Goal: Task Accomplishment & Management: Complete application form

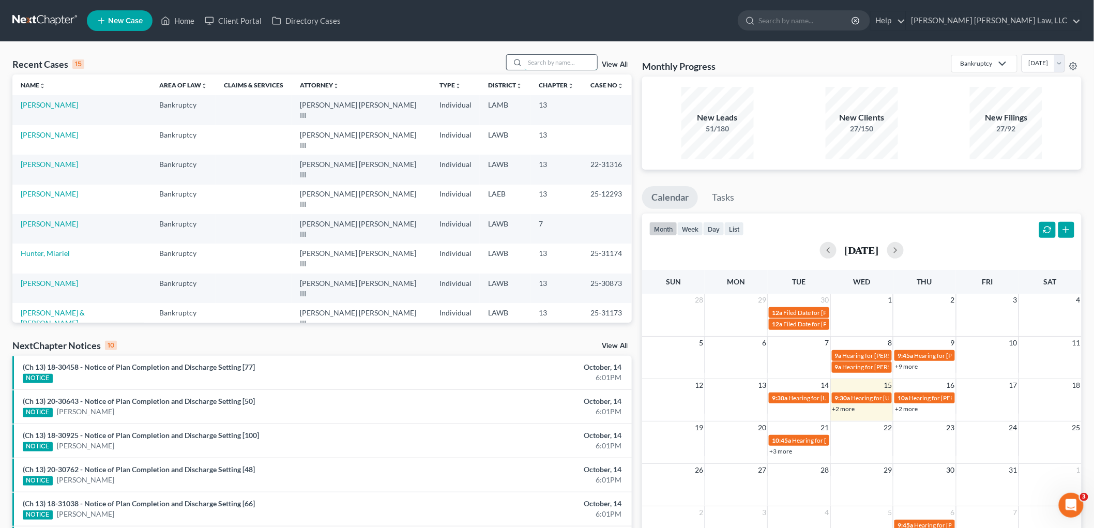
click at [538, 64] on input "search" at bounding box center [561, 62] width 72 height 15
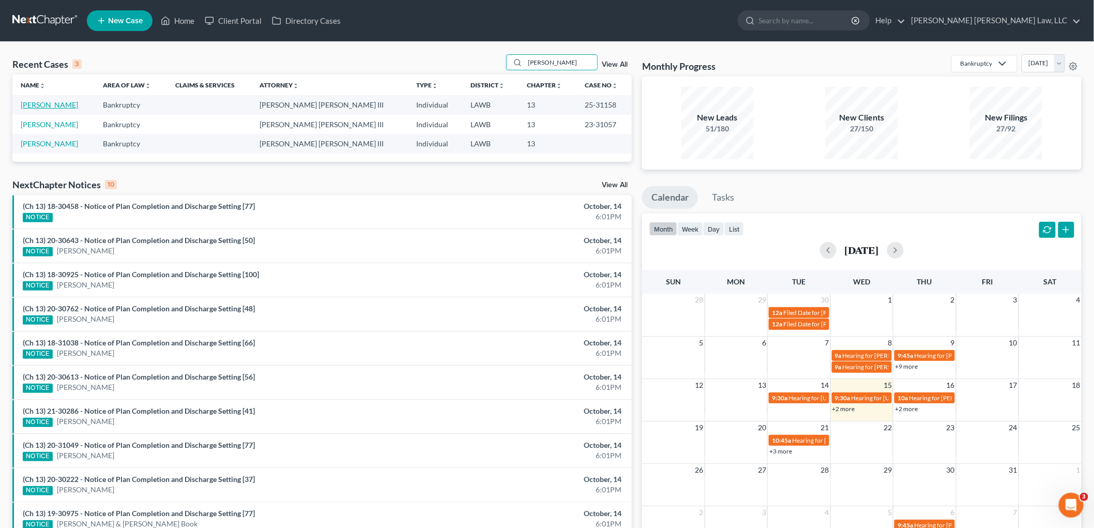
type input "buckhalter"
click at [48, 104] on link "Buckhalter, Marvin" at bounding box center [49, 104] width 57 height 9
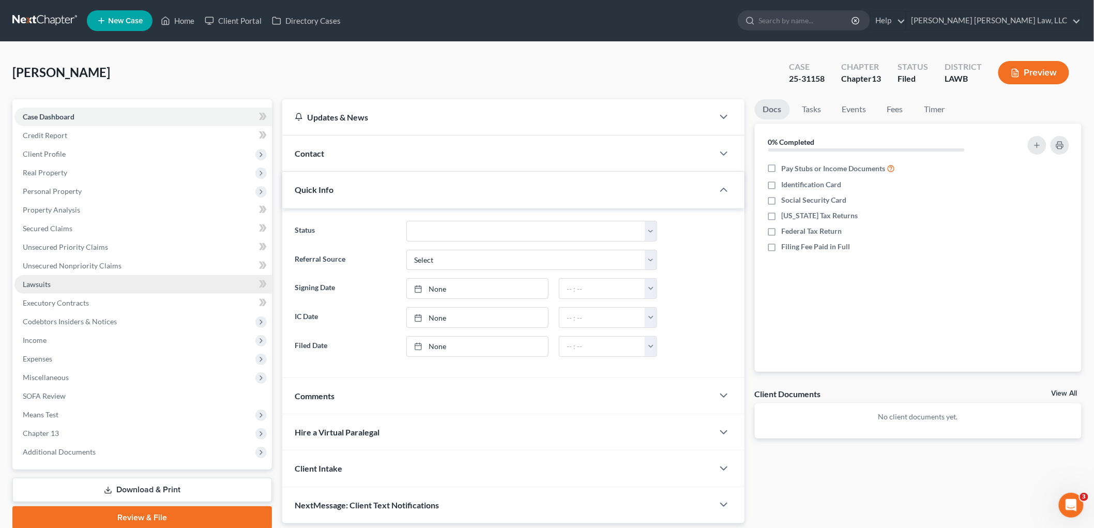
click at [55, 282] on link "Lawsuits" at bounding box center [142, 284] width 257 height 19
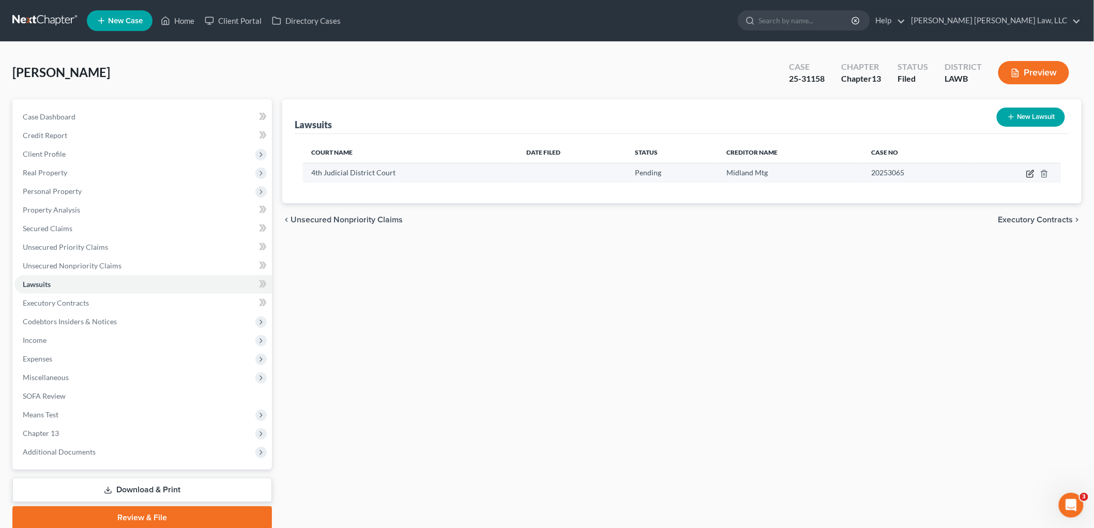
click at [1027, 173] on icon "button" at bounding box center [1030, 174] width 6 height 6
select select "19"
select select "0"
select select "2"
select select "37"
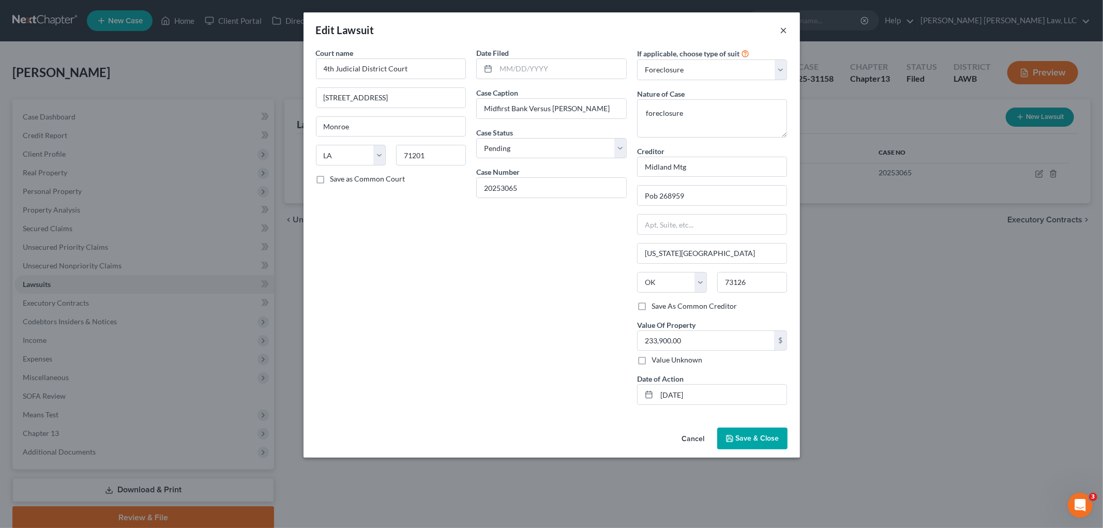
click at [786, 29] on button "×" at bounding box center [783, 30] width 7 height 12
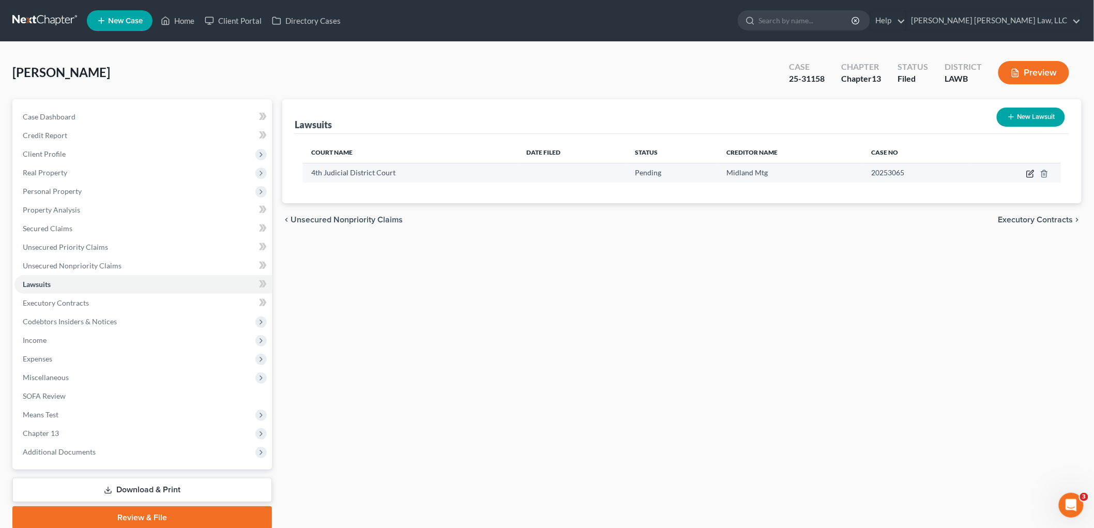
click at [1029, 170] on icon "button" at bounding box center [1030, 174] width 8 height 8
select select "19"
select select "0"
select select "2"
select select "37"
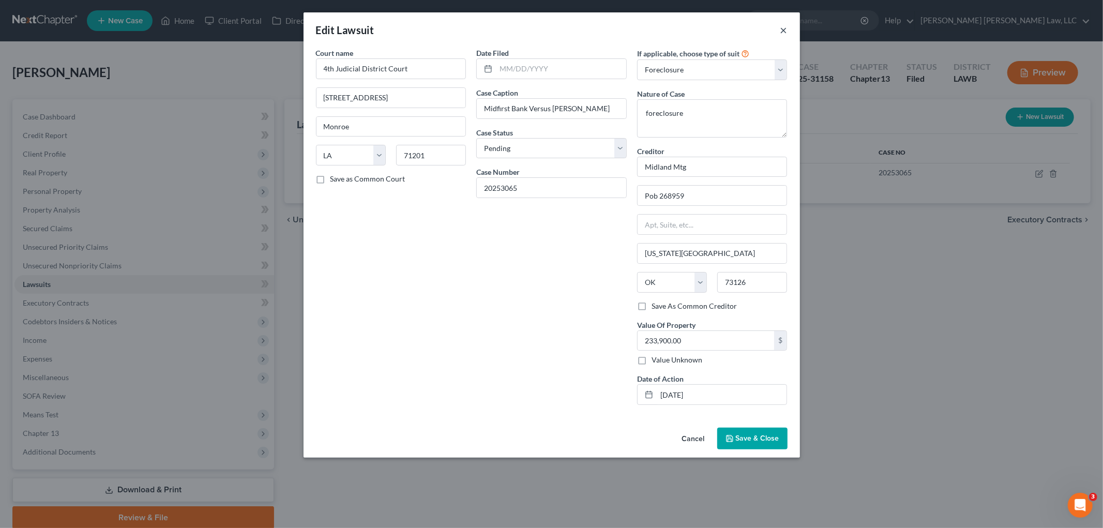
drag, startPoint x: 785, startPoint y: 33, endPoint x: 769, endPoint y: 39, distance: 16.7
click at [785, 33] on button "×" at bounding box center [783, 30] width 7 height 12
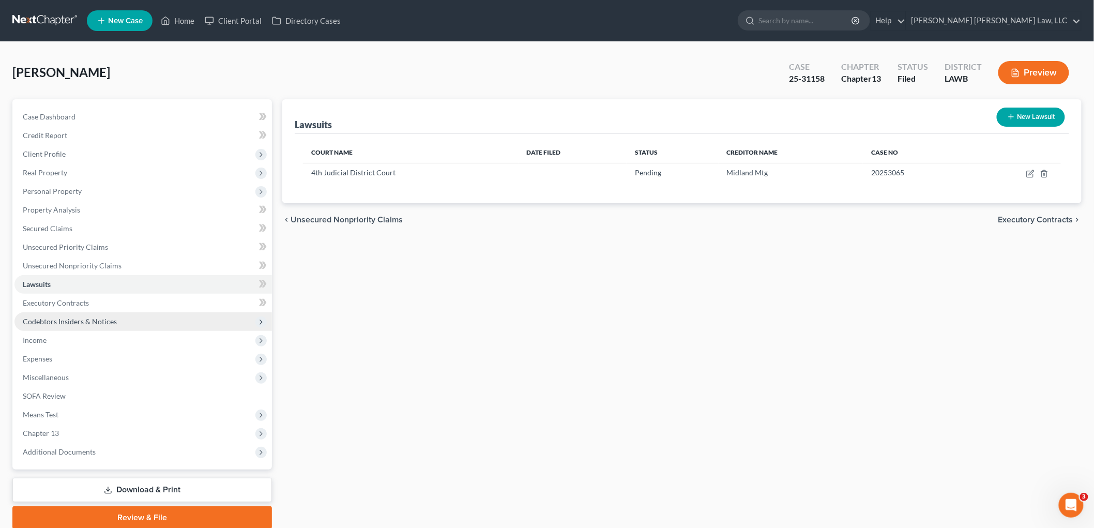
click at [70, 317] on span "Codebtors Insiders & Notices" at bounding box center [70, 321] width 94 height 9
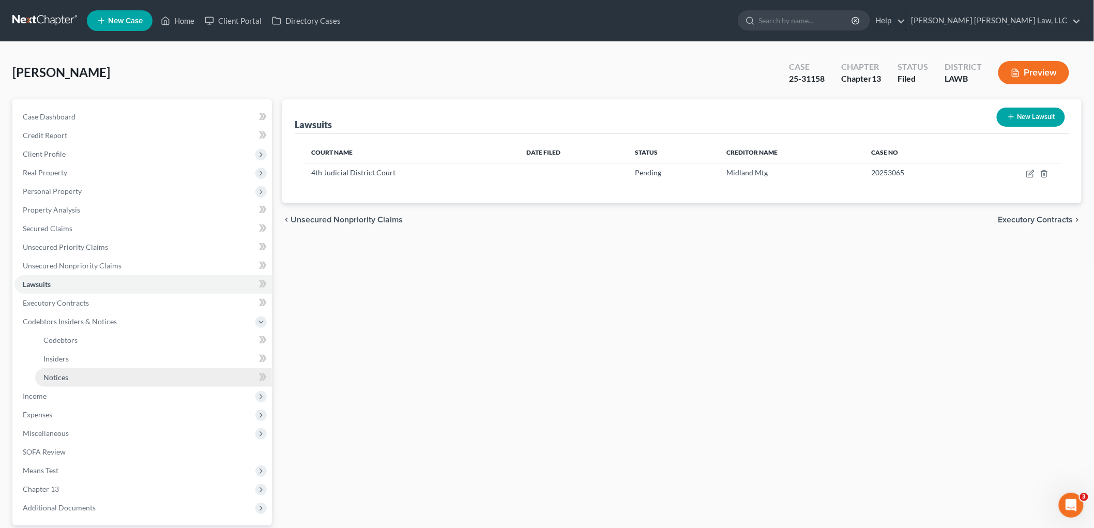
click at [70, 372] on link "Notices" at bounding box center [153, 377] width 237 height 19
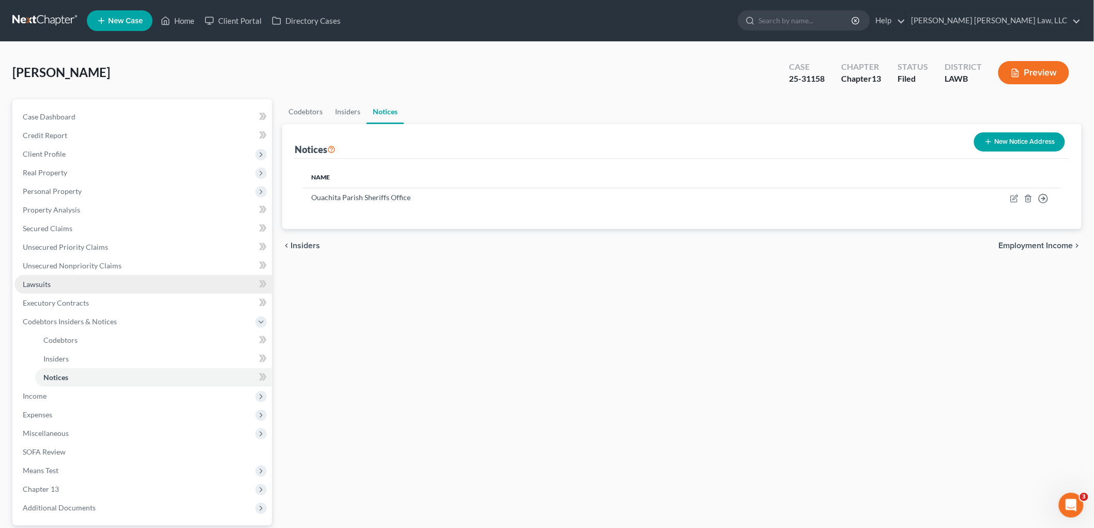
click at [62, 284] on link "Lawsuits" at bounding box center [142, 284] width 257 height 19
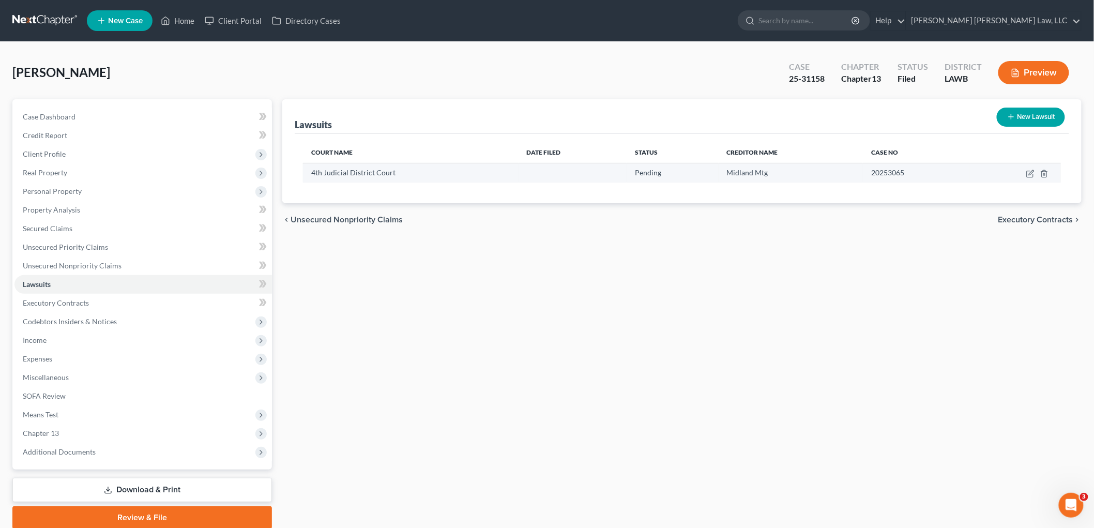
click at [1026, 173] on td at bounding box center [1015, 173] width 92 height 20
click at [1027, 173] on icon "button" at bounding box center [1030, 174] width 6 height 6
select select "19"
select select "0"
select select "2"
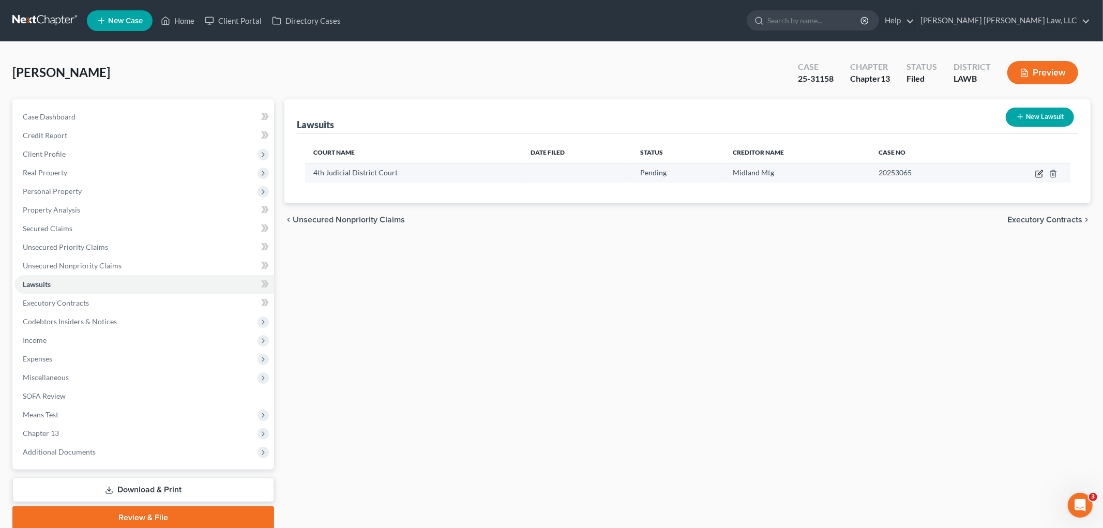
select select "37"
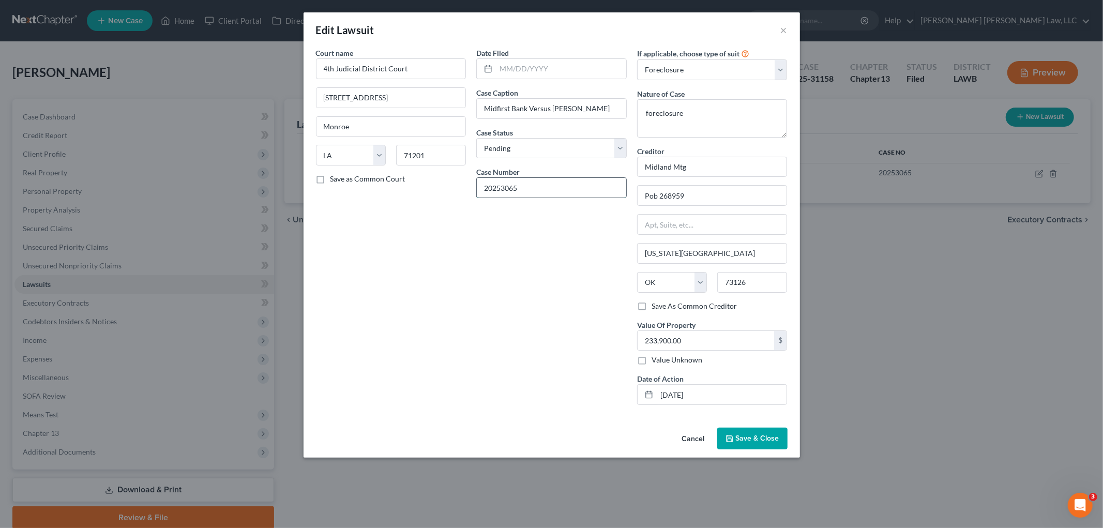
click at [562, 185] on input "20253065" at bounding box center [551, 188] width 149 height 20
type input "20253062"
click at [527, 262] on div "Date Filed Case Caption Midfirst Bank Versus Marvin Leo Buckhalter Case Status …" at bounding box center [551, 230] width 161 height 365
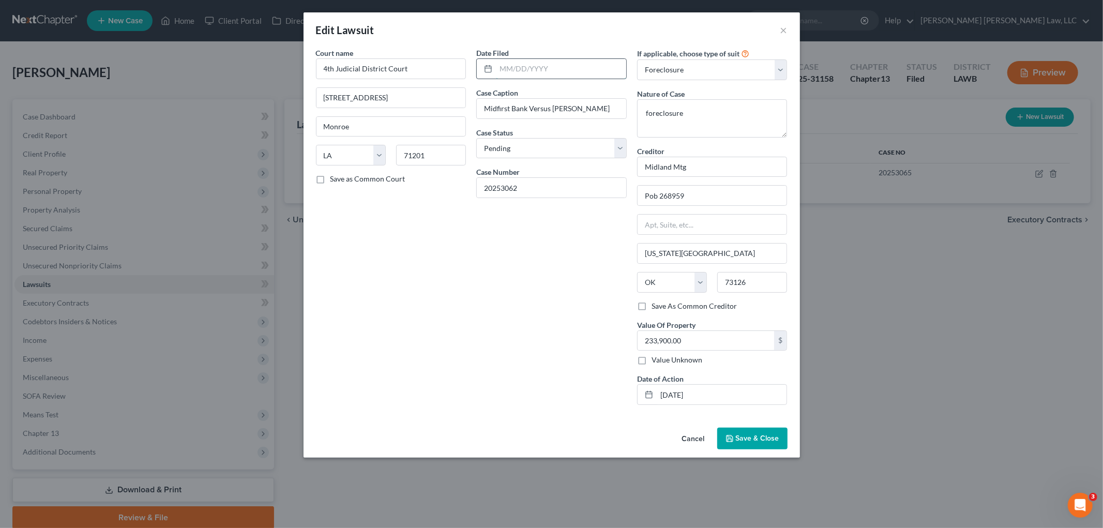
click at [539, 75] on input "text" at bounding box center [561, 69] width 130 height 20
click at [580, 74] on input "[DATE]" at bounding box center [561, 69] width 130 height 20
type input "08/21/2025"
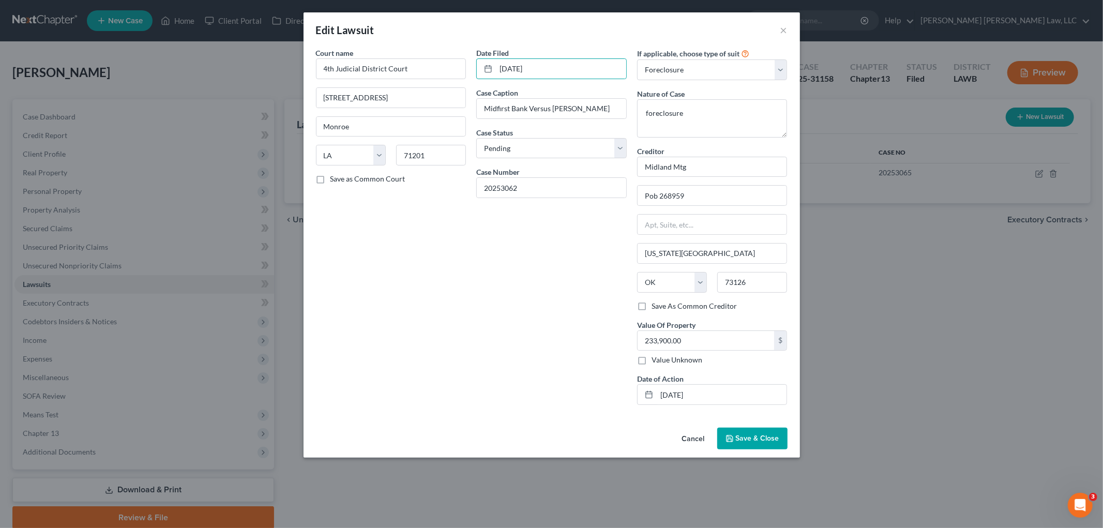
click at [740, 440] on span "Save & Close" at bounding box center [757, 438] width 43 height 9
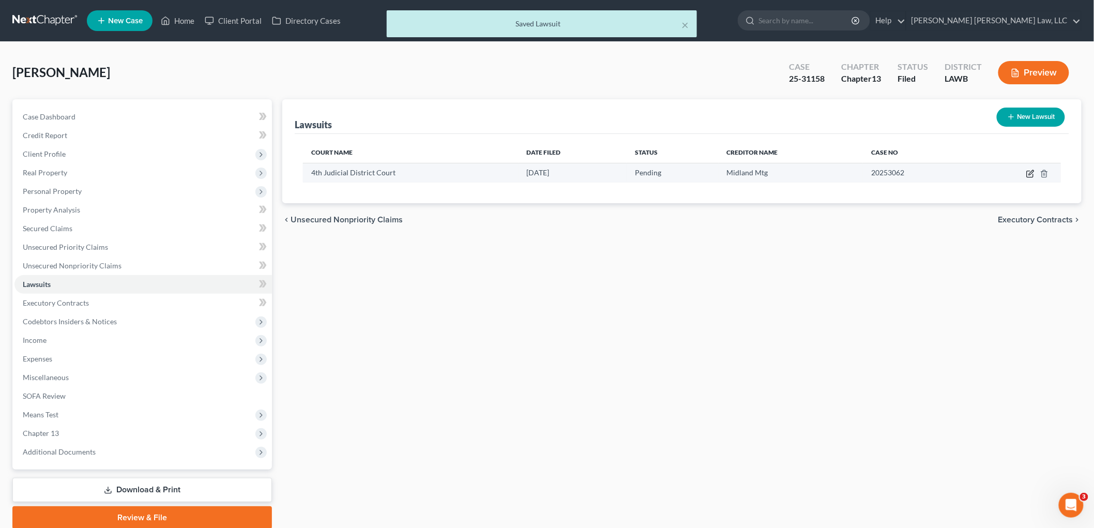
click at [1027, 173] on icon "button" at bounding box center [1030, 174] width 8 height 8
select select "19"
select select "0"
select select "2"
select select "37"
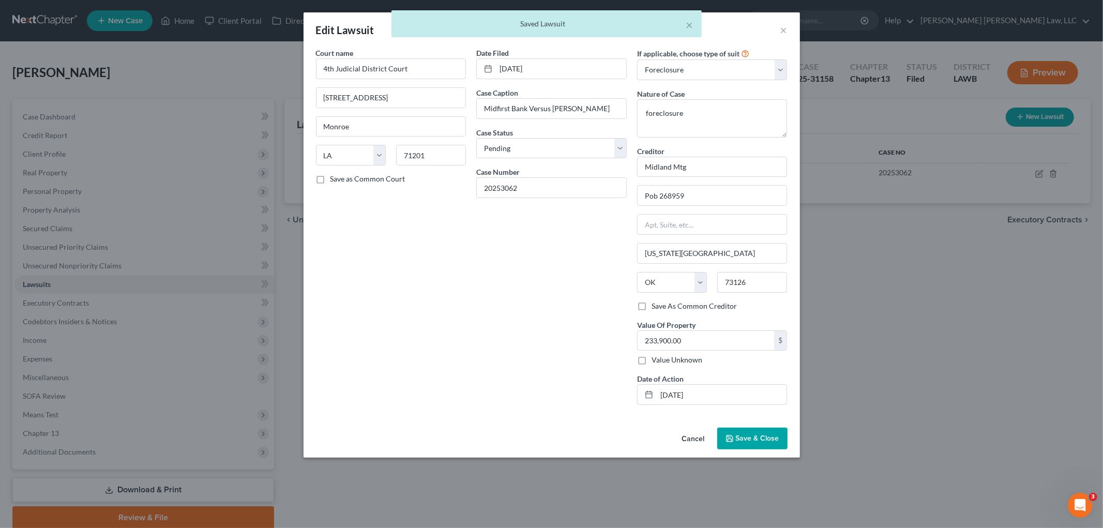
click at [766, 438] on span "Save & Close" at bounding box center [757, 438] width 43 height 9
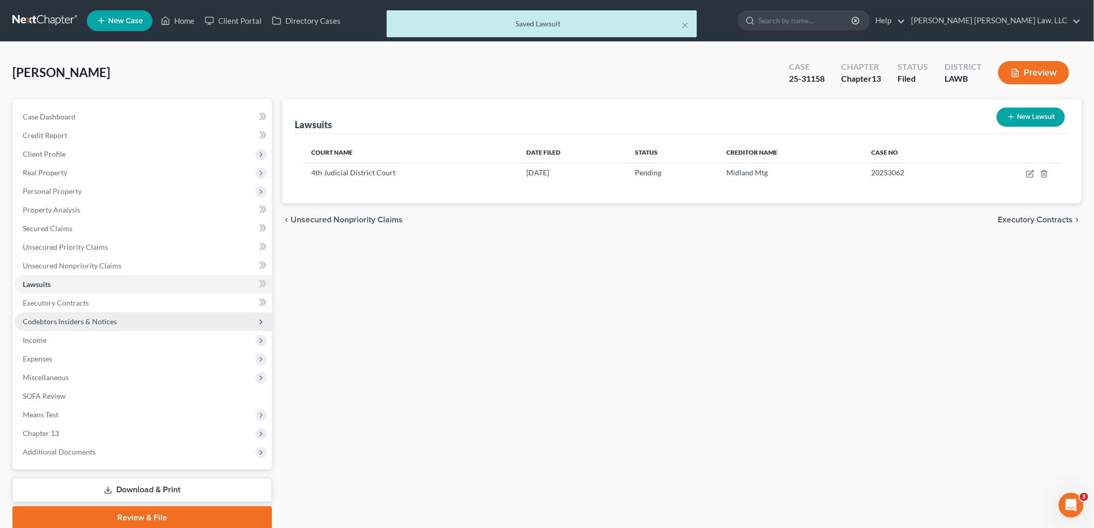
click at [85, 324] on span "Codebtors Insiders & Notices" at bounding box center [70, 321] width 94 height 9
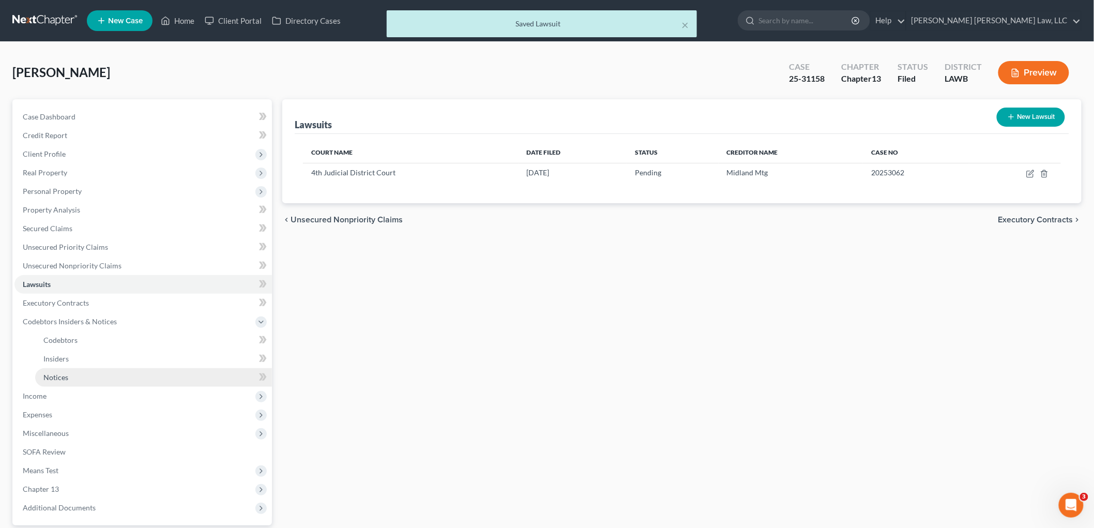
click at [65, 380] on span "Notices" at bounding box center [55, 377] width 25 height 9
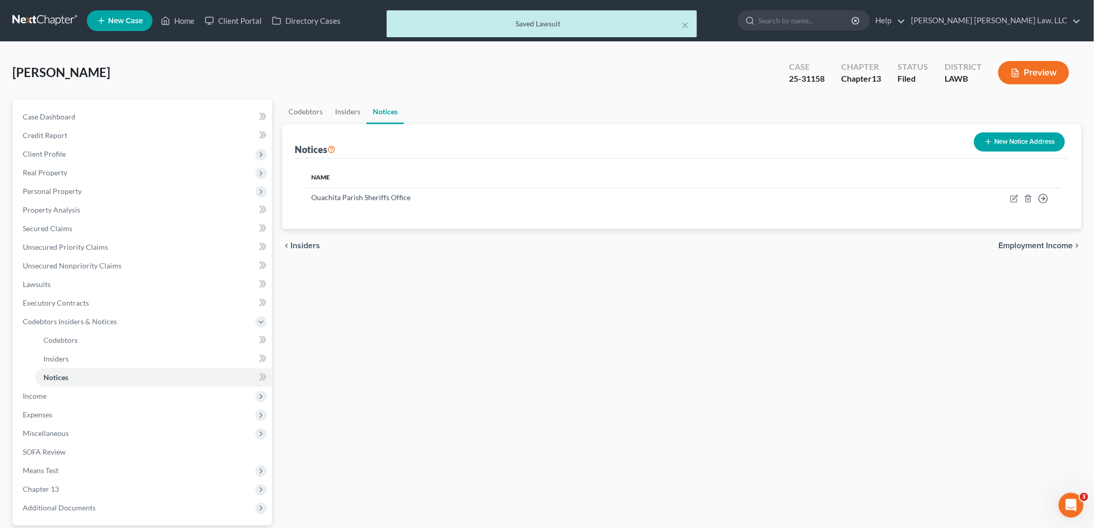
click at [1007, 131] on div "New Notice Address" at bounding box center [1019, 141] width 99 height 27
click at [1000, 141] on button "New Notice Address" at bounding box center [1019, 141] width 91 height 19
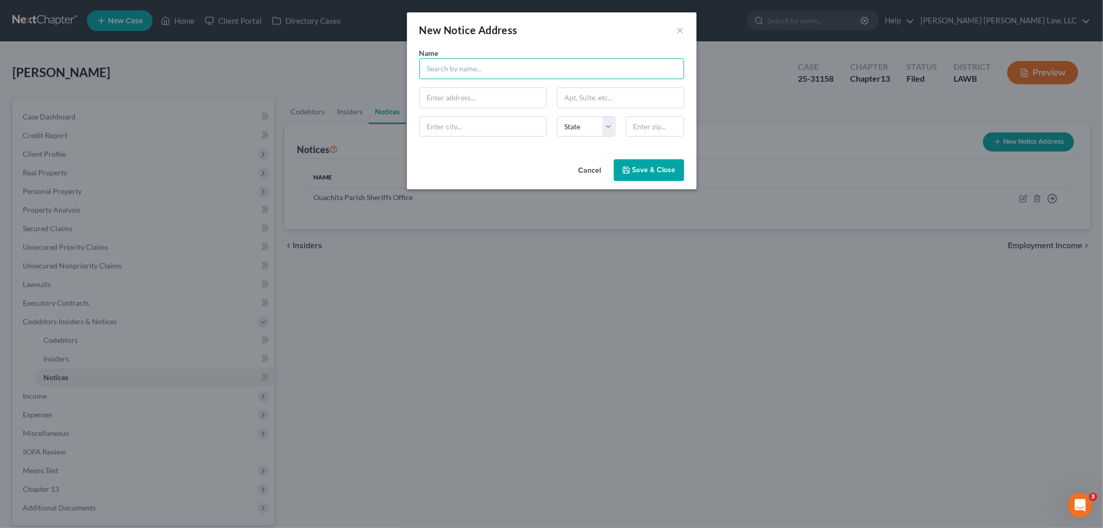
click at [475, 66] on input "text" at bounding box center [551, 68] width 265 height 21
type input "Dean Morris, LLC"
type input "P"
type input "1505 North 19th Street"
type input "PO Box 2867"
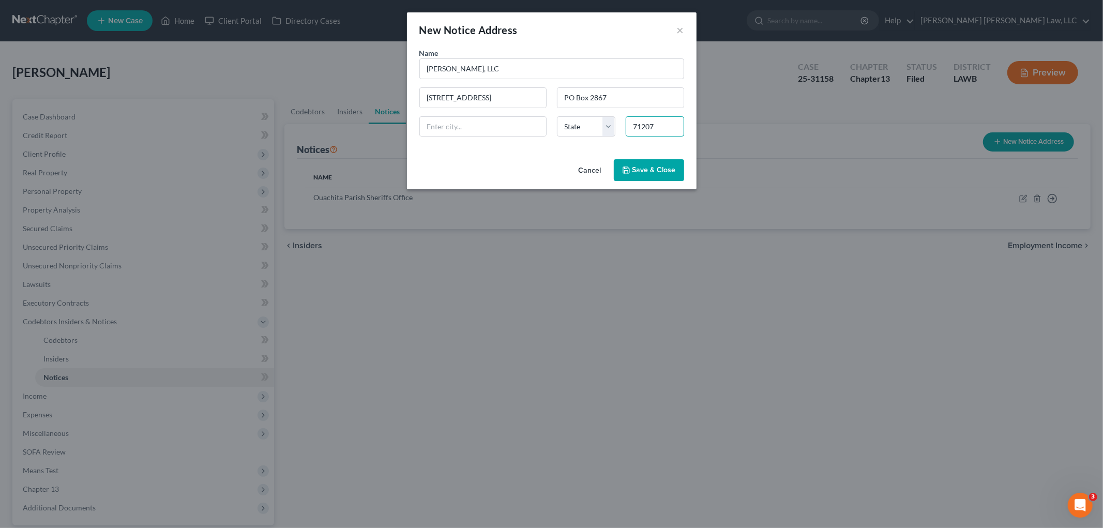
type input "71207"
type input "Monroe"
select select "19"
click at [486, 148] on div "Name * Dean Morris, LLC 1505 North 19th Street PO Box 2867 Monroe State AL AK A…" at bounding box center [552, 102] width 290 height 108
click at [637, 174] on span "Save & Close" at bounding box center [653, 169] width 43 height 9
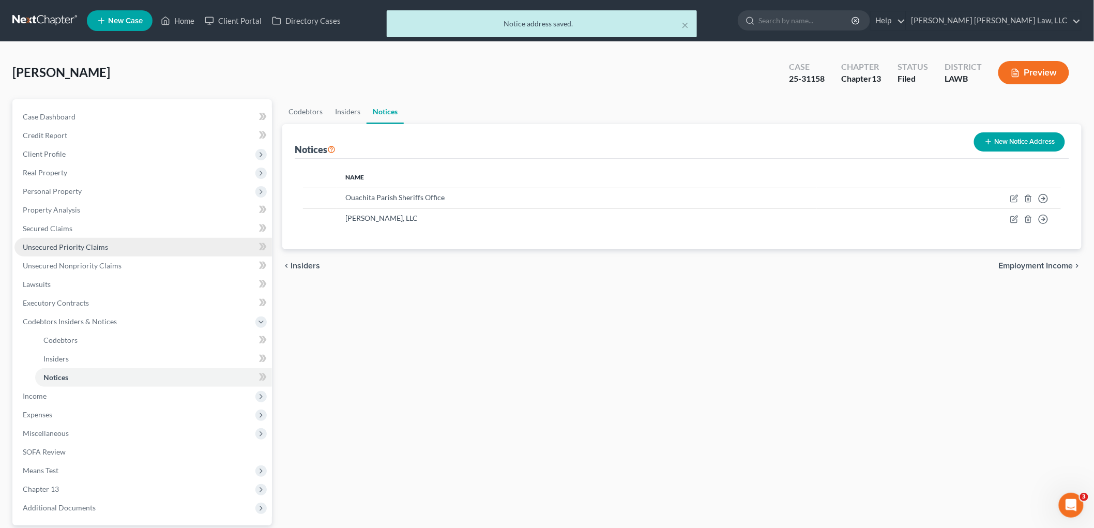
click at [90, 242] on span "Unsecured Priority Claims" at bounding box center [65, 246] width 85 height 9
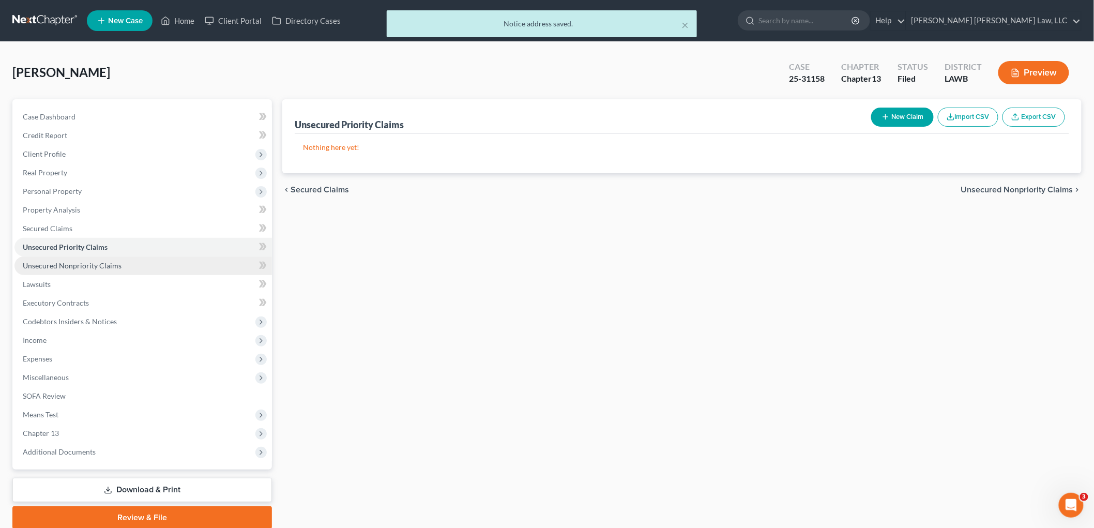
click at [92, 266] on span "Unsecured Nonpriority Claims" at bounding box center [72, 265] width 99 height 9
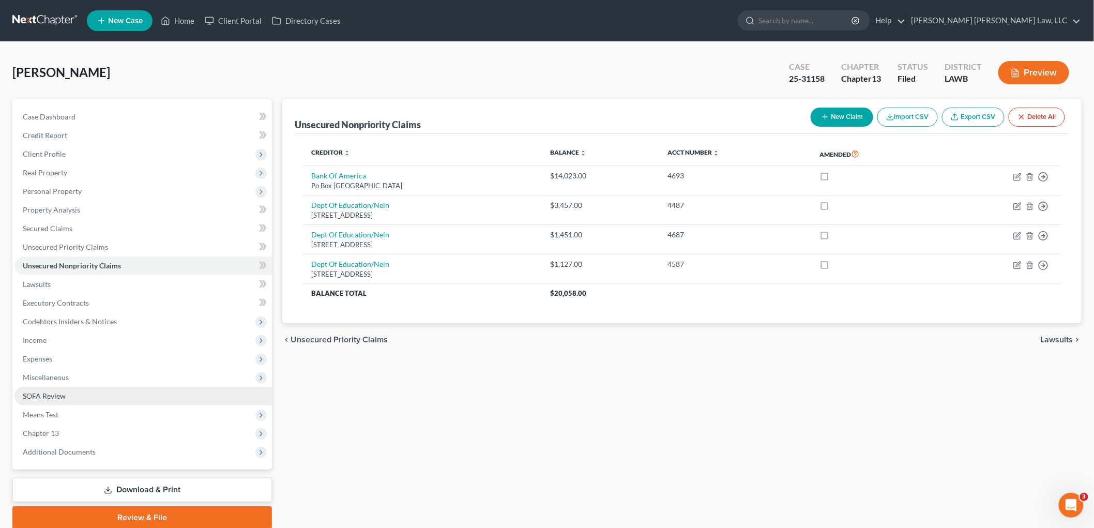
scroll to position [39, 0]
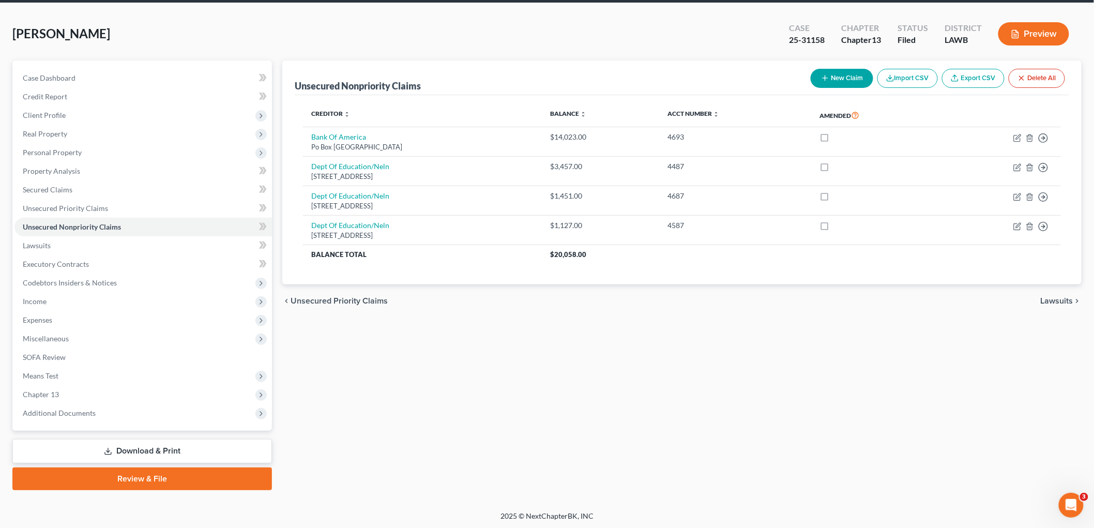
click at [95, 446] on link "Download & Print" at bounding box center [142, 451] width 260 height 24
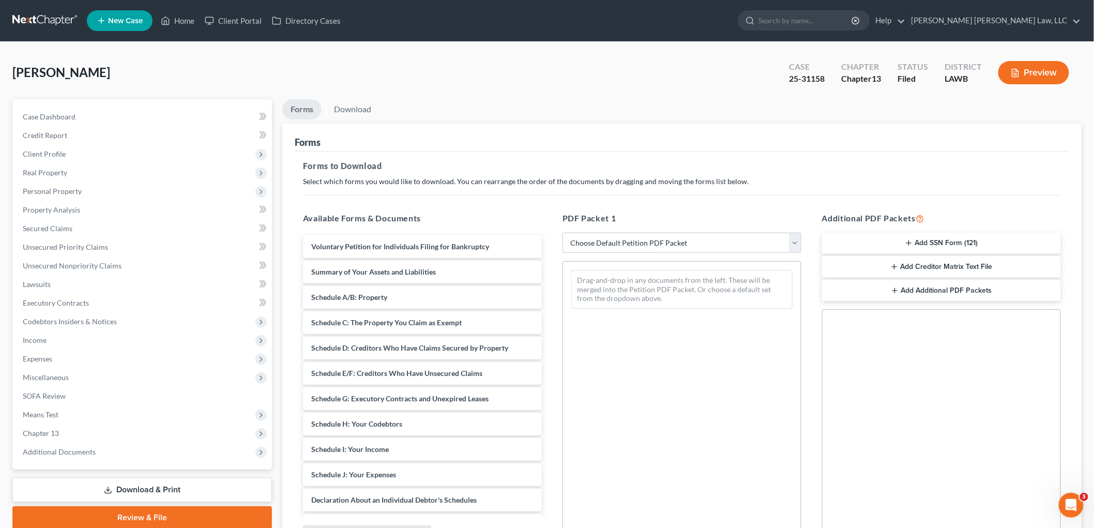
click at [600, 229] on div "PDF Packet 1 Choose Default Petition PDF Packet Complete Bankruptcy Petition (a…" at bounding box center [682, 379] width 260 height 351
click at [591, 236] on select "Choose Default Petition PDF Packet Complete Bankruptcy Petition (all forms and …" at bounding box center [681, 243] width 239 height 21
select select "2"
click at [562, 233] on select "Choose Default Petition PDF Packet Complete Bankruptcy Petition (all forms and …" at bounding box center [681, 243] width 239 height 21
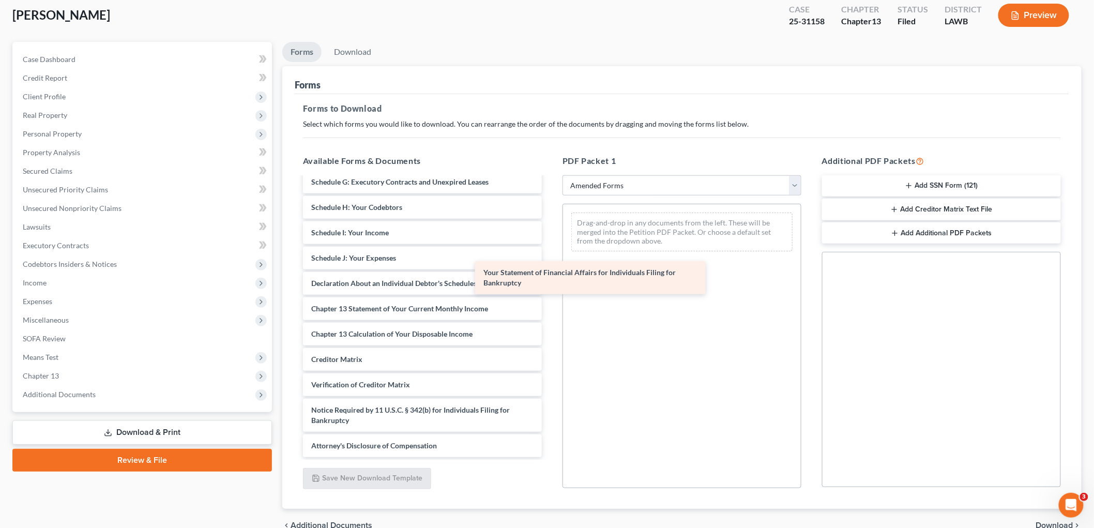
scroll to position [159, 0]
drag, startPoint x: 399, startPoint y: 275, endPoint x: 665, endPoint y: 273, distance: 265.7
click at [550, 273] on div "Your Statement of Financial Affairs for Individuals Filing for Bankruptcy Volun…" at bounding box center [422, 238] width 255 height 438
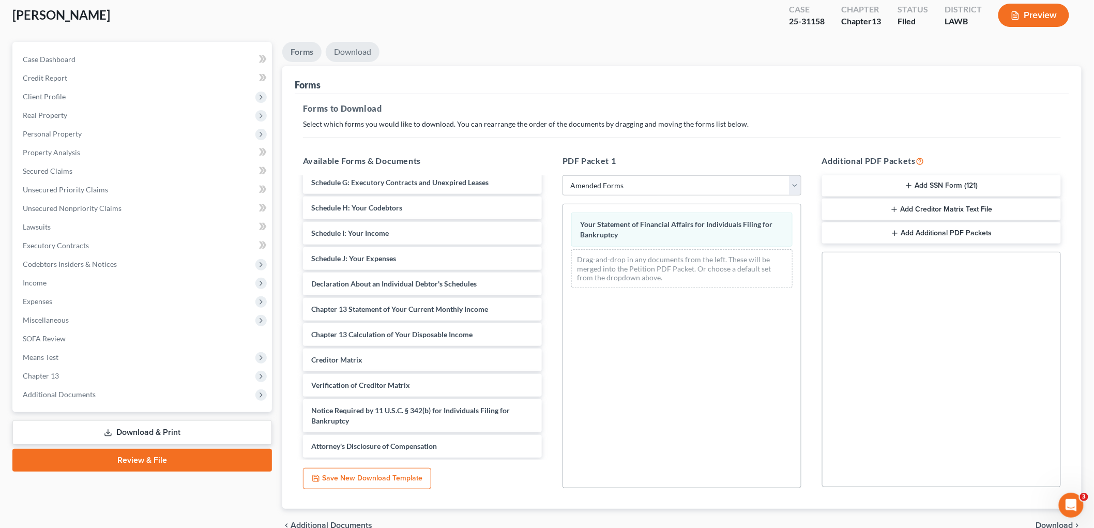
click at [353, 49] on link "Download" at bounding box center [353, 52] width 54 height 20
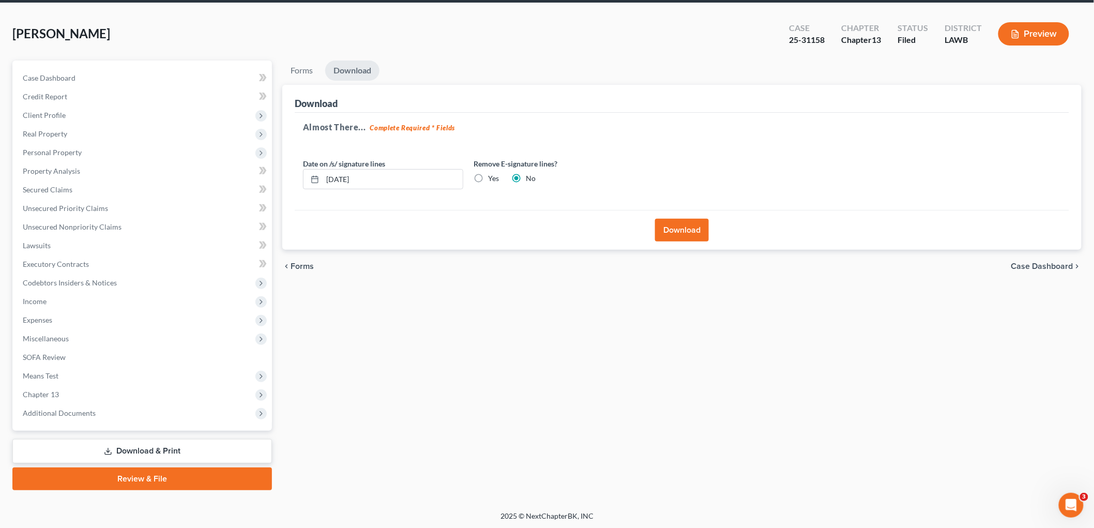
click at [686, 230] on button "Download" at bounding box center [682, 230] width 54 height 23
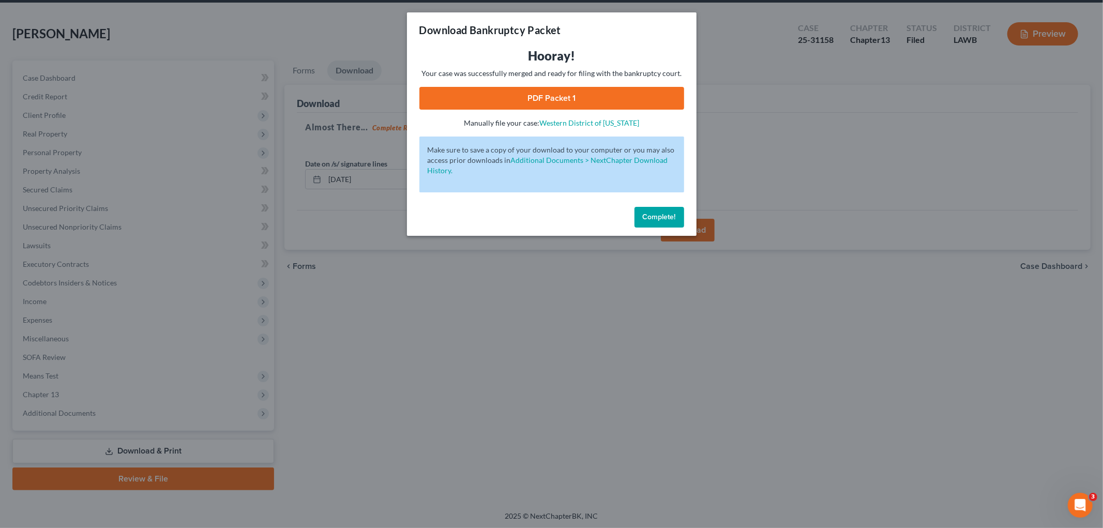
click at [643, 217] on span "Complete!" at bounding box center [659, 216] width 33 height 9
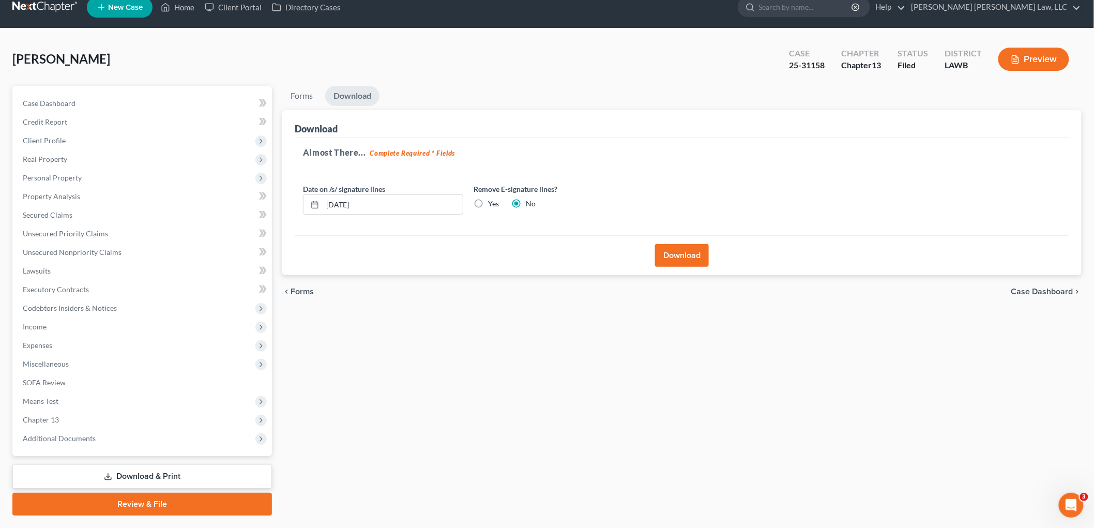
scroll to position [0, 0]
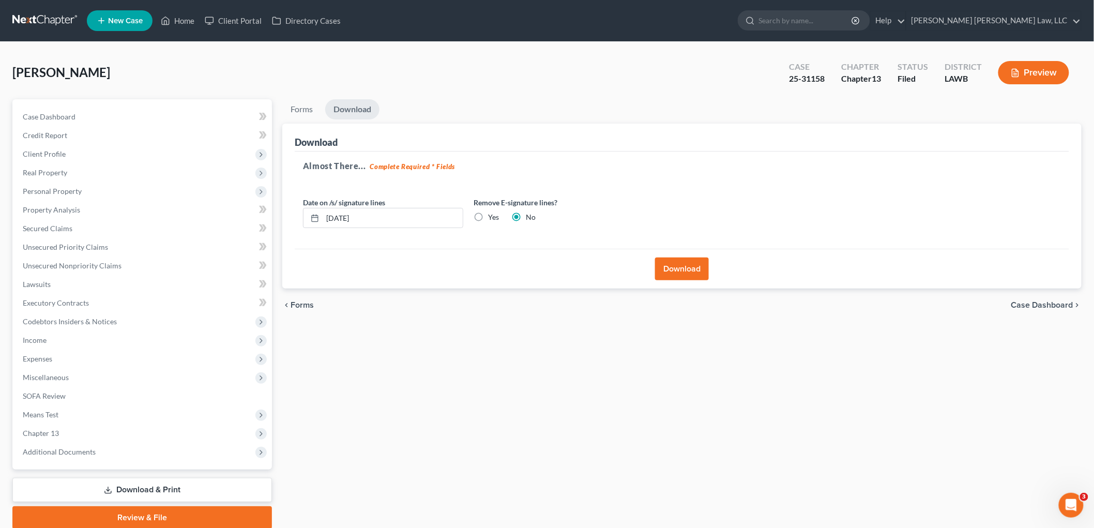
click at [66, 17] on link at bounding box center [45, 20] width 66 height 19
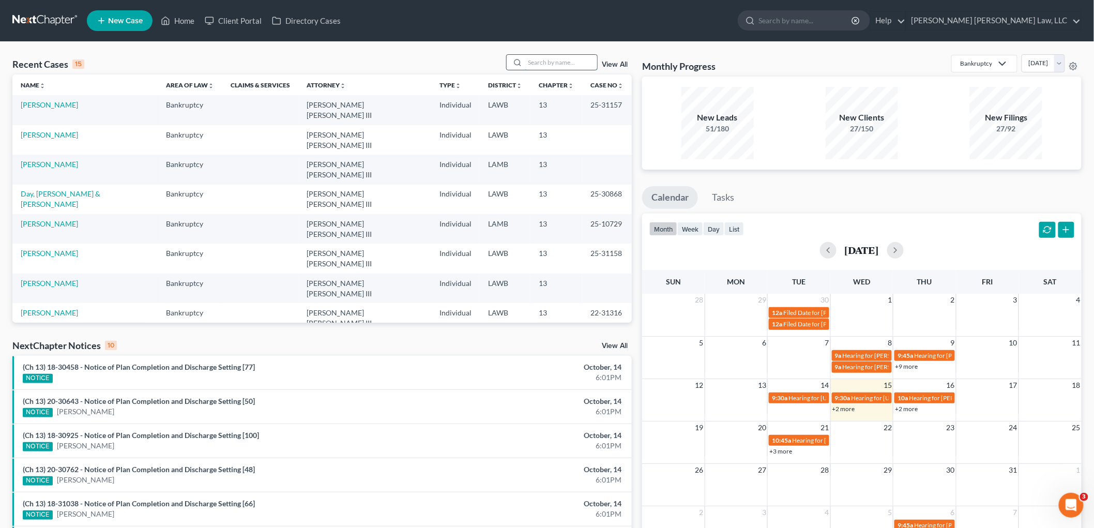
click at [537, 63] on input "search" at bounding box center [561, 62] width 72 height 15
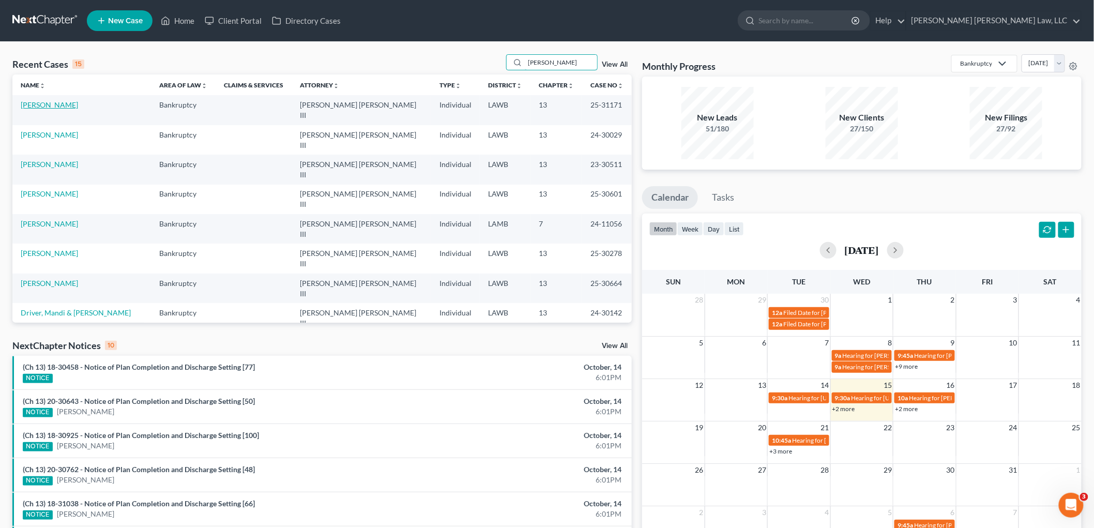
type input "adams"
click at [48, 106] on link "[PERSON_NAME]" at bounding box center [49, 104] width 57 height 9
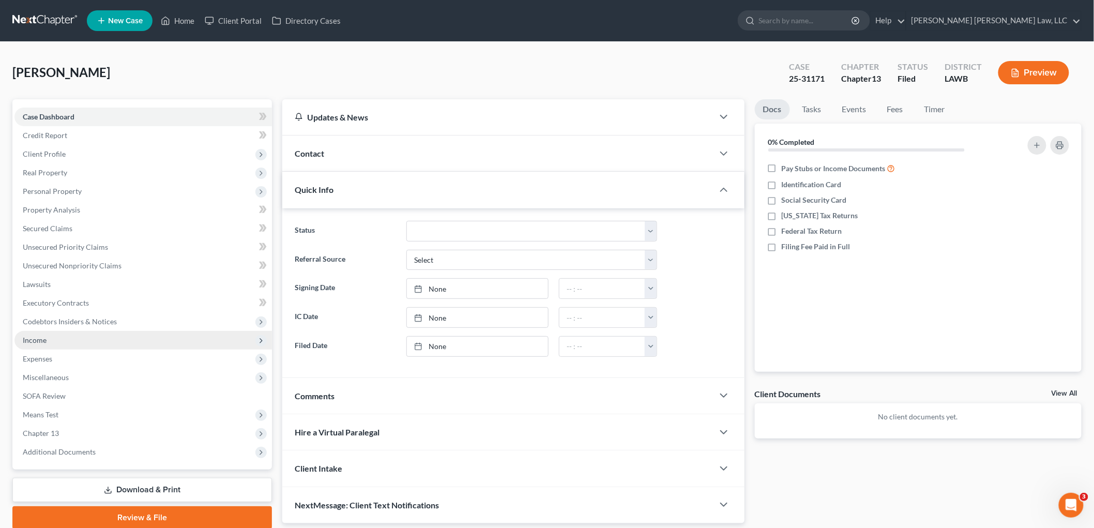
click at [66, 337] on span "Income" at bounding box center [142, 340] width 257 height 19
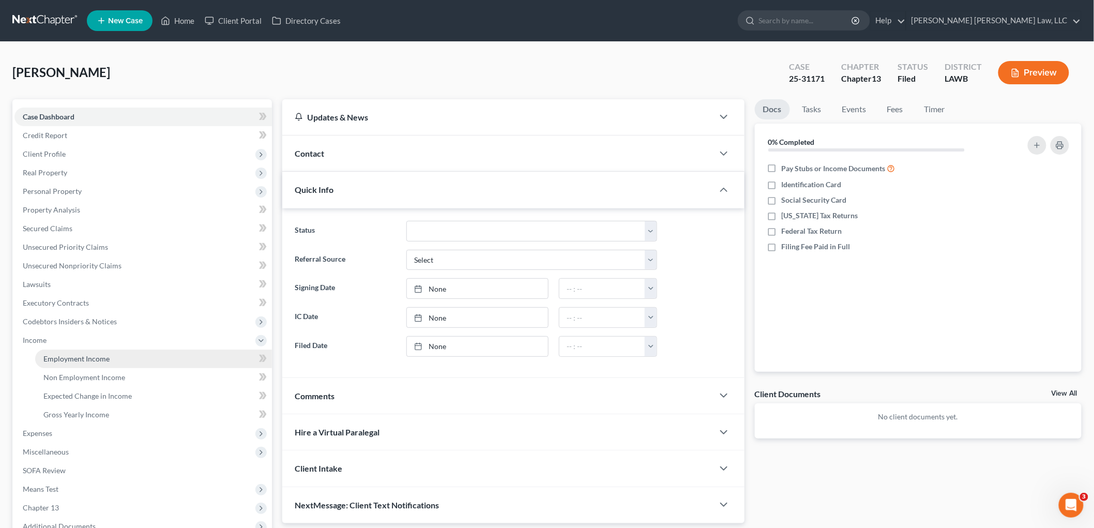
click at [63, 354] on span "Employment Income" at bounding box center [76, 358] width 66 height 9
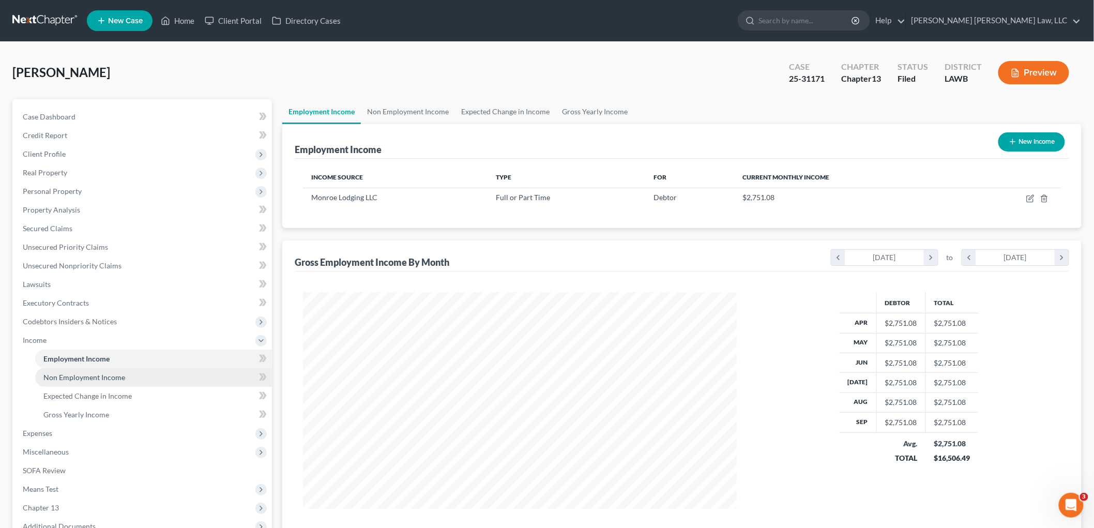
scroll to position [216, 454]
click at [85, 376] on span "Non Employment Income" at bounding box center [84, 377] width 82 height 9
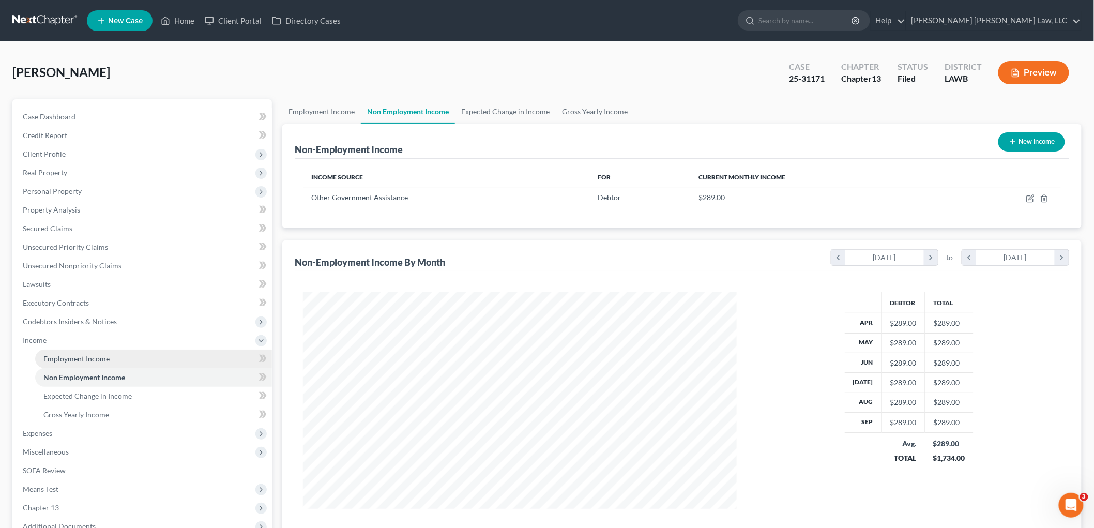
scroll to position [216, 454]
click at [94, 353] on link "Employment Income" at bounding box center [153, 358] width 237 height 19
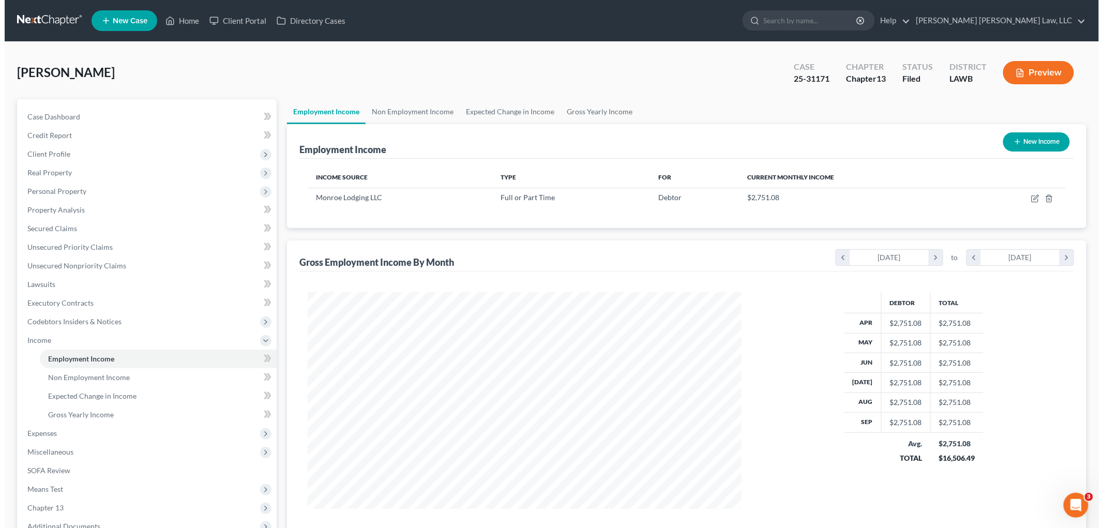
scroll to position [216, 454]
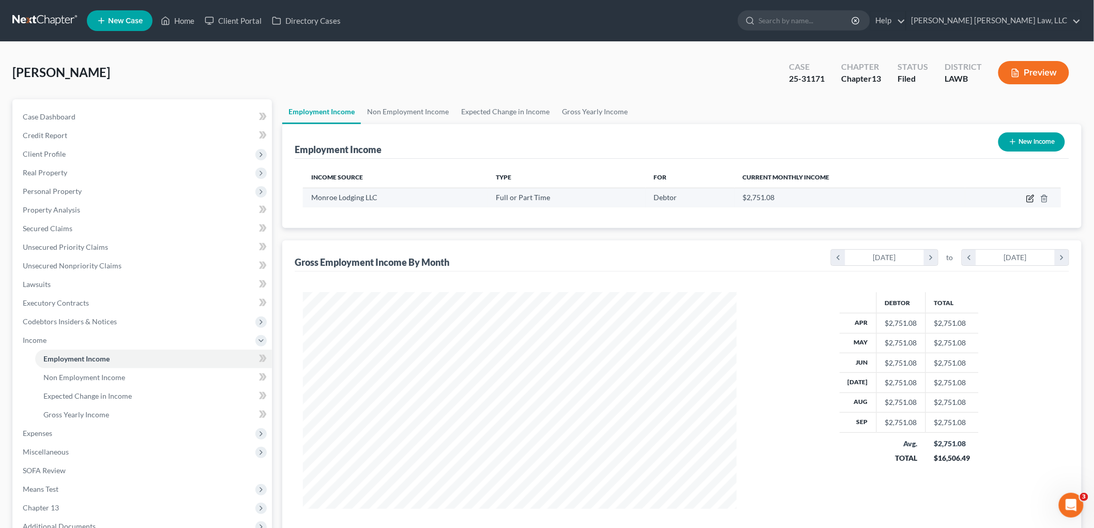
click at [1031, 197] on icon "button" at bounding box center [1030, 198] width 8 height 8
select select "0"
select select "19"
select select "2"
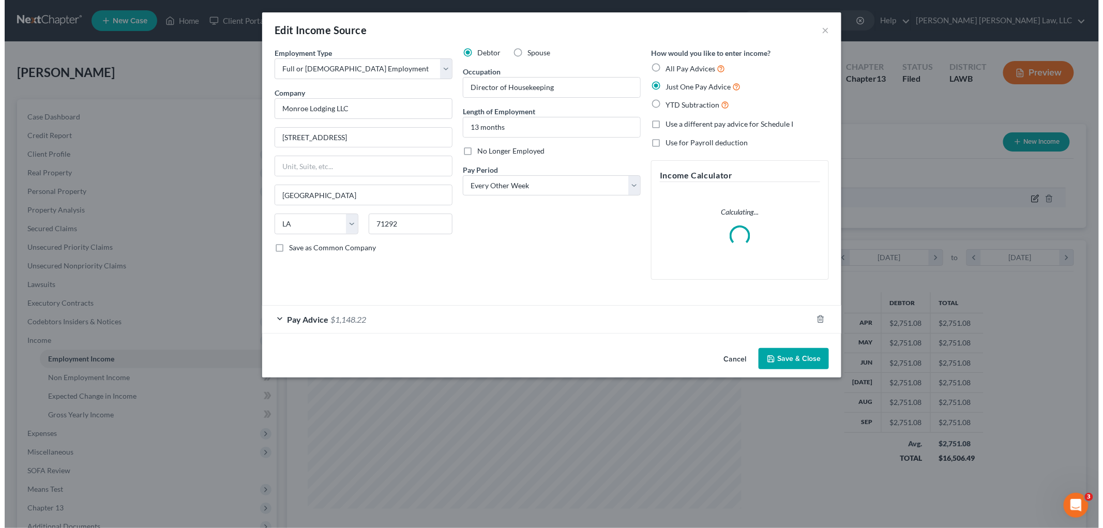
scroll to position [218, 458]
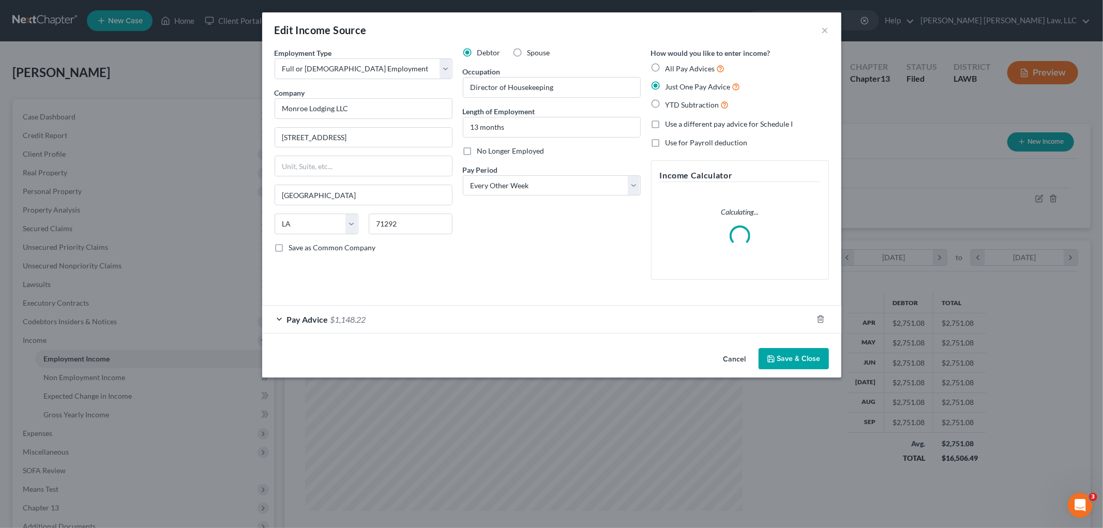
click at [600, 318] on div "Pay Advice $1,148.22" at bounding box center [537, 319] width 550 height 27
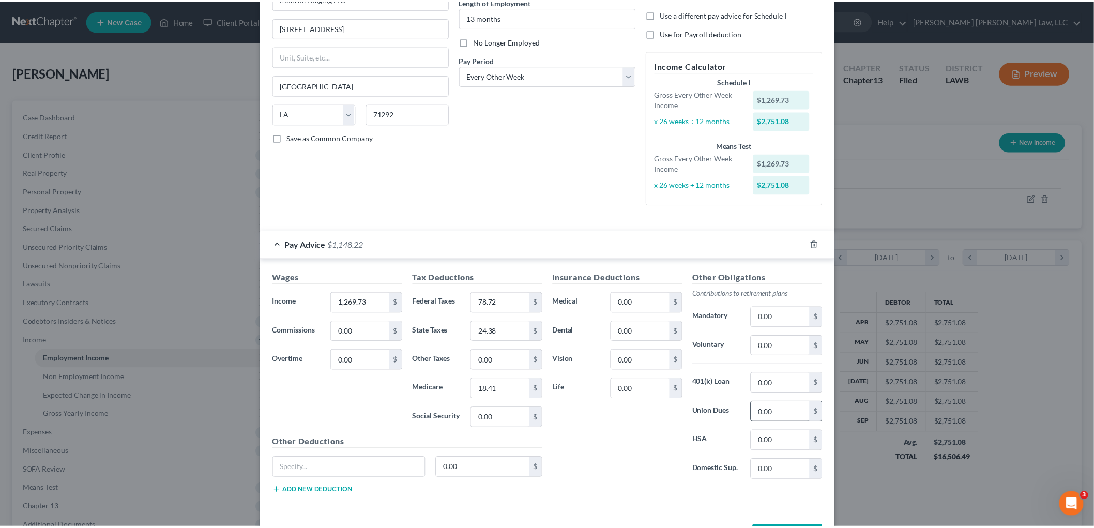
scroll to position [150, 0]
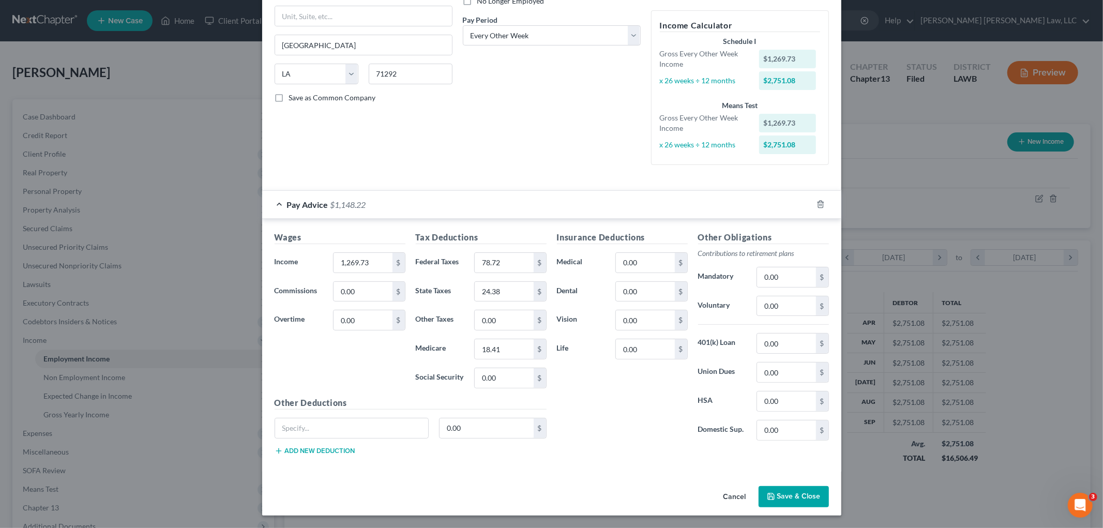
click at [778, 500] on button "Save & Close" at bounding box center [793, 497] width 70 height 22
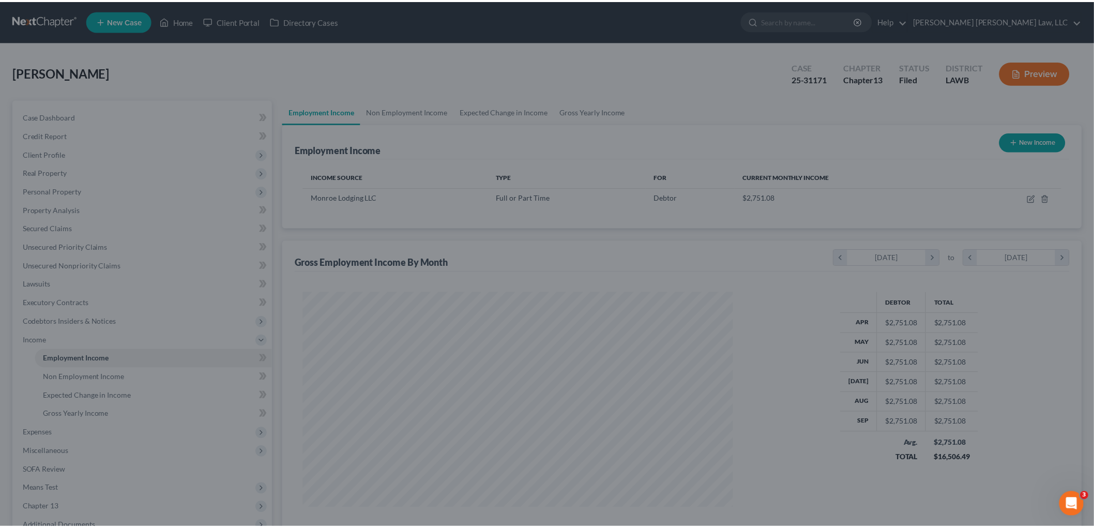
scroll to position [516752, 516514]
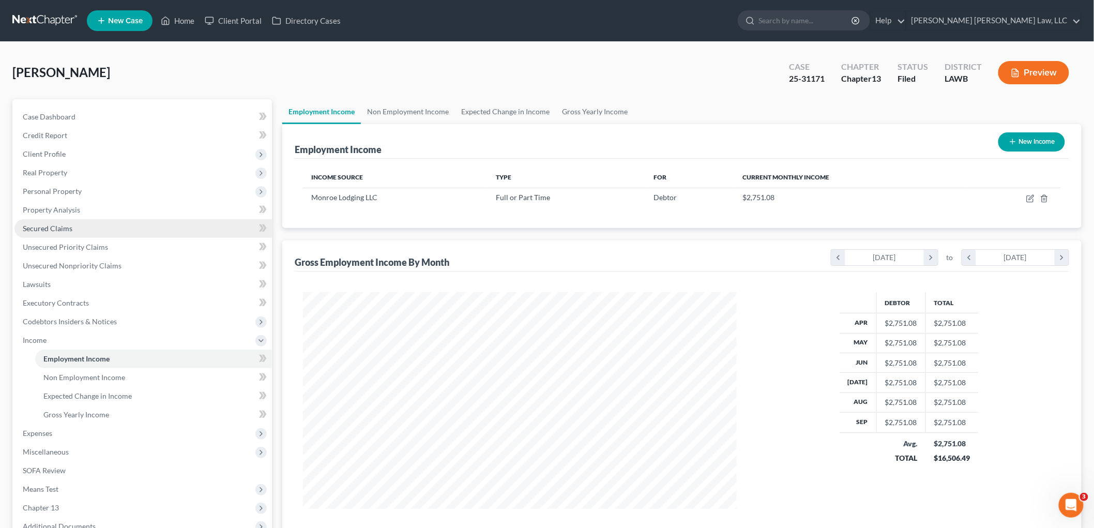
click at [42, 225] on span "Secured Claims" at bounding box center [48, 228] width 50 height 9
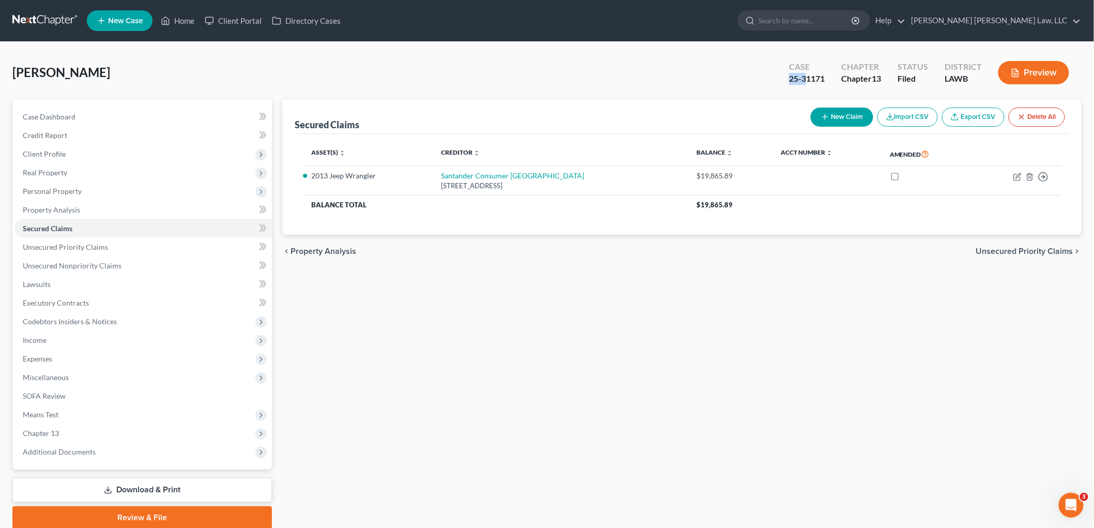
drag, startPoint x: 805, startPoint y: 92, endPoint x: 730, endPoint y: 96, distance: 74.6
click at [730, 96] on div "Adams, Latrina Upgraded Case 25-31171 Chapter Chapter 13 Status Filed District …" at bounding box center [546, 76] width 1069 height 45
click at [727, 66] on div "Adams, Latrina Upgraded Case 25-31171 Chapter Chapter 13 Status Filed District …" at bounding box center [546, 76] width 1069 height 45
click at [757, 328] on div "Secured Claims New Claim Import CSV Export CSV Delete All Asset(s) expand_more …" at bounding box center [682, 314] width 810 height 430
click at [60, 14] on link at bounding box center [45, 20] width 66 height 19
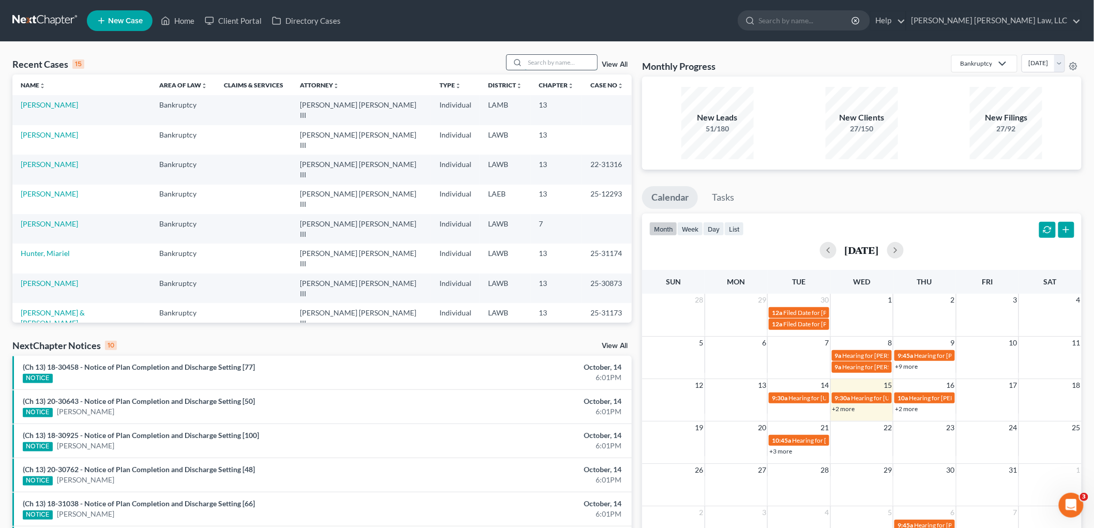
click at [555, 63] on input "search" at bounding box center [561, 62] width 72 height 15
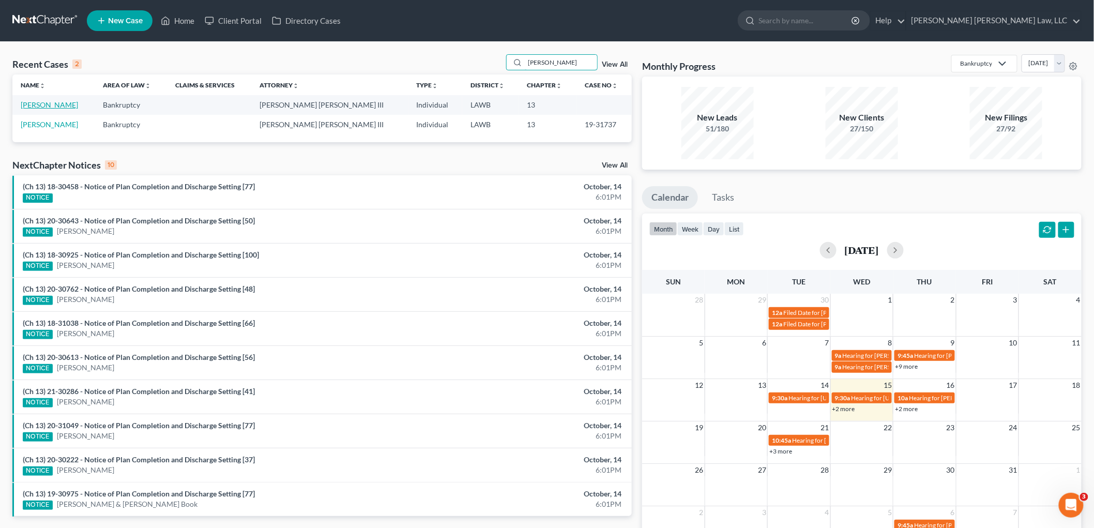
type input "brian harris"
click at [47, 105] on link "[PERSON_NAME]" at bounding box center [49, 104] width 57 height 9
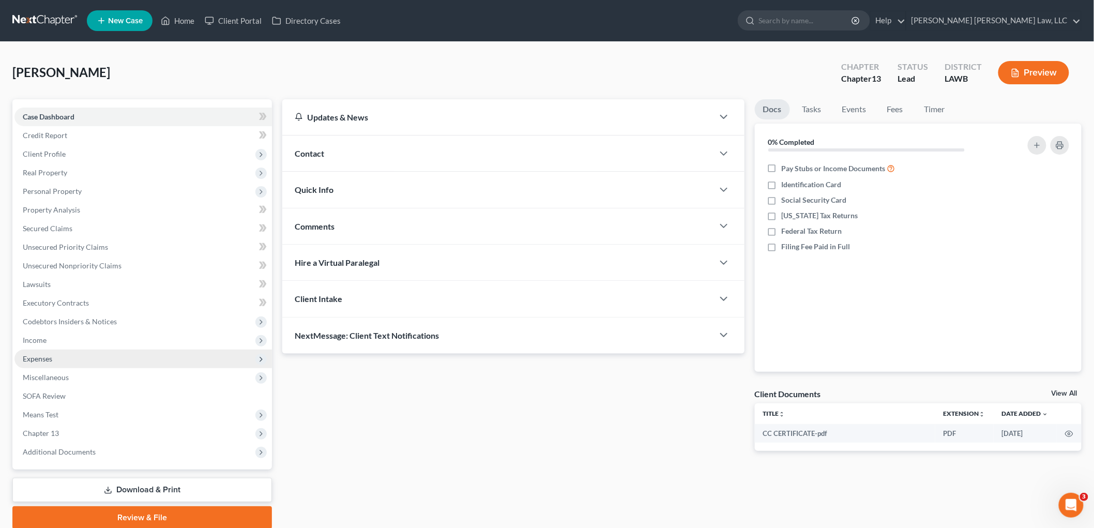
click at [68, 360] on span "Expenses" at bounding box center [142, 358] width 257 height 19
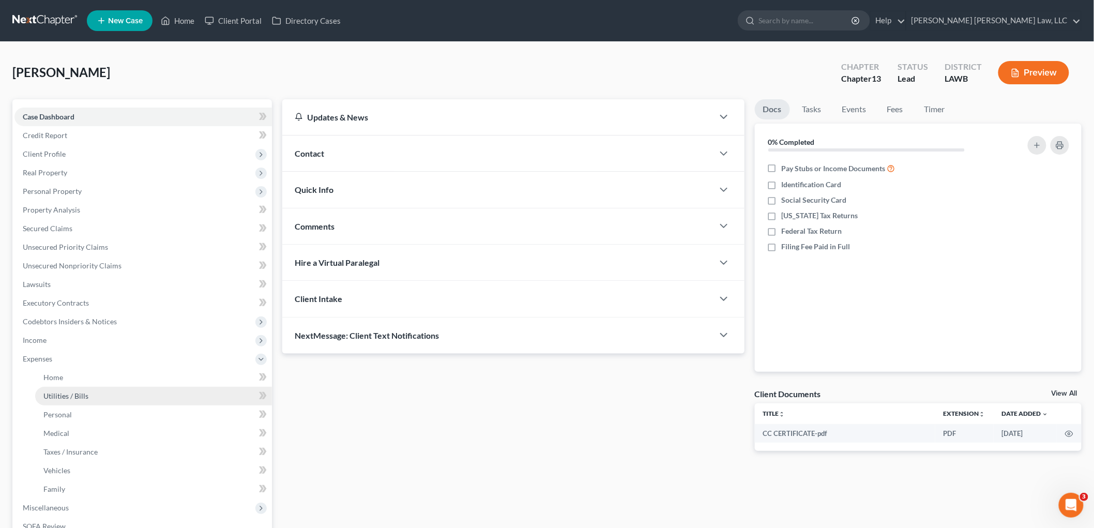
click at [76, 387] on link "Utilities / Bills" at bounding box center [153, 396] width 237 height 19
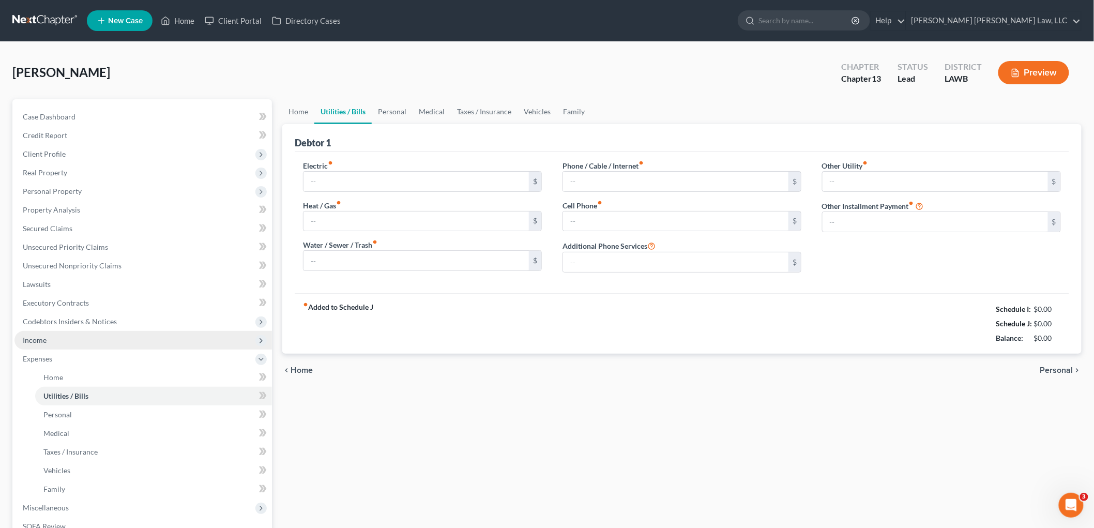
type input "200.16"
type input "105.00"
type input "100.00"
type input "85.00"
type input "352.00"
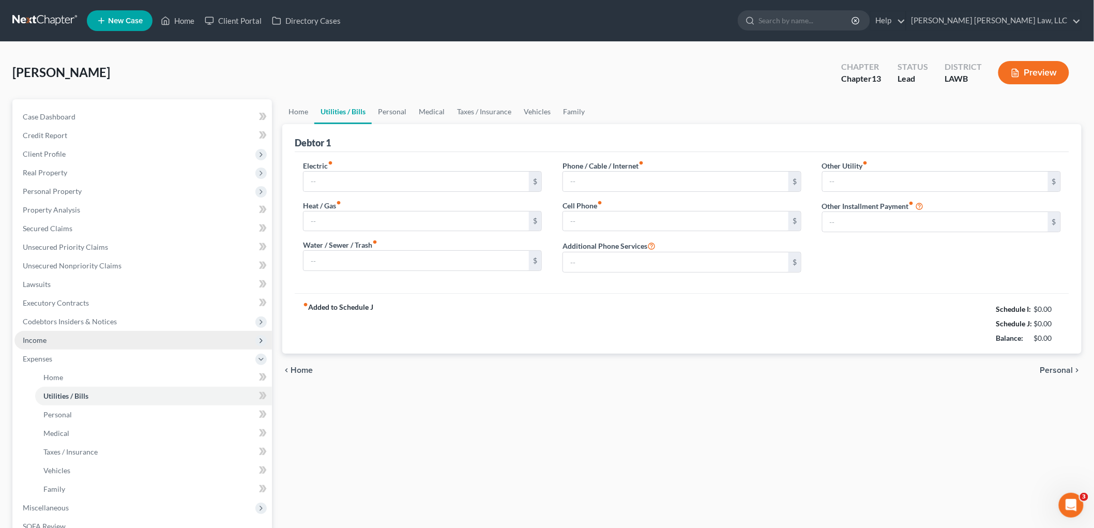
type input "0.00"
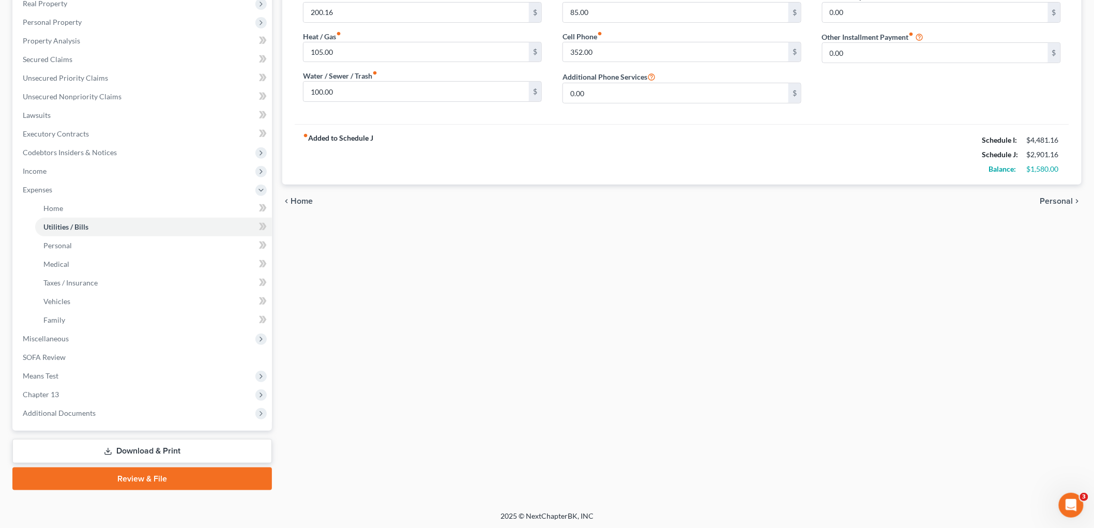
click at [136, 446] on link "Download & Print" at bounding box center [142, 451] width 260 height 24
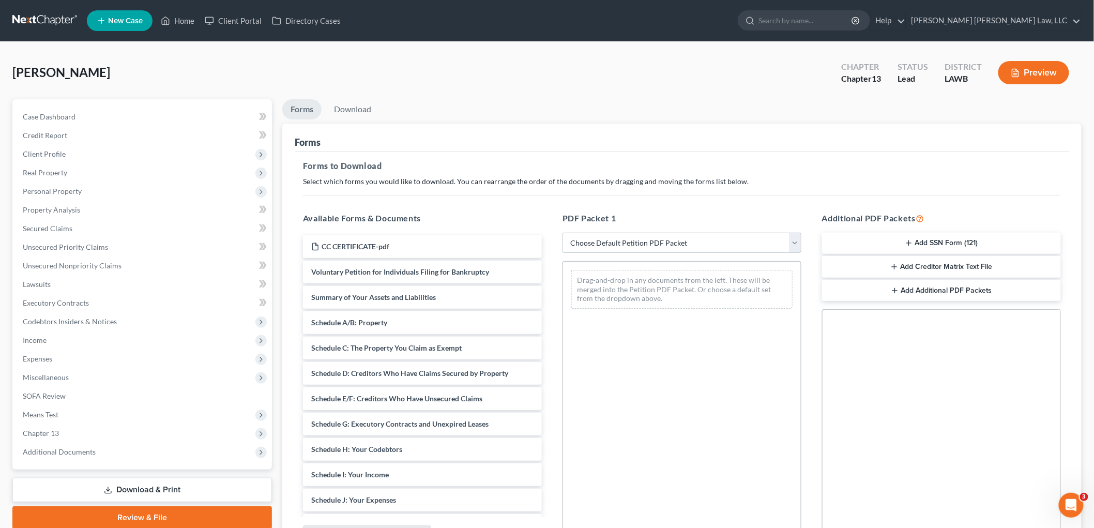
click at [614, 241] on select "Choose Default Petition PDF Packet Complete Bankruptcy Petition (all forms and …" at bounding box center [681, 243] width 239 height 21
select select "3"
click at [562, 233] on select "Choose Default Petition PDF Packet Complete Bankruptcy Petition (all forms and …" at bounding box center [681, 243] width 239 height 21
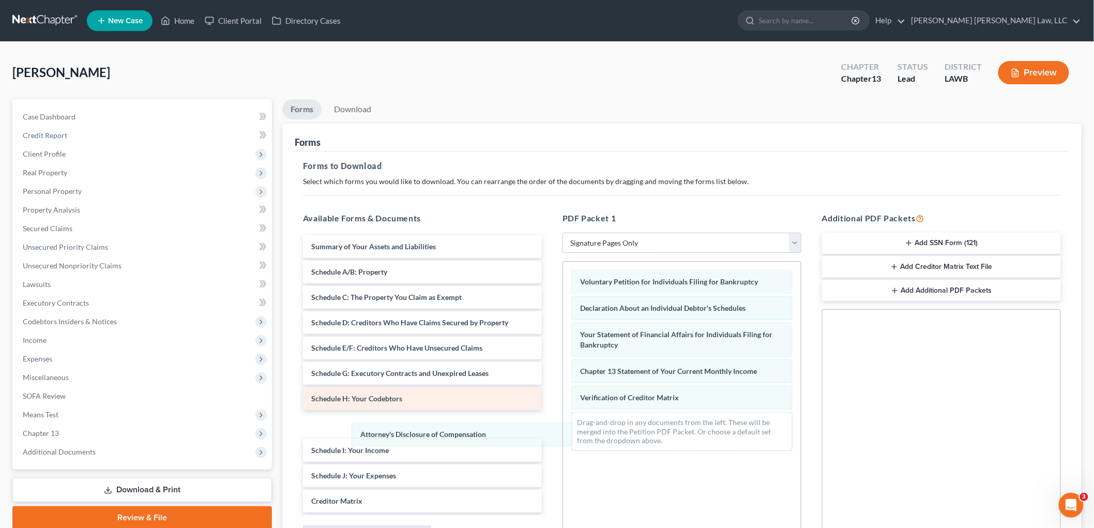
drag, startPoint x: 598, startPoint y: 421, endPoint x: 373, endPoint y: 401, distance: 225.8
click at [563, 432] on div "Attorney's Disclosure of Compensation Voluntary Petition for Individuals Filing…" at bounding box center [682, 360] width 238 height 197
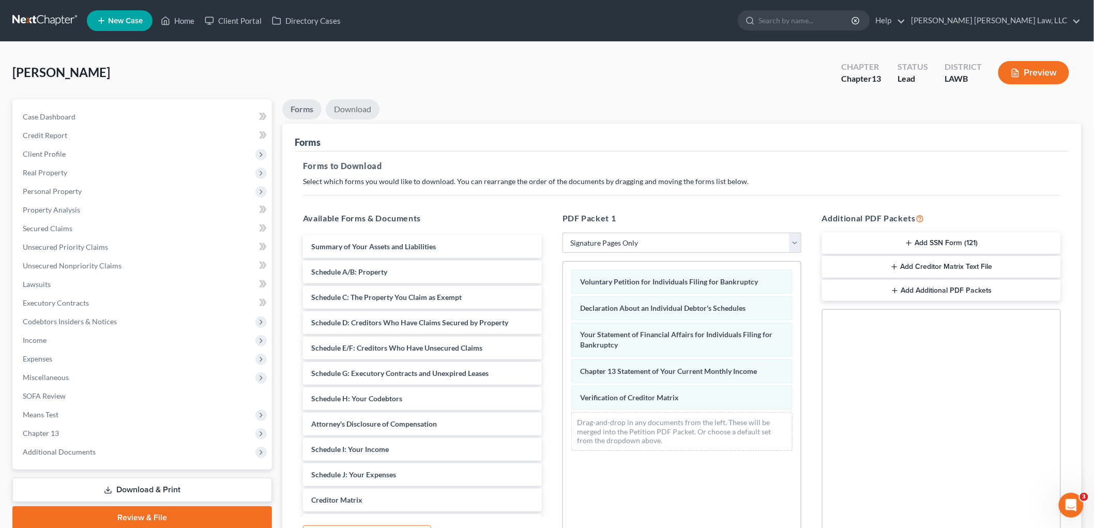
click at [350, 99] on link "Download" at bounding box center [353, 109] width 54 height 20
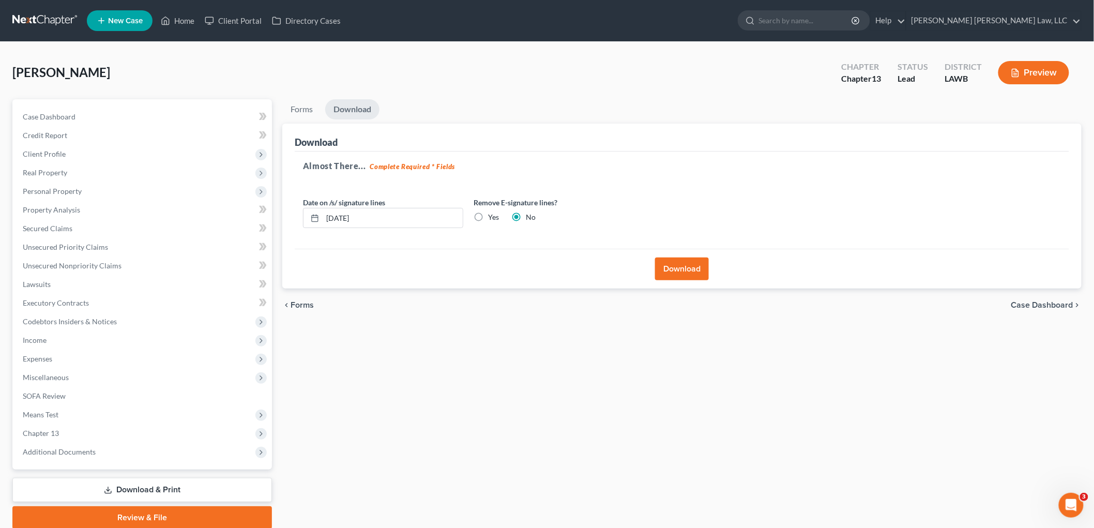
click at [676, 262] on button "Download" at bounding box center [682, 268] width 54 height 23
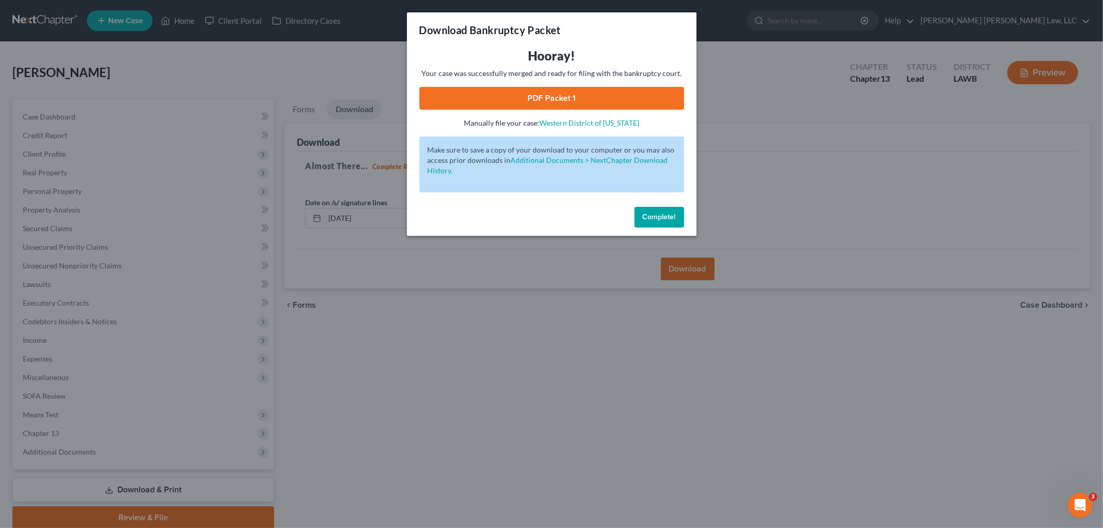
click at [597, 100] on link "PDF Packet 1" at bounding box center [551, 98] width 265 height 23
click at [862, 120] on div "Download Bankruptcy Packet Hooray! Your case was successfully merged and ready …" at bounding box center [551, 264] width 1103 height 528
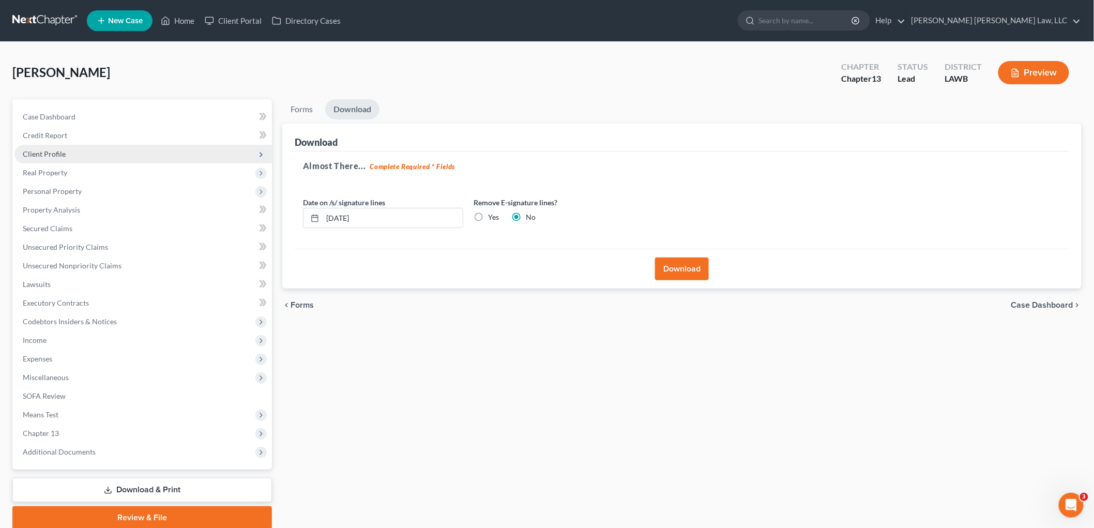
click at [90, 151] on span "Client Profile" at bounding box center [142, 154] width 257 height 19
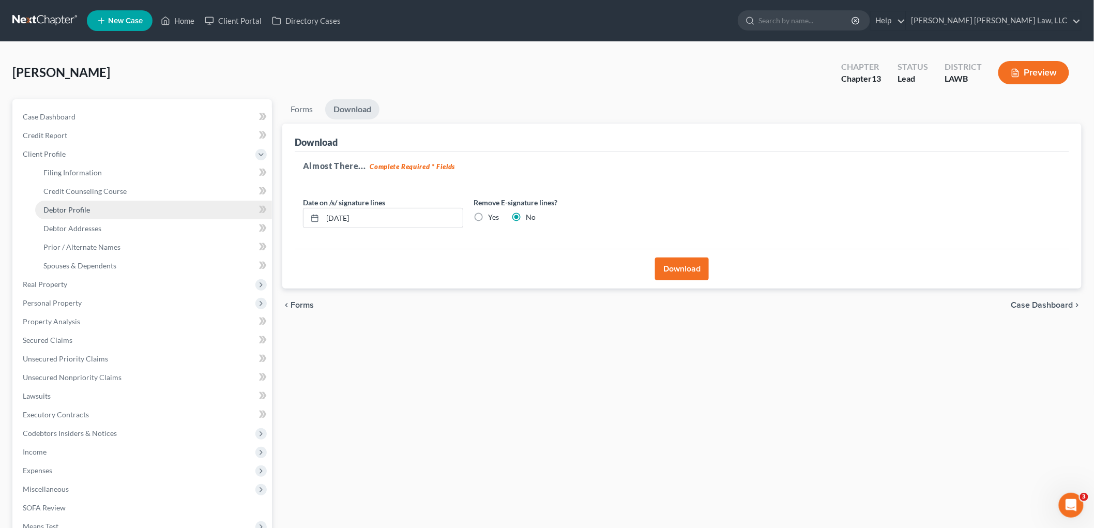
click at [89, 210] on link "Debtor Profile" at bounding box center [153, 210] width 237 height 19
select select "0"
select select "3"
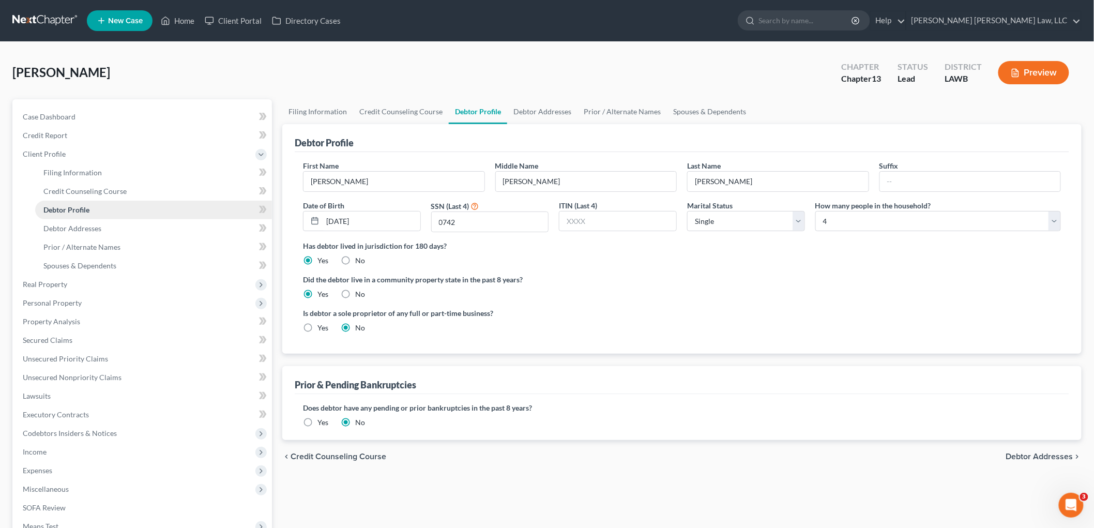
radio input "true"
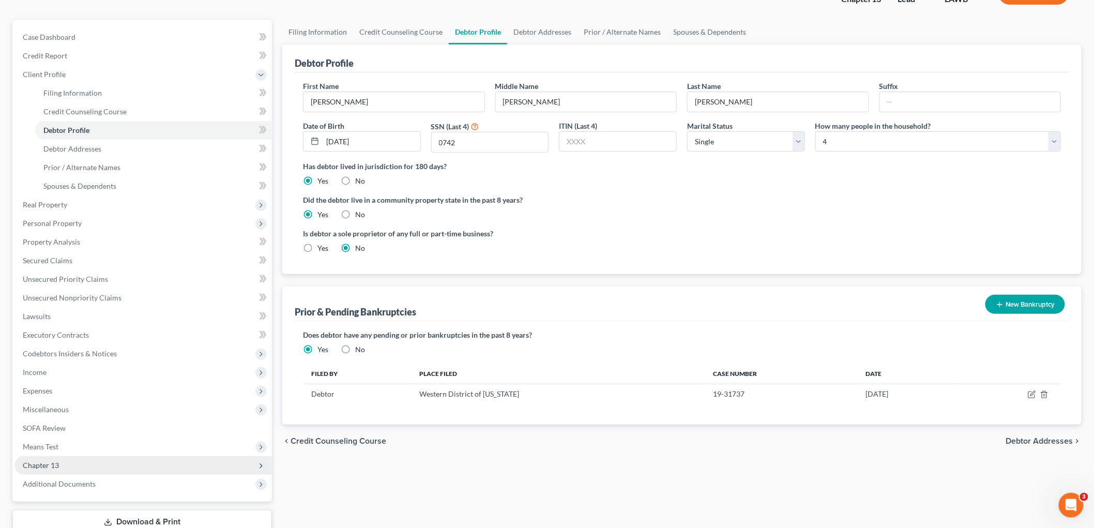
scroll to position [151, 0]
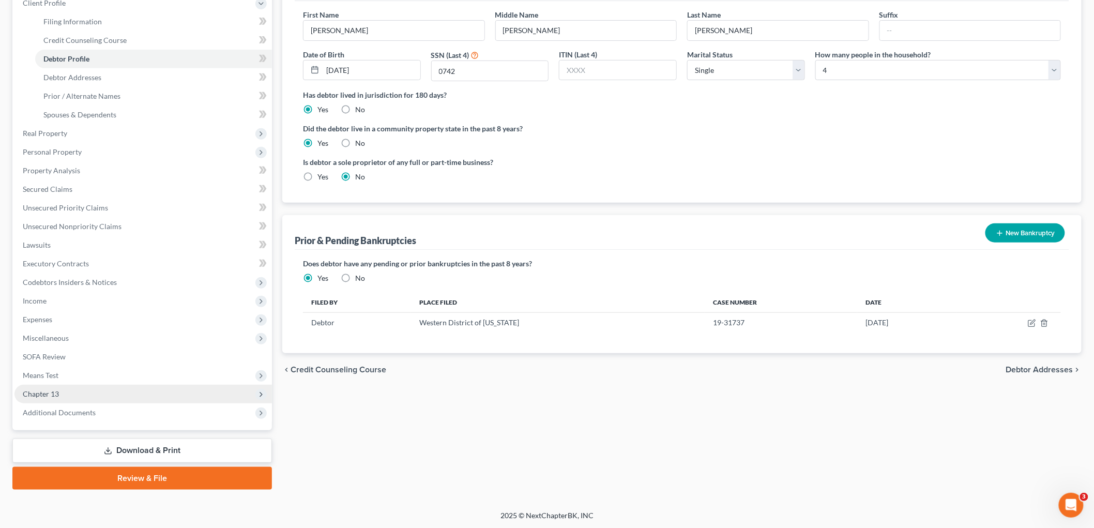
click at [76, 393] on span "Chapter 13" at bounding box center [142, 394] width 257 height 19
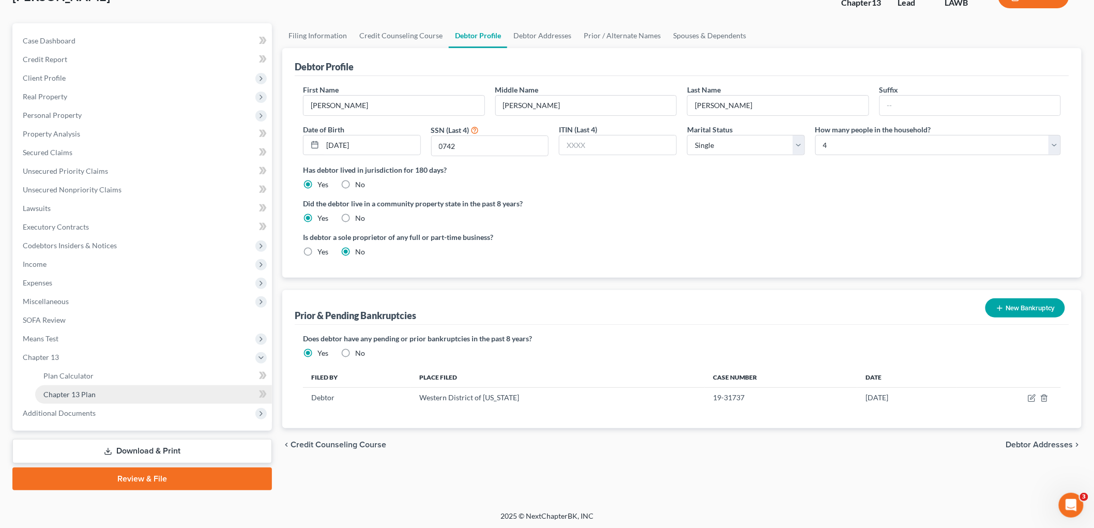
click at [81, 387] on link "Chapter 13 Plan" at bounding box center [153, 394] width 237 height 19
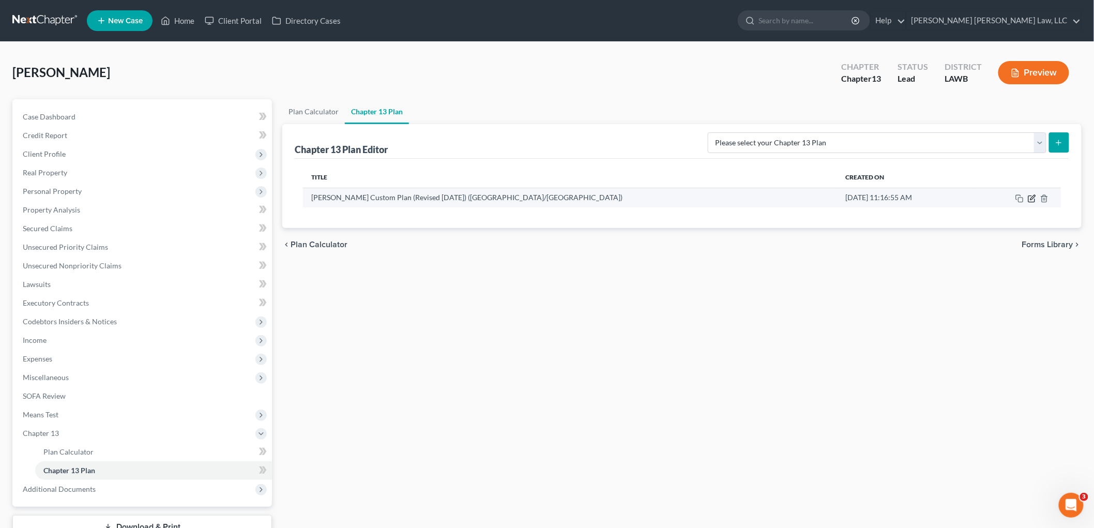
click at [1030, 198] on icon "button" at bounding box center [1032, 198] width 8 height 8
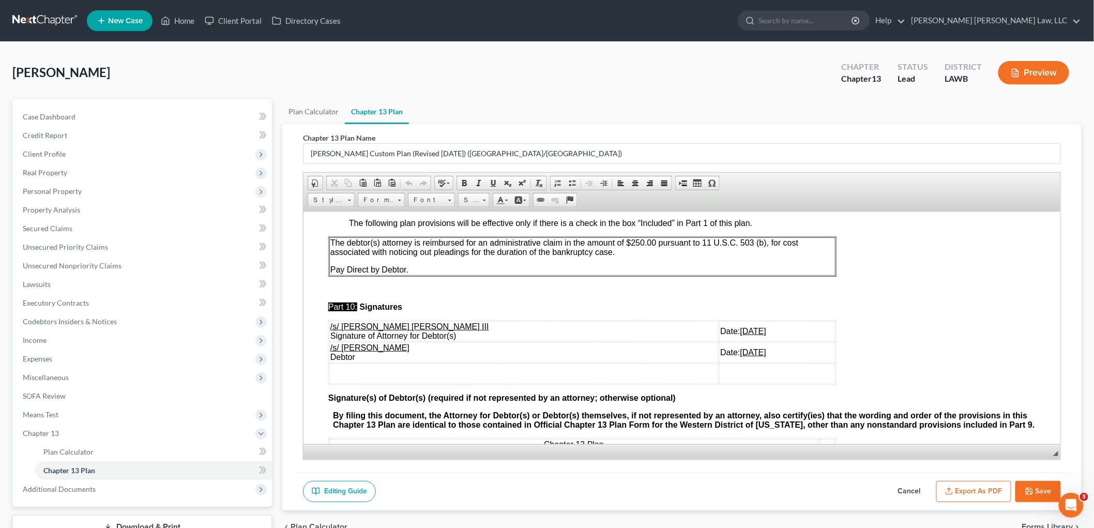
scroll to position [3069, 0]
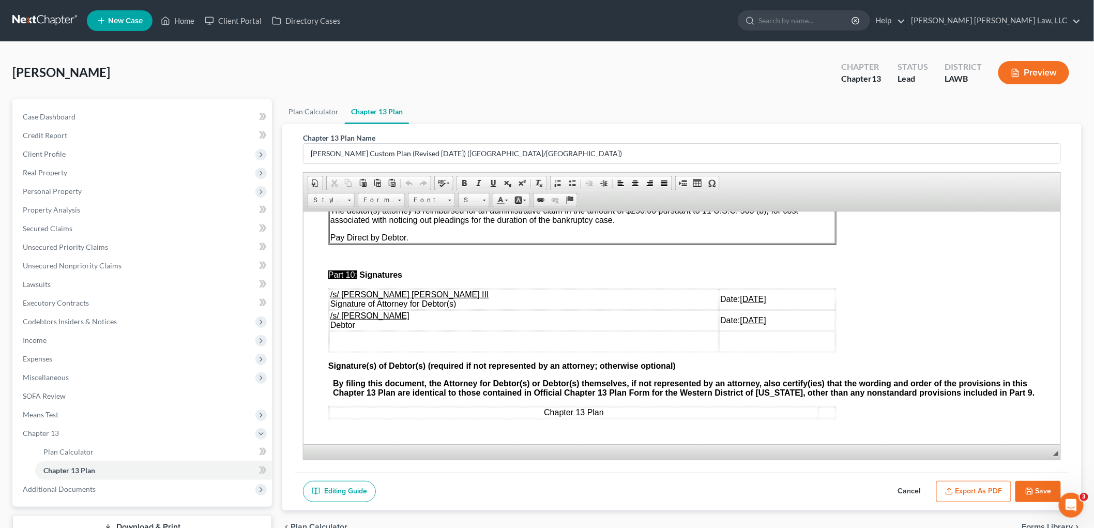
click at [986, 490] on button "Export as PDF" at bounding box center [973, 492] width 75 height 22
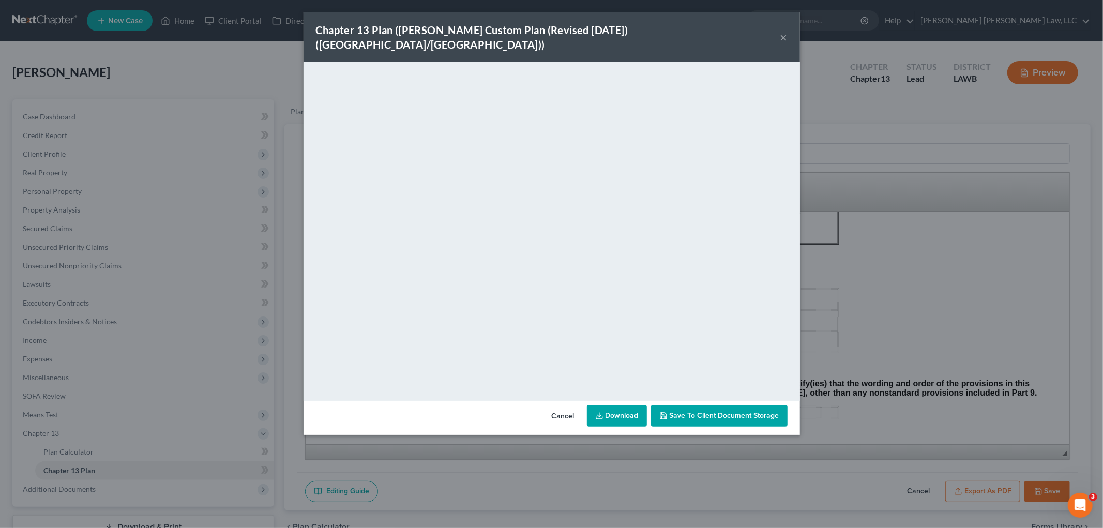
click at [784, 31] on button "×" at bounding box center [783, 37] width 7 height 12
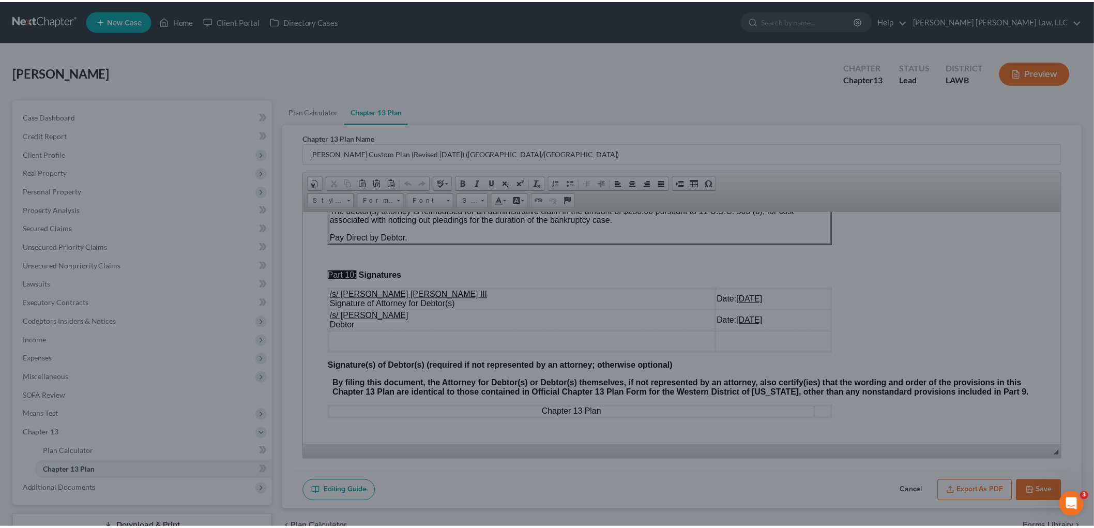
scroll to position [3069, 0]
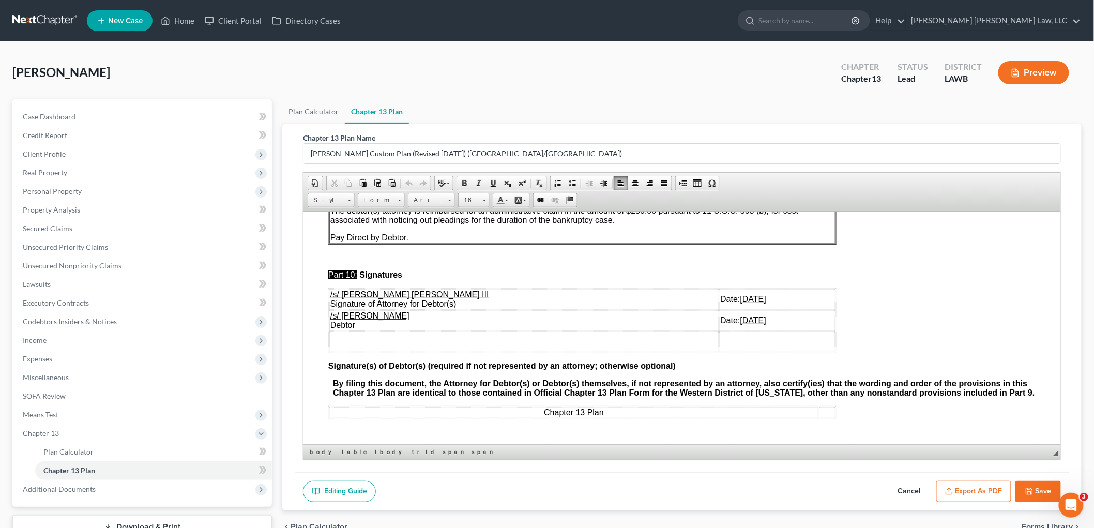
drag, startPoint x: 734, startPoint y: 313, endPoint x: 327, endPoint y: 310, distance: 407.4
click at [560, 331] on td at bounding box center [523, 341] width 389 height 21
drag, startPoint x: 748, startPoint y: 313, endPoint x: 328, endPoint y: 310, distance: 420.3
click at [329, 310] on tr "/s/ Brian Finister Harris Debtor Date: 10/13/2025" at bounding box center [582, 320] width 506 height 21
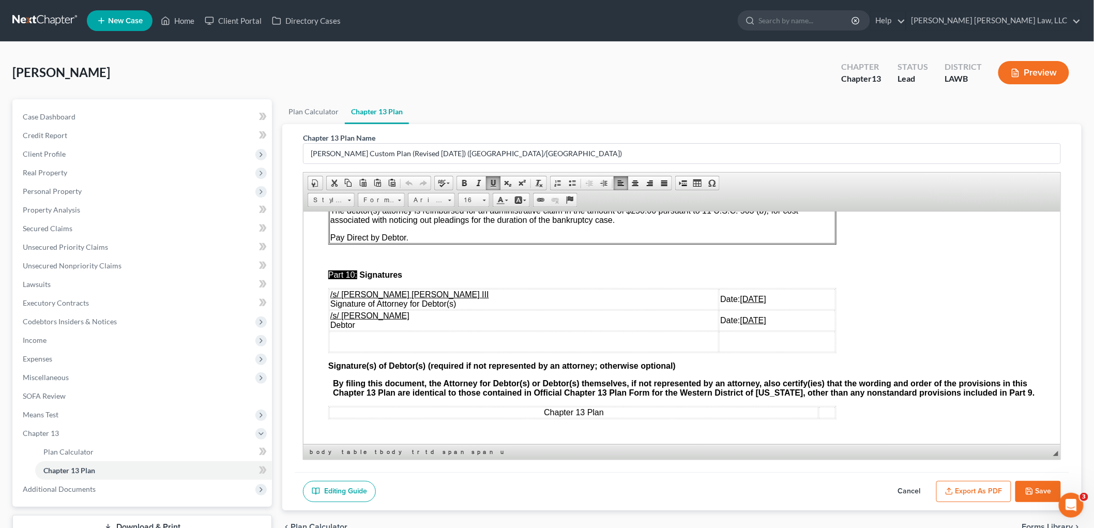
scroll to position [3061, 0]
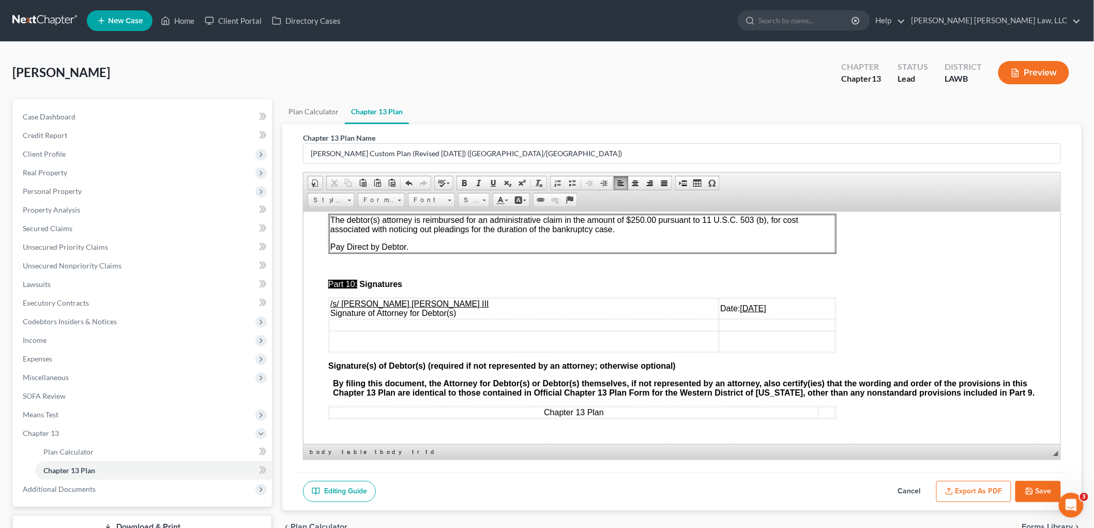
click at [1032, 487] on icon "button" at bounding box center [1029, 491] width 8 height 8
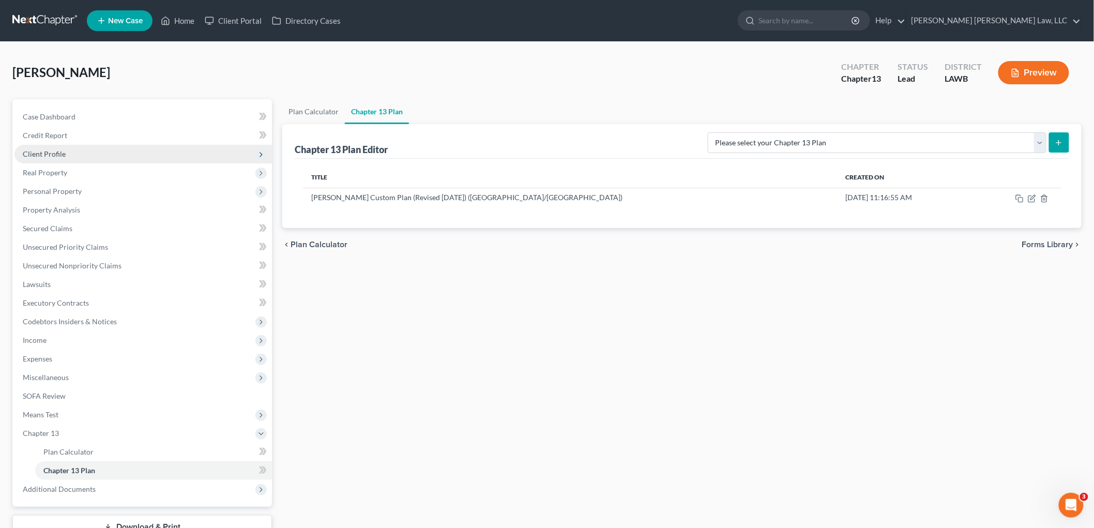
click at [64, 153] on span "Client Profile" at bounding box center [44, 153] width 43 height 9
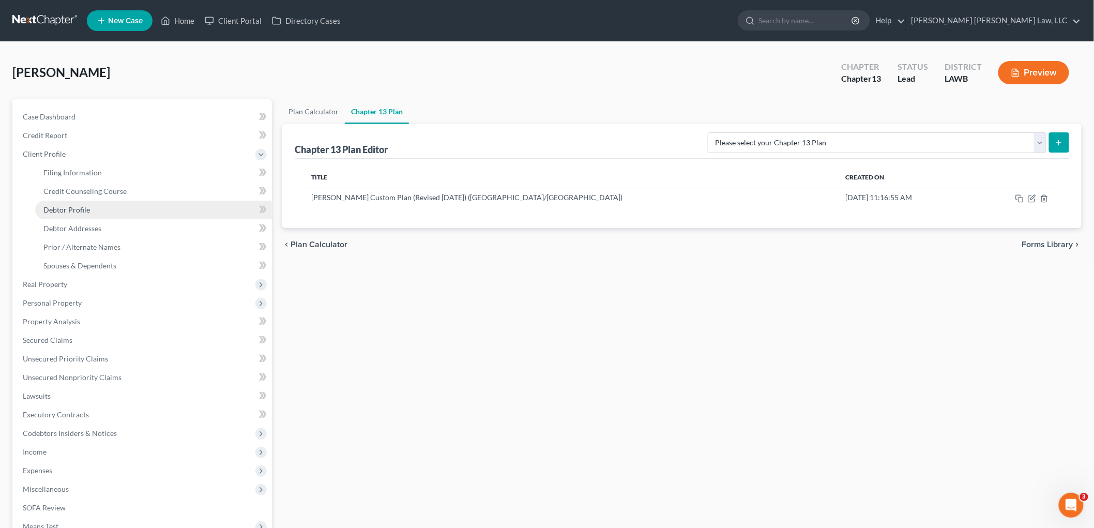
click at [64, 204] on link "Debtor Profile" at bounding box center [153, 210] width 237 height 19
select select "0"
select select "3"
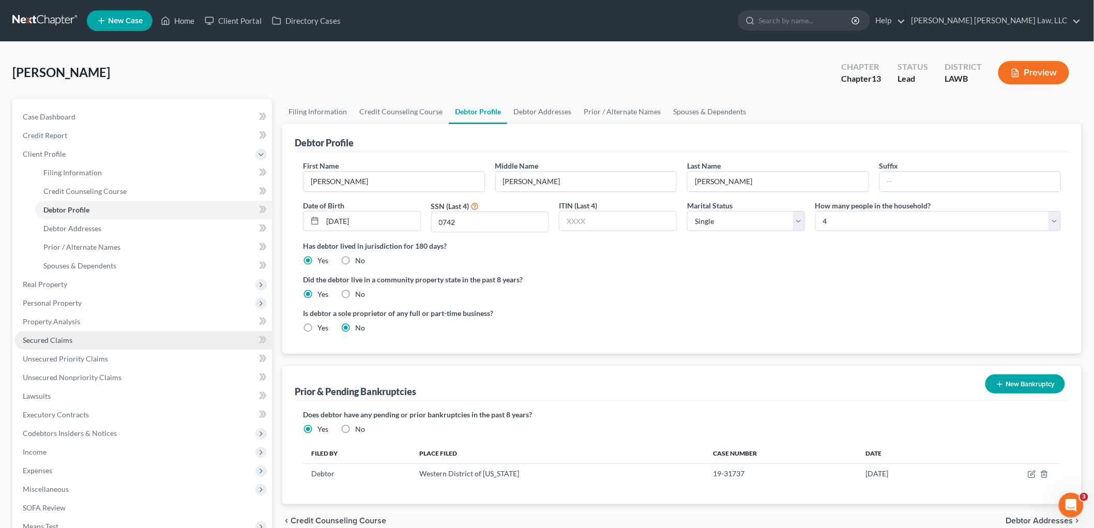
click at [57, 334] on link "Secured Claims" at bounding box center [142, 340] width 257 height 19
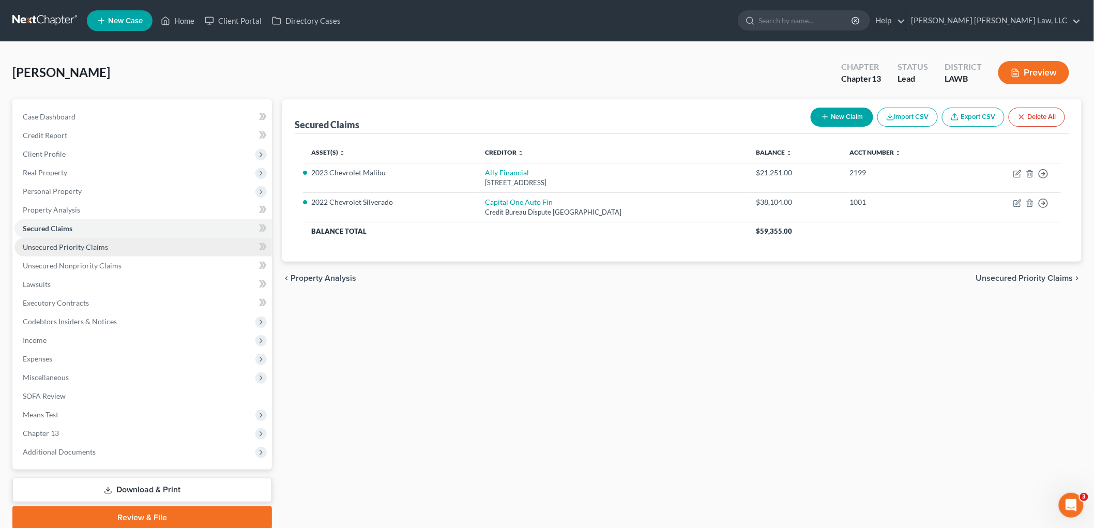
click at [126, 251] on link "Unsecured Priority Claims" at bounding box center [142, 247] width 257 height 19
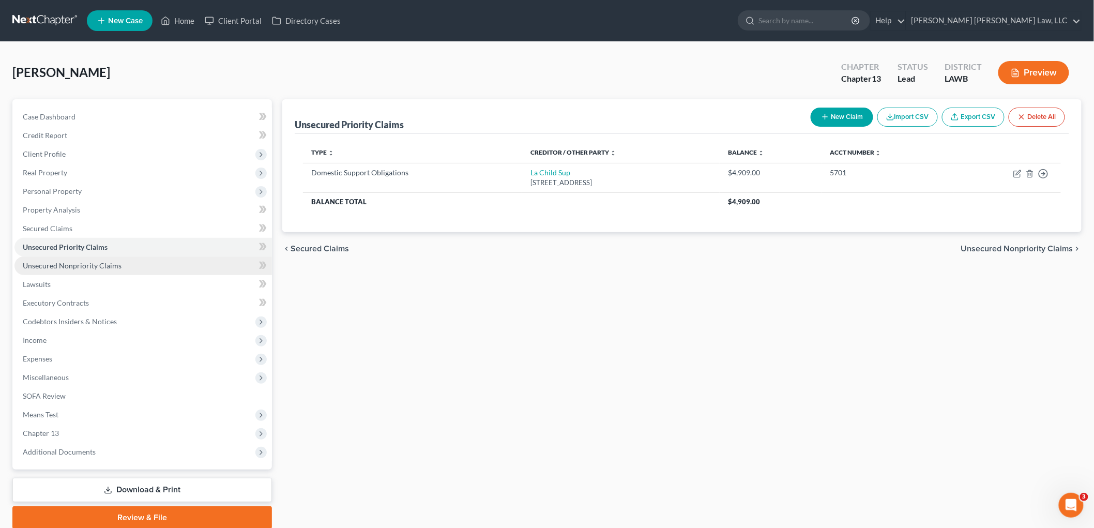
click at [123, 261] on link "Unsecured Nonpriority Claims" at bounding box center [142, 265] width 257 height 19
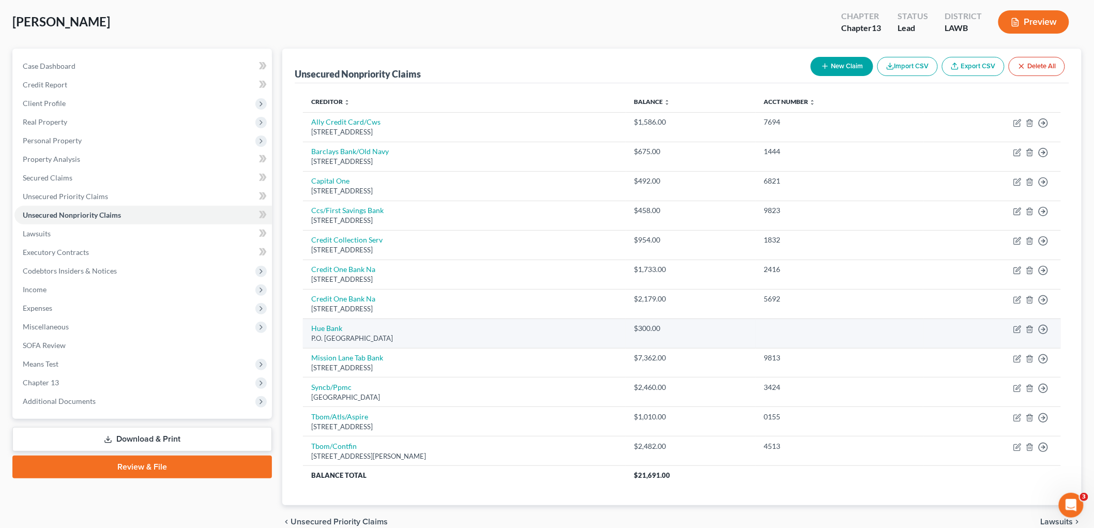
scroll to position [101, 0]
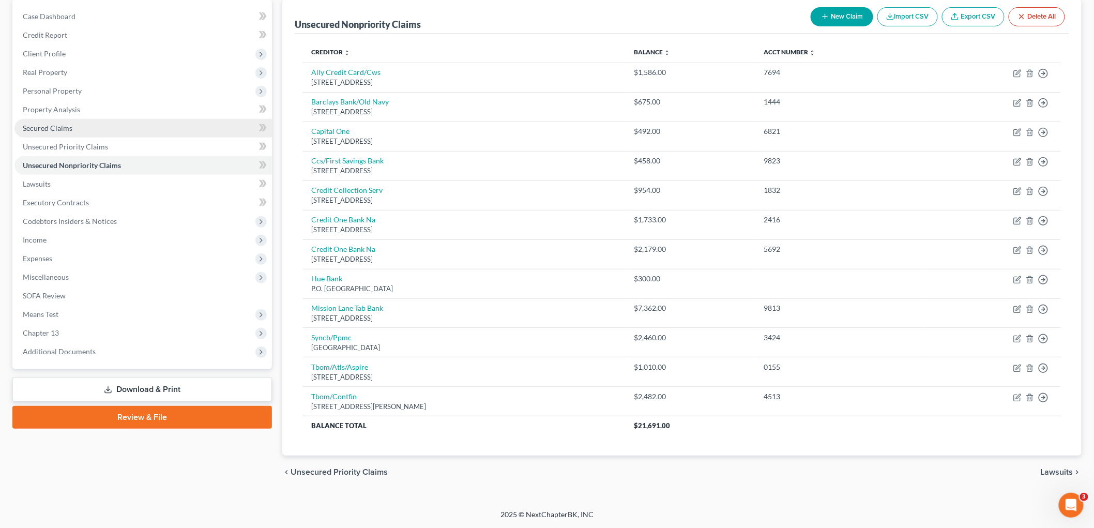
click at [143, 130] on link "Secured Claims" at bounding box center [142, 128] width 257 height 19
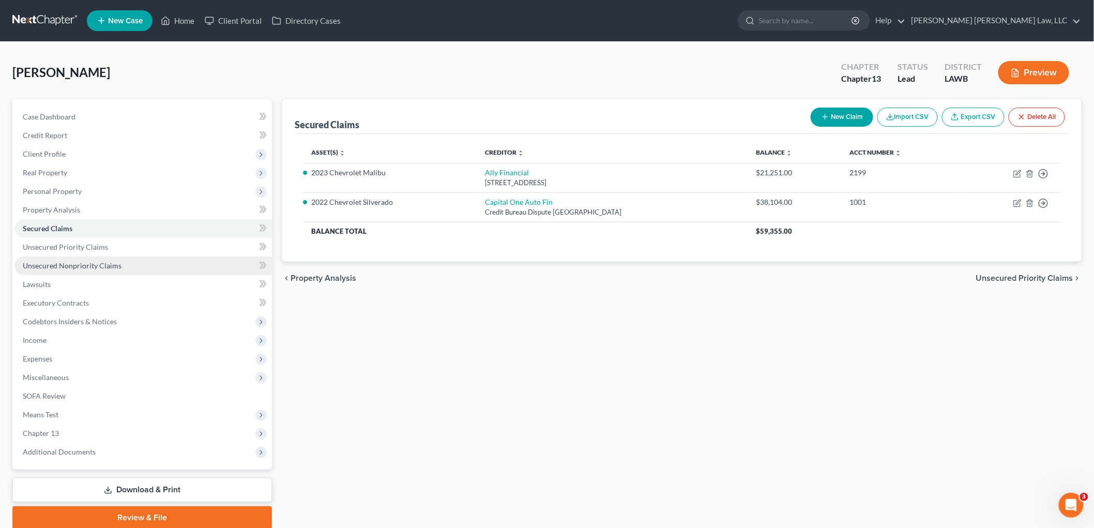
click at [119, 260] on link "Unsecured Nonpriority Claims" at bounding box center [142, 265] width 257 height 19
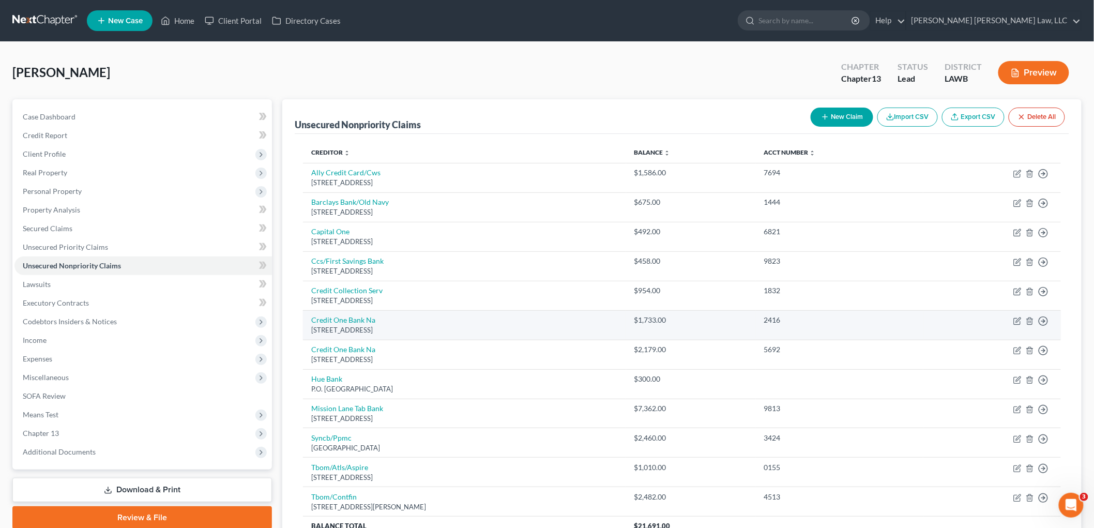
scroll to position [57, 0]
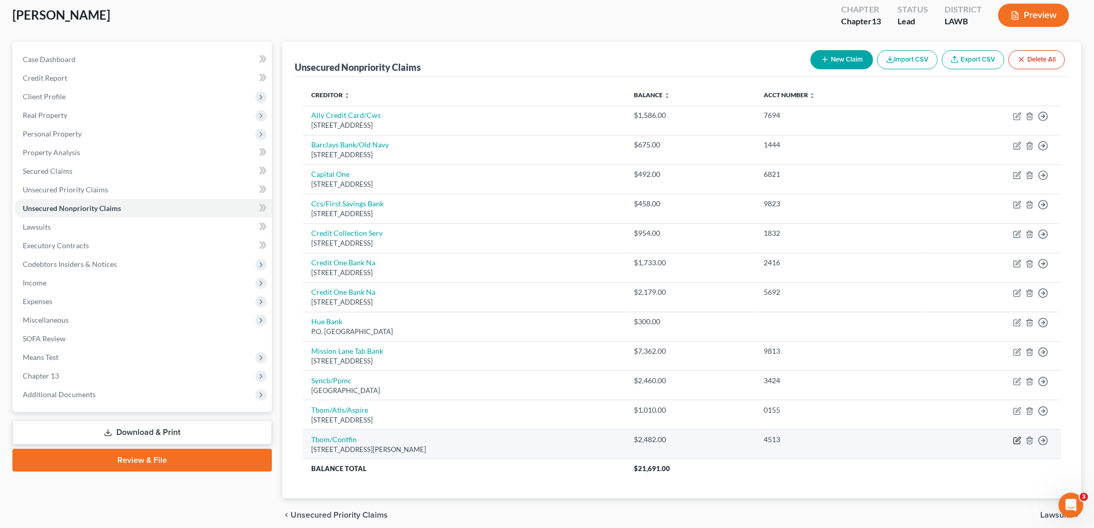
click at [1016, 440] on icon "button" at bounding box center [1017, 440] width 8 height 8
select select "7"
select select "2"
select select "0"
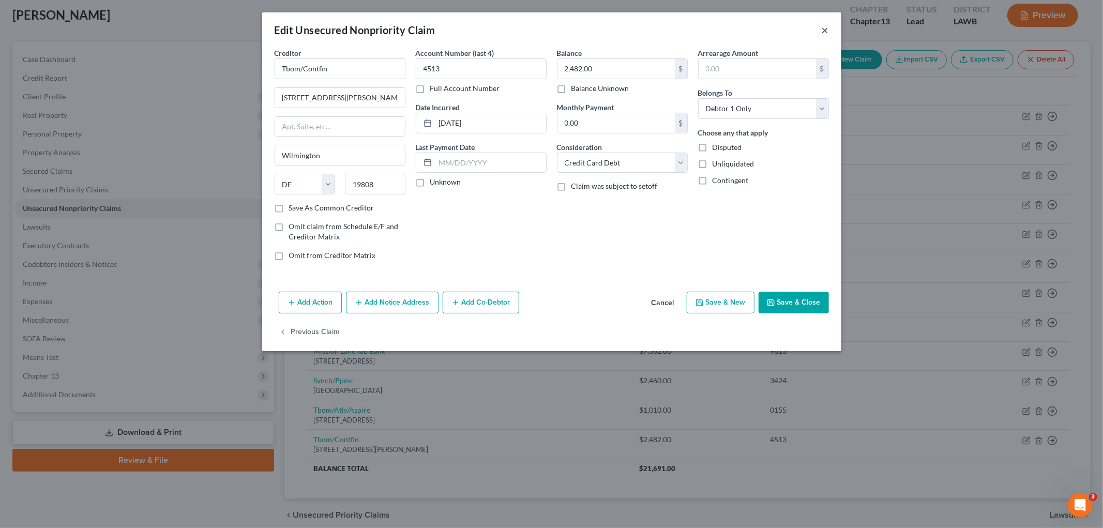
click at [822, 29] on button "×" at bounding box center [824, 30] width 7 height 12
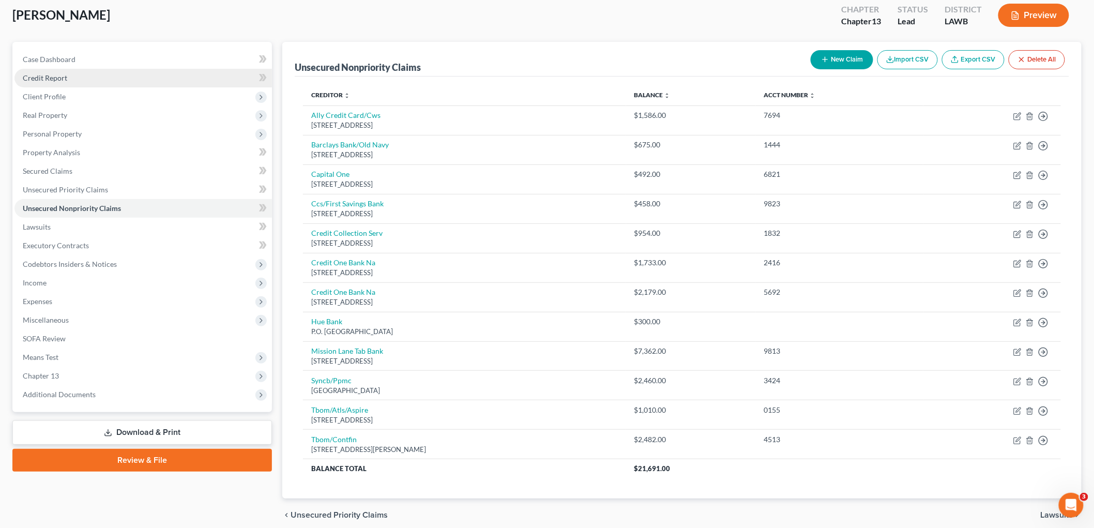
click at [80, 79] on link "Credit Report" at bounding box center [142, 78] width 257 height 19
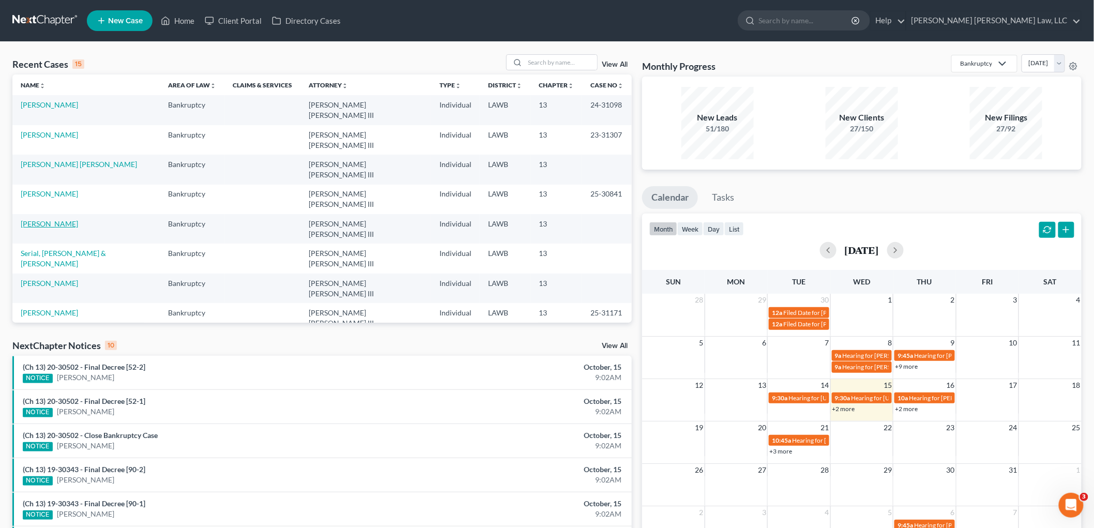
click at [36, 219] on link "[PERSON_NAME]" at bounding box center [49, 223] width 57 height 9
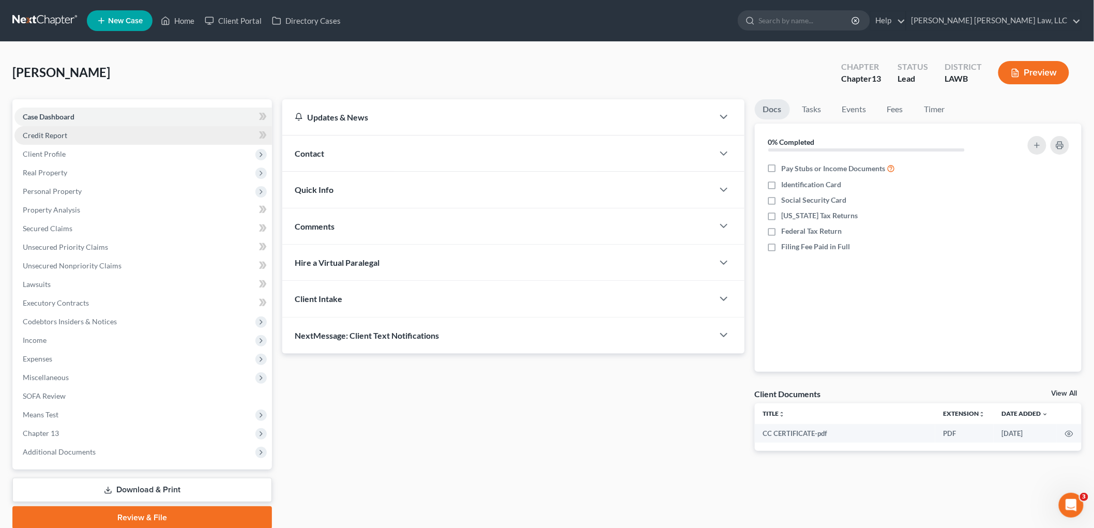
click at [71, 138] on link "Credit Report" at bounding box center [142, 135] width 257 height 19
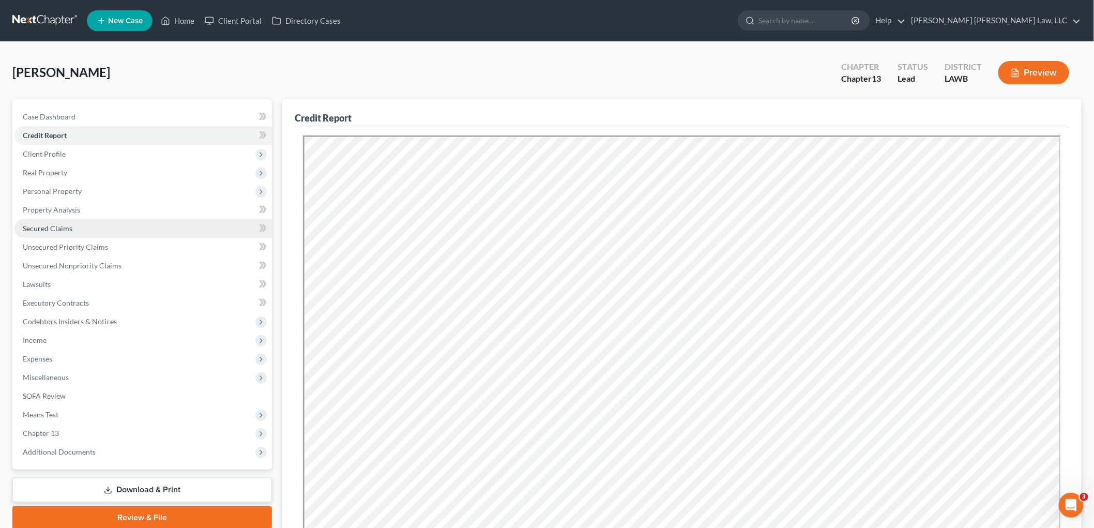
click at [82, 228] on link "Secured Claims" at bounding box center [142, 228] width 257 height 19
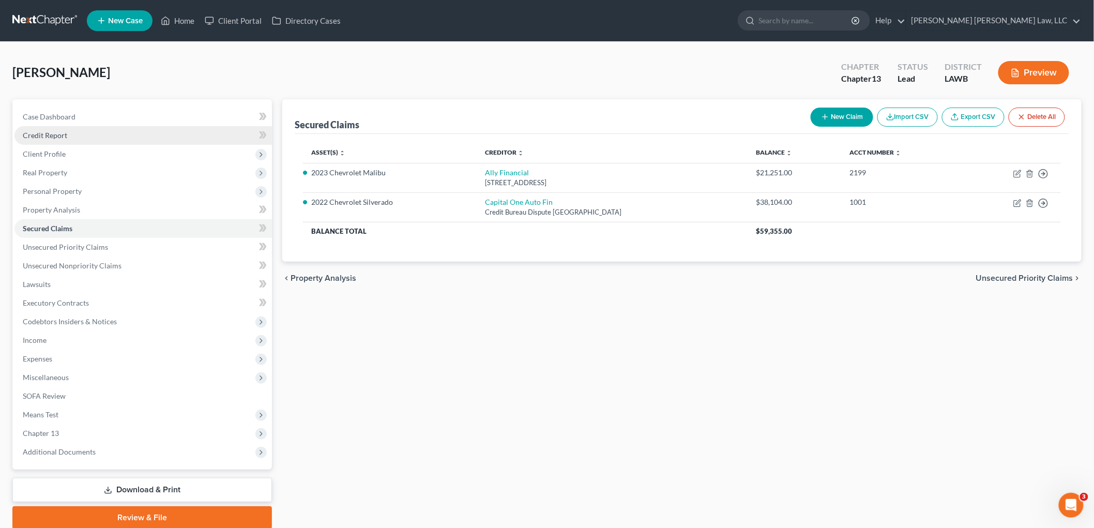
click at [74, 136] on link "Credit Report" at bounding box center [142, 135] width 257 height 19
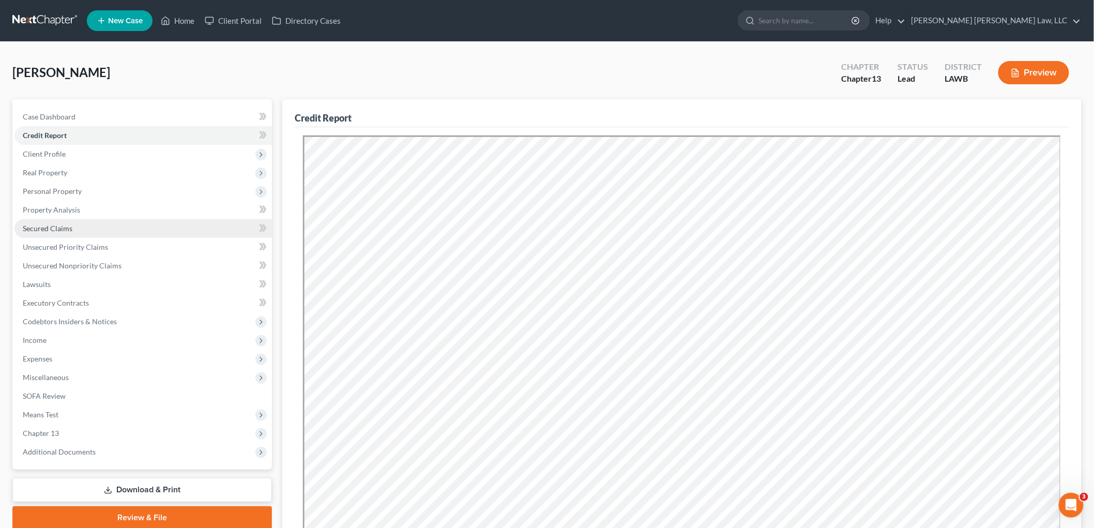
click at [59, 230] on span "Secured Claims" at bounding box center [48, 228] width 50 height 9
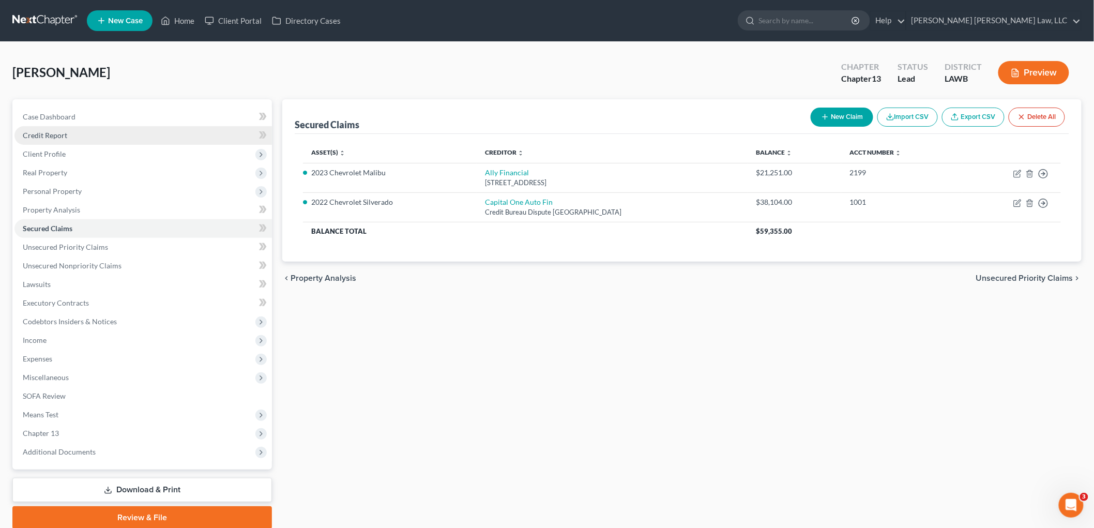
click at [76, 133] on link "Credit Report" at bounding box center [142, 135] width 257 height 19
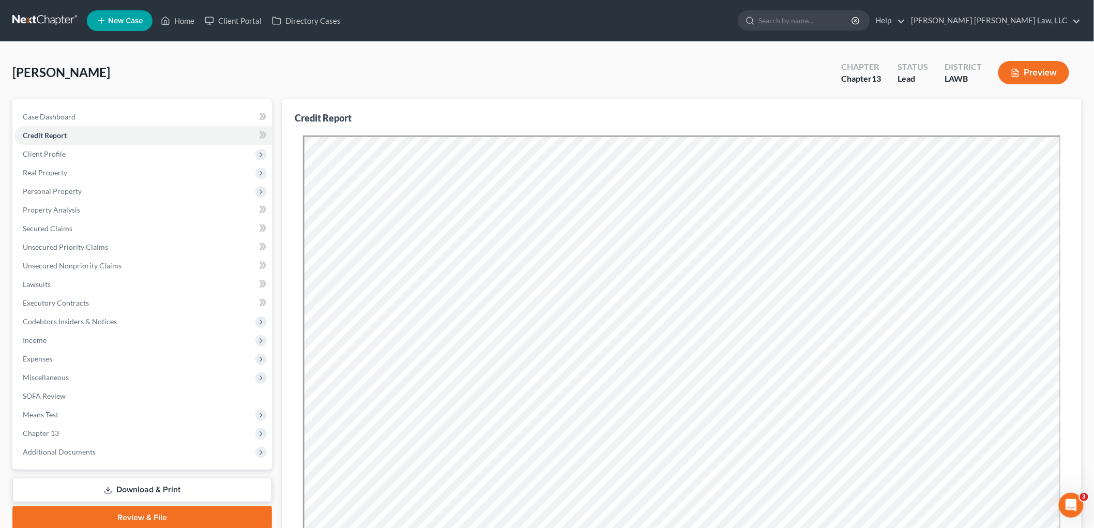
click at [55, 18] on link at bounding box center [45, 20] width 66 height 19
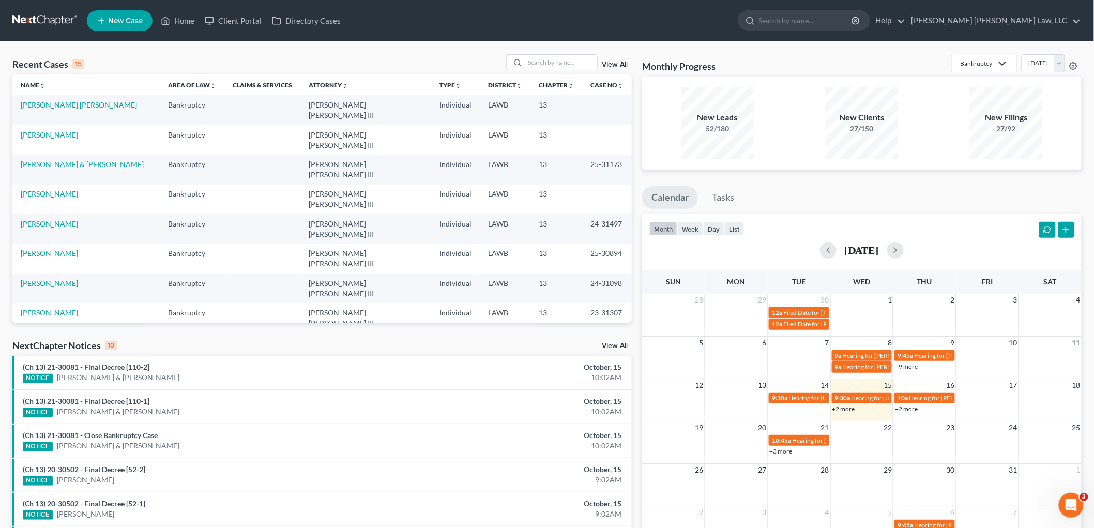
click at [43, 427] on link "[PERSON_NAME]" at bounding box center [49, 431] width 57 height 9
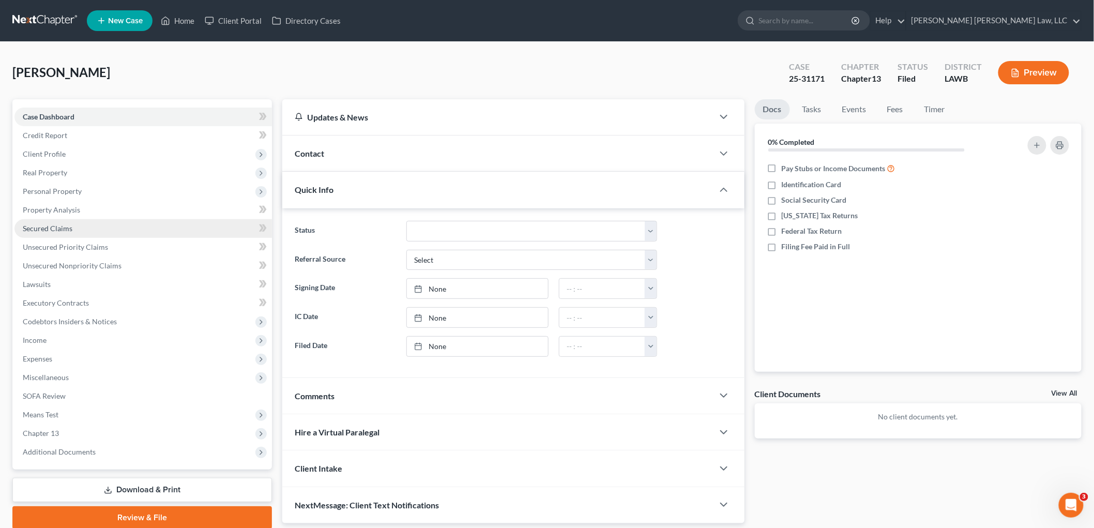
click at [60, 231] on span "Secured Claims" at bounding box center [48, 228] width 50 height 9
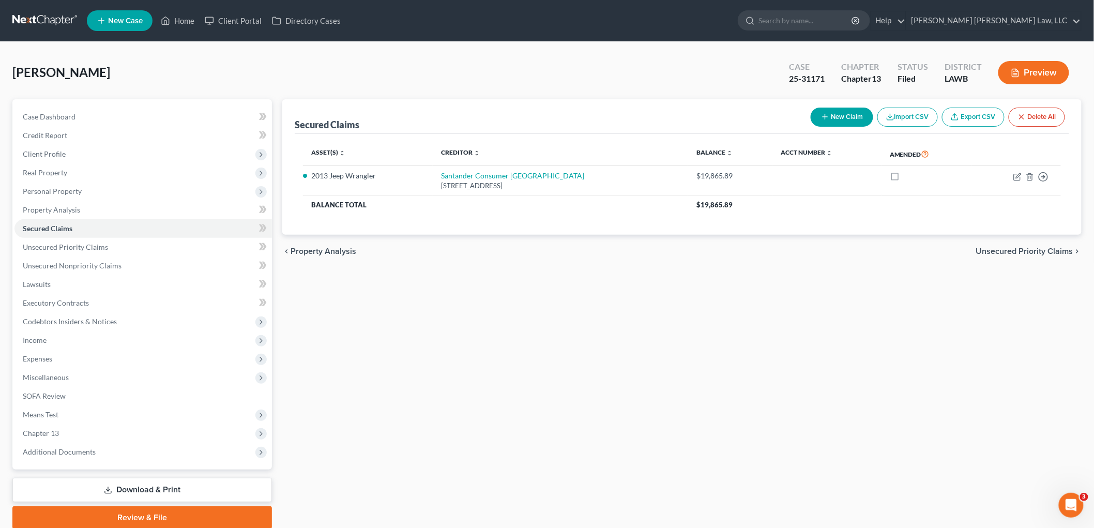
click at [58, 14] on link at bounding box center [45, 20] width 66 height 19
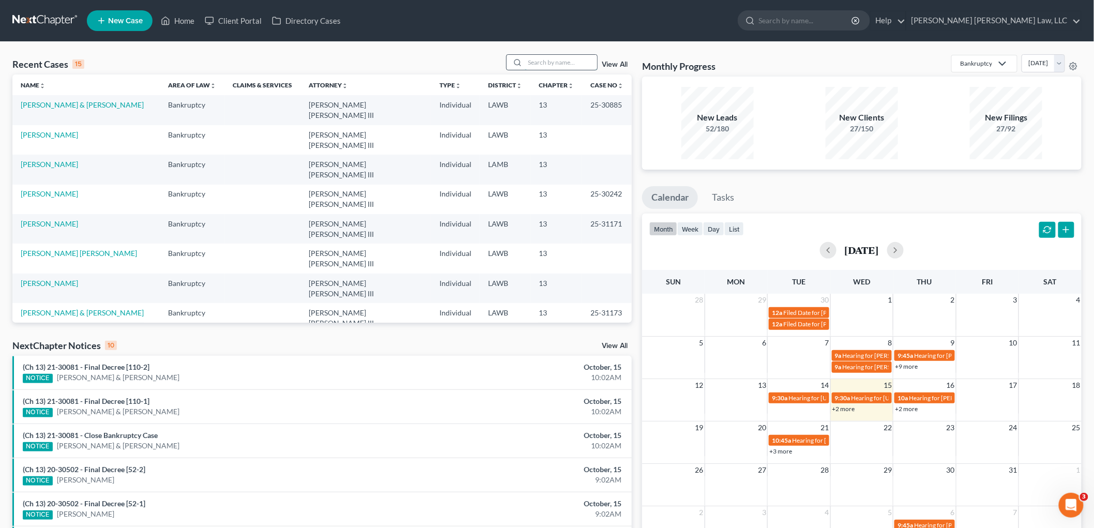
click at [563, 58] on input "search" at bounding box center [561, 62] width 72 height 15
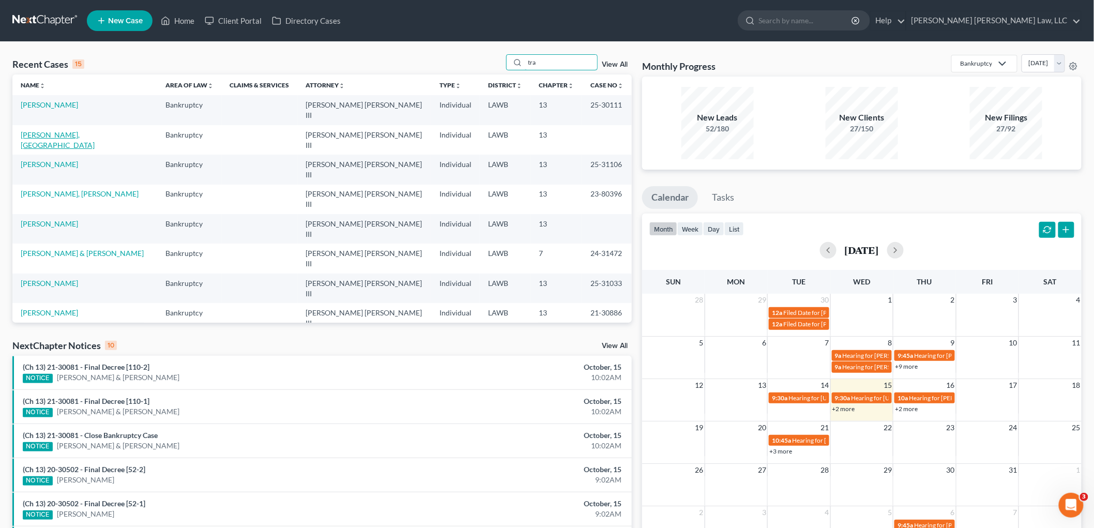
type input "tra"
click at [63, 130] on link "[PERSON_NAME], [GEOGRAPHIC_DATA]" at bounding box center [58, 139] width 74 height 19
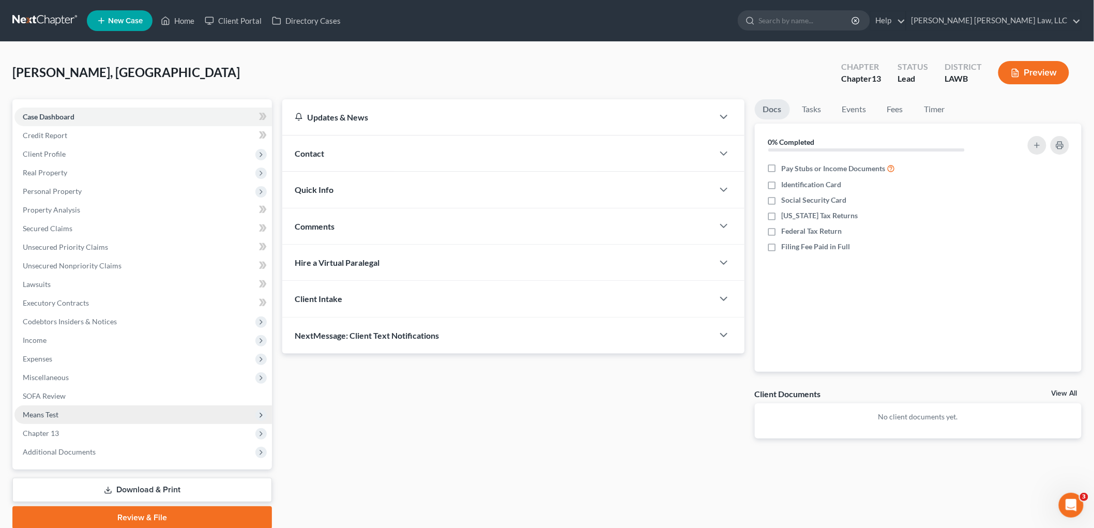
click at [52, 410] on span "Means Test" at bounding box center [41, 414] width 36 height 9
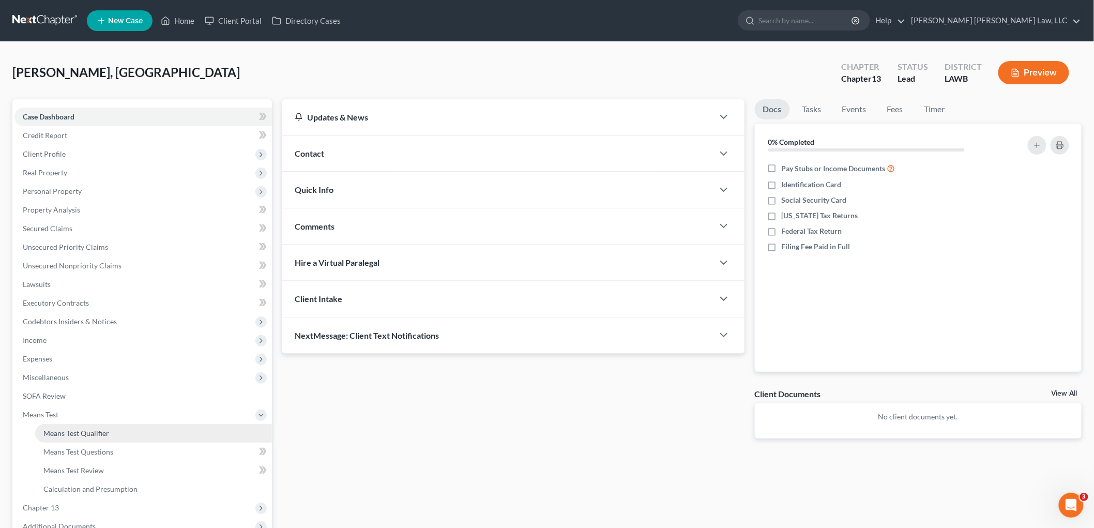
click at [61, 434] on span "Means Test Qualifier" at bounding box center [76, 433] width 66 height 9
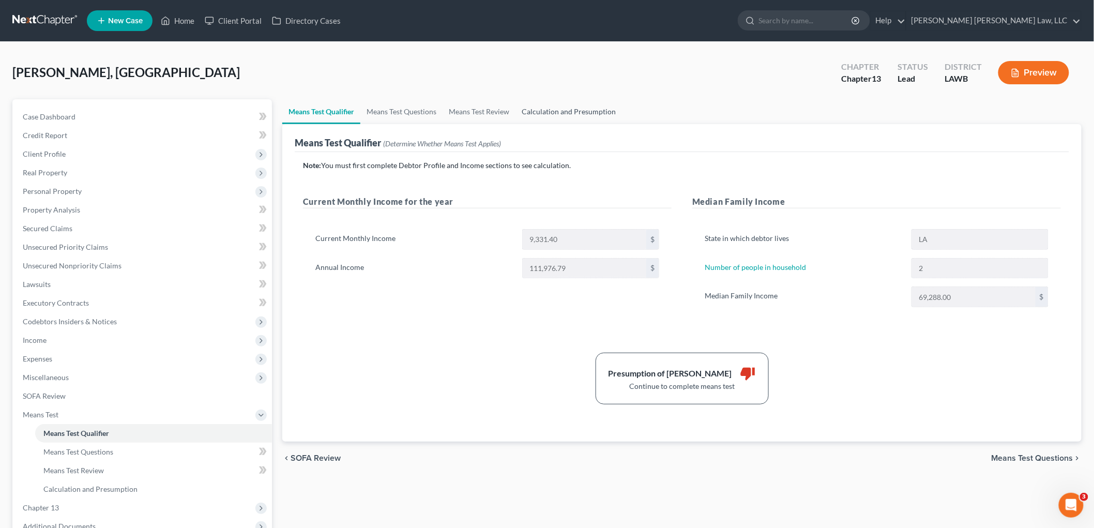
click at [556, 109] on link "Calculation and Presumption" at bounding box center [568, 111] width 106 height 25
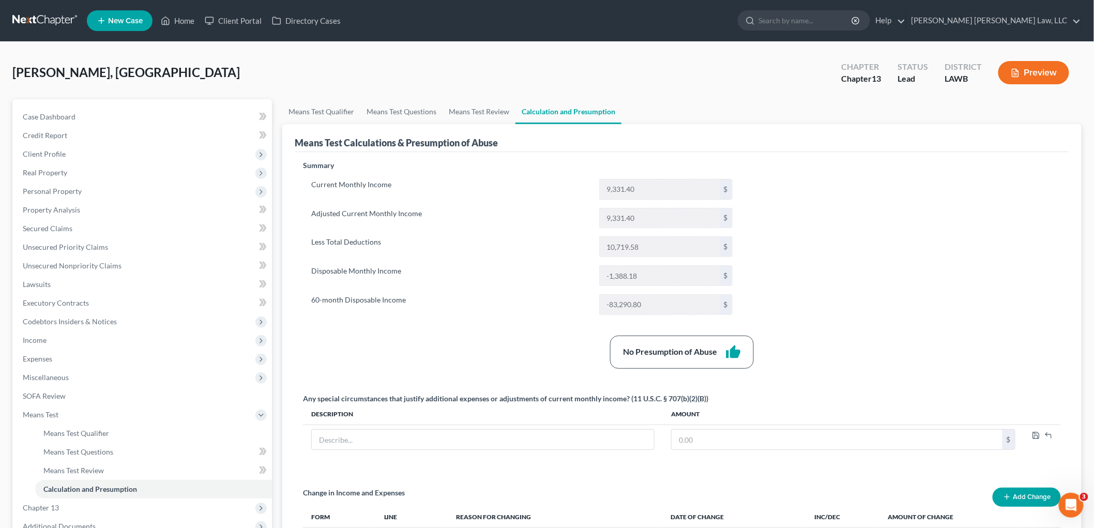
click at [300, 81] on div "[PERSON_NAME], Trashala Upgraded Chapter Chapter 13 Status Lead District LAWB P…" at bounding box center [546, 76] width 1069 height 45
click at [84, 360] on span "Expenses" at bounding box center [142, 358] width 257 height 19
click at [81, 391] on span "Utilities / Bills" at bounding box center [65, 395] width 45 height 9
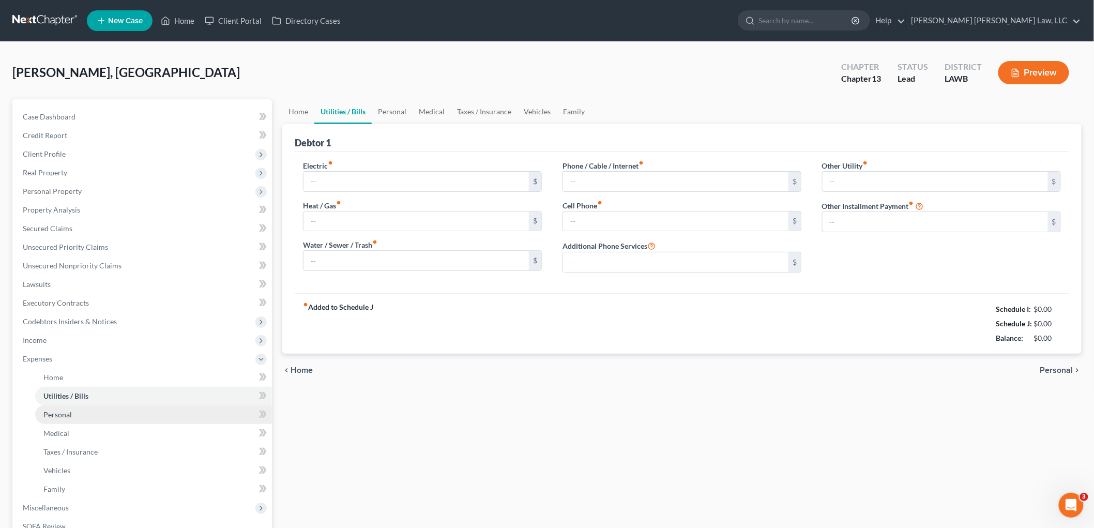
type input "300.36"
type input "0.00"
type input "100.00"
type input "300.00"
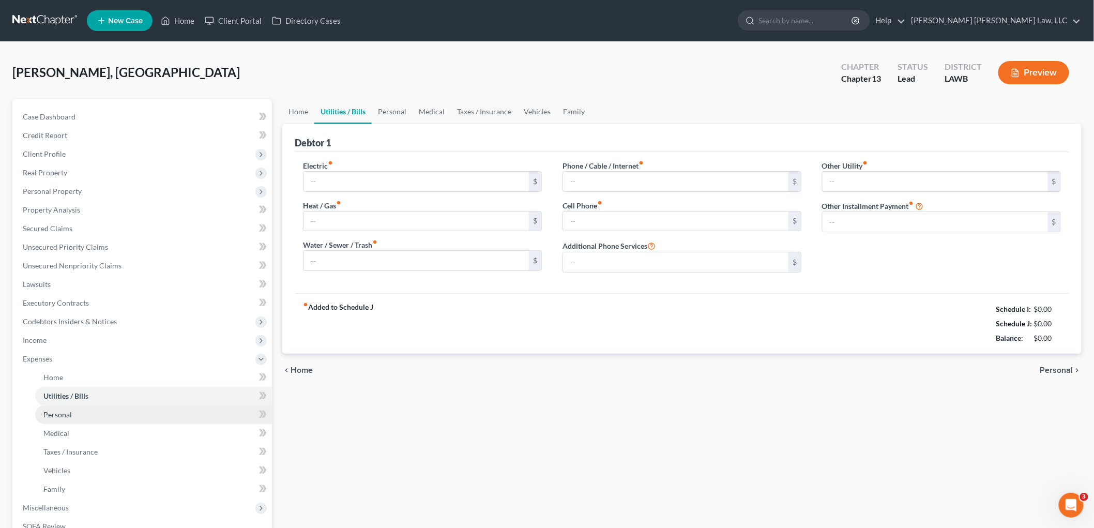
type input "0.00"
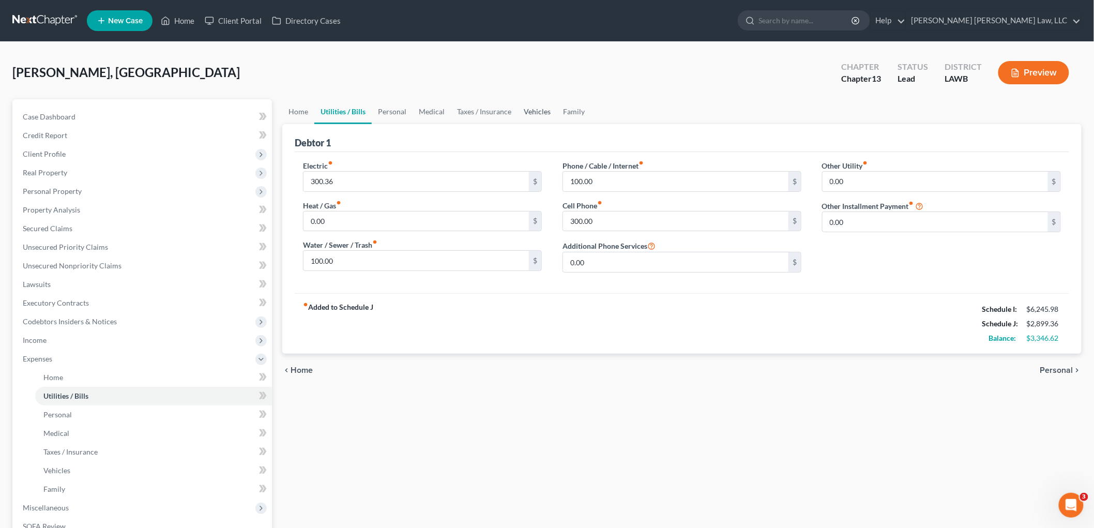
click at [537, 105] on link "Vehicles" at bounding box center [536, 111] width 39 height 25
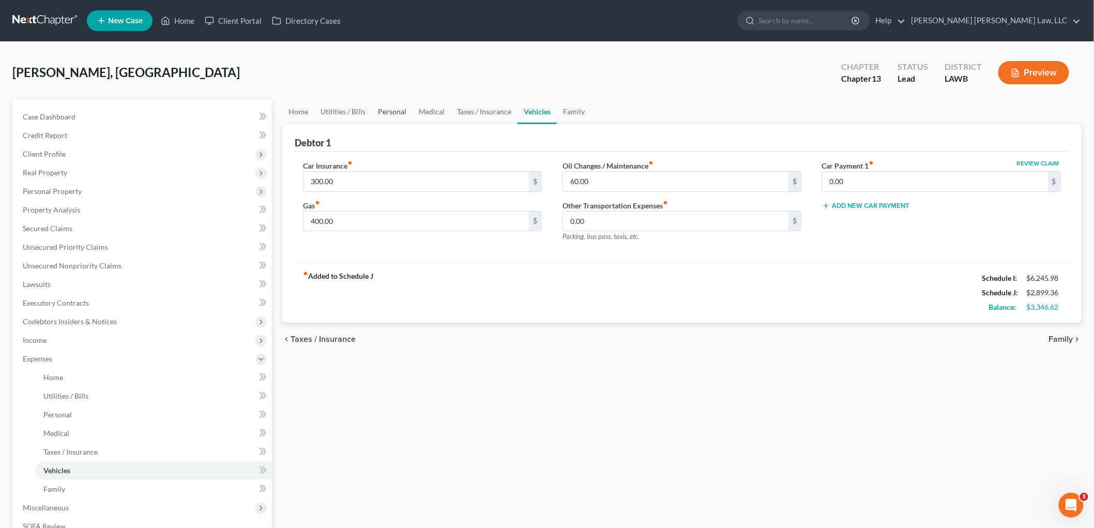
click at [401, 111] on link "Personal" at bounding box center [392, 111] width 41 height 25
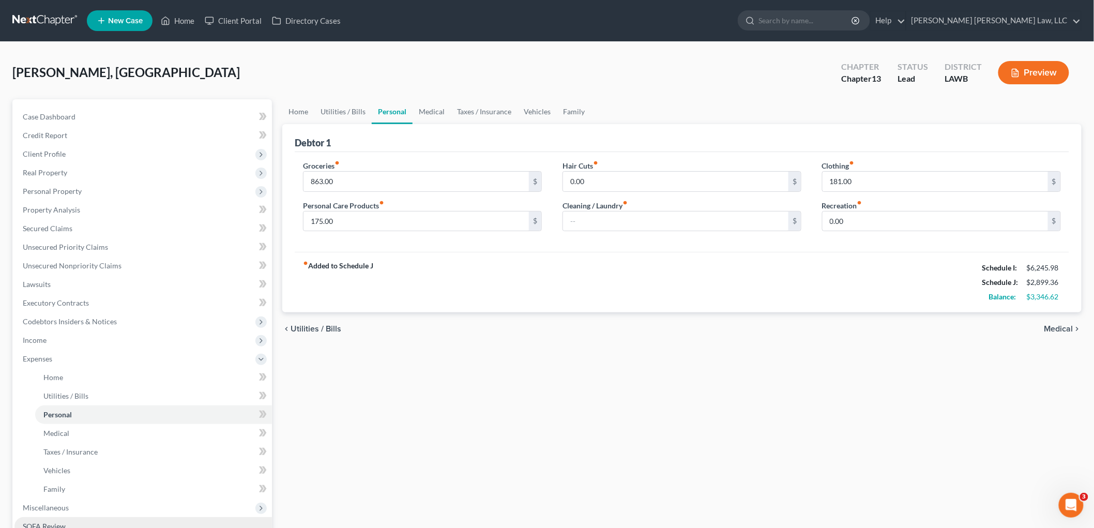
scroll to position [169, 0]
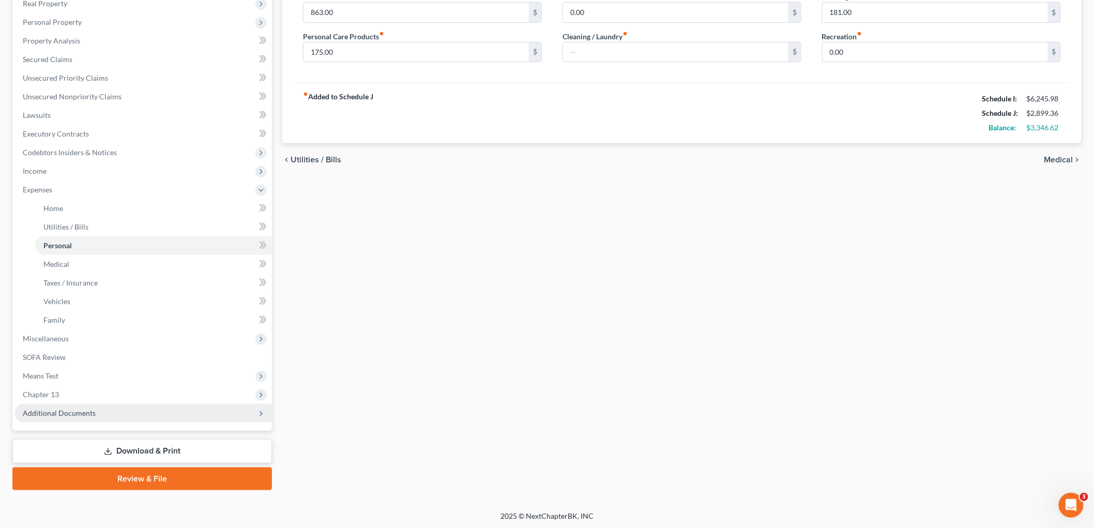
click at [109, 409] on span "Additional Documents" at bounding box center [142, 413] width 257 height 19
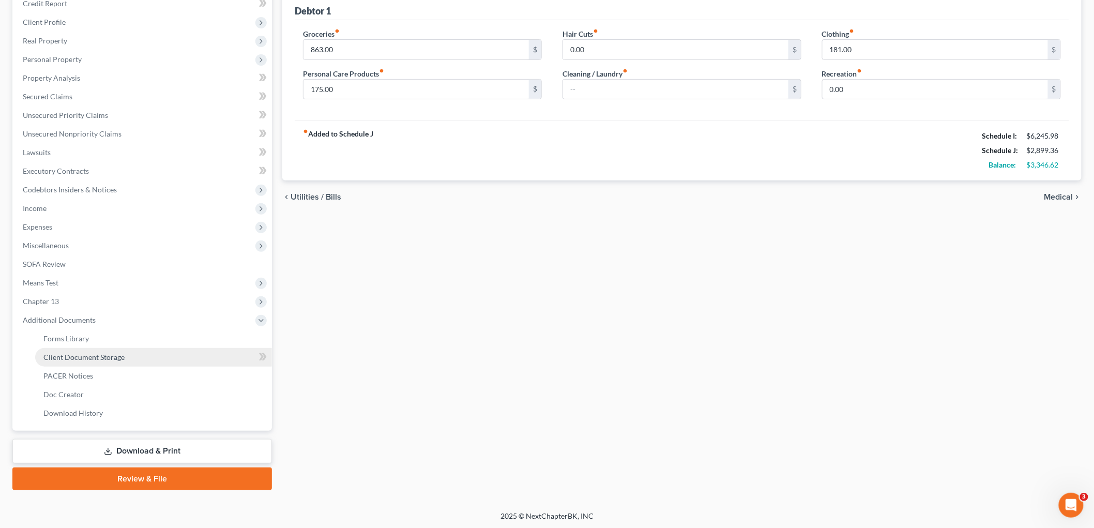
click at [121, 354] on span "Client Document Storage" at bounding box center [83, 357] width 81 height 9
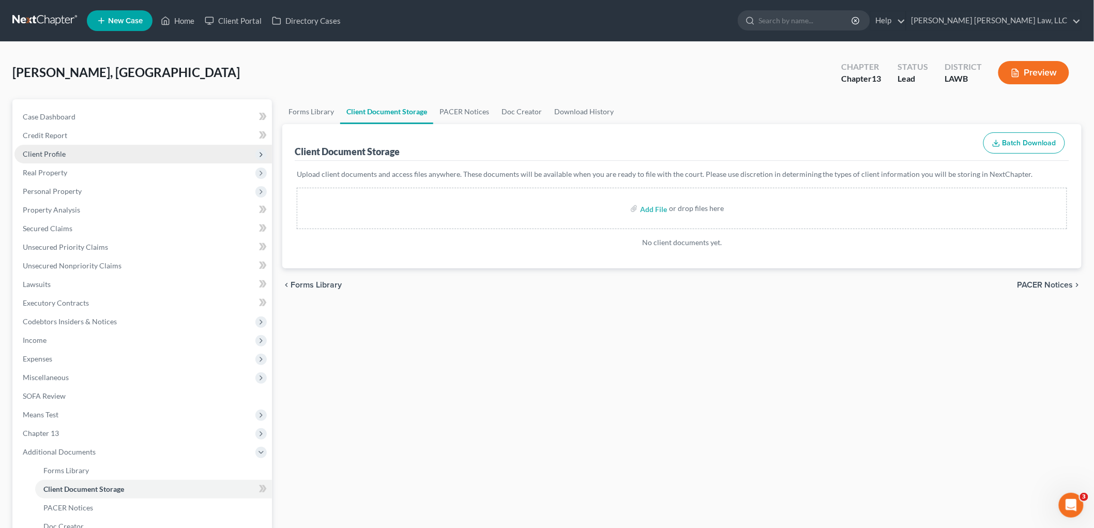
click at [55, 158] on span "Client Profile" at bounding box center [142, 154] width 257 height 19
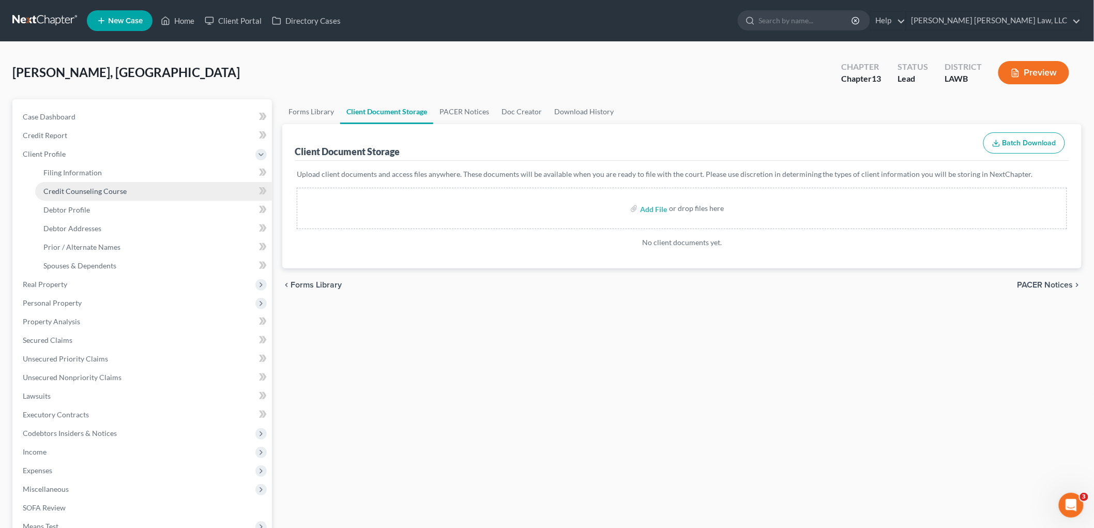
click at [78, 193] on span "Credit Counseling Course" at bounding box center [84, 191] width 83 height 9
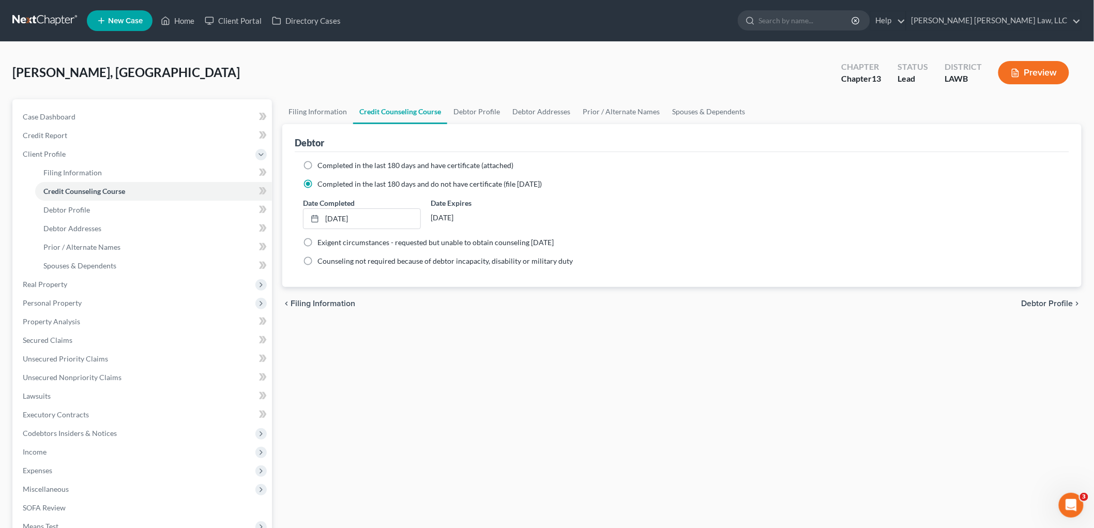
click at [415, 306] on div "chevron_left Filing Information Debtor Profile chevron_right" at bounding box center [681, 303] width 799 height 33
click at [339, 318] on div "chevron_left Filing Information Debtor Profile chevron_right" at bounding box center [681, 303] width 799 height 33
click at [138, 214] on link "Debtor Profile" at bounding box center [153, 210] width 237 height 19
select select "3"
select select "1"
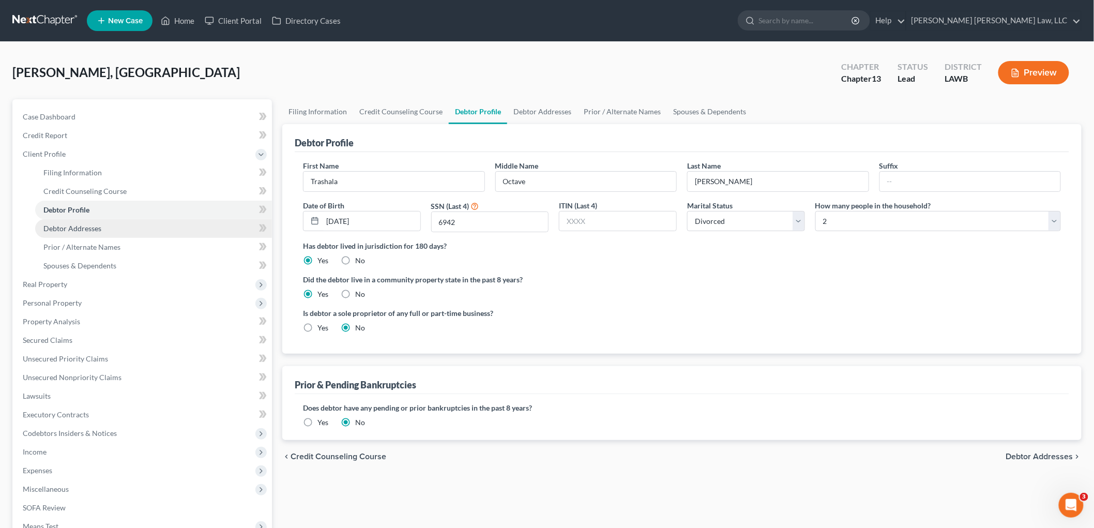
click at [97, 228] on span "Debtor Addresses" at bounding box center [72, 228] width 58 height 9
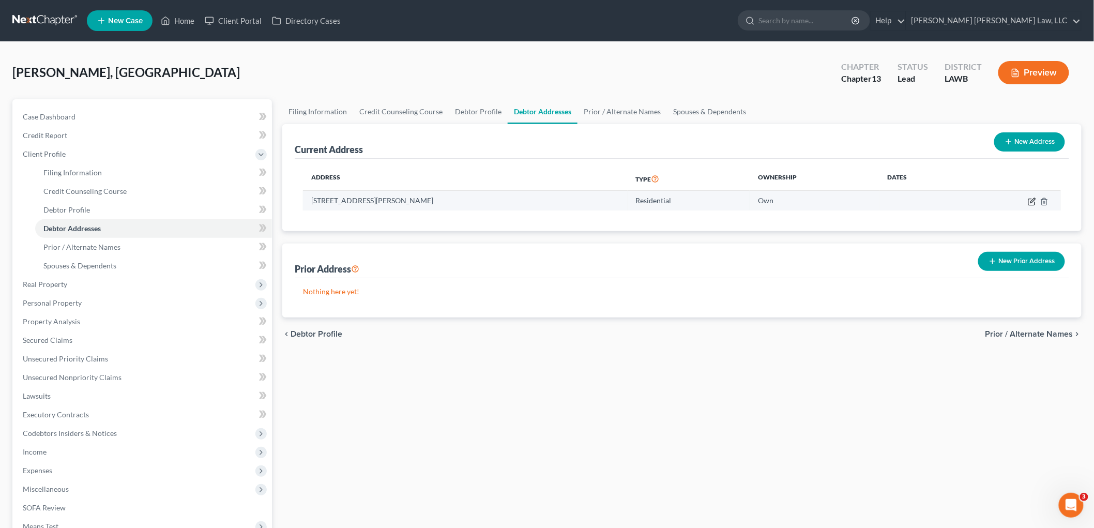
click at [1031, 201] on icon "button" at bounding box center [1032, 201] width 8 height 8
select select "19"
select select "0"
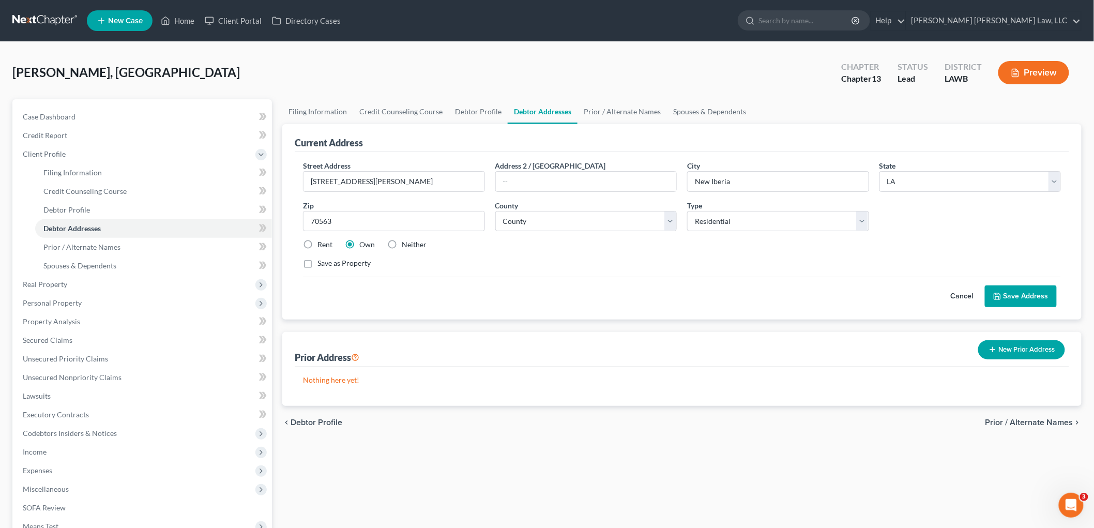
click at [1006, 294] on button "Save Address" at bounding box center [1021, 296] width 72 height 22
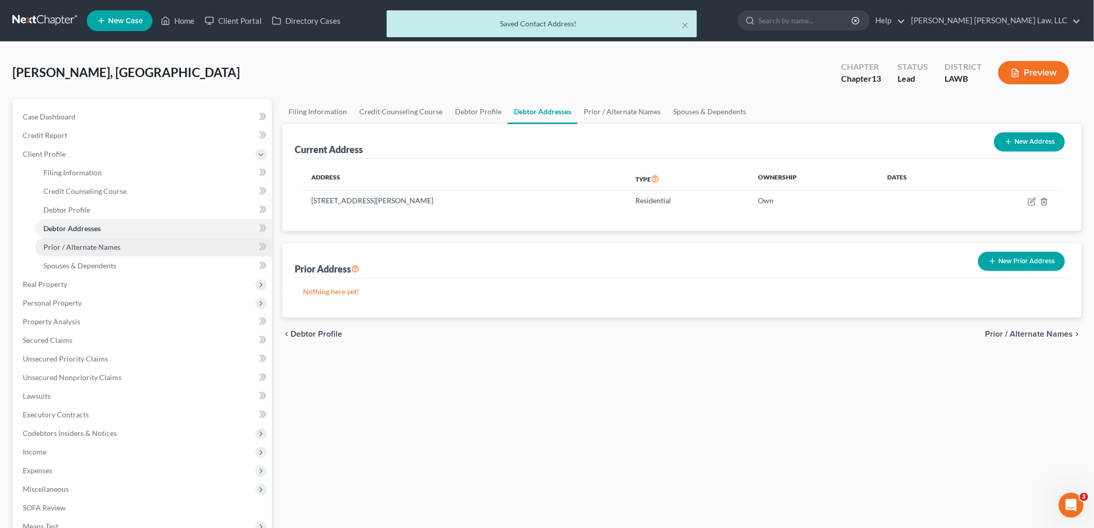
click at [83, 243] on span "Prior / Alternate Names" at bounding box center [81, 246] width 77 height 9
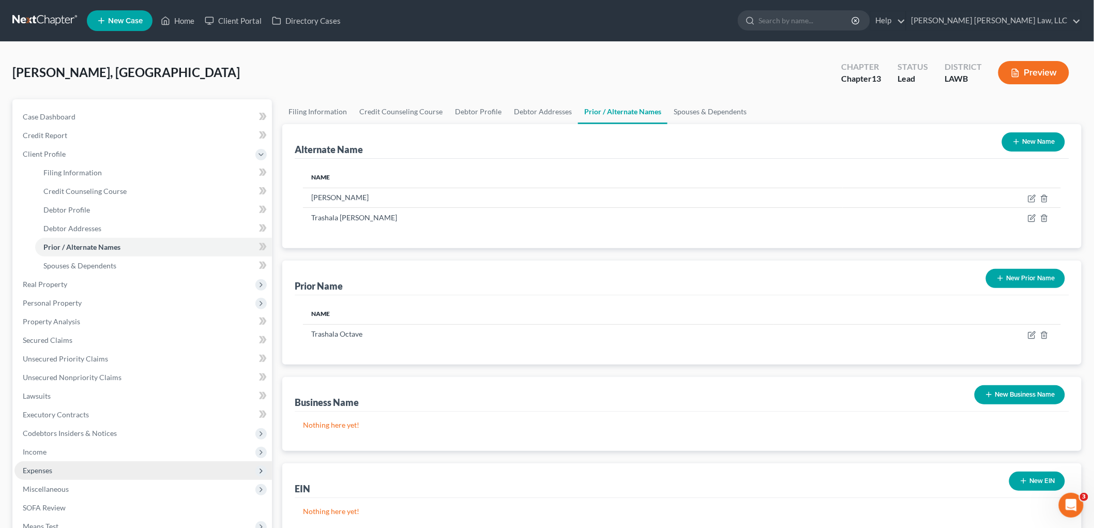
click at [64, 467] on span "Expenses" at bounding box center [142, 470] width 257 height 19
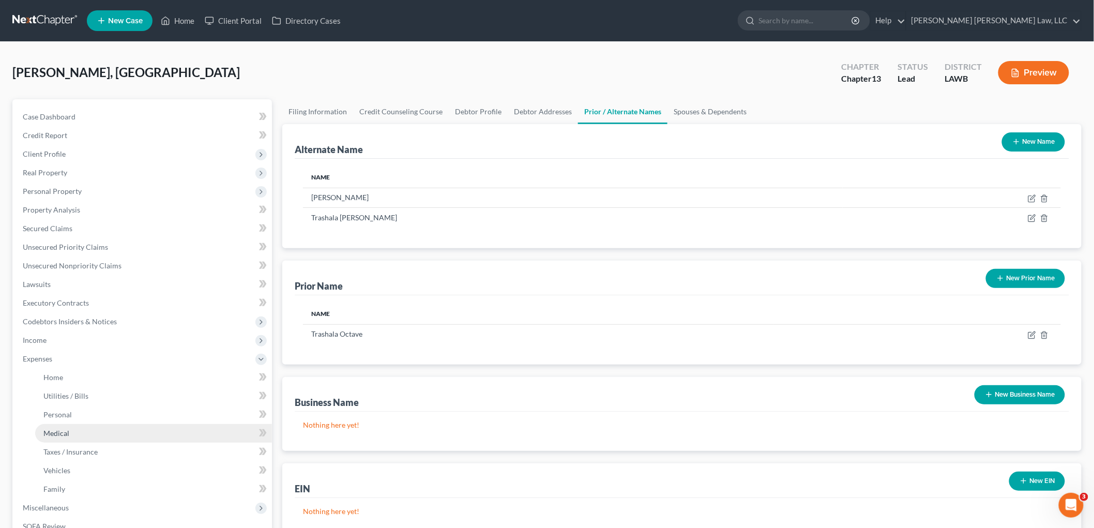
click at [77, 431] on link "Medical" at bounding box center [153, 433] width 237 height 19
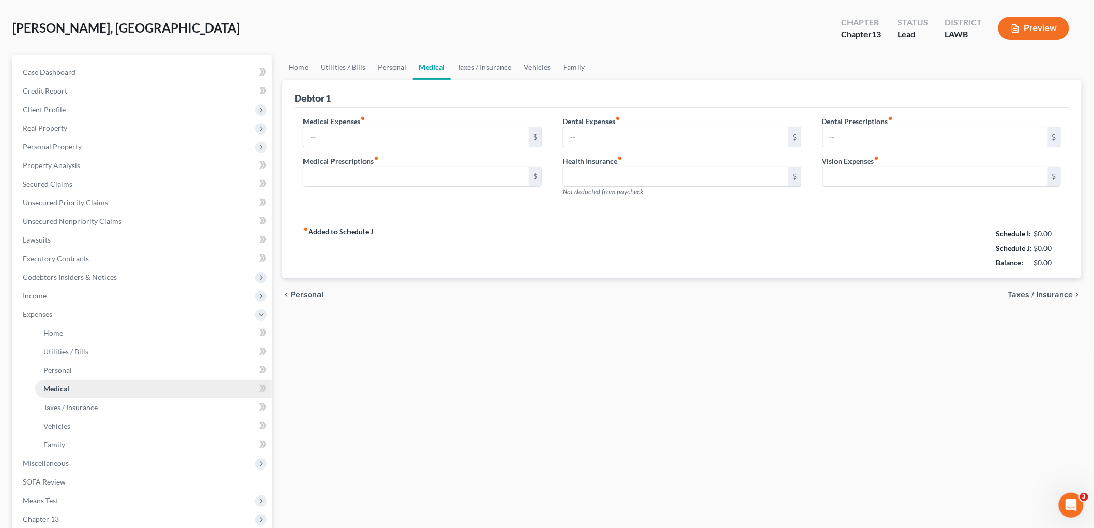
scroll to position [20, 0]
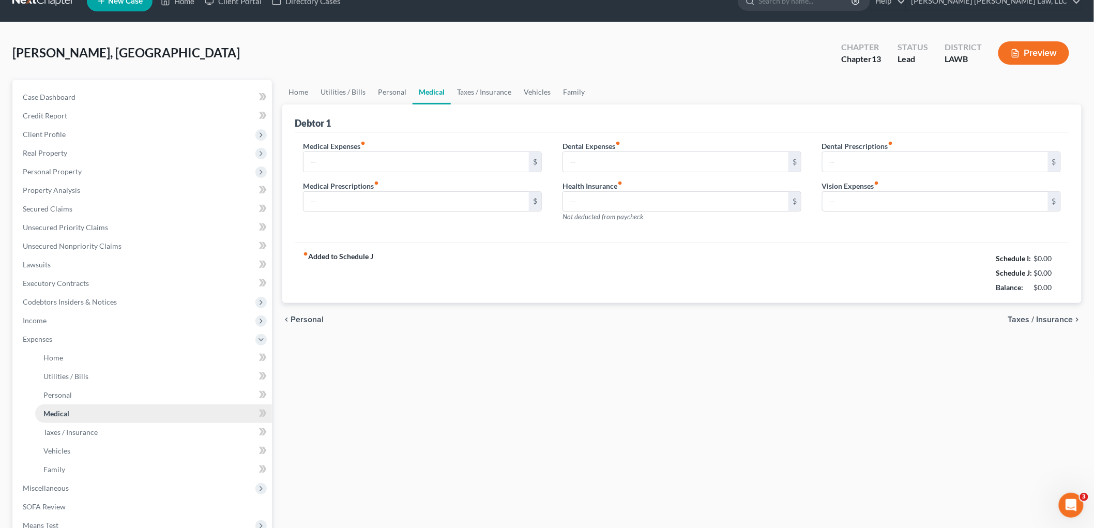
type input "70.00"
type input "50.00"
type input "0.00"
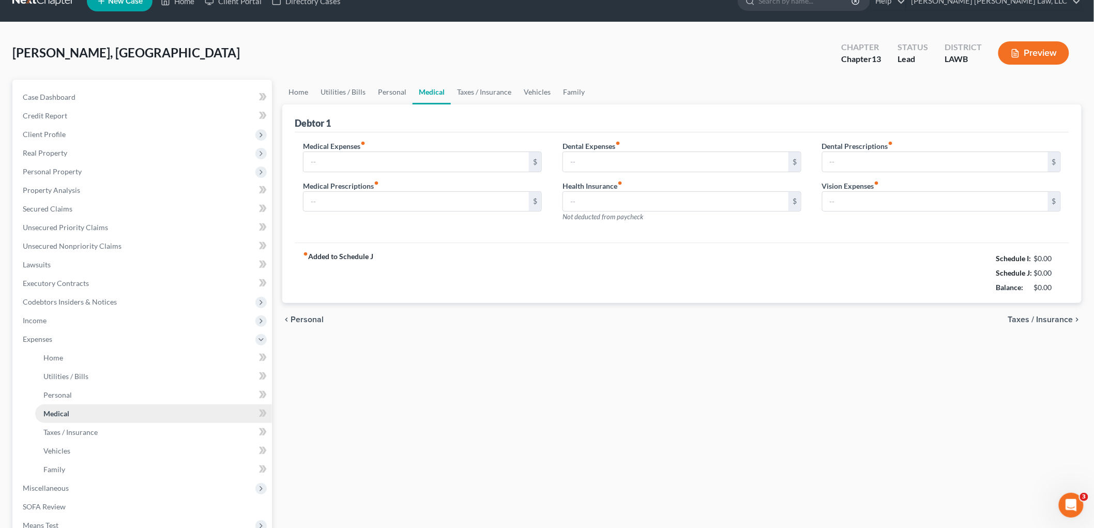
type input "0.00"
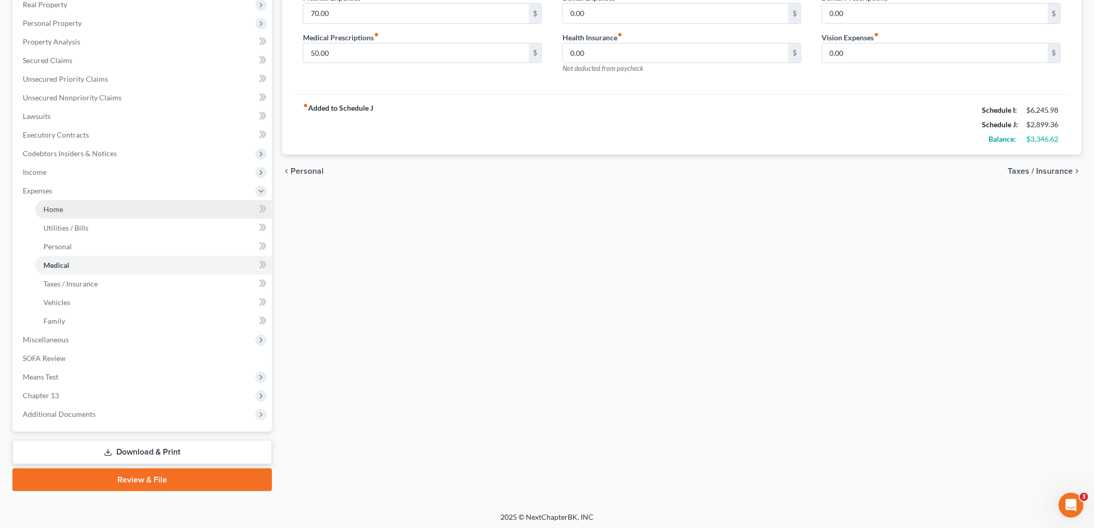
scroll to position [169, 0]
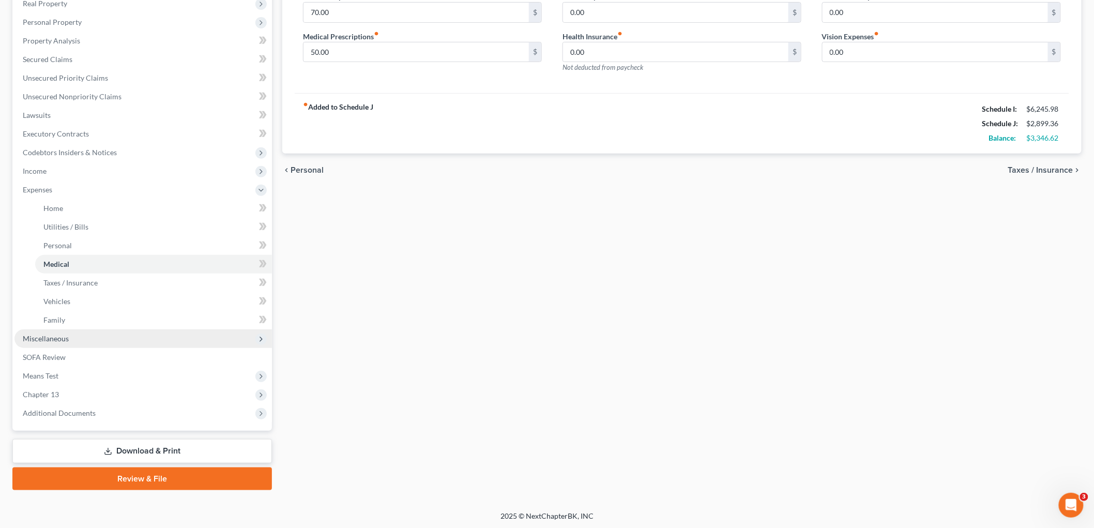
click at [74, 334] on span "Miscellaneous" at bounding box center [142, 338] width 257 height 19
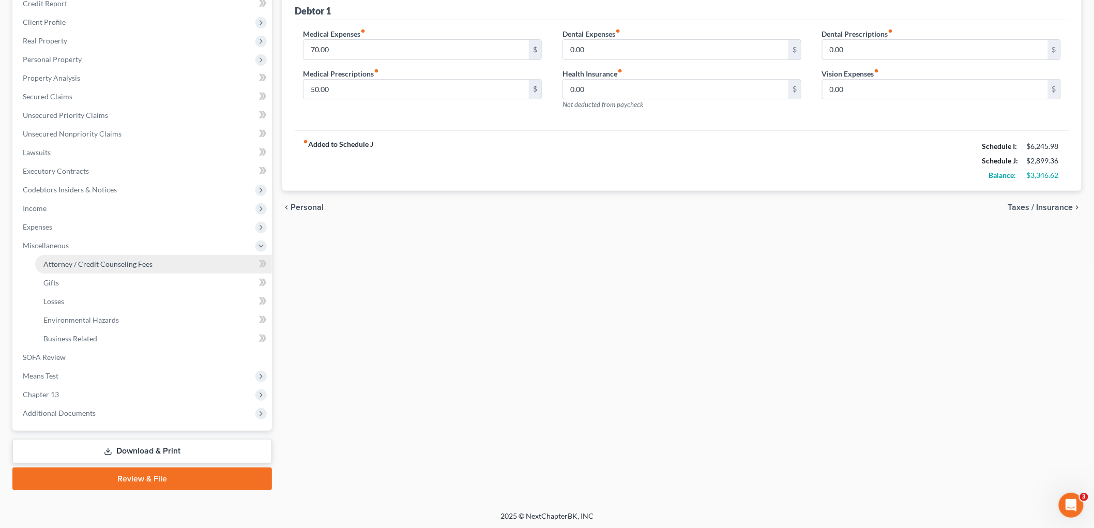
click at [128, 256] on link "Attorney / Credit Counseling Fees" at bounding box center [153, 264] width 237 height 19
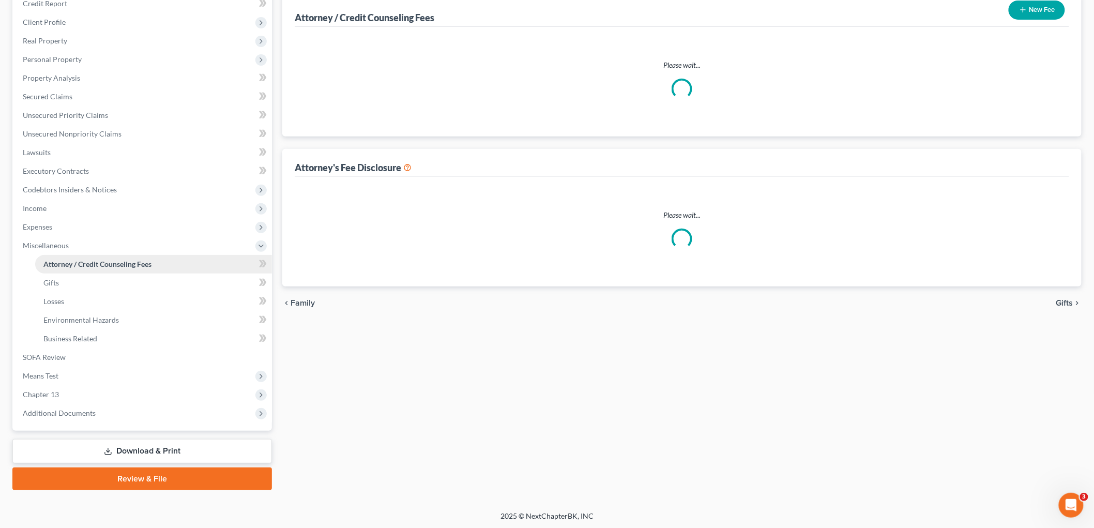
scroll to position [22, 0]
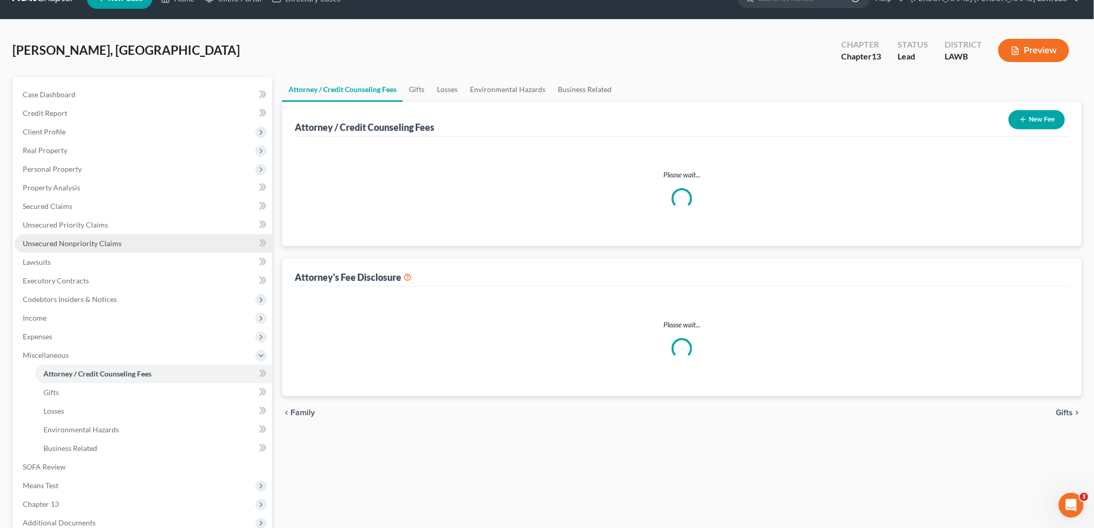
select select "1"
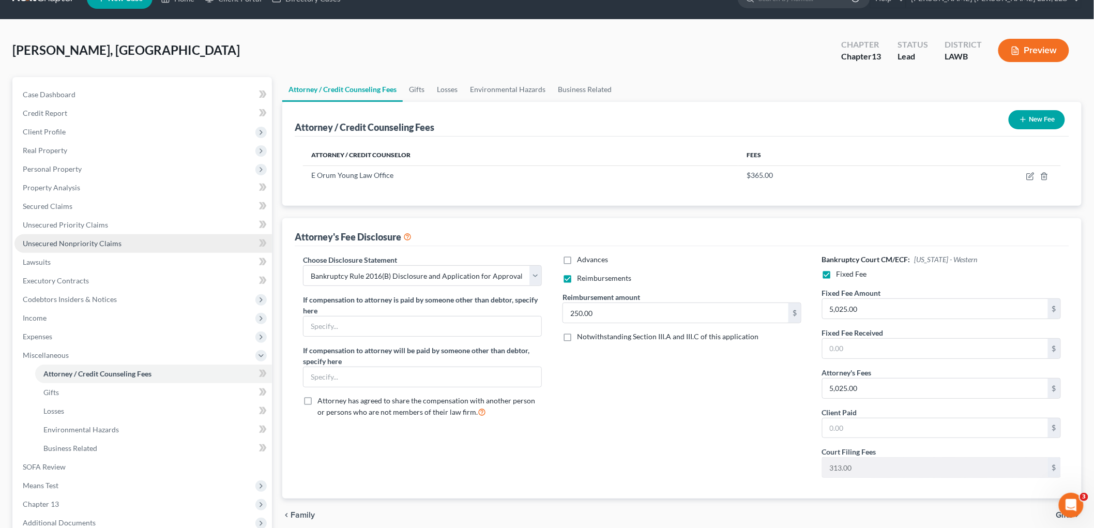
scroll to position [0, 0]
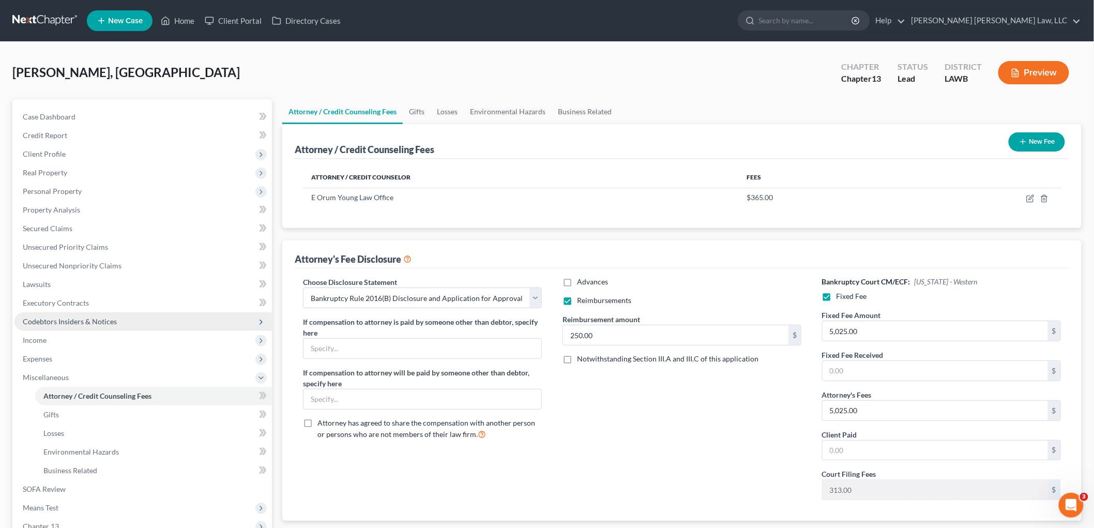
click at [70, 322] on span "Codebtors Insiders & Notices" at bounding box center [70, 321] width 94 height 9
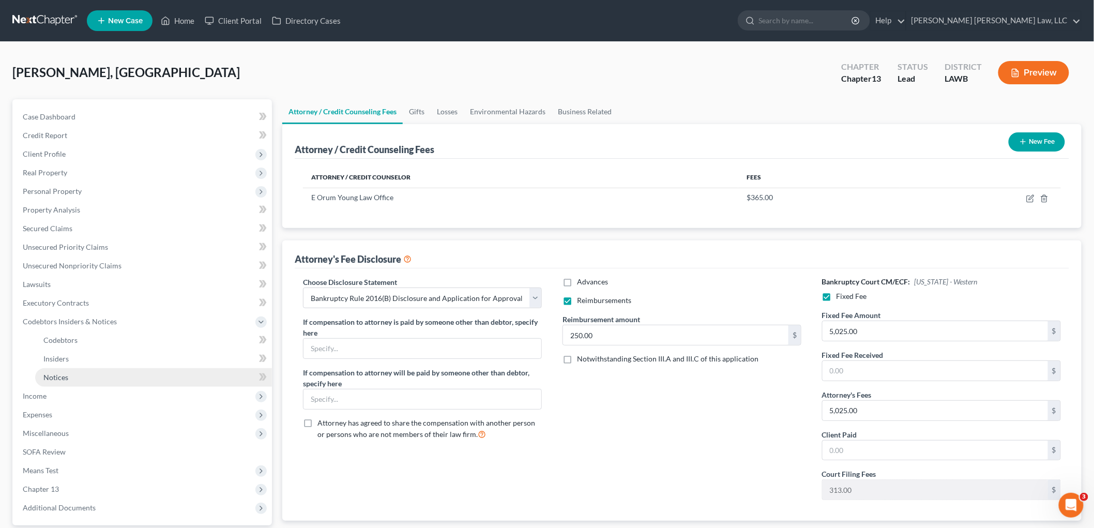
click at [72, 375] on link "Notices" at bounding box center [153, 377] width 237 height 19
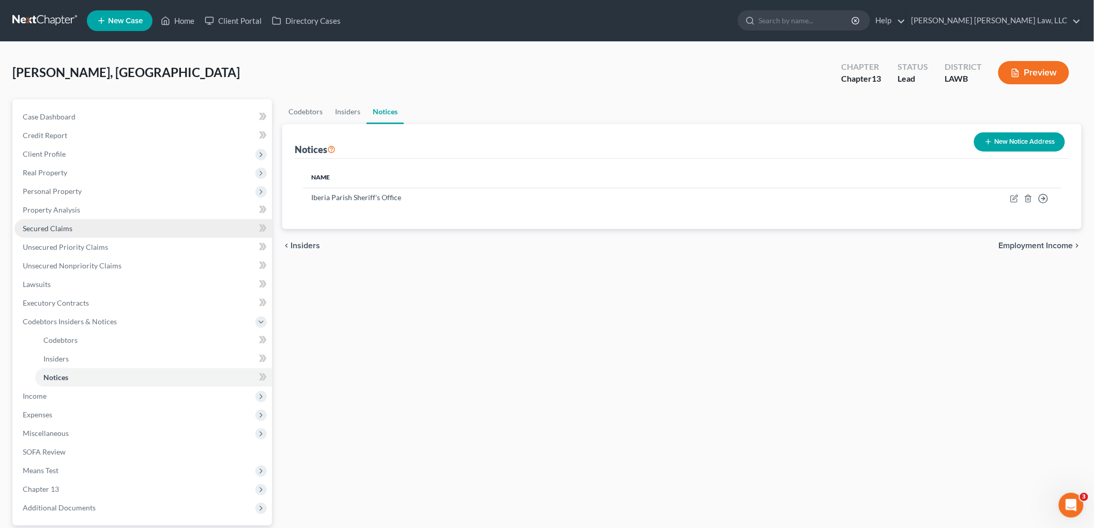
click at [57, 230] on span "Secured Claims" at bounding box center [48, 228] width 50 height 9
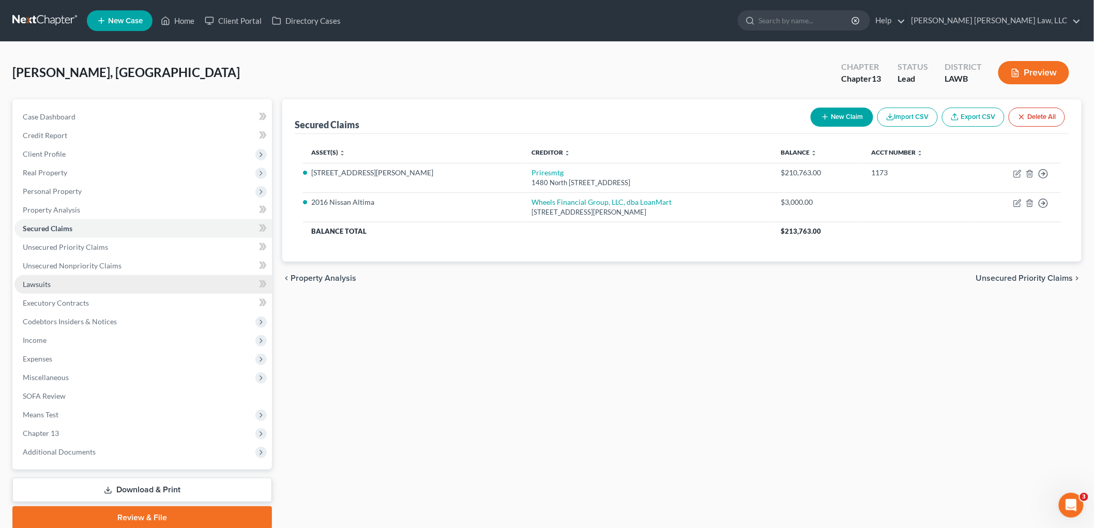
click at [48, 283] on span "Lawsuits" at bounding box center [37, 284] width 28 height 9
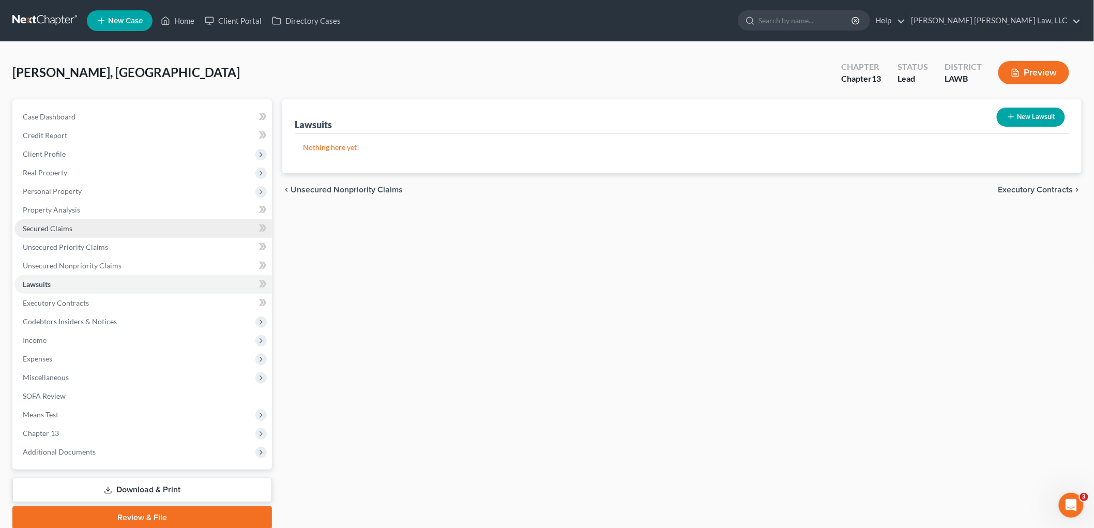
click at [65, 228] on span "Secured Claims" at bounding box center [48, 228] width 50 height 9
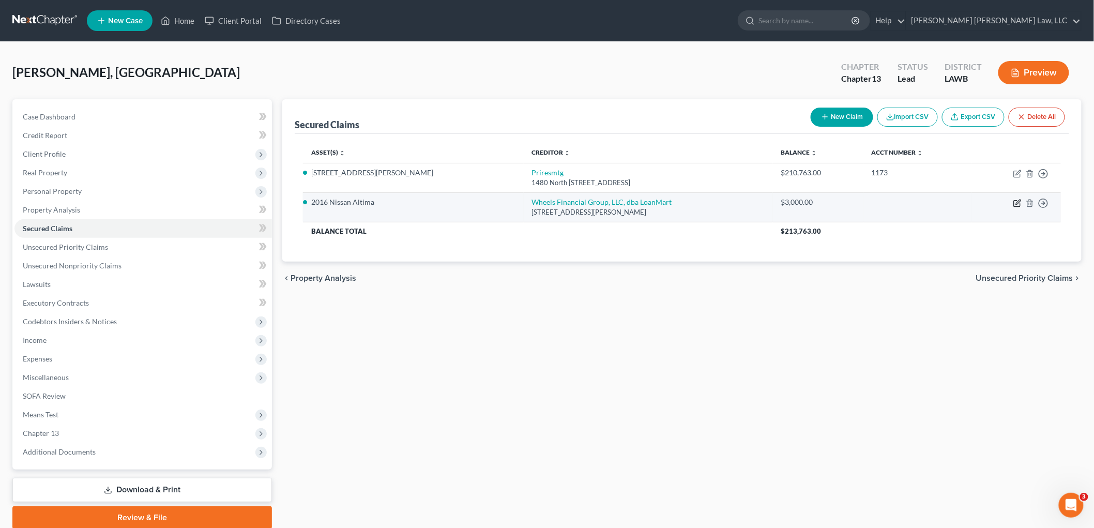
click at [1016, 204] on icon "button" at bounding box center [1017, 203] width 8 height 8
select select "4"
select select "0"
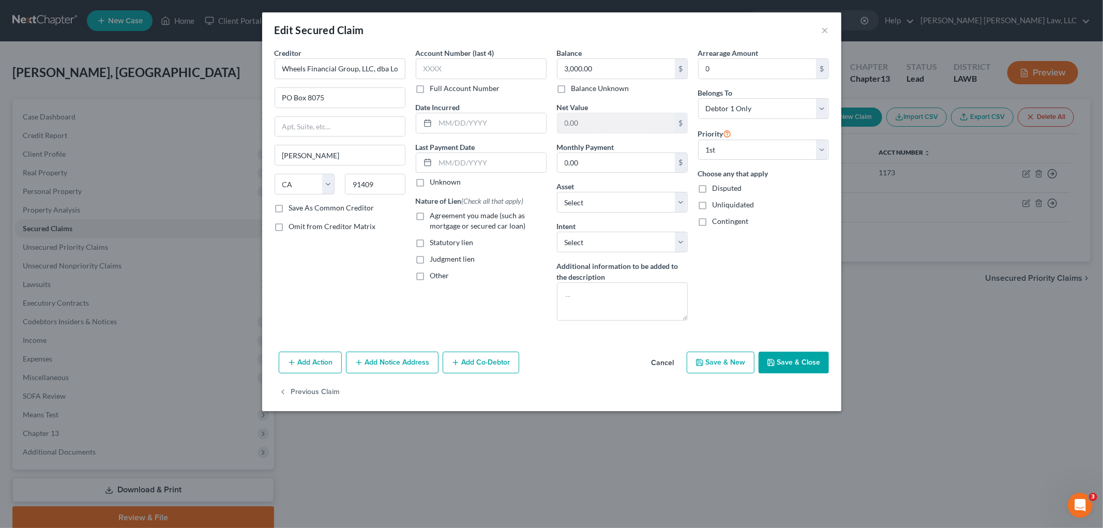
click at [430, 219] on label "Agreement you made (such as mortgage or secured car loan)" at bounding box center [488, 220] width 116 height 21
click at [434, 217] on input "Agreement you made (such as mortgage or secured car loan)" at bounding box center [437, 213] width 7 height 7
checkbox input "true"
click at [784, 358] on button "Save & Close" at bounding box center [793, 363] width 70 height 22
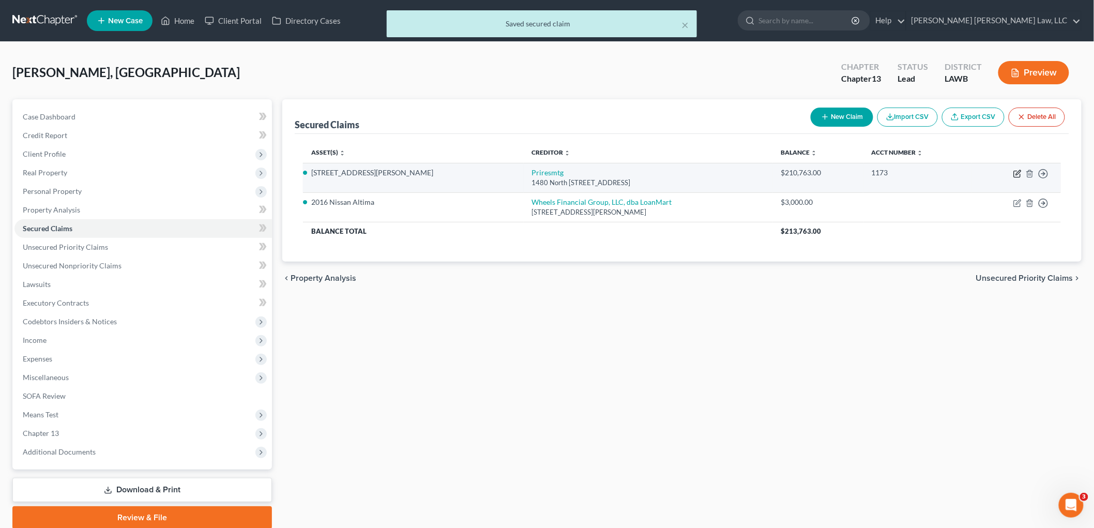
click at [1015, 173] on icon "button" at bounding box center [1017, 174] width 8 height 8
select select "46"
select select "8"
select select "0"
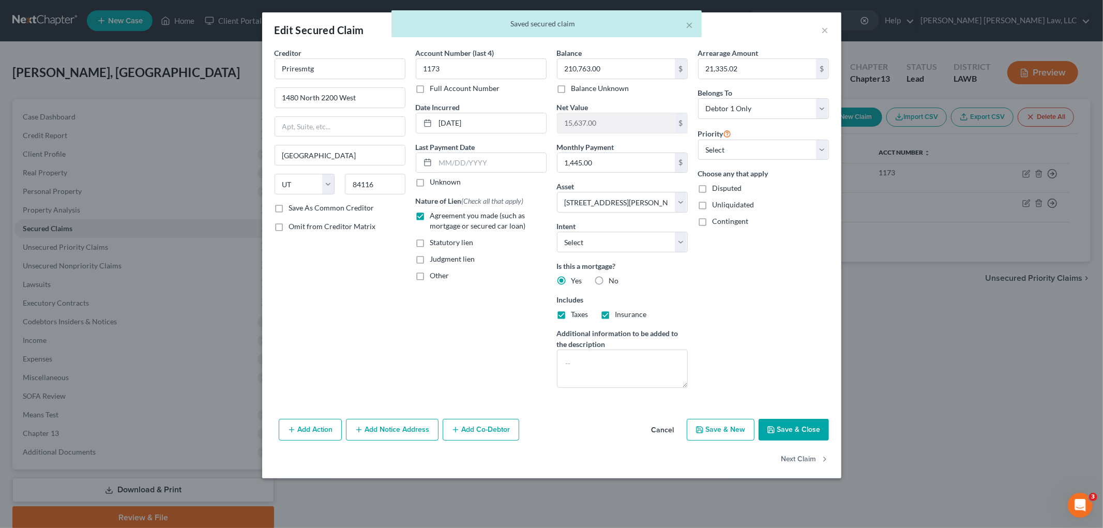
click at [812, 430] on button "Save & Close" at bounding box center [793, 430] width 70 height 22
select select
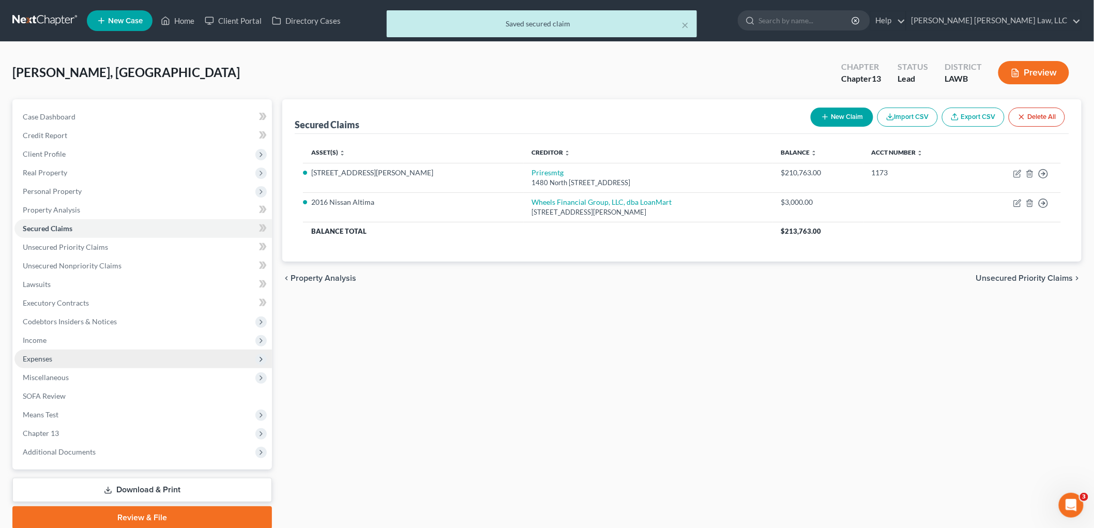
click at [57, 360] on span "Expenses" at bounding box center [142, 358] width 257 height 19
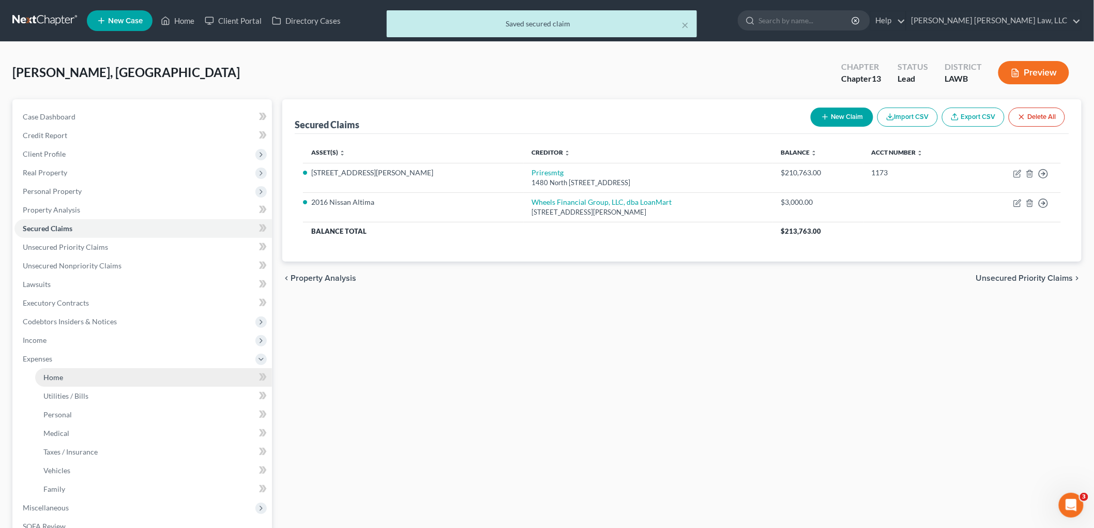
click at [64, 369] on link "Home" at bounding box center [153, 377] width 237 height 19
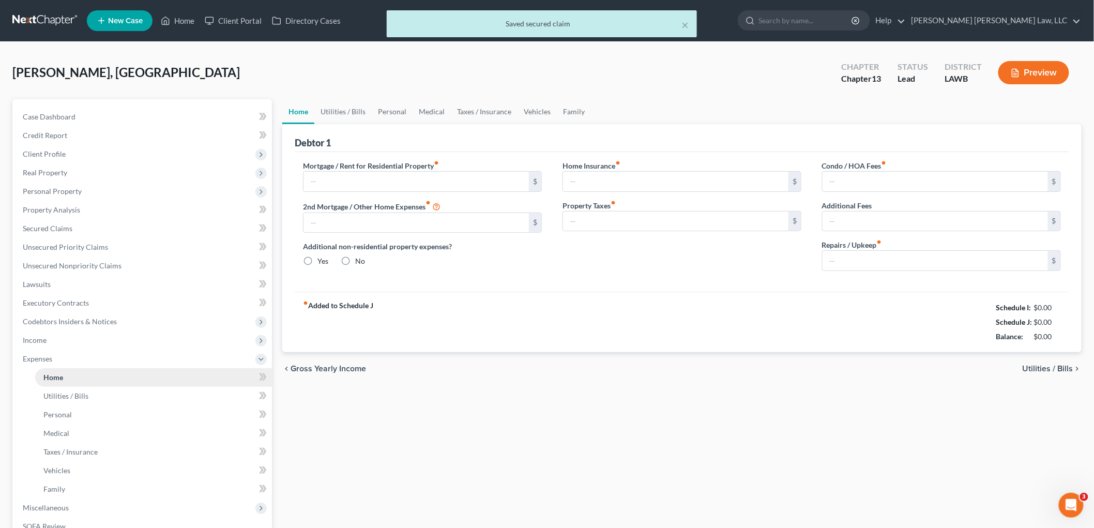
type input "0.00"
radio input "true"
type input "0.00"
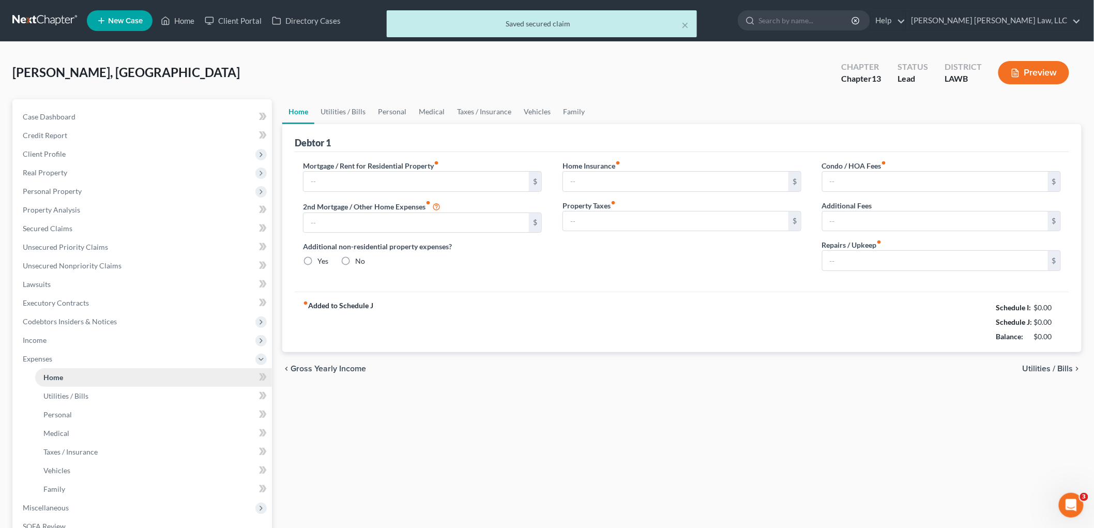
type input "0.00"
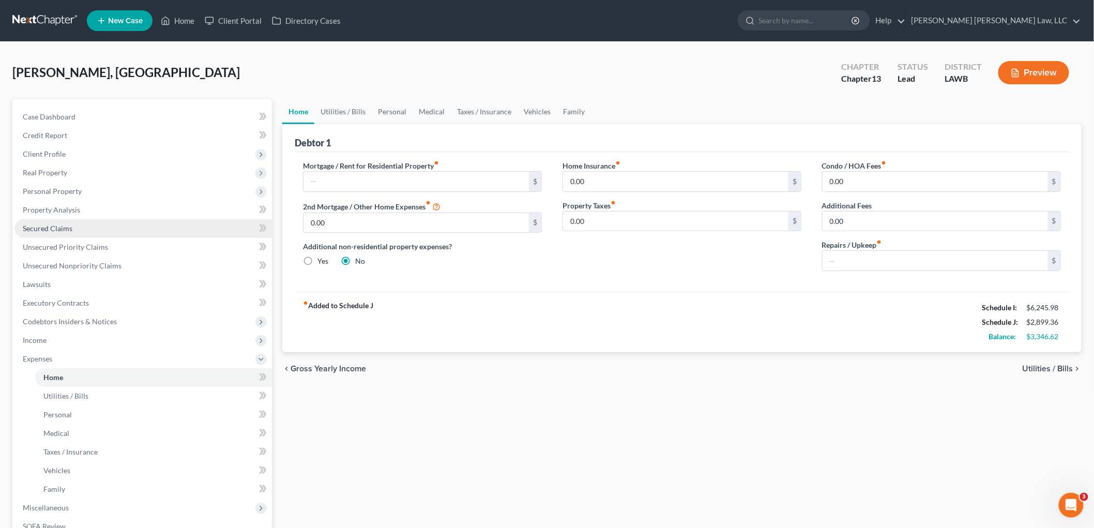
click at [55, 232] on link "Secured Claims" at bounding box center [142, 228] width 257 height 19
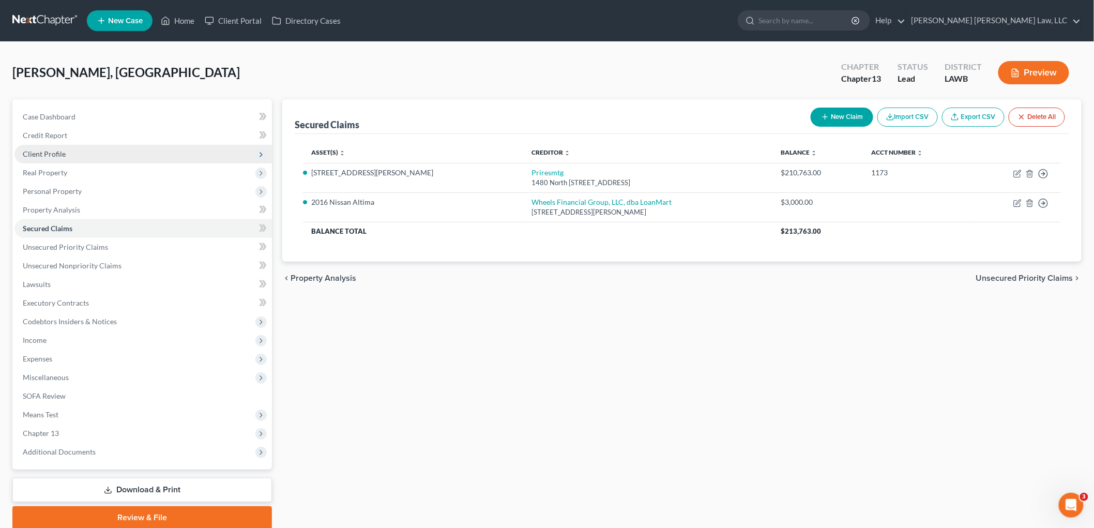
click at [101, 153] on span "Client Profile" at bounding box center [142, 154] width 257 height 19
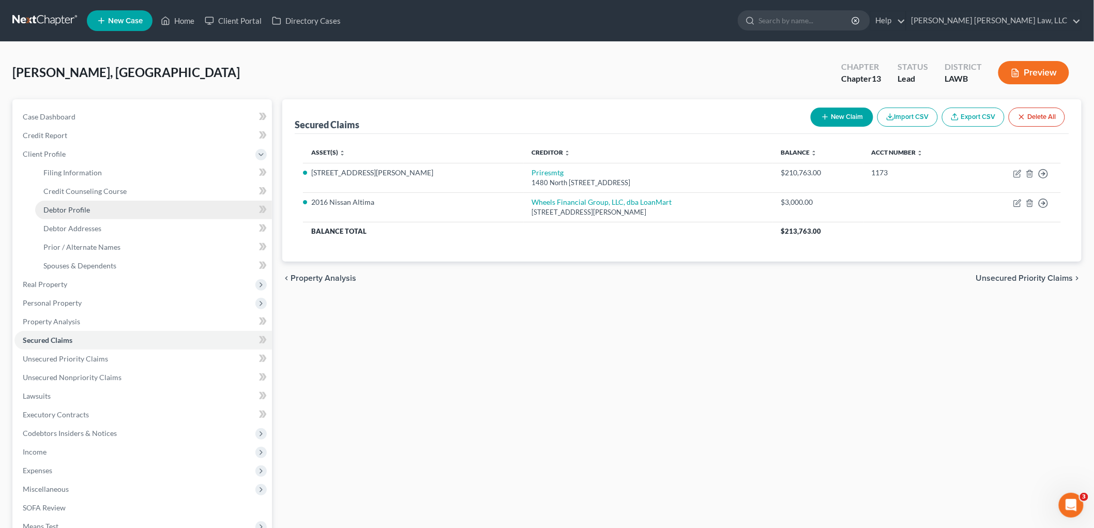
click at [97, 210] on link "Debtor Profile" at bounding box center [153, 210] width 237 height 19
select select "3"
select select "1"
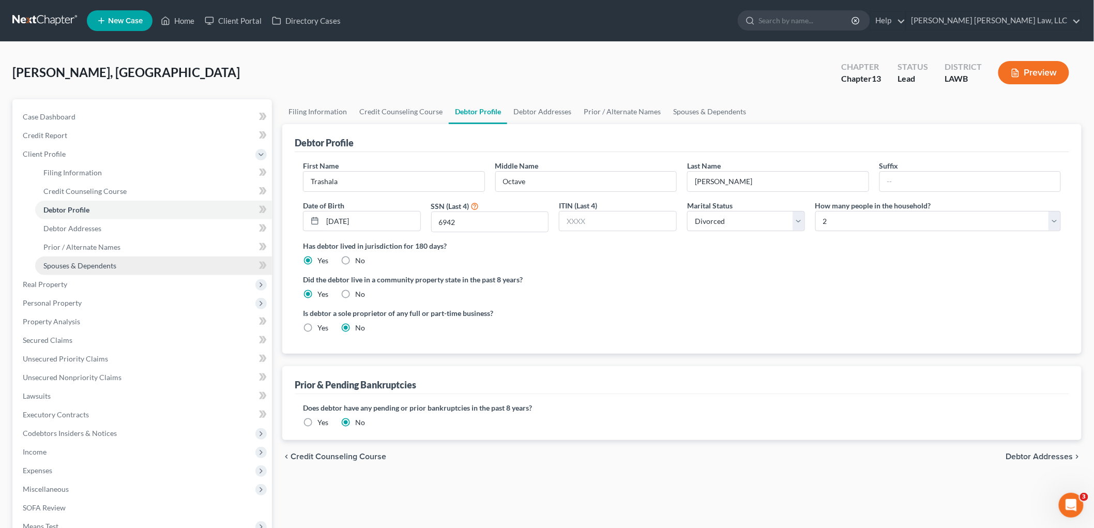
click at [119, 263] on link "Spouses & Dependents" at bounding box center [153, 265] width 237 height 19
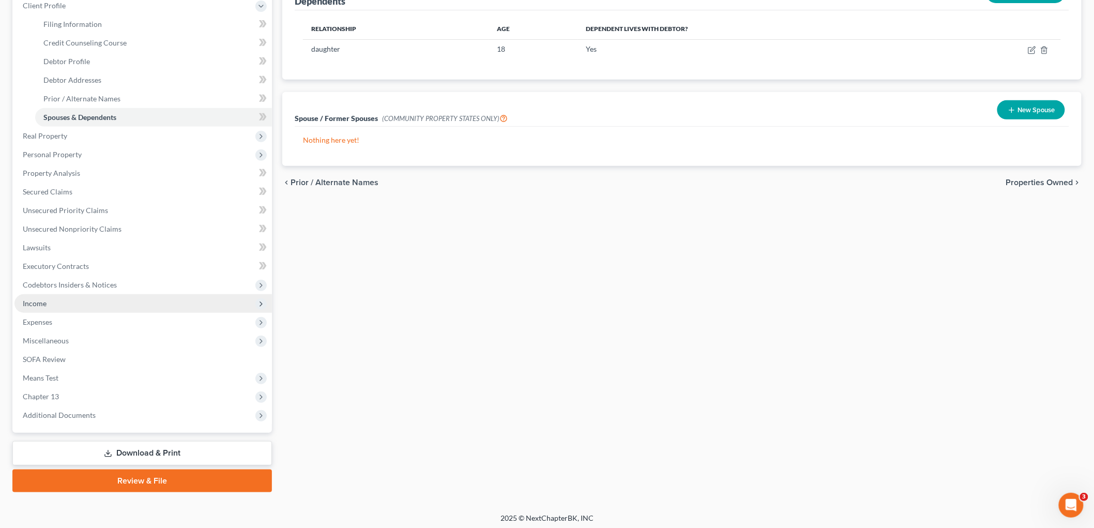
scroll to position [151, 0]
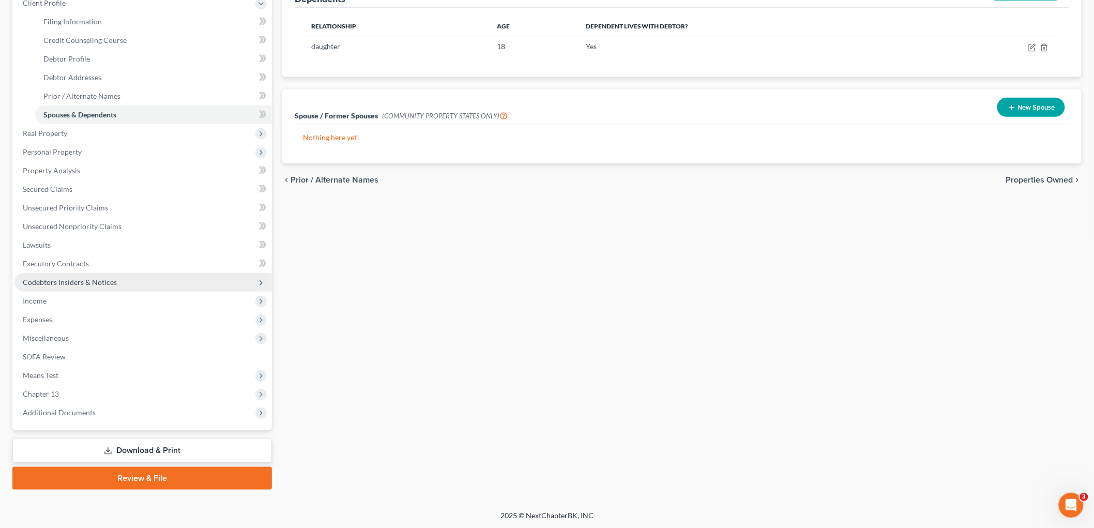
click at [117, 279] on span "Codebtors Insiders & Notices" at bounding box center [142, 282] width 257 height 19
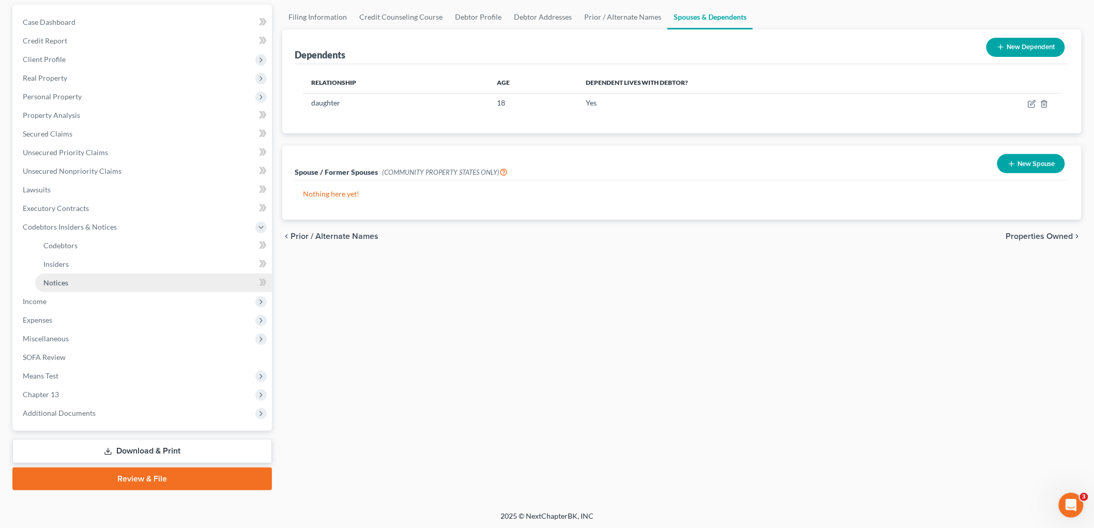
click at [91, 281] on link "Notices" at bounding box center [153, 282] width 237 height 19
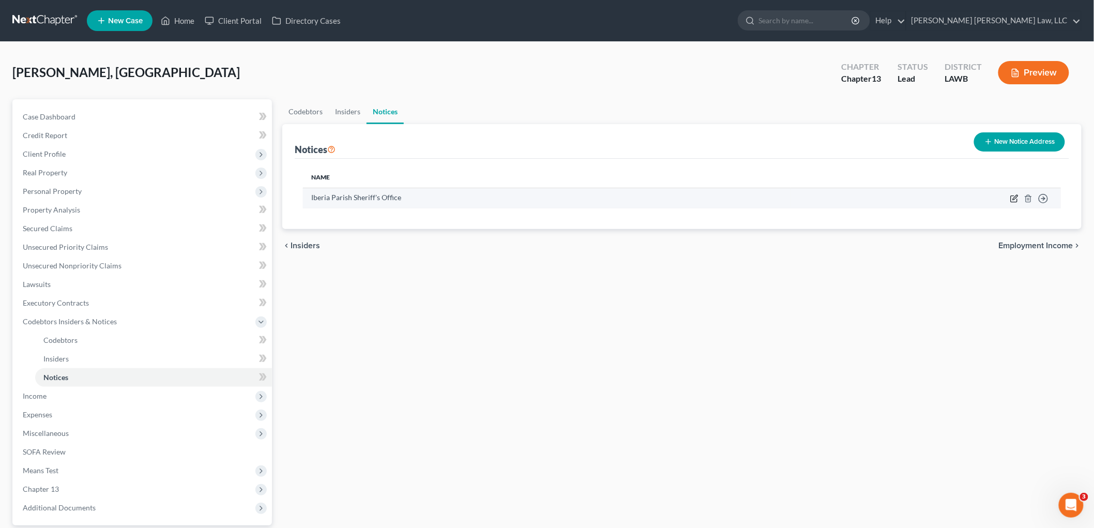
click at [1013, 196] on icon "button" at bounding box center [1014, 198] width 8 height 8
select select "19"
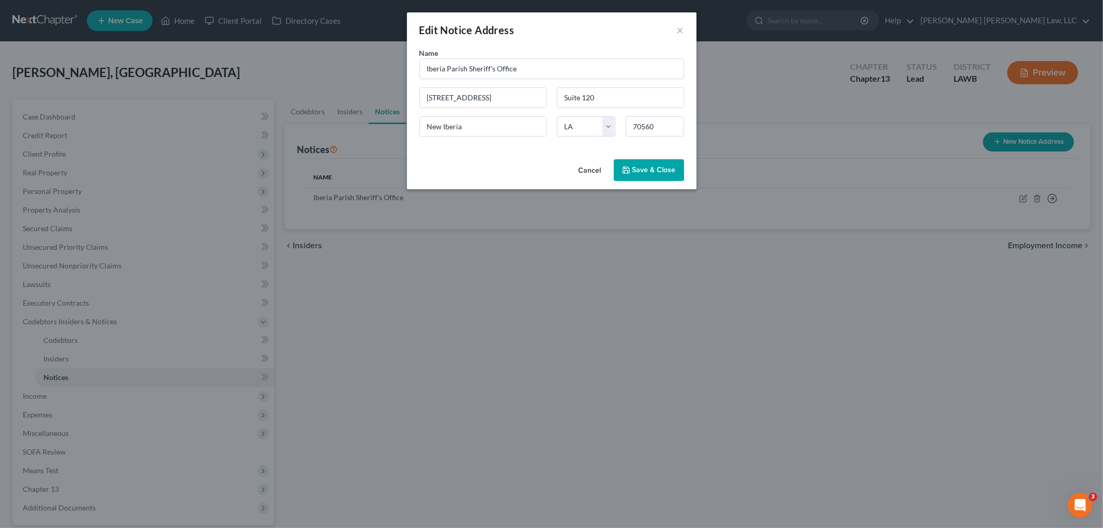
click at [649, 168] on span "Save & Close" at bounding box center [653, 169] width 43 height 9
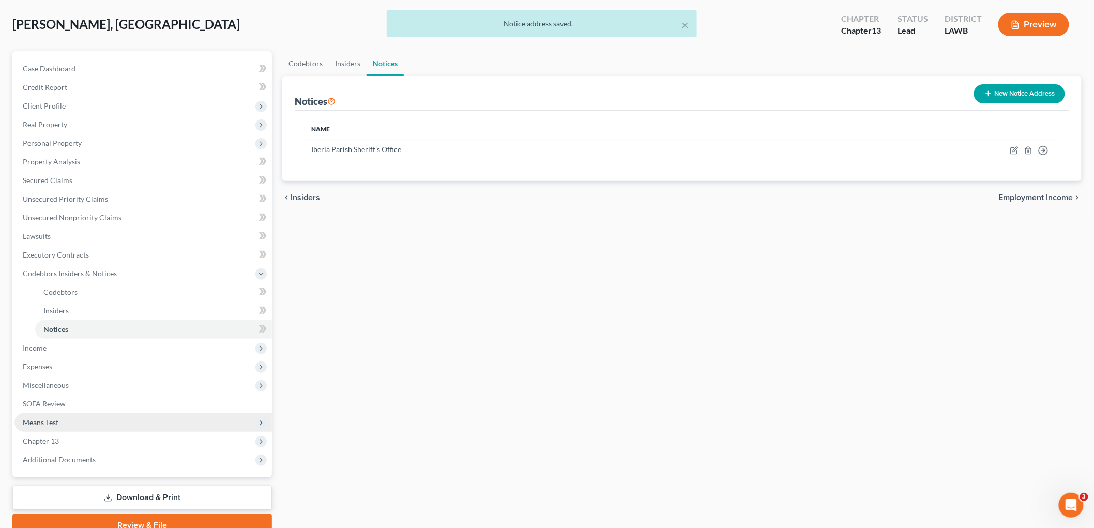
scroll to position [95, 0]
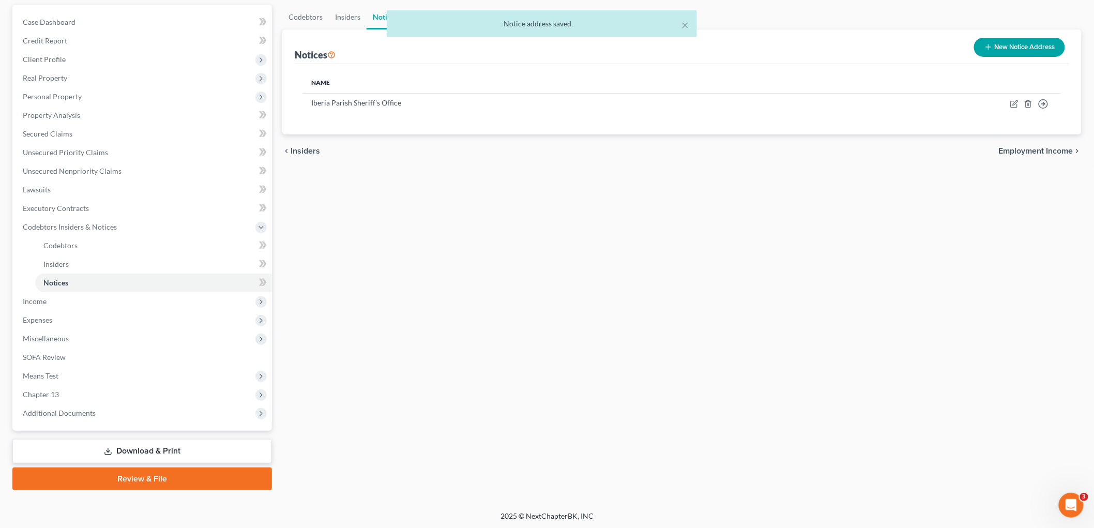
click at [125, 479] on link "Review & File" at bounding box center [142, 478] width 260 height 23
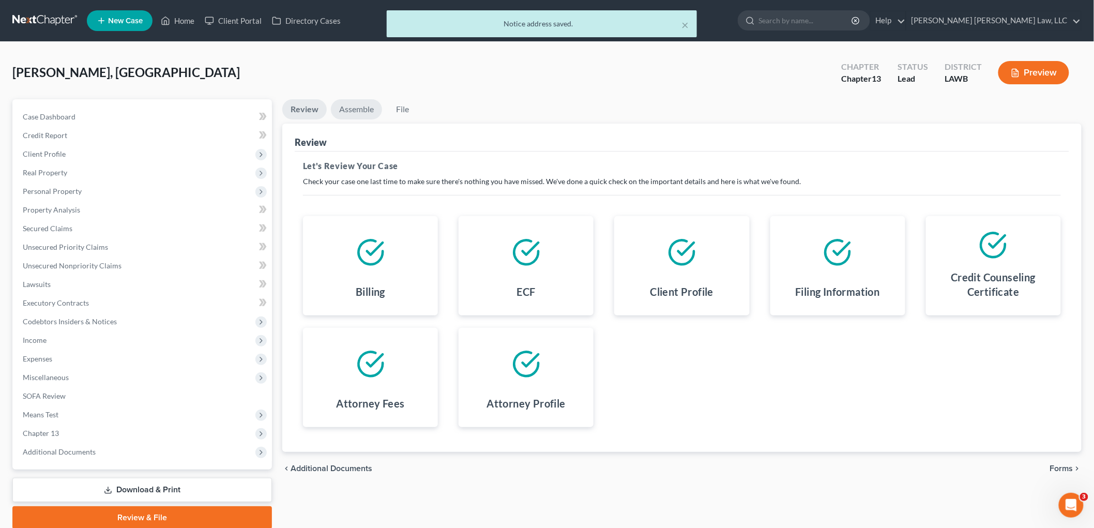
click at [367, 106] on link "Assemble" at bounding box center [356, 109] width 51 height 20
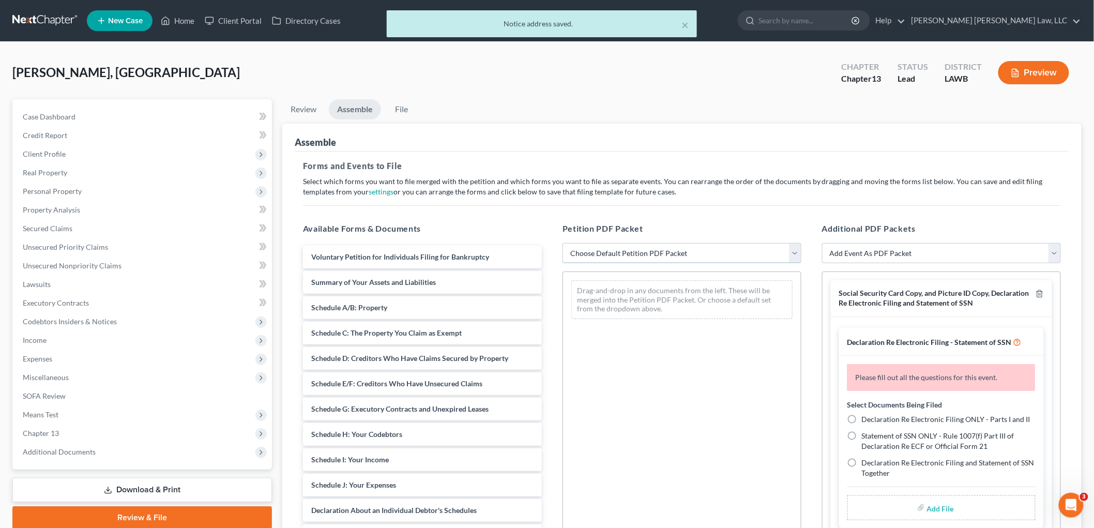
click at [619, 245] on select "Choose Default Petition PDF Packet Complete Bankruptcy Petition (all forms and …" at bounding box center [681, 253] width 239 height 21
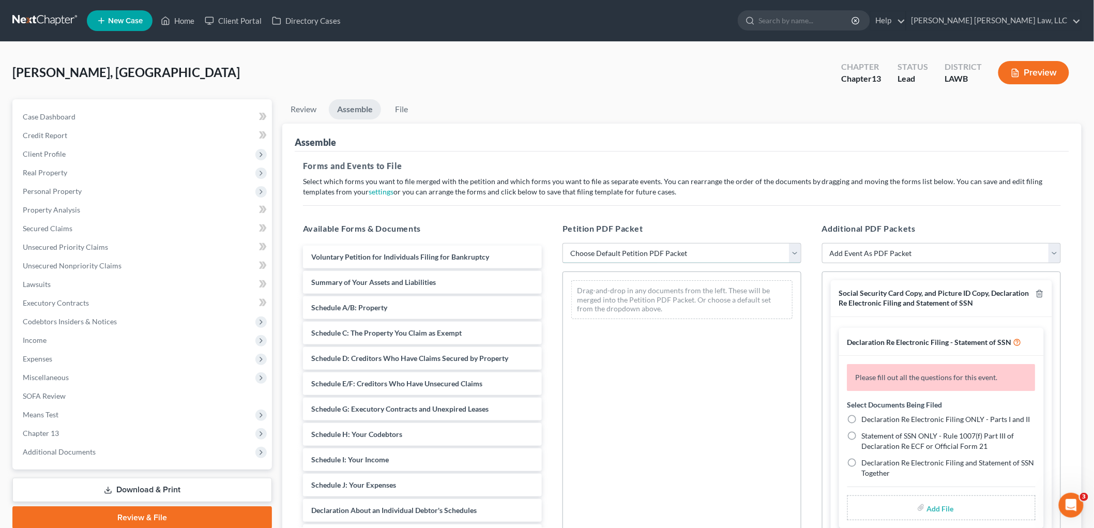
select select "0"
click at [562, 243] on select "Choose Default Petition PDF Packet Complete Bankruptcy Petition (all forms and …" at bounding box center [681, 253] width 239 height 21
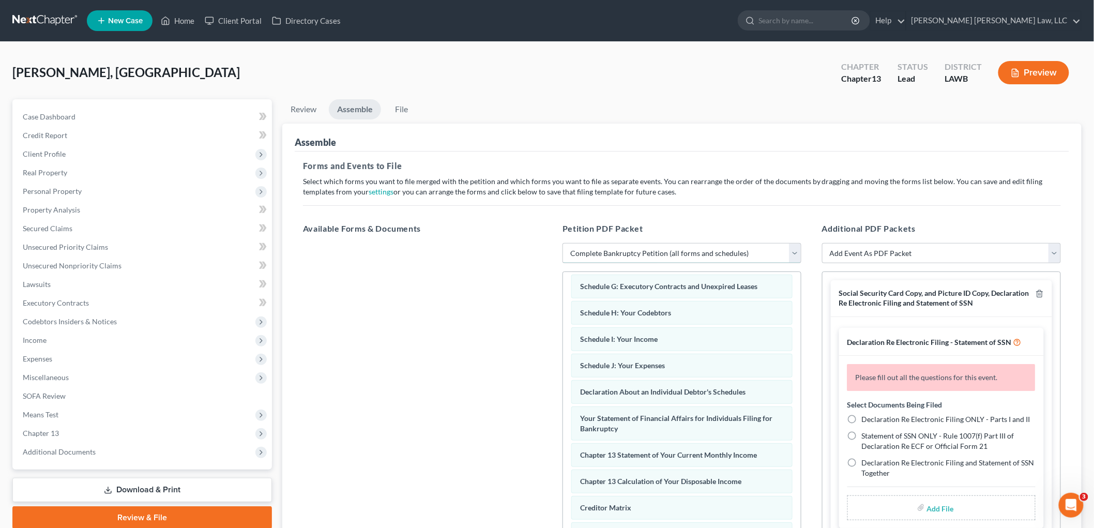
scroll to position [279, 0]
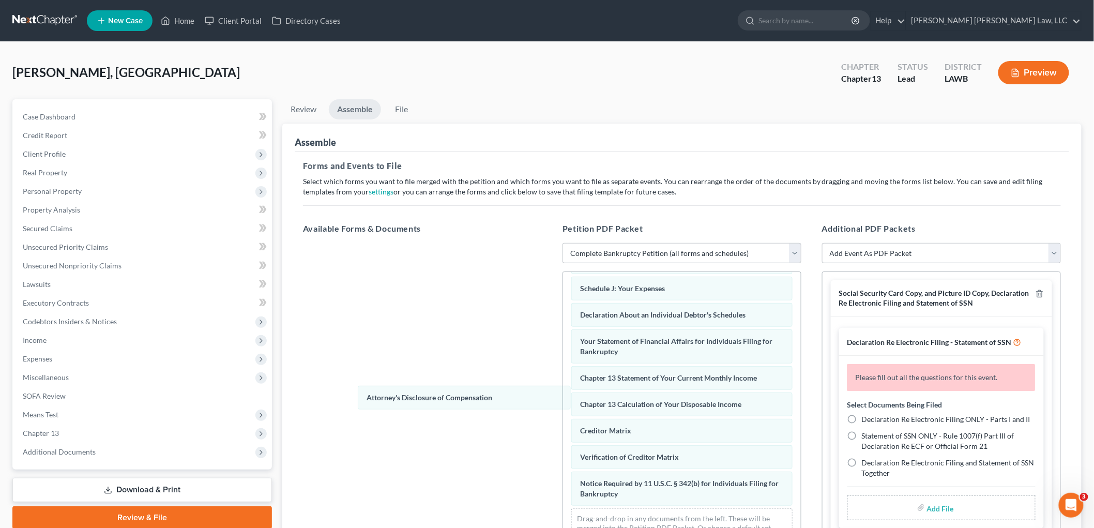
drag, startPoint x: 622, startPoint y: 496, endPoint x: 400, endPoint y: 392, distance: 246.1
click at [563, 397] on div "Attorney's Disclosure of Compensation Voluntary Petition for Individuals Filing…" at bounding box center [682, 293] width 238 height 524
click at [1035, 293] on icon "button" at bounding box center [1039, 294] width 8 height 8
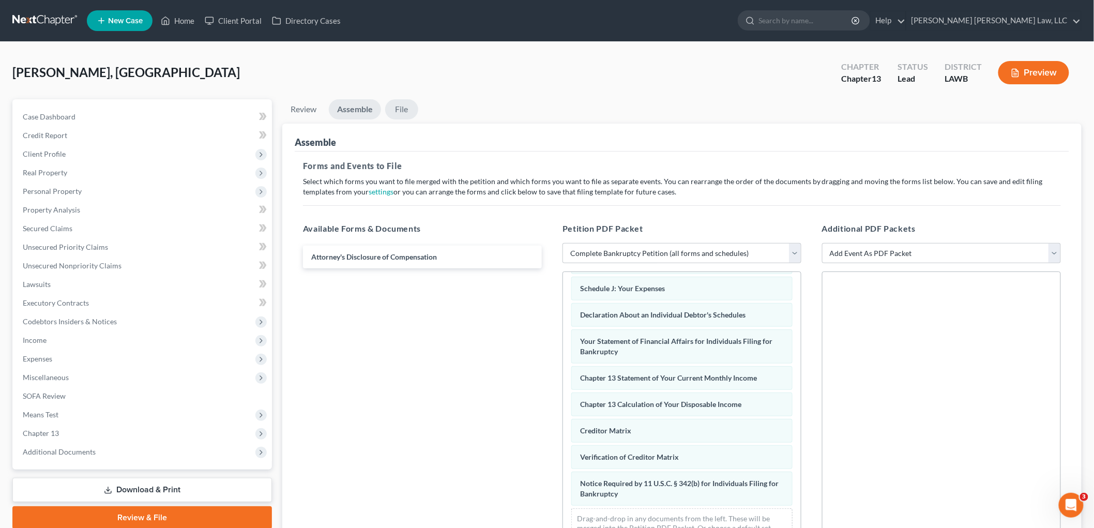
click at [406, 105] on link "File" at bounding box center [401, 109] width 33 height 20
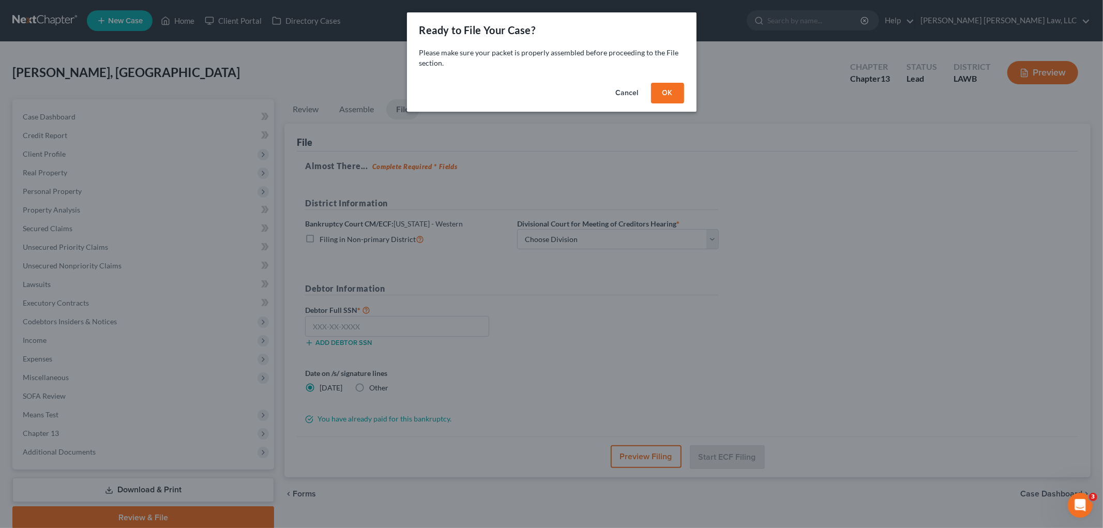
click at [678, 92] on button "OK" at bounding box center [667, 93] width 33 height 21
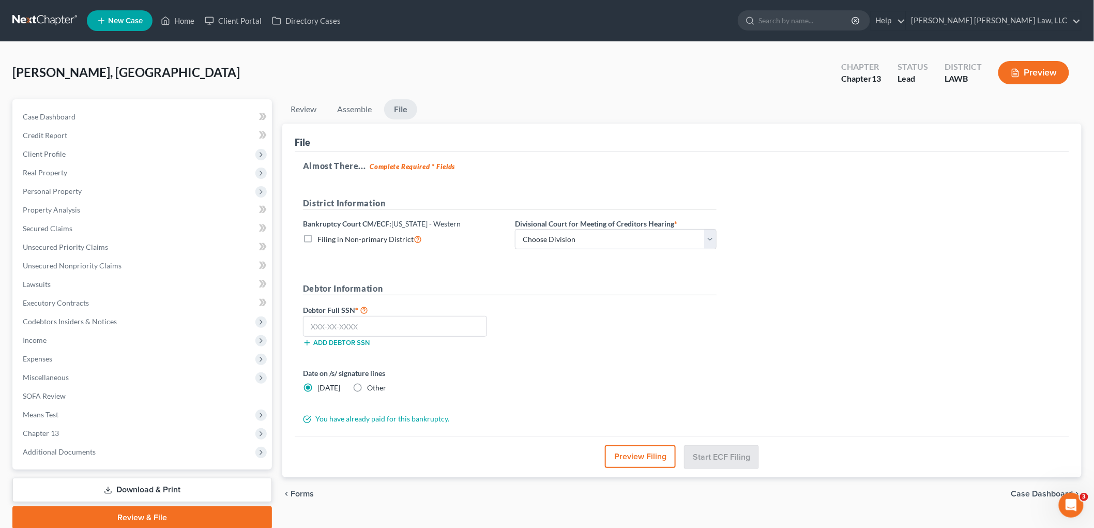
click at [317, 238] on label "Filing in Non-primary District" at bounding box center [369, 239] width 104 height 12
click at [322, 238] on input "Filing in Non-primary District" at bounding box center [325, 236] width 7 height 7
checkbox input "true"
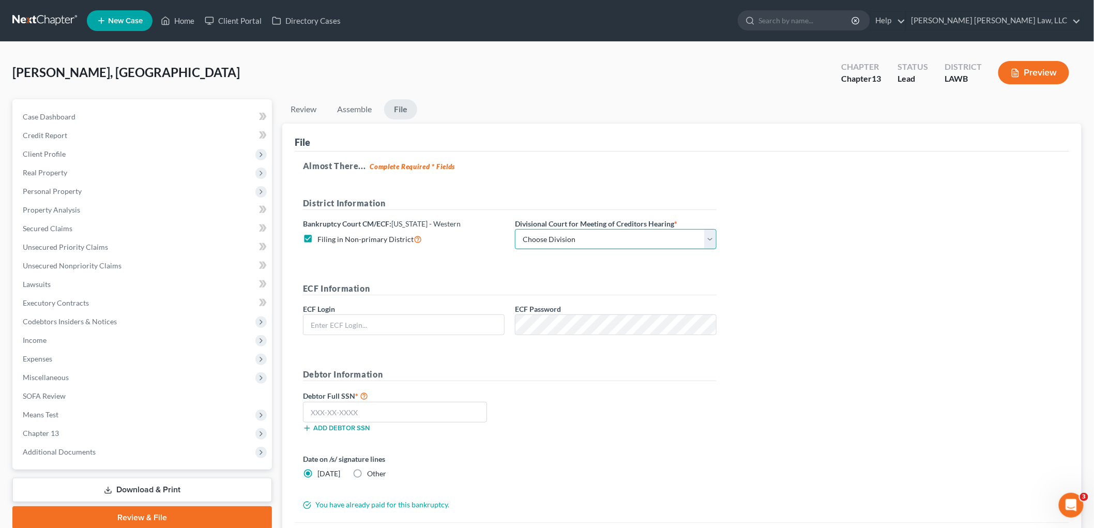
click at [552, 240] on select "Choose Division [GEOGRAPHIC_DATA] [GEOGRAPHIC_DATA]-[GEOGRAPHIC_DATA] Lake [PER…" at bounding box center [616, 239] width 202 height 21
select select "1"
click at [515, 229] on select "Choose Division [GEOGRAPHIC_DATA] [GEOGRAPHIC_DATA]-[GEOGRAPHIC_DATA] Lake [PER…" at bounding box center [616, 239] width 202 height 21
click at [438, 322] on input "text" at bounding box center [403, 325] width 201 height 20
type input "eoyoung3p"
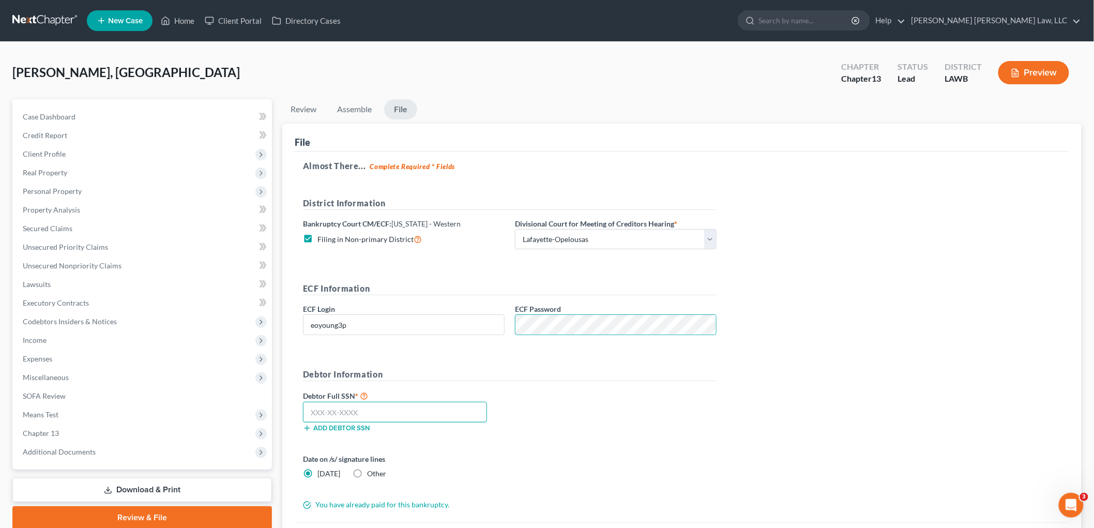
click at [409, 412] on input "text" at bounding box center [395, 412] width 184 height 21
click at [319, 408] on input "text" at bounding box center [395, 412] width 184 height 21
type input "437-63-6942"
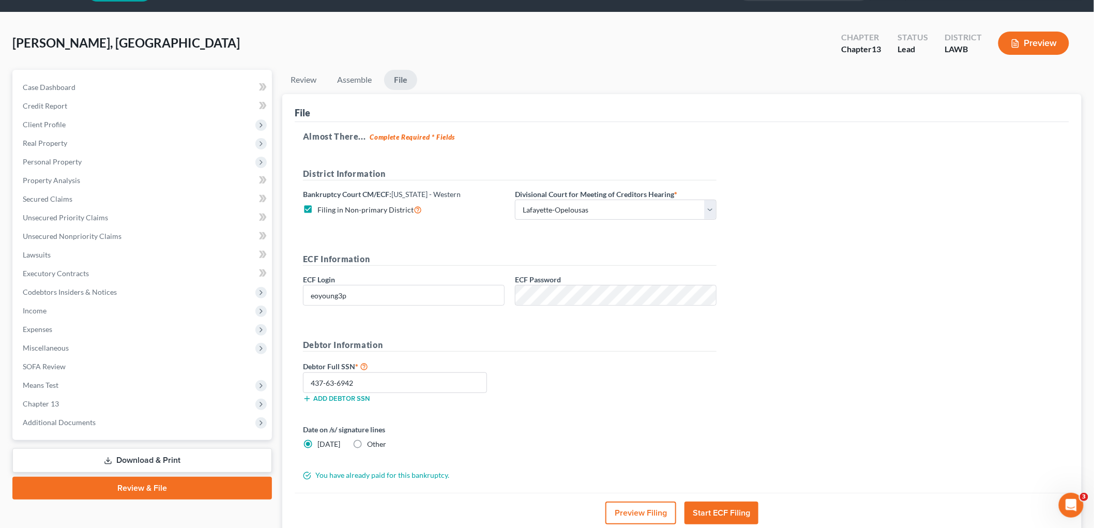
scroll to position [57, 0]
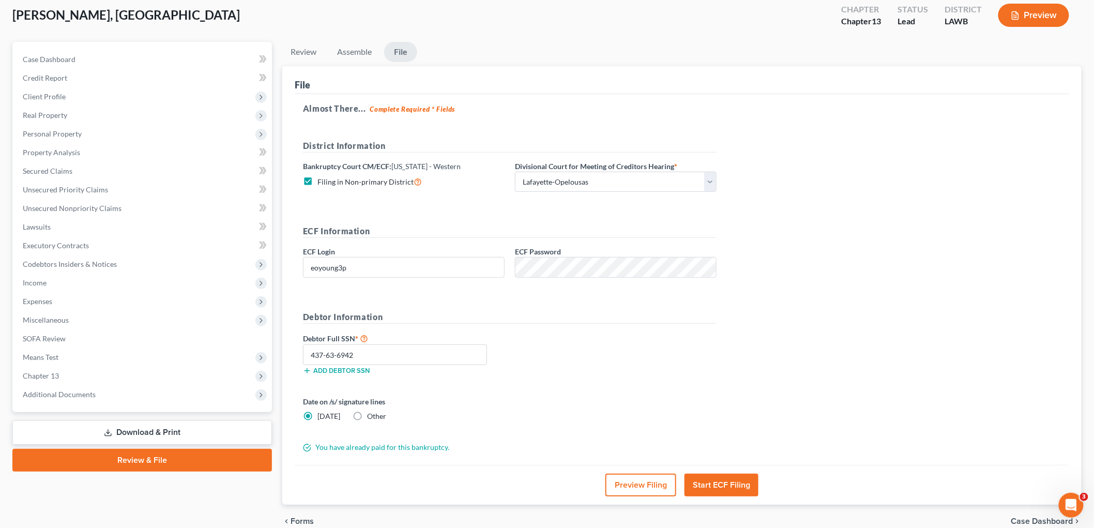
click at [707, 485] on button "Start ECF Filing" at bounding box center [721, 485] width 74 height 23
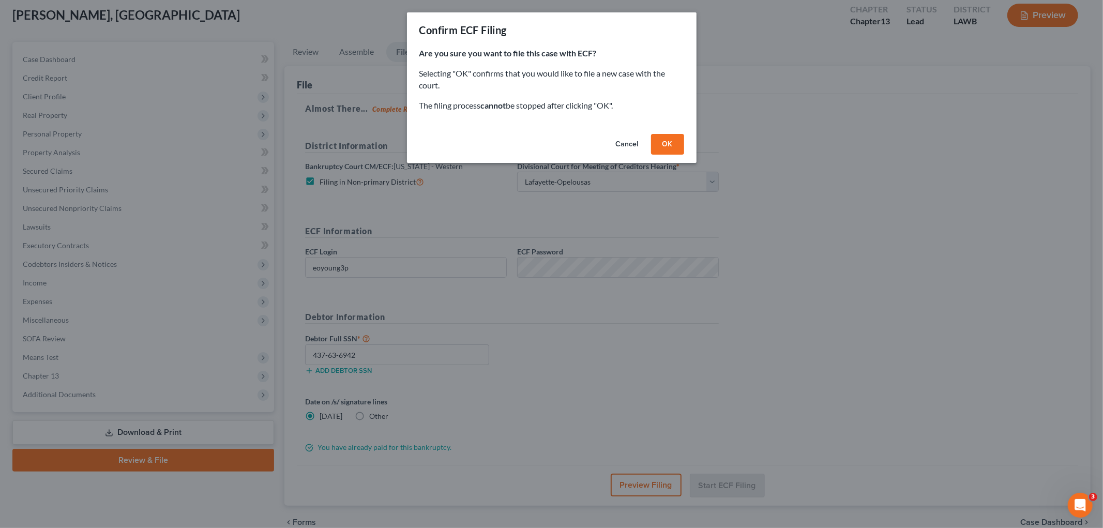
click at [673, 136] on button "OK" at bounding box center [667, 144] width 33 height 21
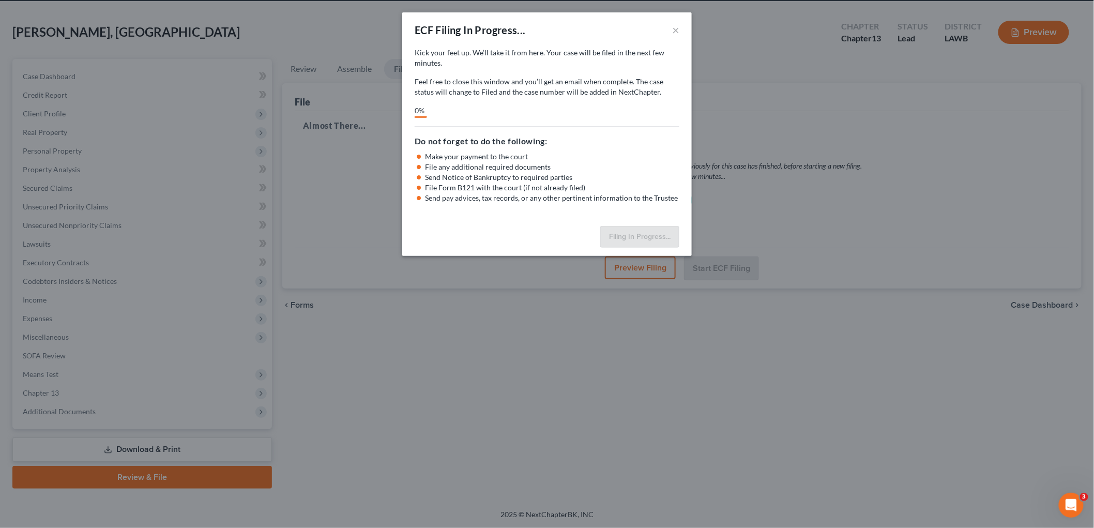
scroll to position [39, 0]
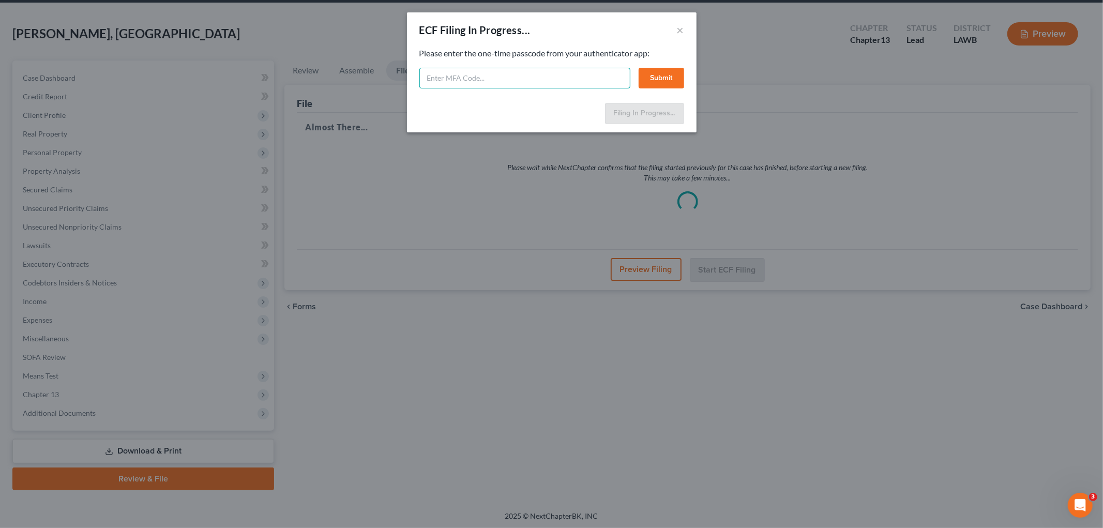
click at [463, 79] on input "text" at bounding box center [524, 78] width 211 height 21
type input "023383"
click at [645, 84] on button "Submit" at bounding box center [660, 78] width 45 height 21
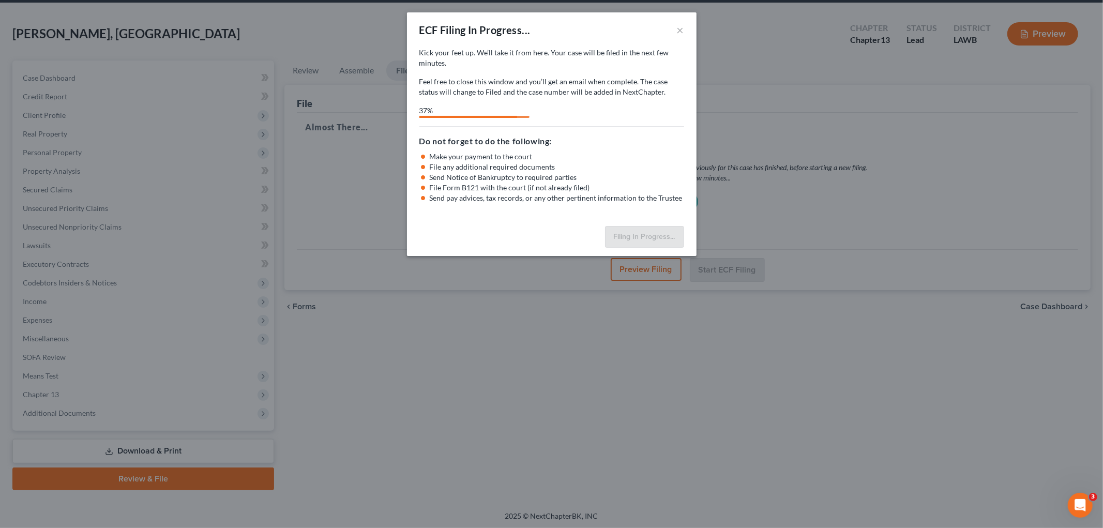
select select "1"
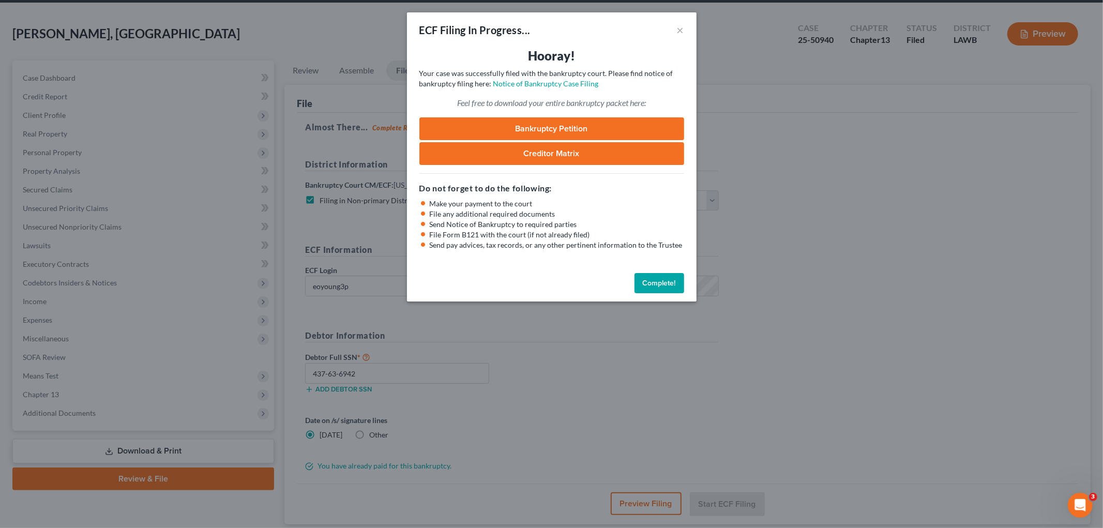
click at [649, 285] on button "Complete!" at bounding box center [659, 283] width 50 height 21
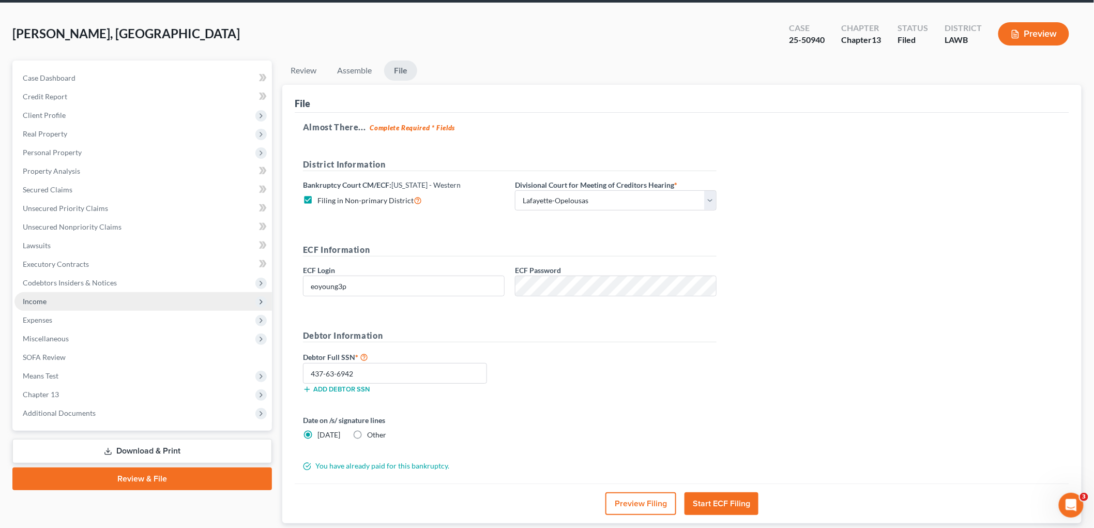
click at [43, 306] on span "Income" at bounding box center [142, 301] width 257 height 19
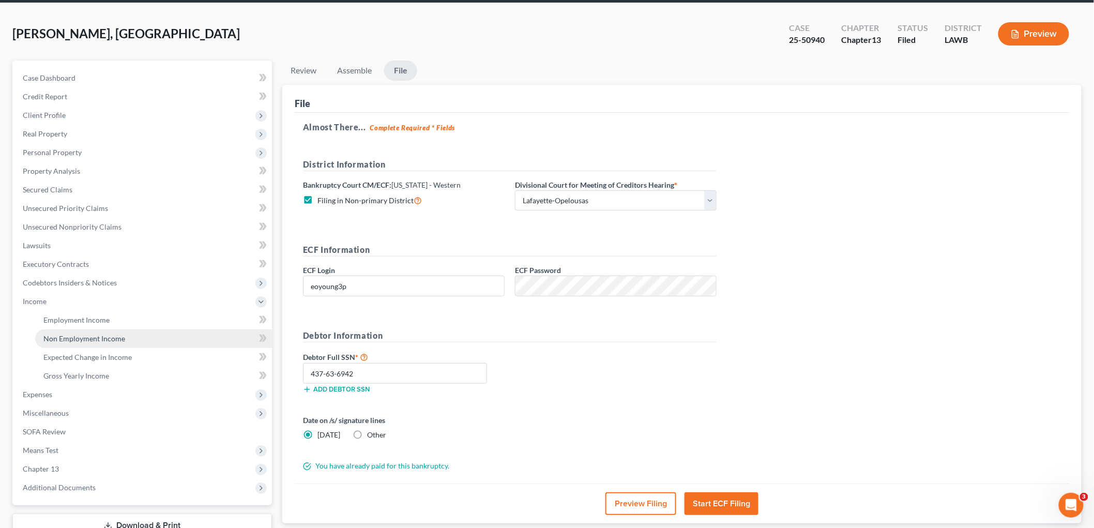
click at [55, 339] on span "Non Employment Income" at bounding box center [84, 338] width 82 height 9
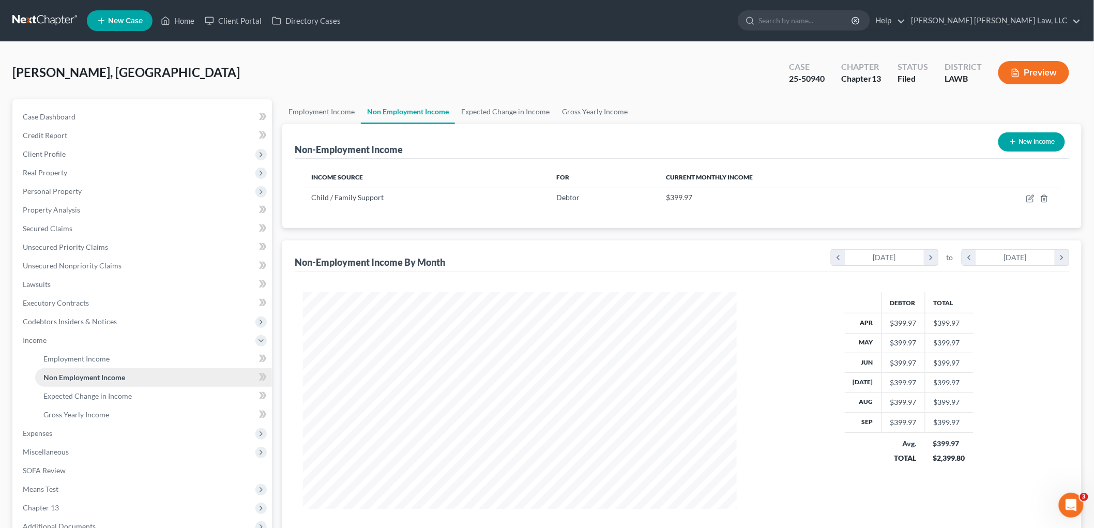
scroll to position [216, 454]
click at [101, 357] on span "Employment Income" at bounding box center [76, 358] width 66 height 9
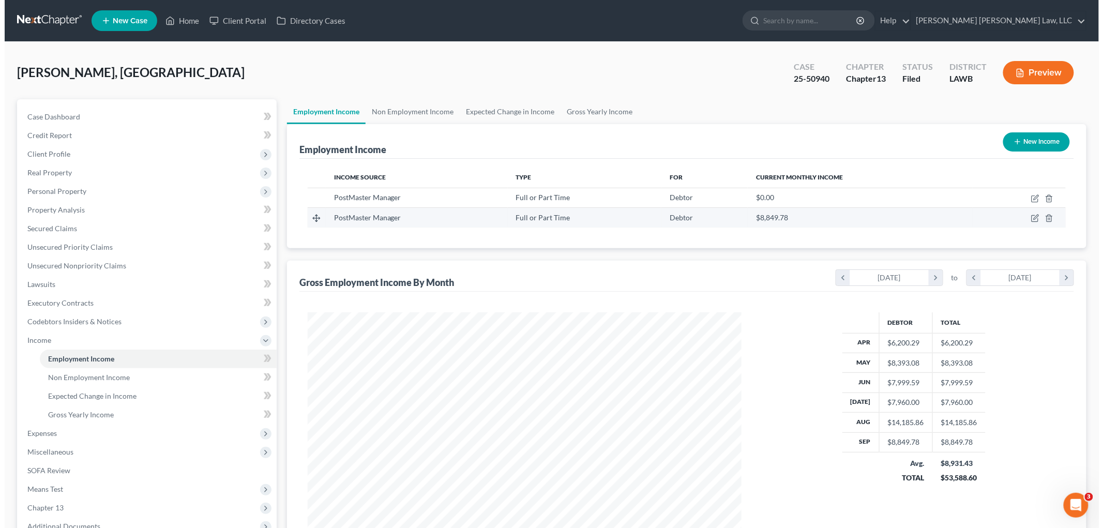
scroll to position [216, 454]
click at [1029, 218] on icon "button" at bounding box center [1030, 218] width 8 height 8
select select "0"
select select "19"
select select "0"
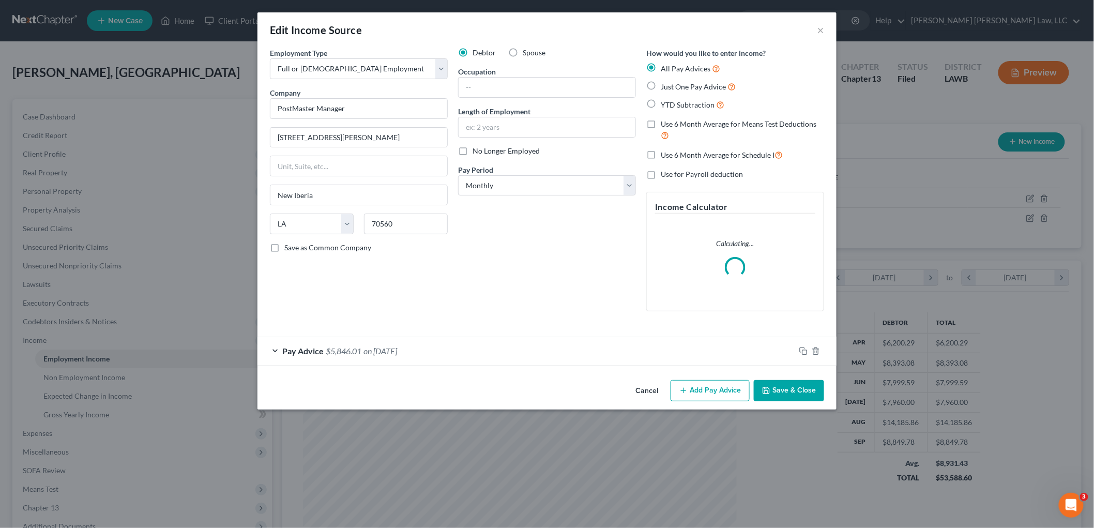
scroll to position [218, 458]
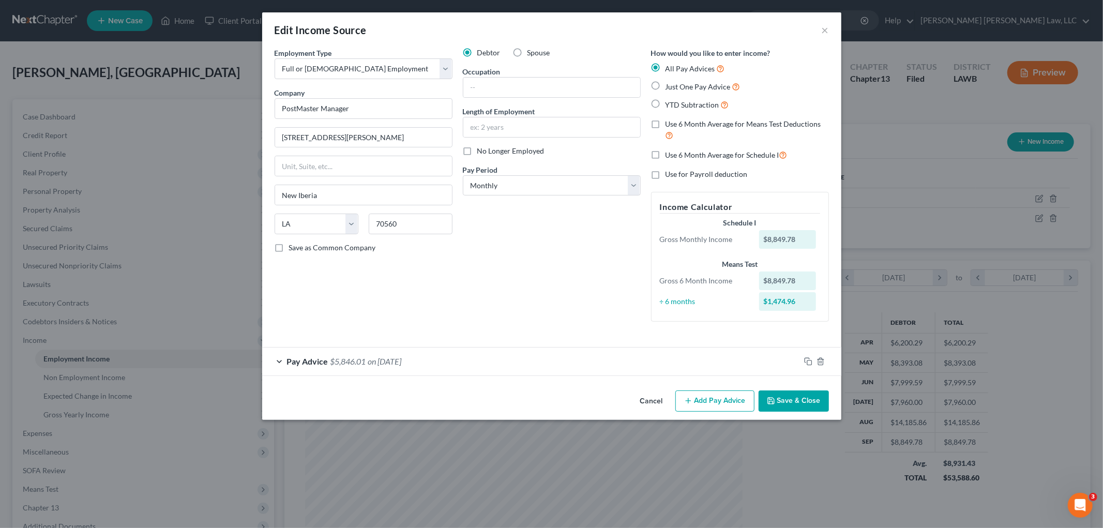
click at [784, 400] on button "Save & Close" at bounding box center [793, 401] width 70 height 22
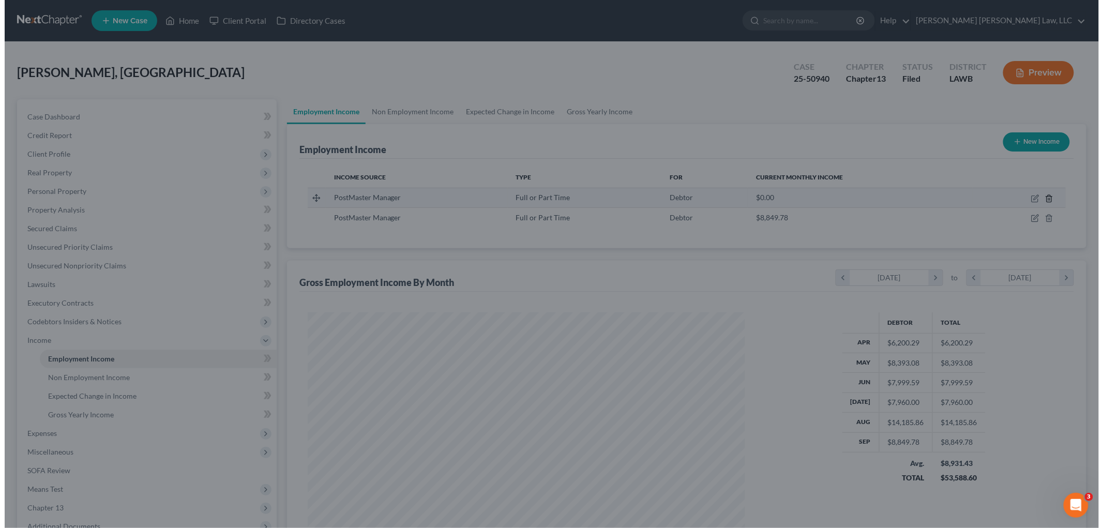
scroll to position [516752, 516514]
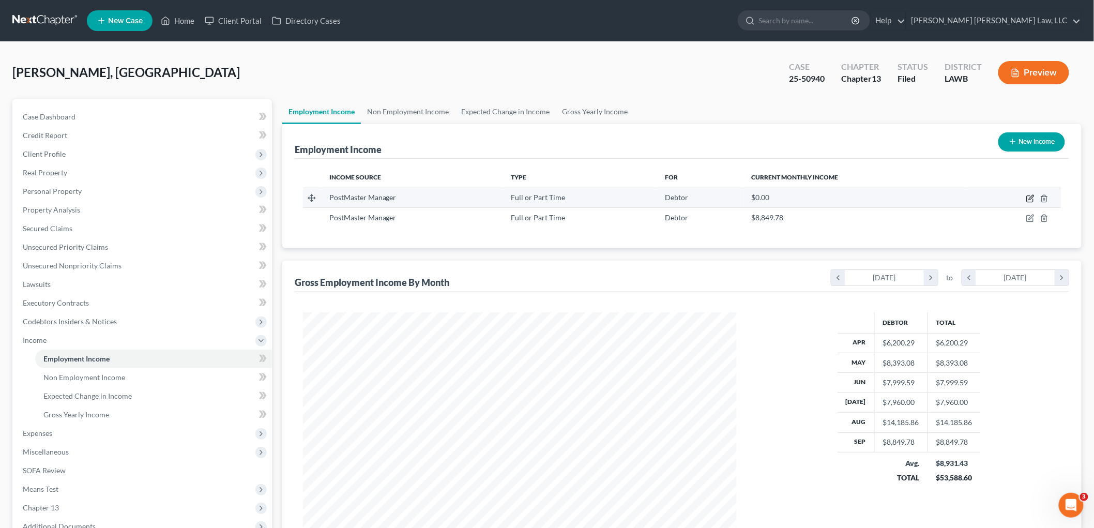
click at [1030, 198] on icon "button" at bounding box center [1030, 198] width 8 height 8
select select "0"
select select "19"
select select "2"
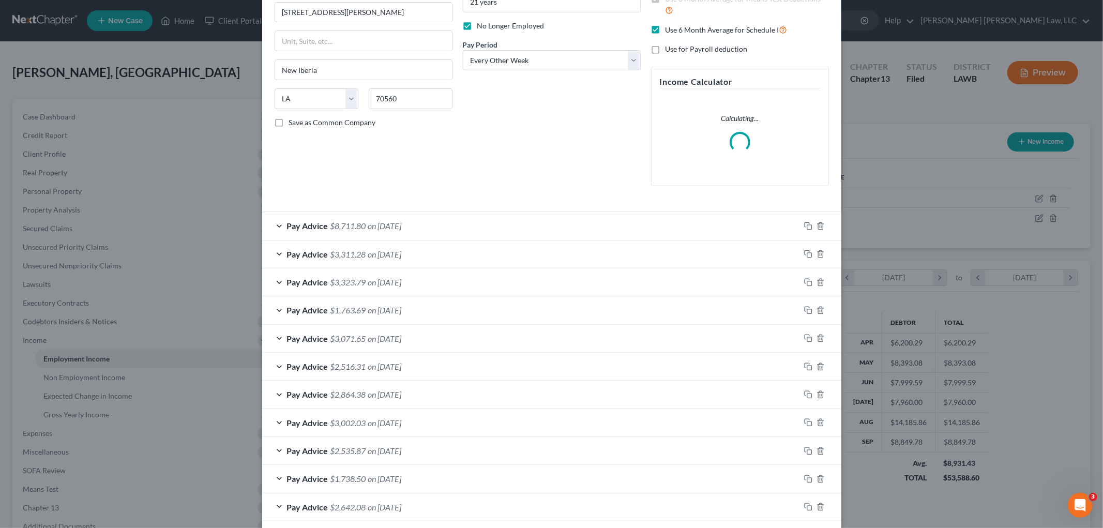
scroll to position [204, 0]
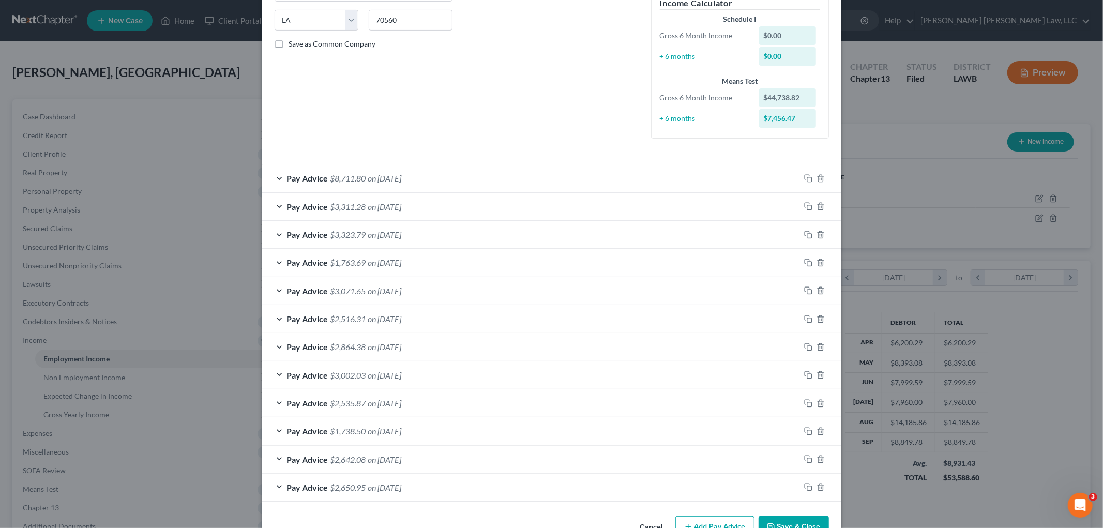
click at [764, 493] on div "Pay Advice $2,650.95 on [DATE]" at bounding box center [531, 487] width 538 height 27
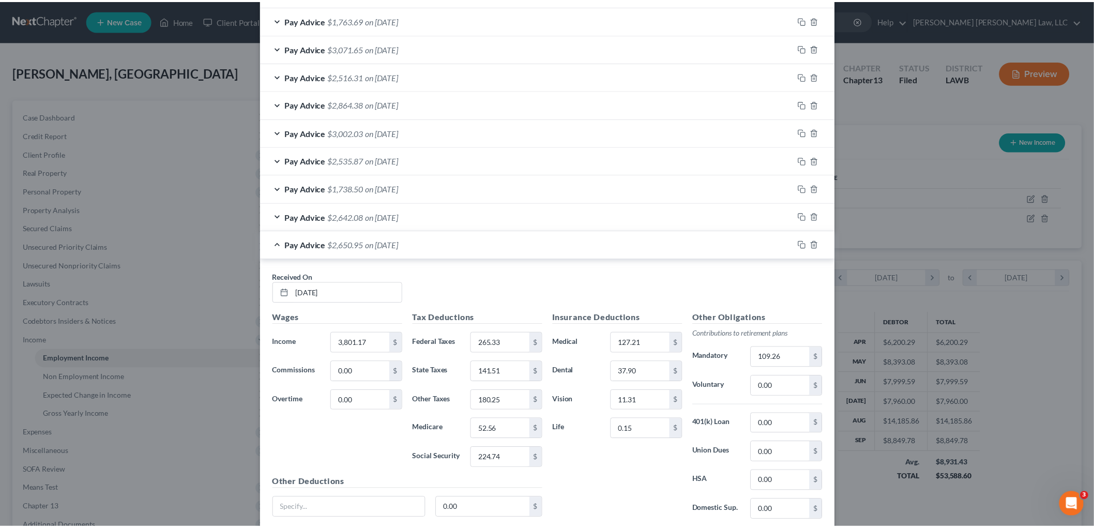
scroll to position [528, 0]
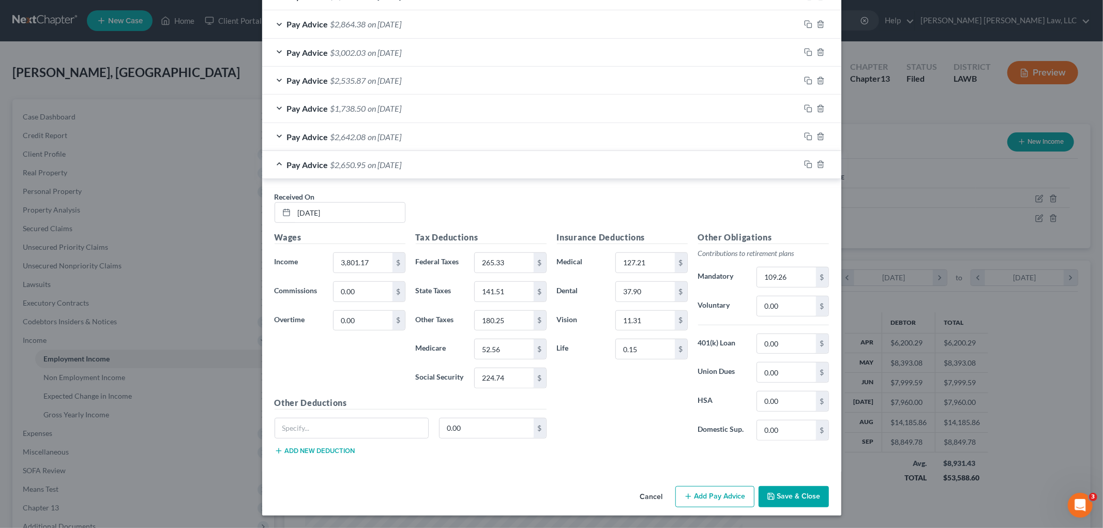
click at [643, 492] on button "Cancel" at bounding box center [651, 497] width 39 height 21
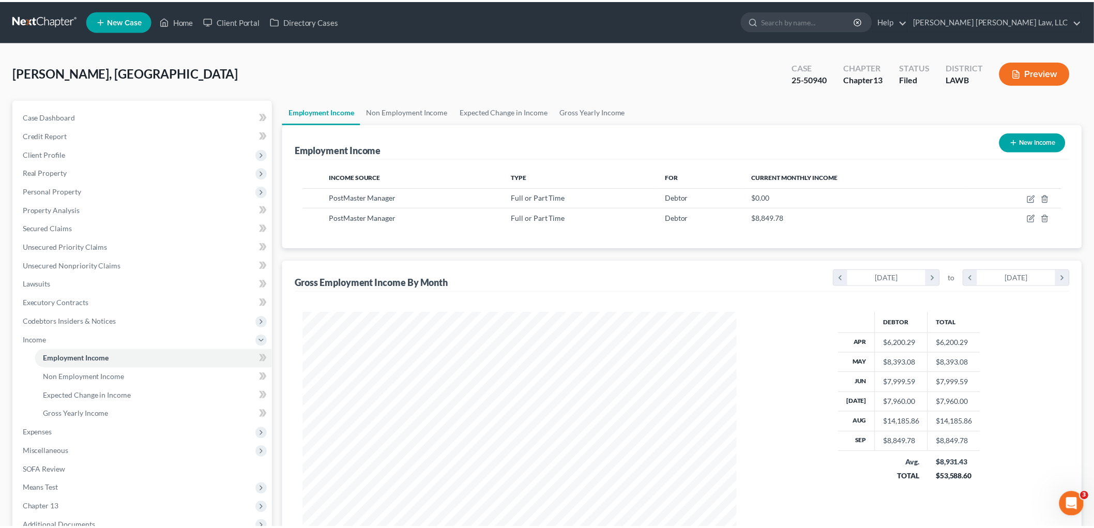
scroll to position [516752, 516514]
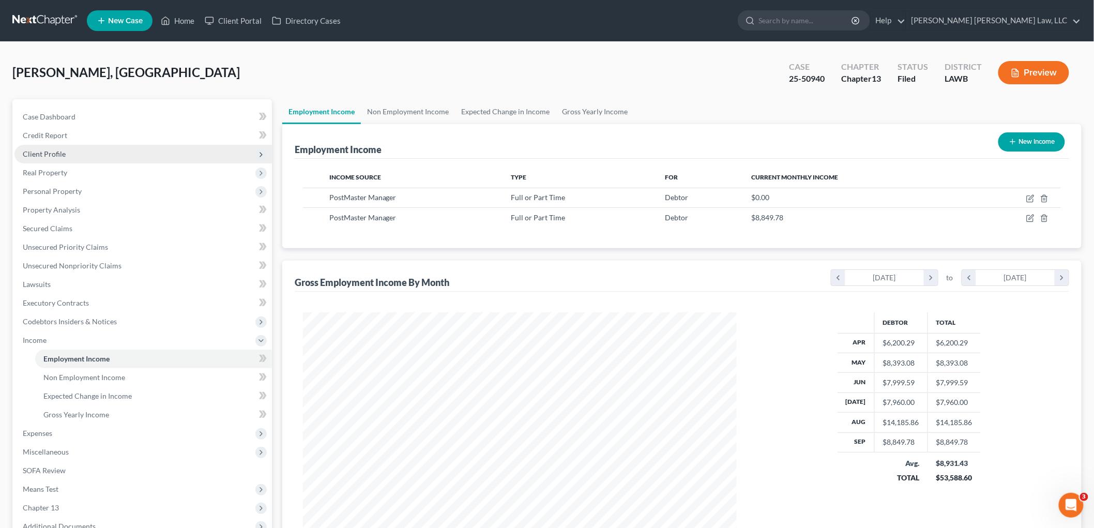
click at [65, 150] on span "Client Profile" at bounding box center [142, 154] width 257 height 19
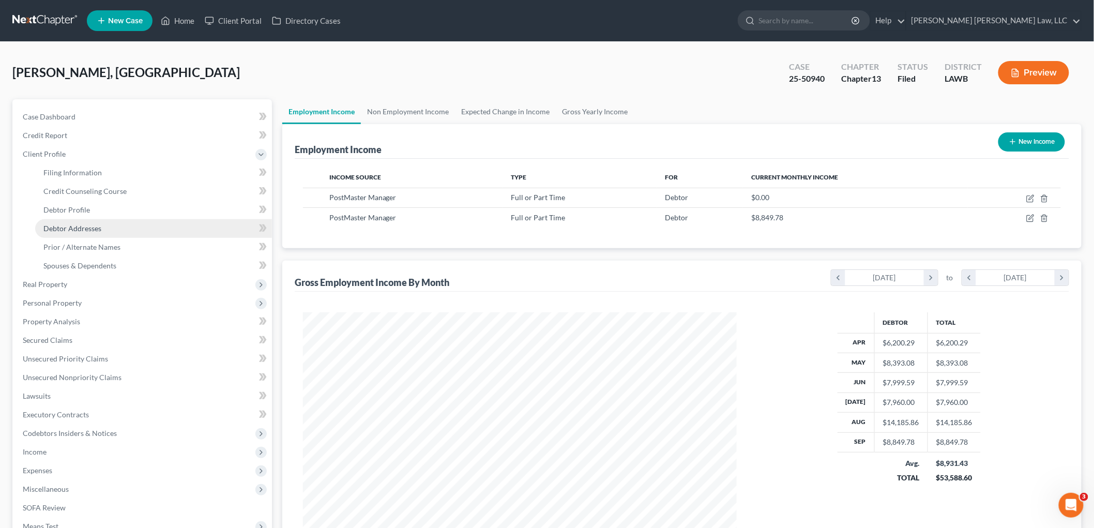
click at [76, 227] on span "Debtor Addresses" at bounding box center [72, 228] width 58 height 9
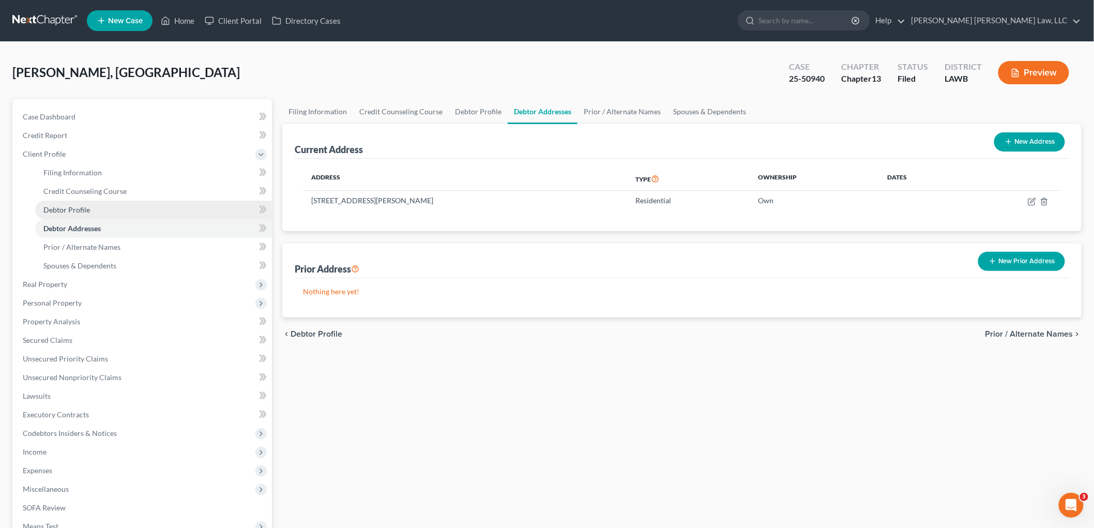
click at [109, 215] on link "Debtor Profile" at bounding box center [153, 210] width 237 height 19
select select "3"
select select "1"
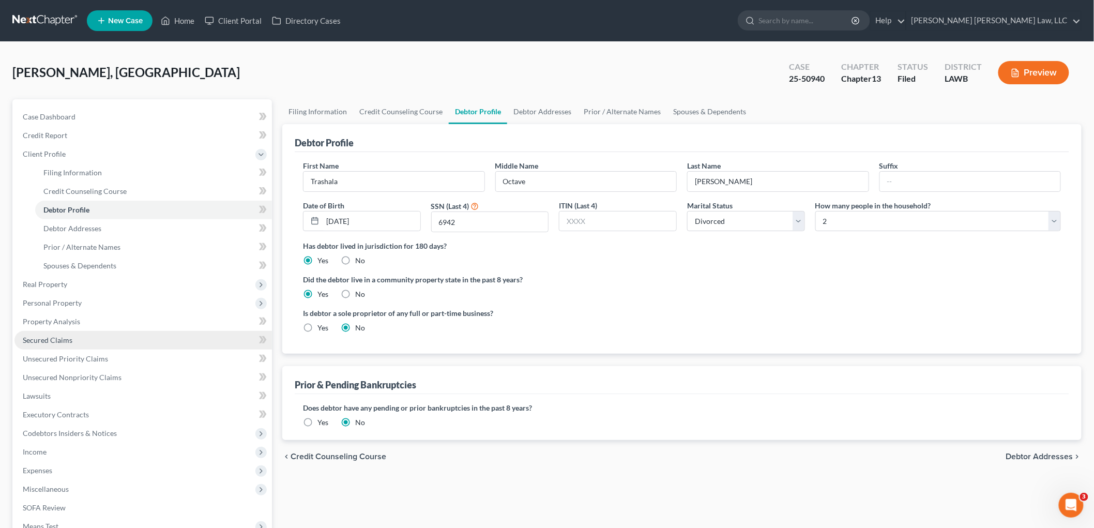
click at [48, 339] on span "Secured Claims" at bounding box center [48, 340] width 50 height 9
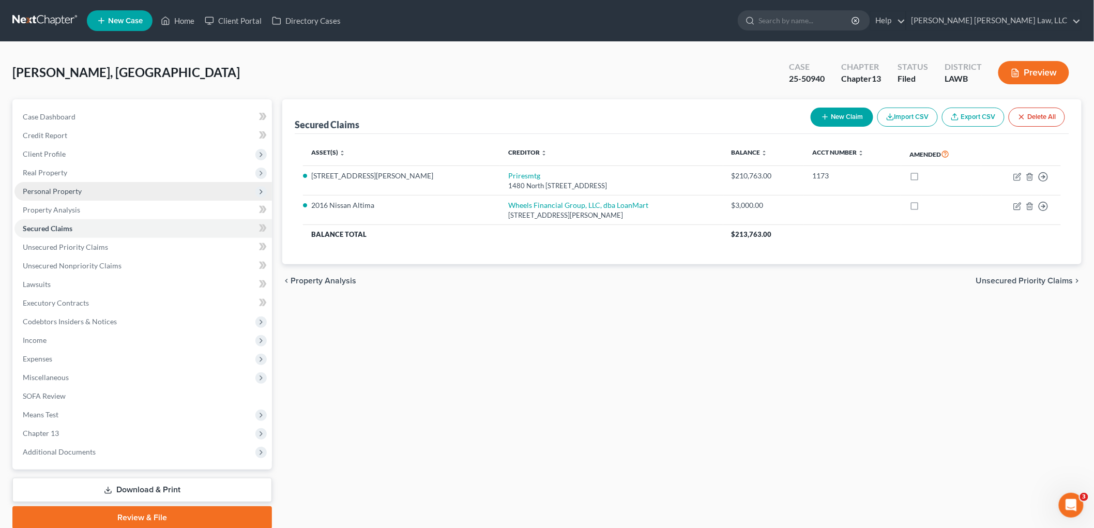
click at [114, 187] on span "Personal Property" at bounding box center [142, 191] width 257 height 19
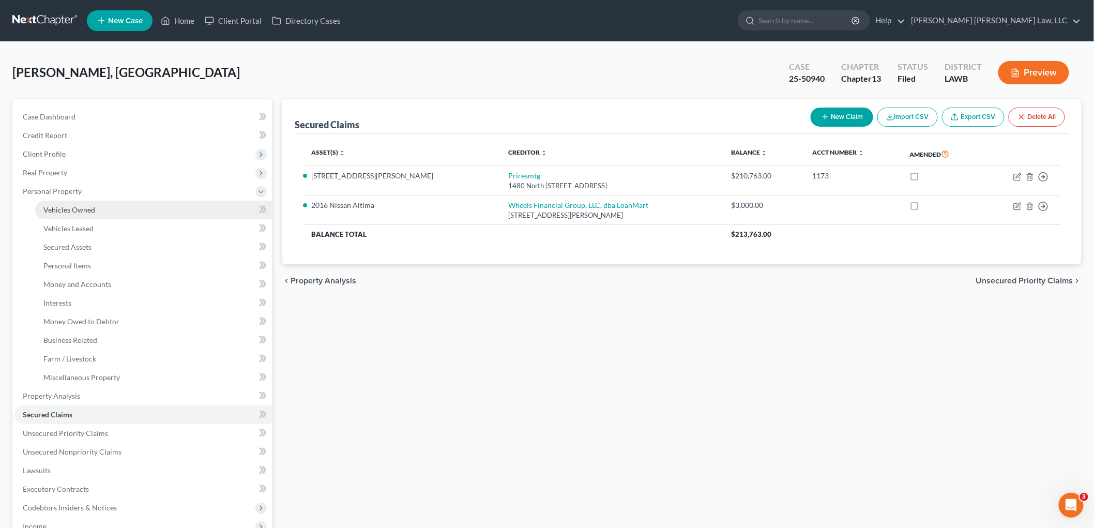
click at [108, 214] on link "Vehicles Owned" at bounding box center [153, 210] width 237 height 19
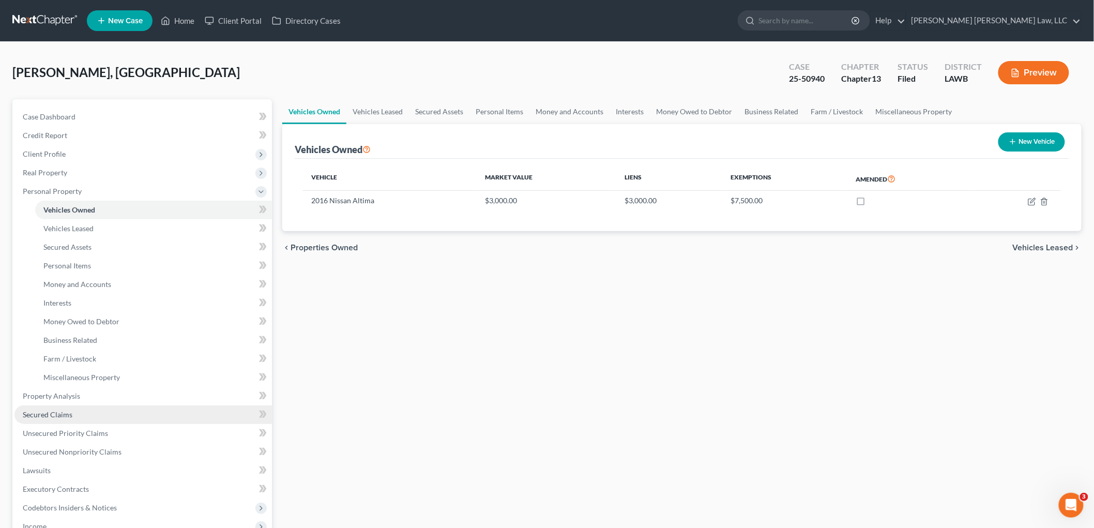
click at [88, 411] on link "Secured Claims" at bounding box center [142, 414] width 257 height 19
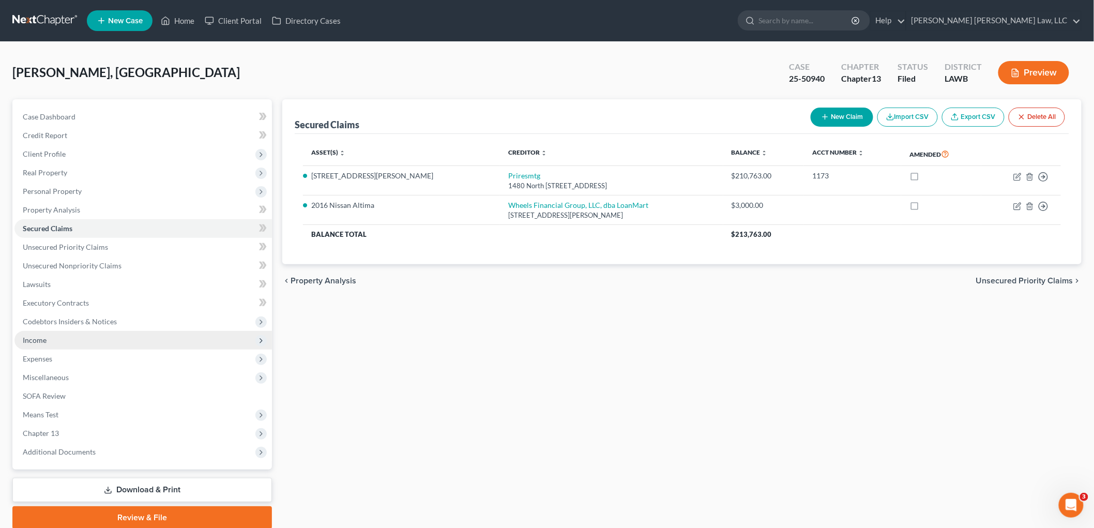
click at [45, 338] on span "Income" at bounding box center [35, 340] width 24 height 9
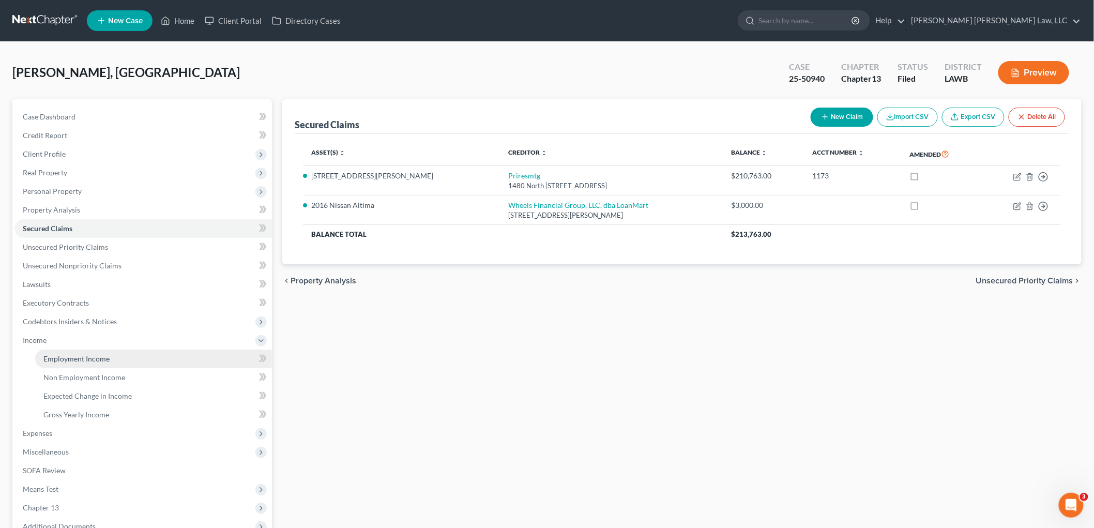
click at [60, 362] on span "Employment Income" at bounding box center [76, 358] width 66 height 9
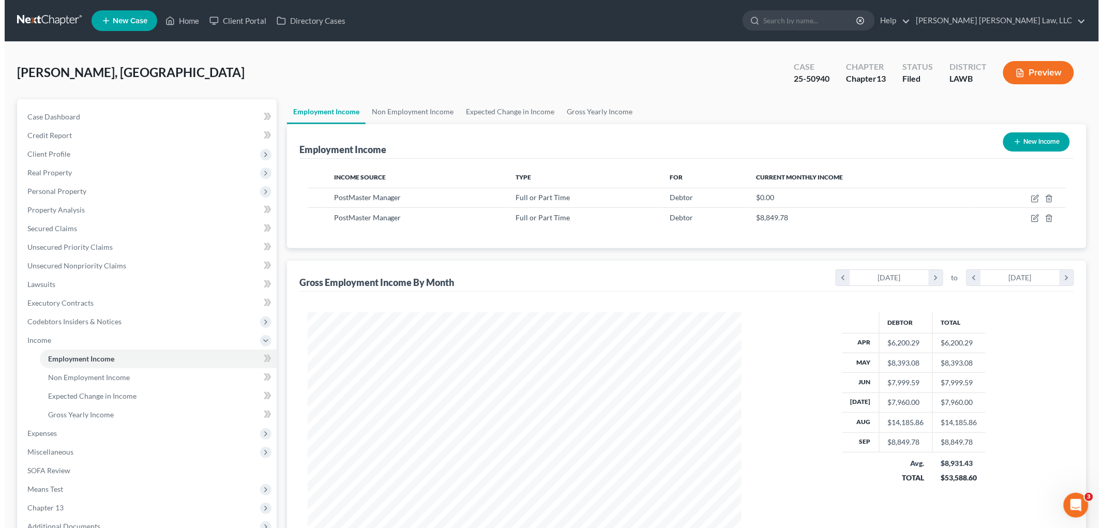
scroll to position [216, 454]
click at [1027, 217] on icon "button" at bounding box center [1030, 219] width 6 height 6
select select "0"
select select "19"
select select "0"
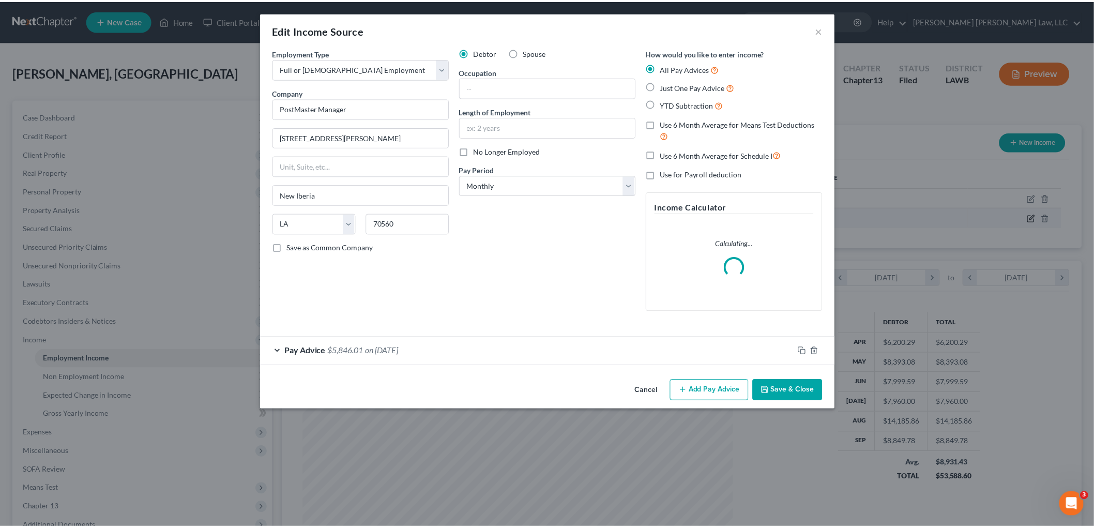
scroll to position [218, 458]
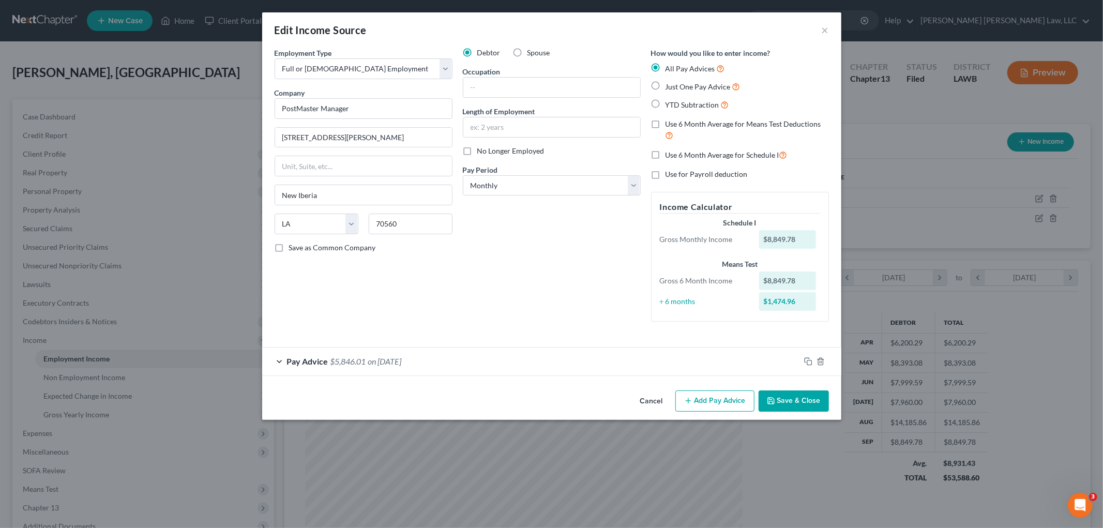
click at [652, 399] on button "Cancel" at bounding box center [651, 401] width 39 height 21
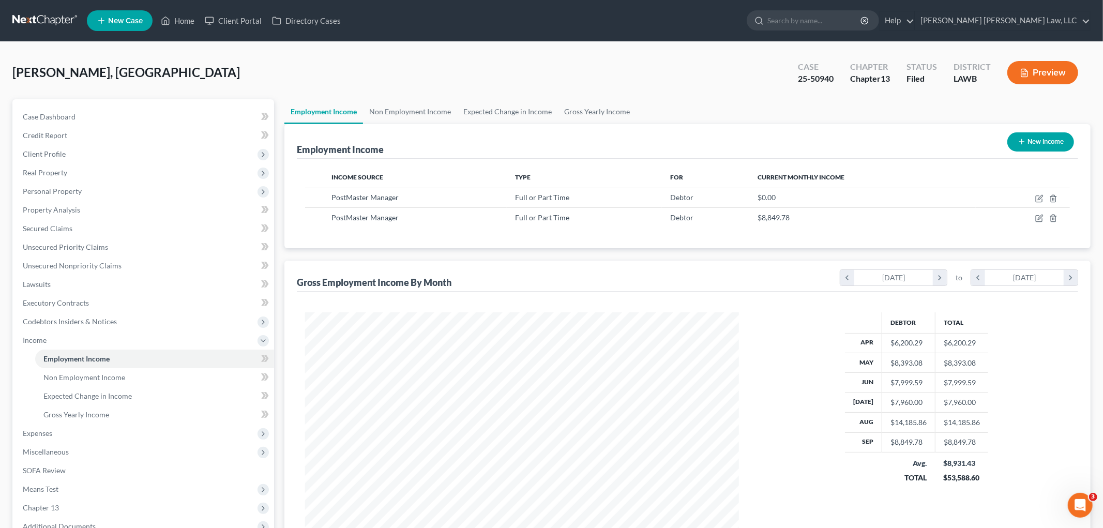
scroll to position [516752, 516514]
click at [1028, 198] on icon "button" at bounding box center [1030, 198] width 8 height 8
select select "0"
select select "19"
select select "2"
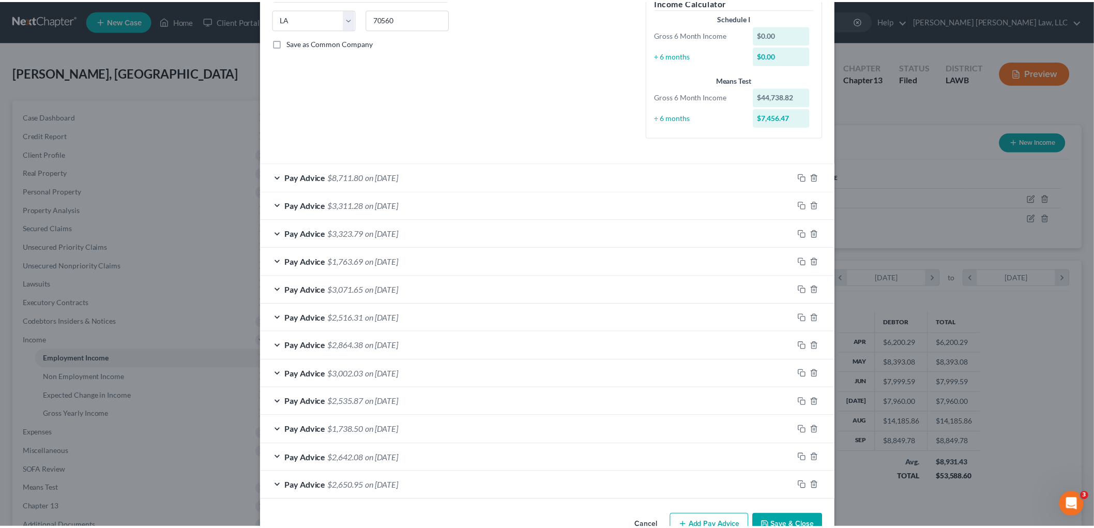
scroll to position [235, 0]
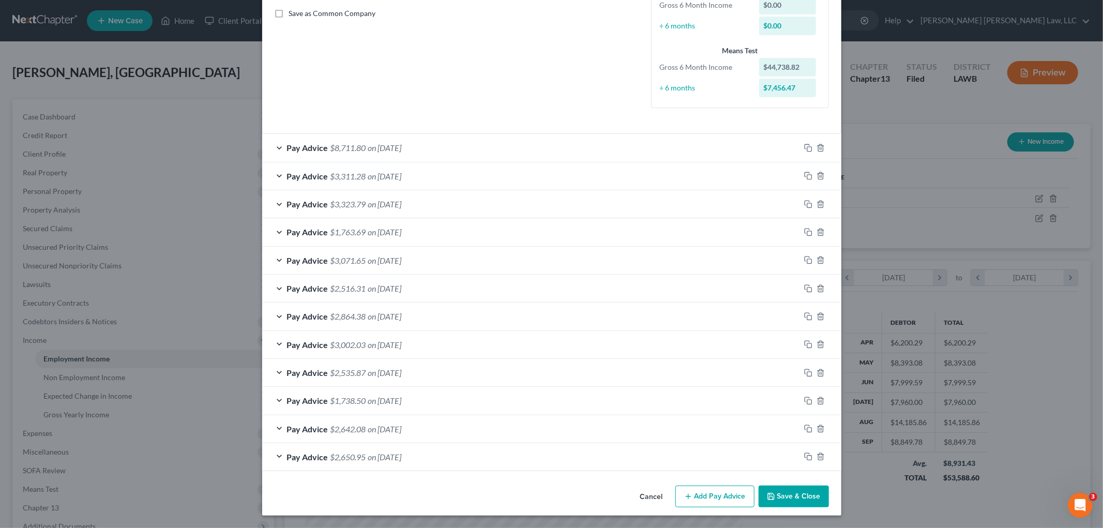
click at [768, 498] on icon "button" at bounding box center [771, 496] width 8 height 8
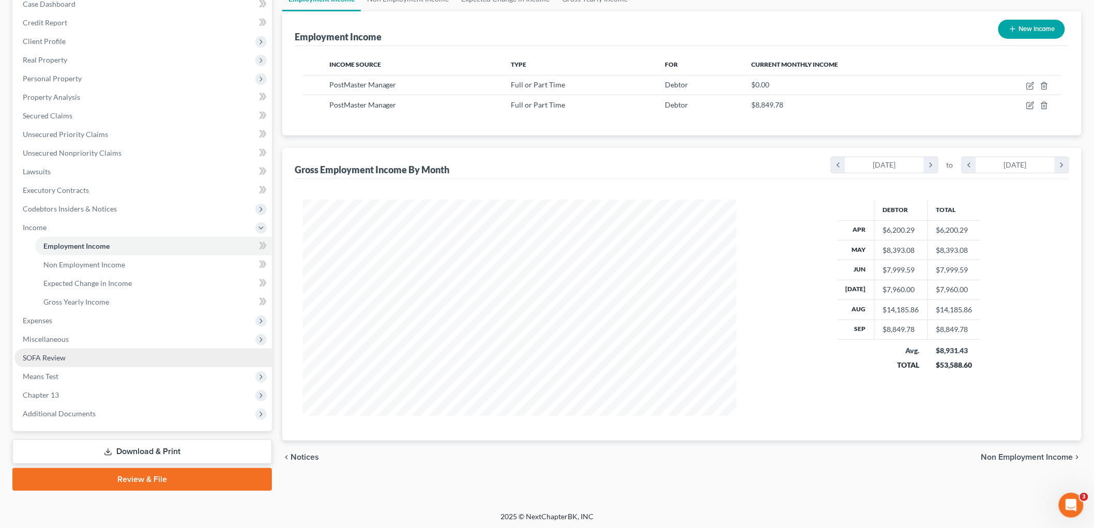
scroll to position [114, 0]
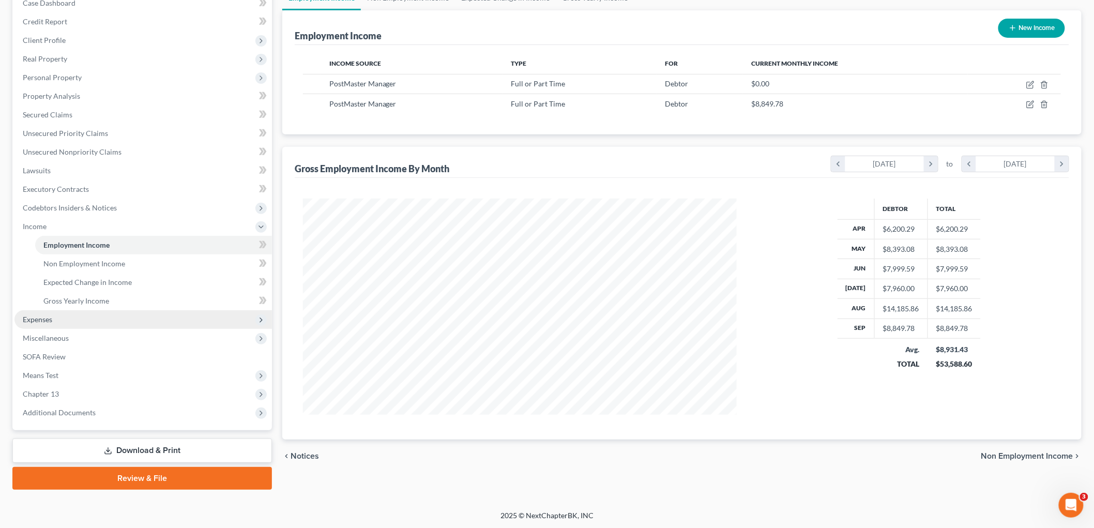
click at [60, 321] on span "Expenses" at bounding box center [142, 319] width 257 height 19
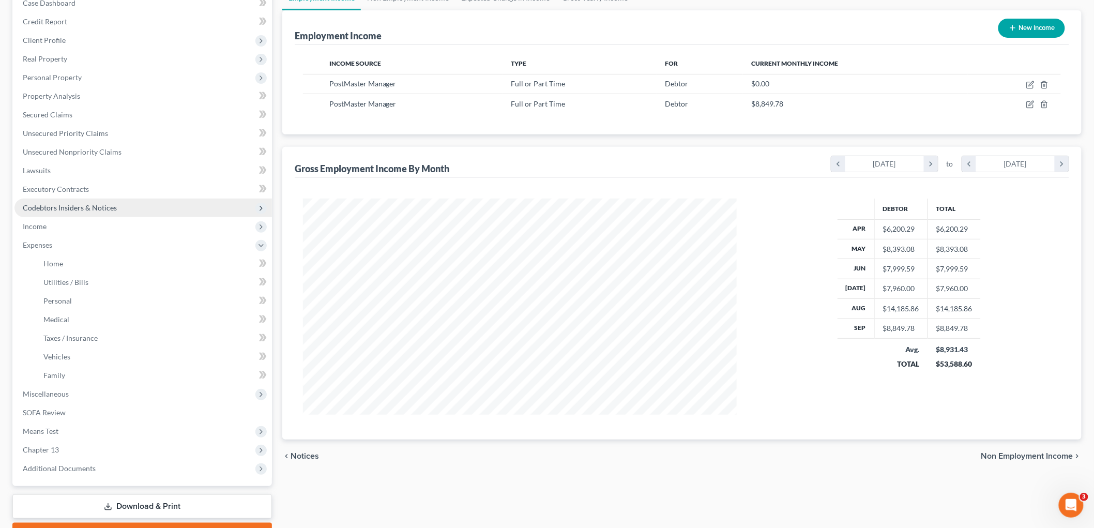
click at [58, 207] on span "Codebtors Insiders & Notices" at bounding box center [70, 207] width 94 height 9
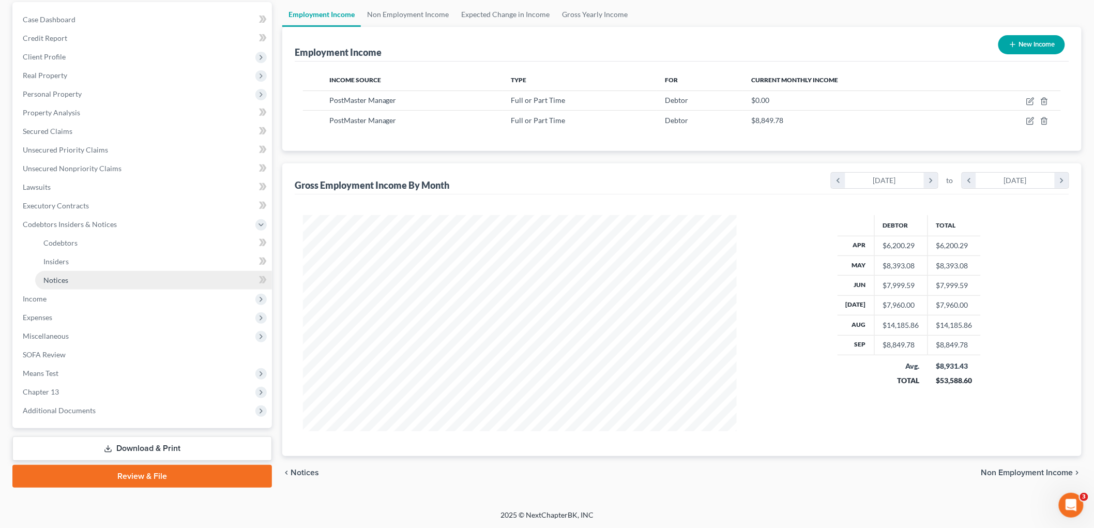
click at [57, 278] on span "Notices" at bounding box center [55, 280] width 25 height 9
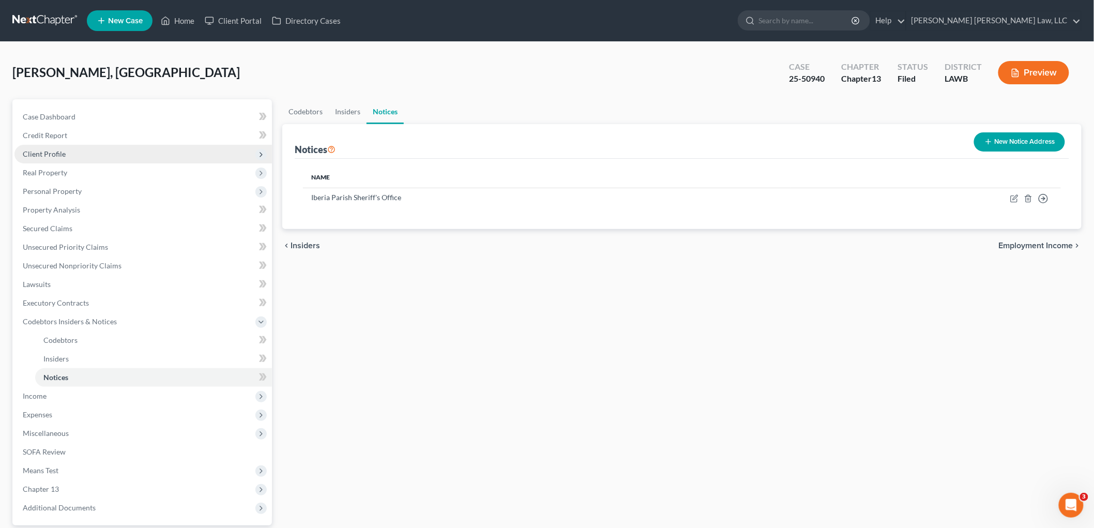
click at [69, 148] on span "Client Profile" at bounding box center [142, 154] width 257 height 19
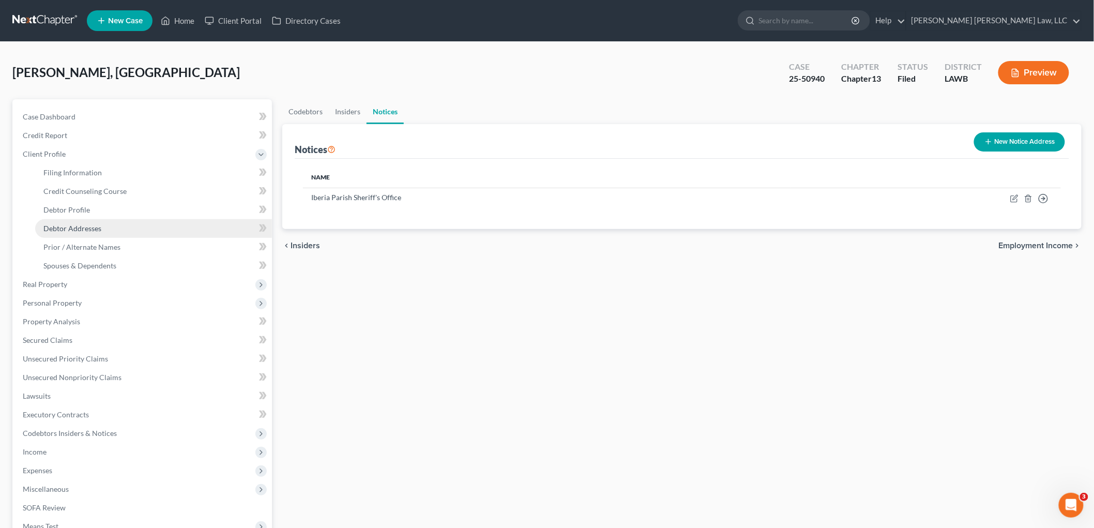
click at [81, 225] on span "Debtor Addresses" at bounding box center [72, 228] width 58 height 9
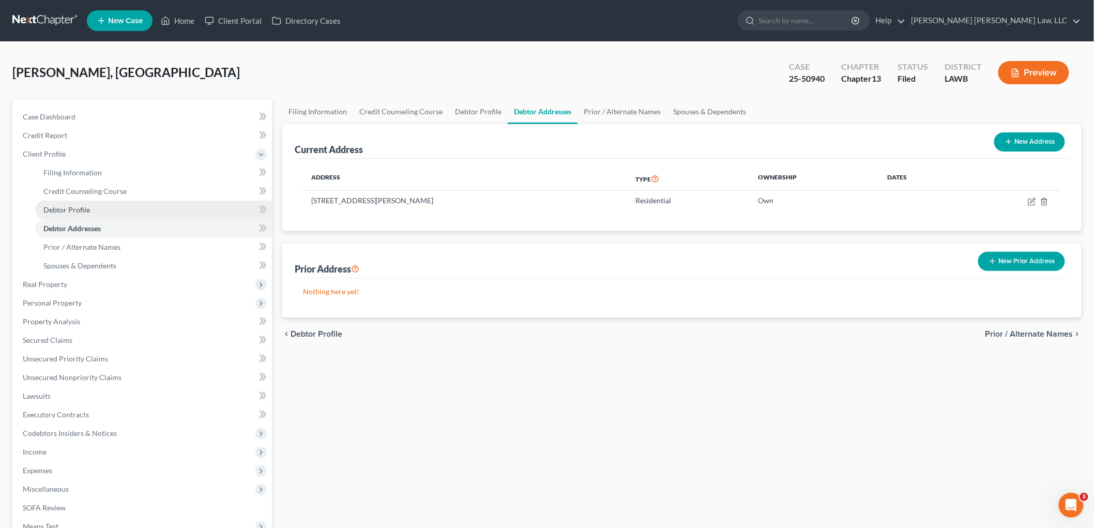
click at [55, 206] on span "Debtor Profile" at bounding box center [66, 209] width 47 height 9
select select "3"
select select "1"
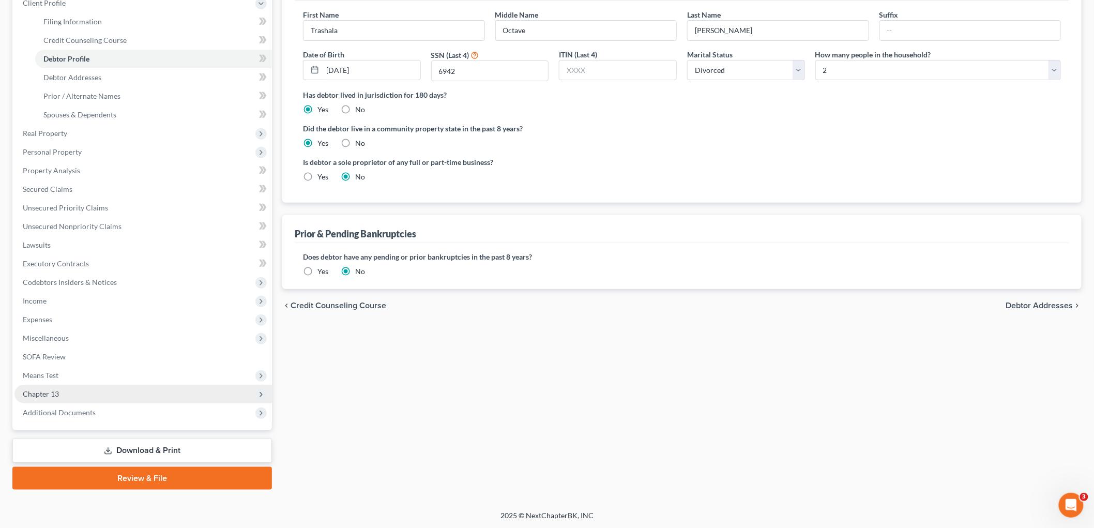
click at [77, 390] on span "Chapter 13" at bounding box center [142, 394] width 257 height 19
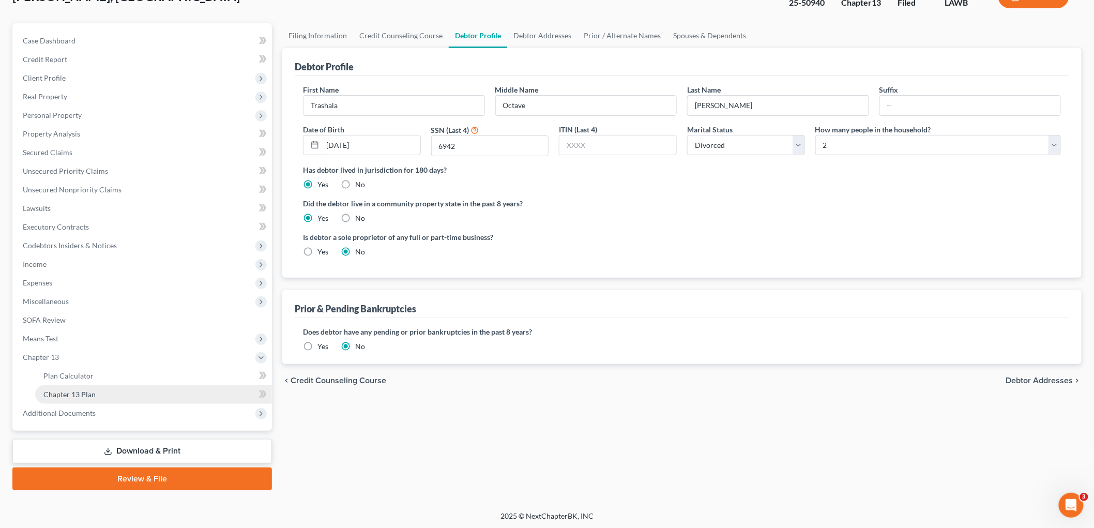
click at [88, 397] on span "Chapter 13 Plan" at bounding box center [69, 394] width 52 height 9
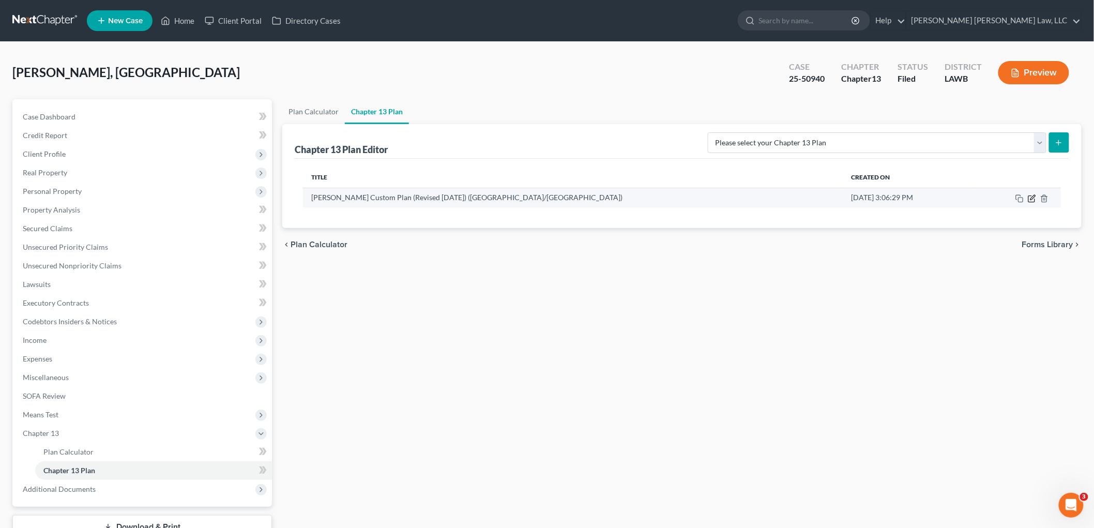
click at [1030, 195] on icon "button" at bounding box center [1032, 198] width 8 height 8
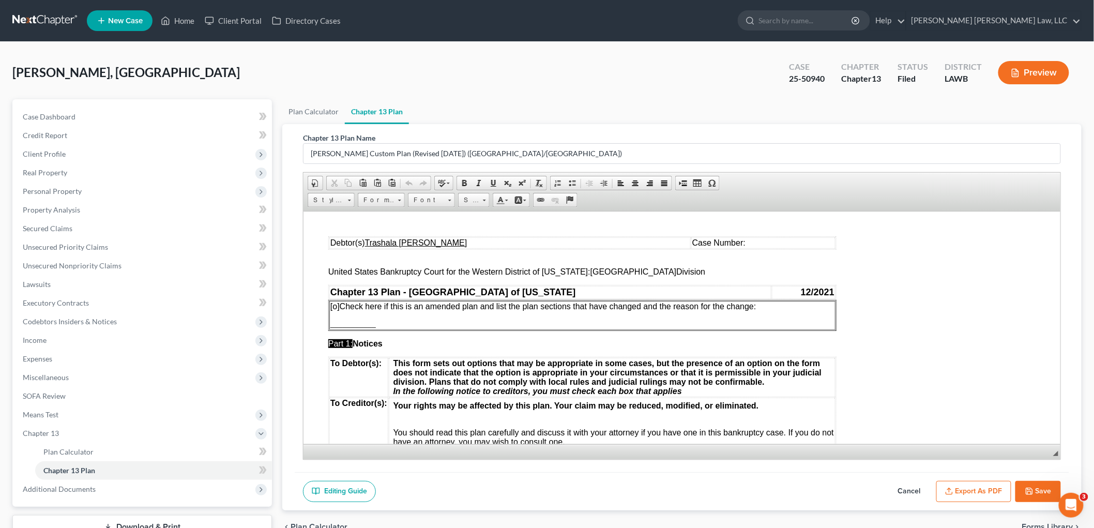
click at [727, 241] on td "Case Number:" at bounding box center [763, 242] width 144 height 11
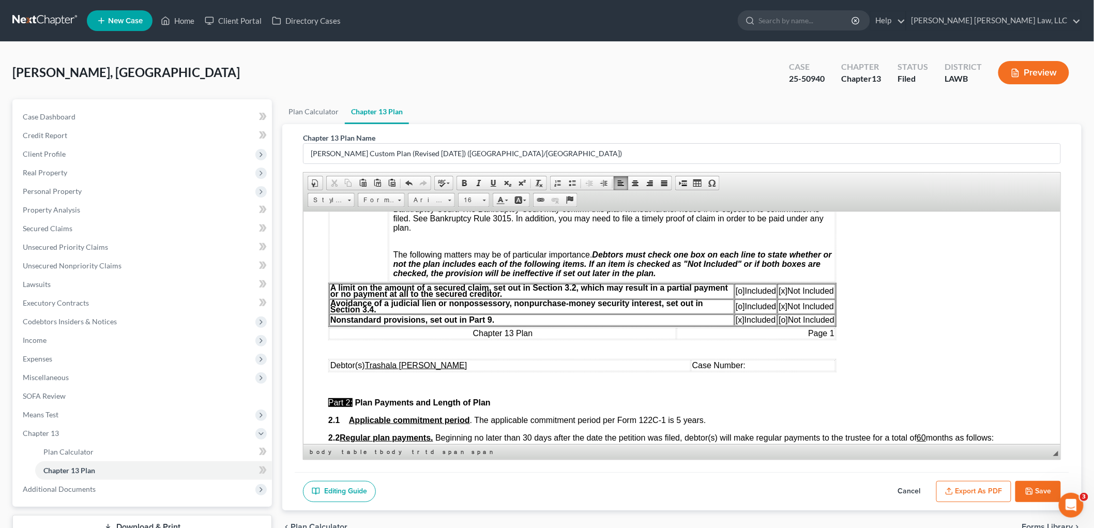
scroll to position [344, 0]
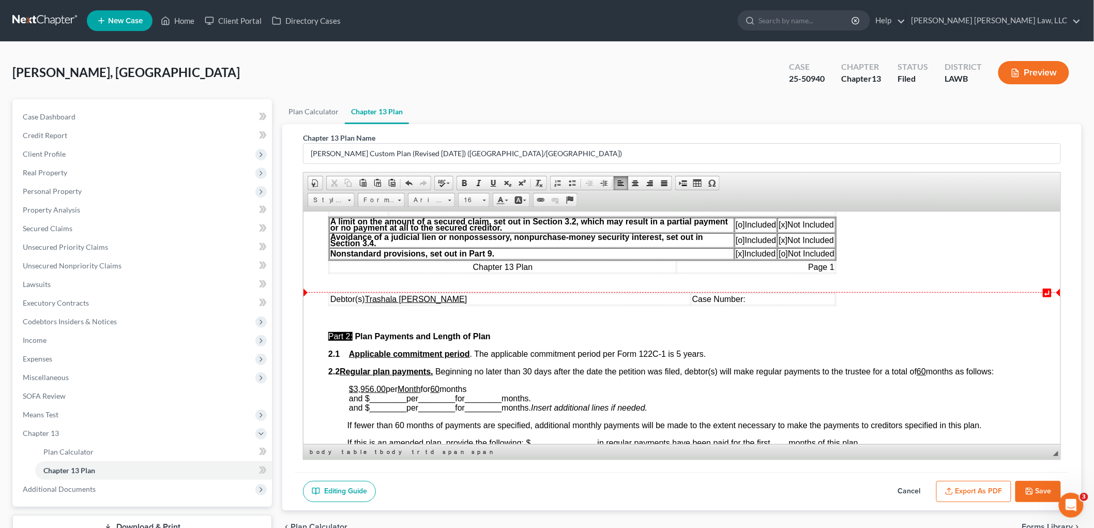
click at [730, 296] on td "Case Number:" at bounding box center [763, 298] width 144 height 11
drag, startPoint x: 385, startPoint y: 387, endPoint x: 353, endPoint y: 387, distance: 31.5
click at [353, 387] on p "$3,956.00 per Month for 60 months and $ ________ per ________ for ________ mont…" at bounding box center [691, 398] width 687 height 28
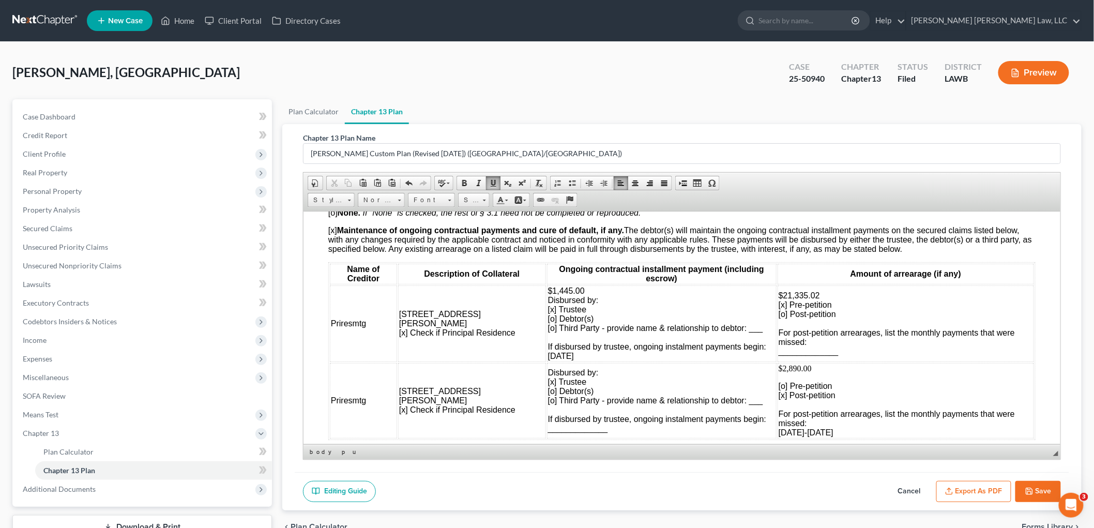
scroll to position [976, 0]
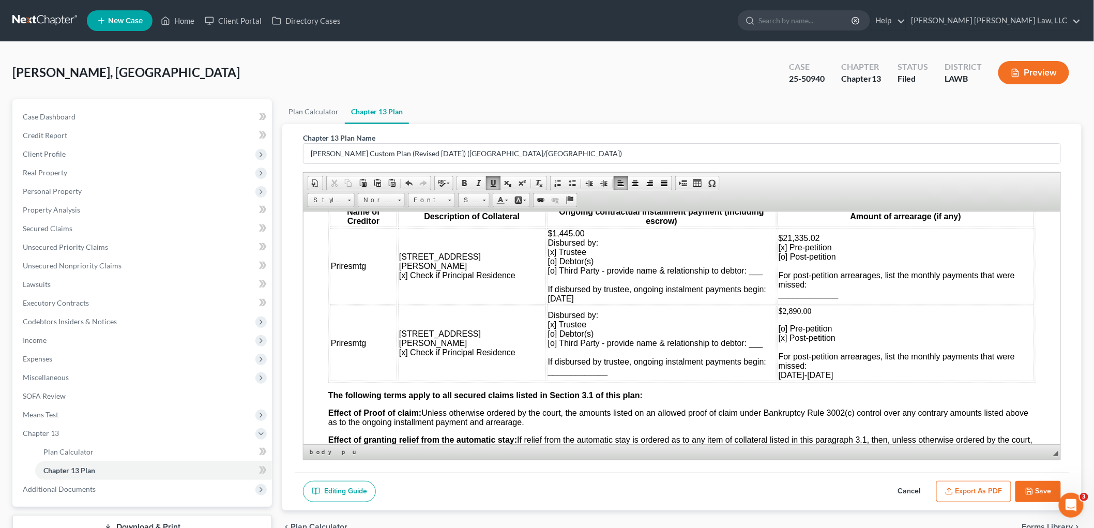
drag, startPoint x: 876, startPoint y: 377, endPoint x: 759, endPoint y: 378, distance: 116.8
click at [778, 378] on p "[o] Pre-petition [x] Post-petition For post-petition arrearages, list the month…" at bounding box center [905, 352] width 254 height 56
drag, startPoint x: 579, startPoint y: 306, endPoint x: 520, endPoint y: 307, distance: 59.5
click at [546, 304] on td "$1,445.00 Disbursed by: [x] Trustee [o] Debtor(s) [o] Third Party - provide nam…" at bounding box center [661, 265] width 230 height 77
click at [782, 399] on p "The following terms apply to all secured claims listed in Section 3.1 of this p…" at bounding box center [681, 394] width 707 height 9
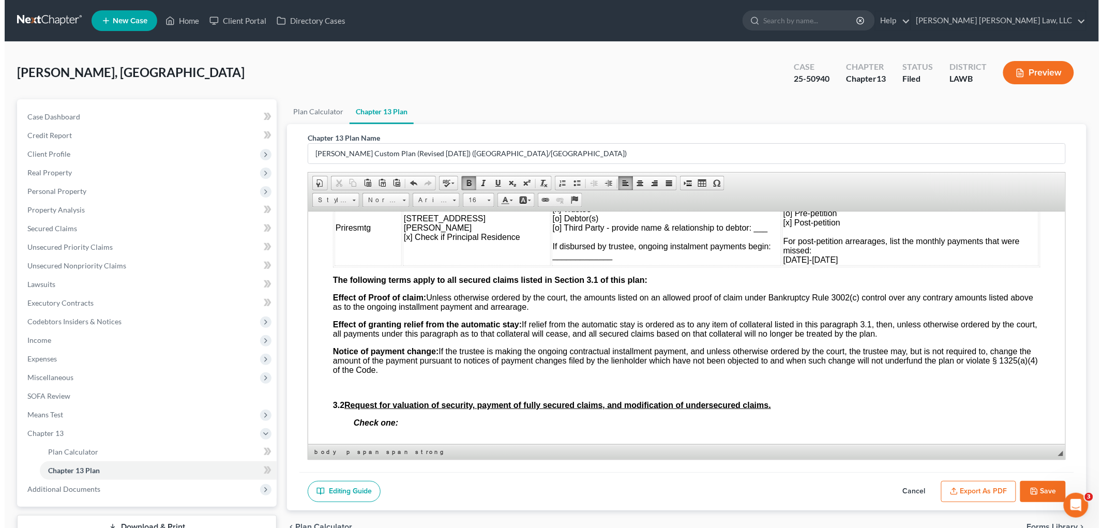
scroll to position [1263, 0]
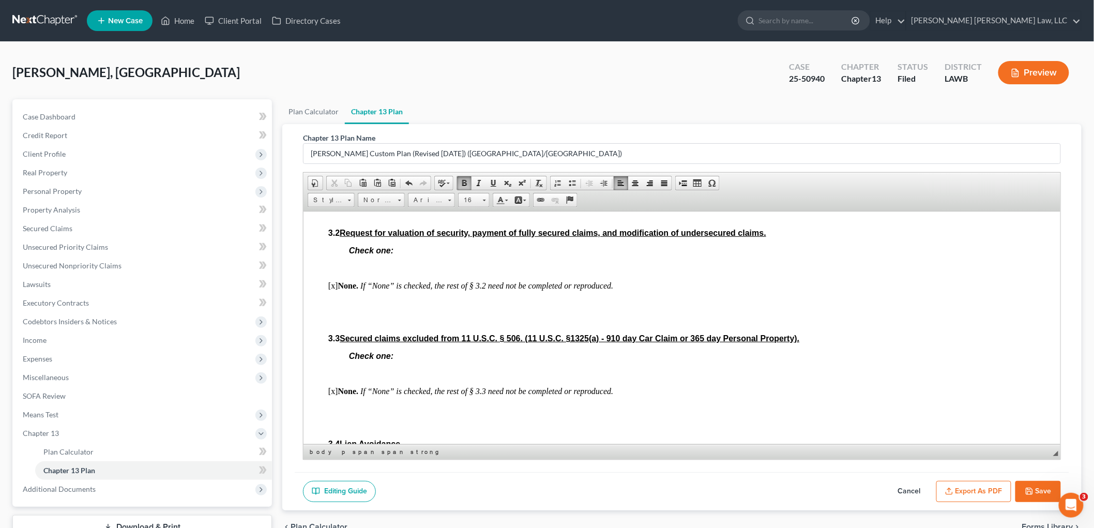
click at [1031, 490] on icon "button" at bounding box center [1029, 491] width 8 height 8
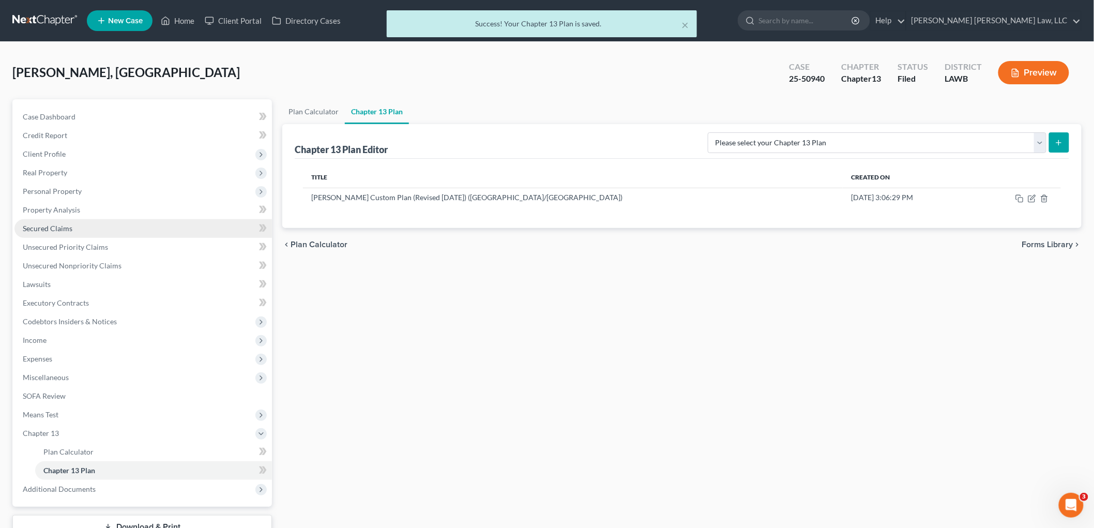
click at [74, 229] on link "Secured Claims" at bounding box center [142, 228] width 257 height 19
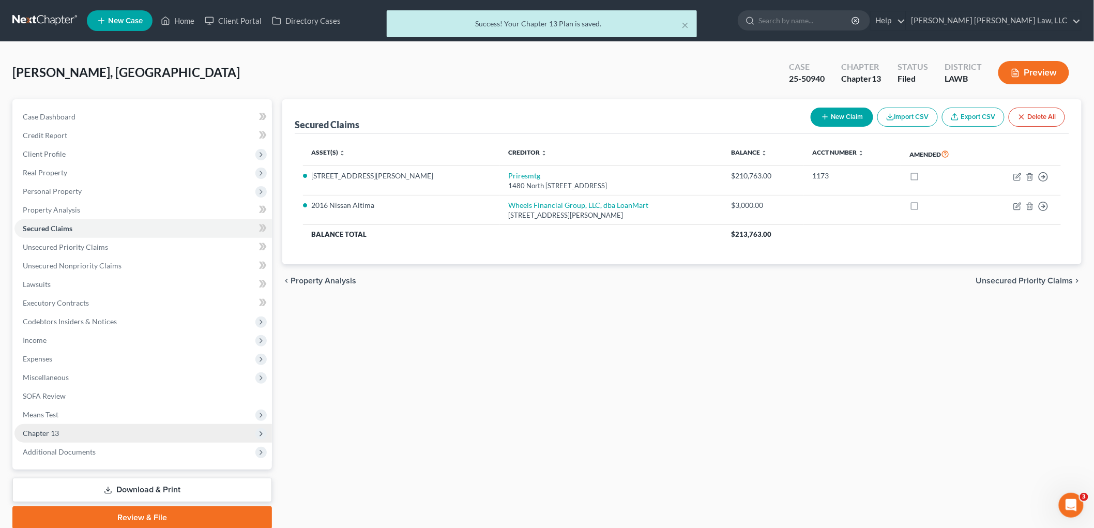
click at [96, 433] on span "Chapter 13" at bounding box center [142, 433] width 257 height 19
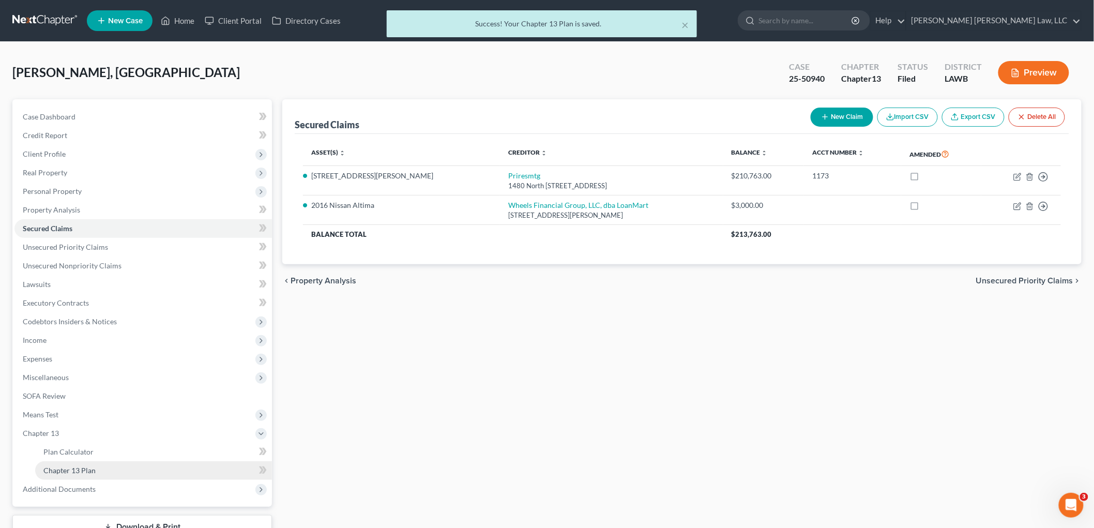
click at [80, 469] on span "Chapter 13 Plan" at bounding box center [69, 470] width 52 height 9
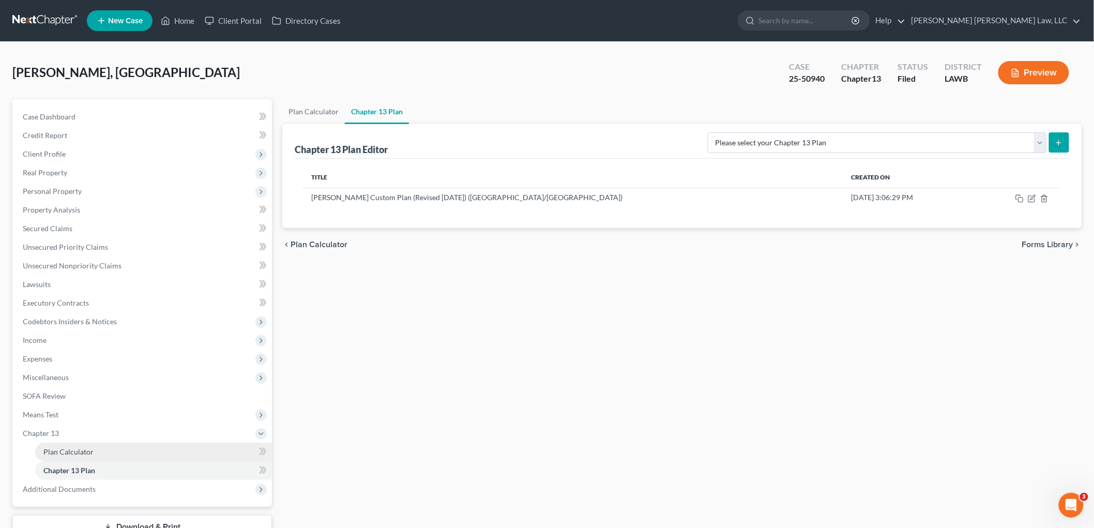
click at [120, 454] on link "Plan Calculator" at bounding box center [153, 452] width 237 height 19
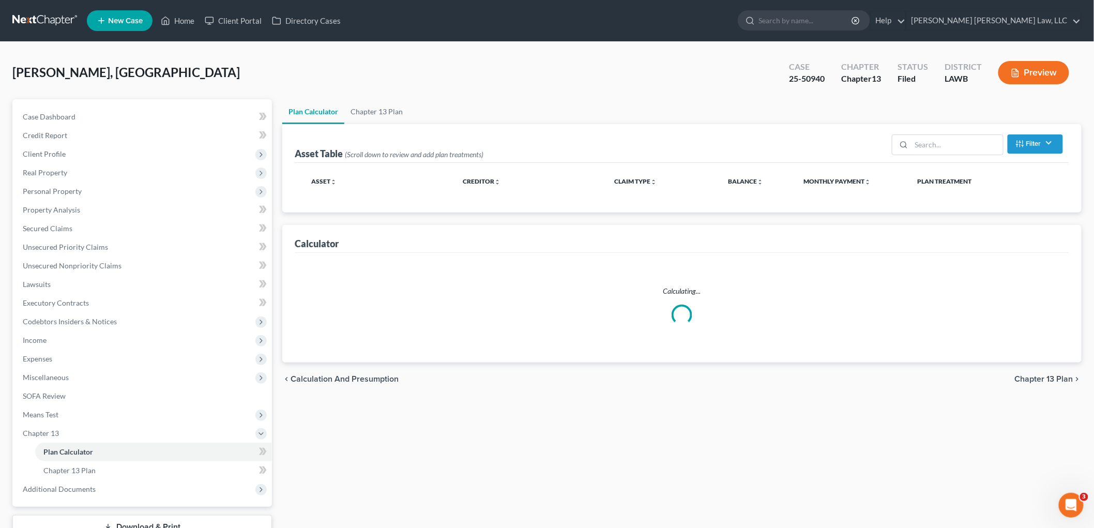
select select "59"
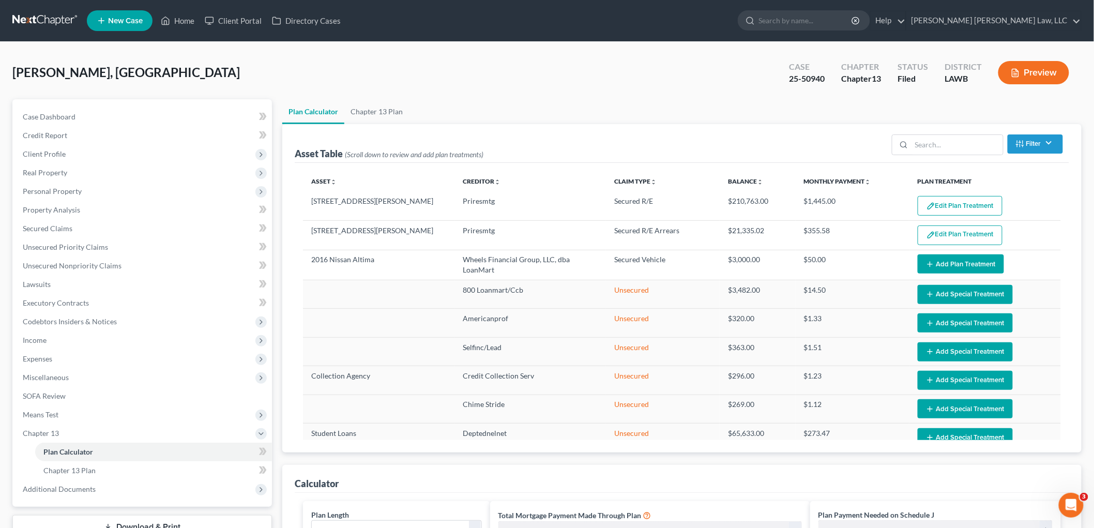
click at [954, 265] on button "Add Plan Treatment" at bounding box center [961, 263] width 86 height 19
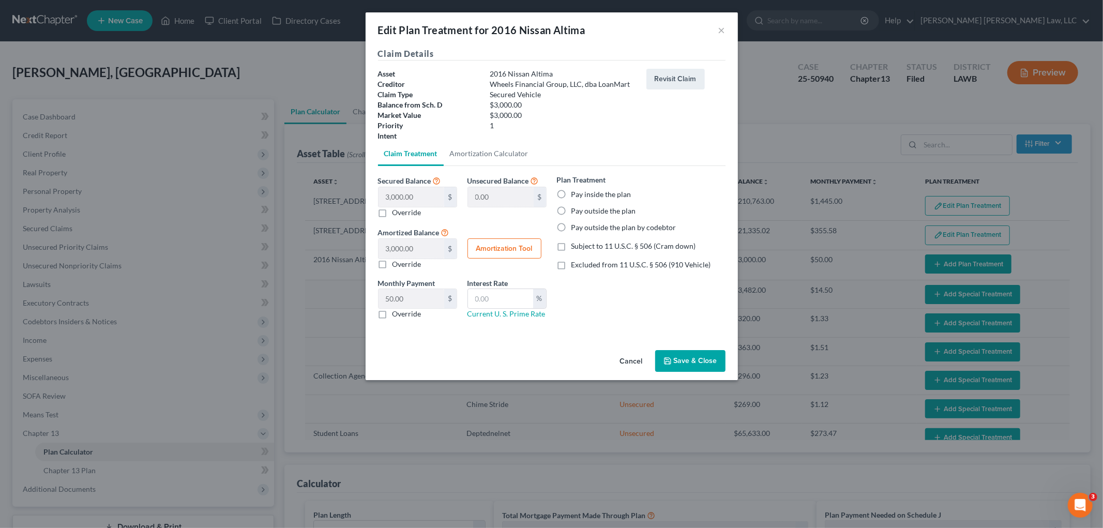
click at [571, 190] on label "Pay inside the plan" at bounding box center [601, 194] width 60 height 10
click at [575, 190] on input "Pay inside the plan" at bounding box center [578, 192] width 7 height 7
radio input "true"
click at [571, 247] on label "Subject to 11 U.S.C. § 506 (Cram down)" at bounding box center [633, 246] width 125 height 10
click at [575, 247] on input "Subject to 11 U.S.C. § 506 (Cram down)" at bounding box center [578, 244] width 7 height 7
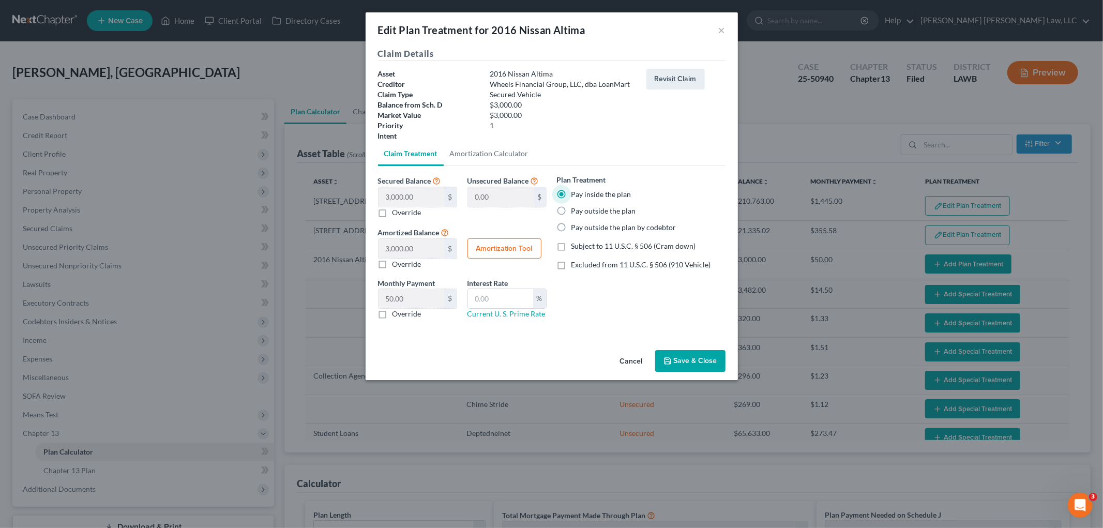
checkbox input "true"
click at [392, 318] on label "Override" at bounding box center [406, 314] width 29 height 10
click at [397, 315] on input "Override" at bounding box center [400, 312] width 7 height 7
checkbox input "true"
click at [401, 300] on input "text" at bounding box center [411, 299] width 66 height 20
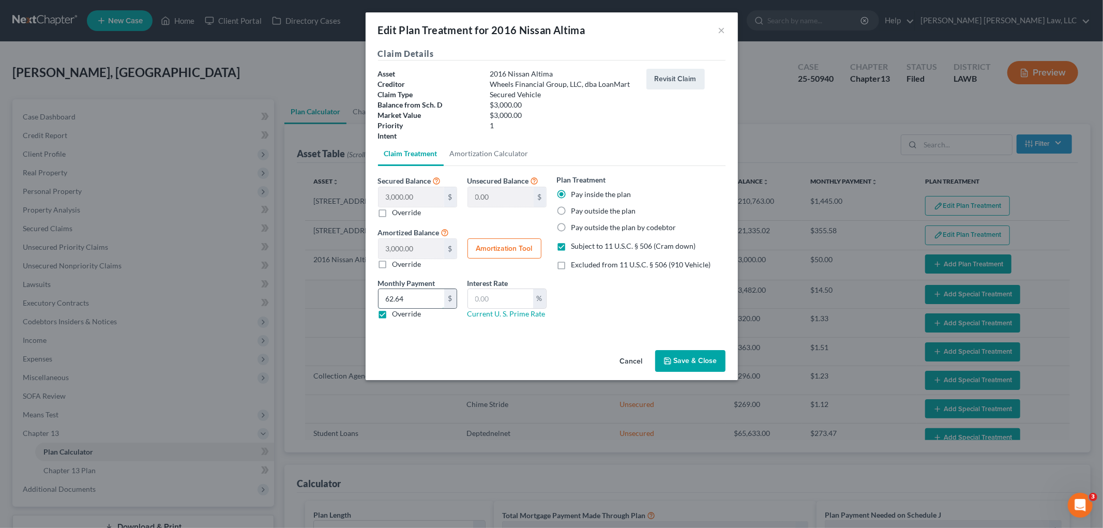
type input "62.64"
type input "9.25"
click at [683, 363] on button "Save & Close" at bounding box center [690, 361] width 70 height 22
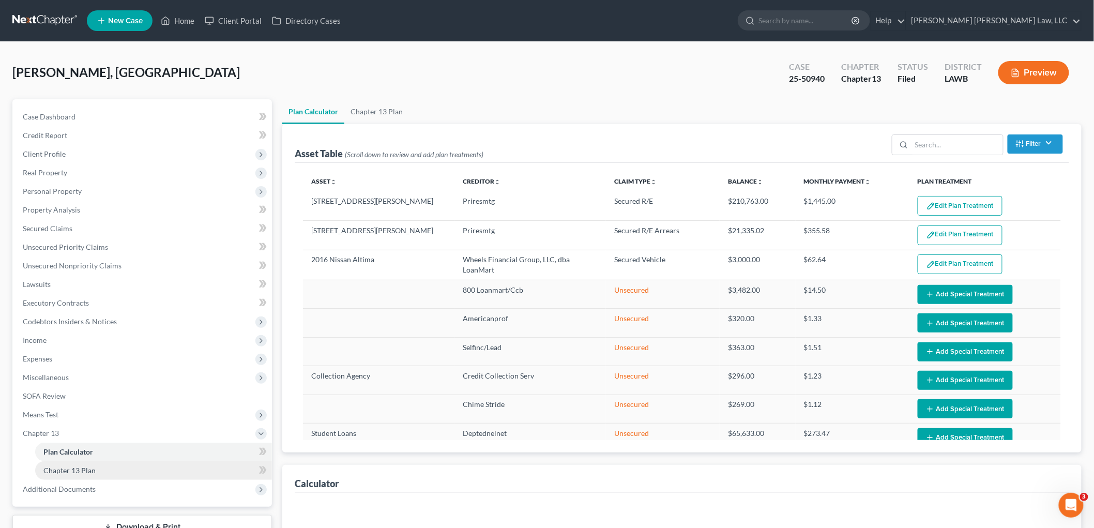
select select "59"
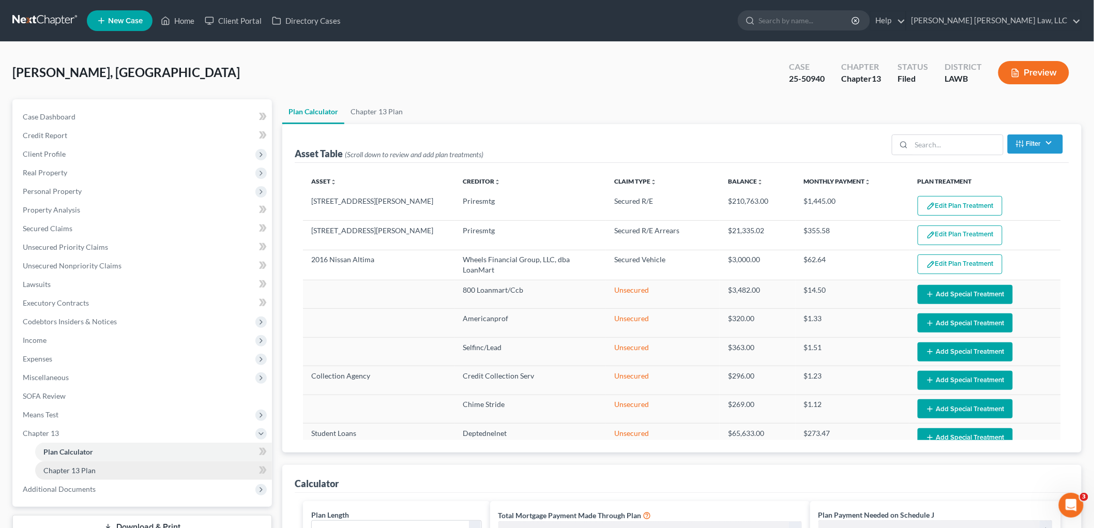
click at [144, 474] on link "Chapter 13 Plan" at bounding box center [153, 470] width 237 height 19
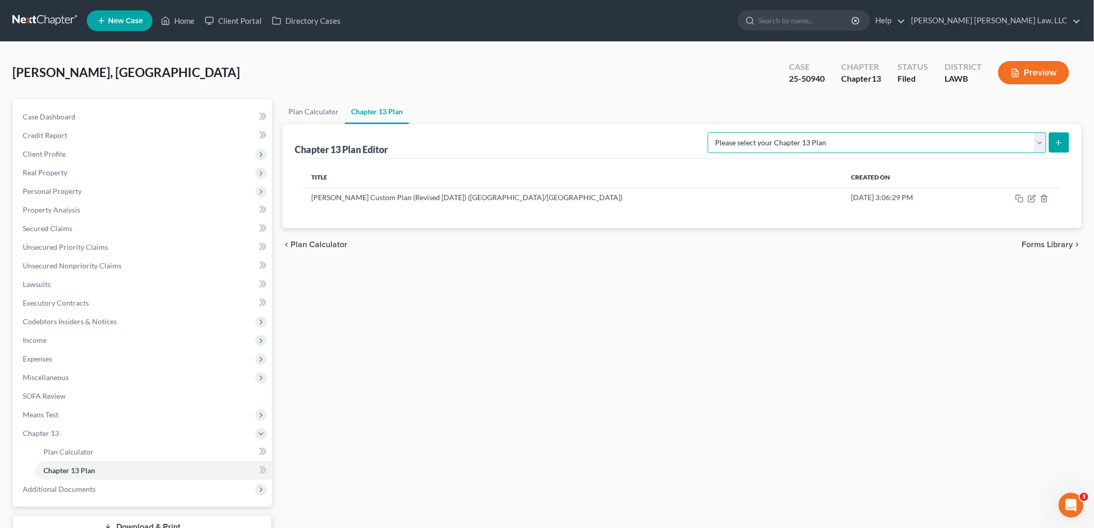
drag, startPoint x: 1000, startPoint y: 143, endPoint x: 1000, endPoint y: 151, distance: 8.3
click at [1000, 143] on select "Please select your Chapter 13 Plan [PERSON_NAME] Custom Plan (Revised [DATE]) […" at bounding box center [877, 142] width 339 height 21
select select "1"
click at [817, 132] on select "Please select your Chapter 13 Plan [PERSON_NAME] Custom Plan (Revised [DATE]) […" at bounding box center [877, 142] width 339 height 21
click at [1057, 140] on icon "submit" at bounding box center [1059, 143] width 8 height 8
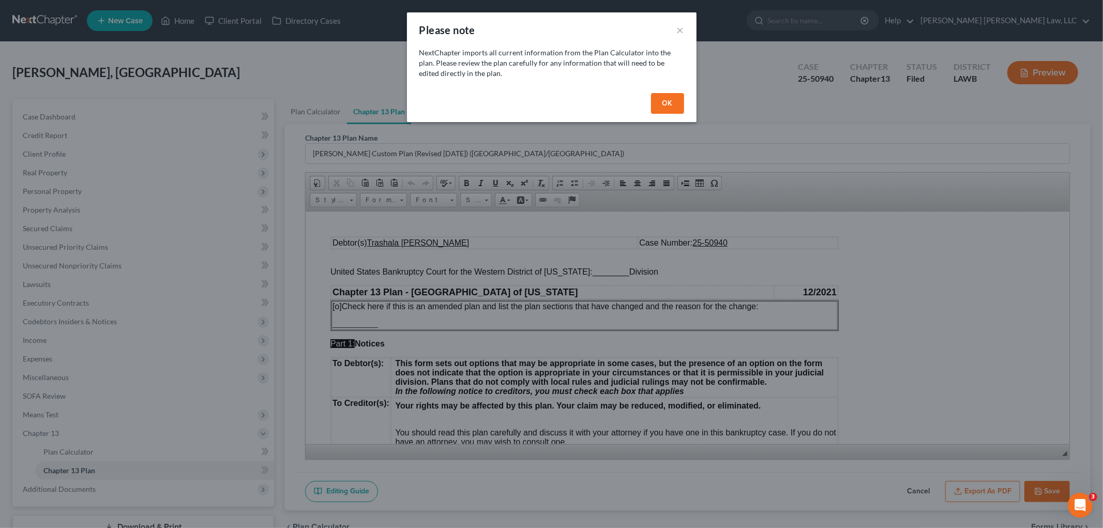
drag, startPoint x: 678, startPoint y: 101, endPoint x: 673, endPoint y: 115, distance: 14.9
click at [677, 101] on button "OK" at bounding box center [667, 103] width 33 height 21
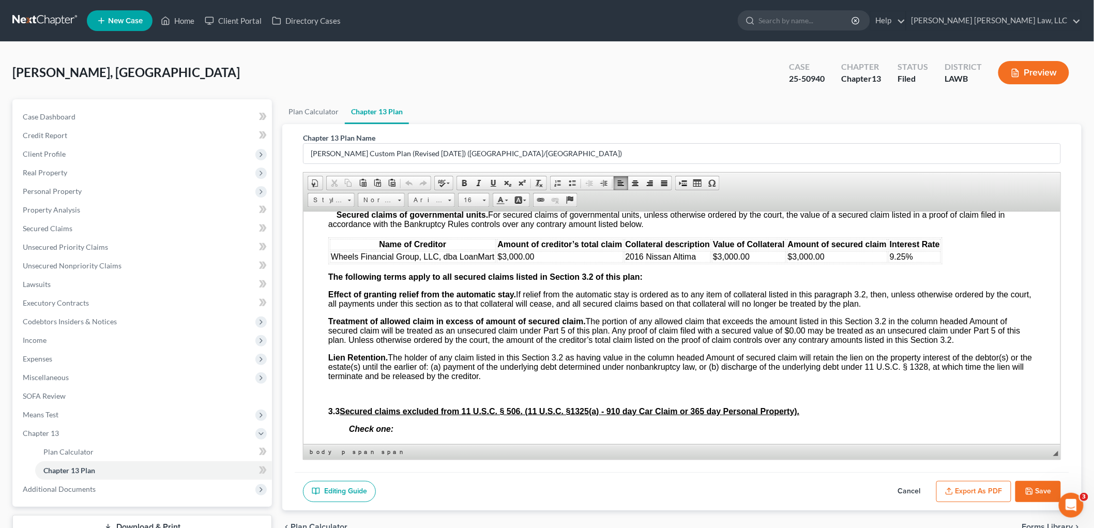
scroll to position [1313, 0]
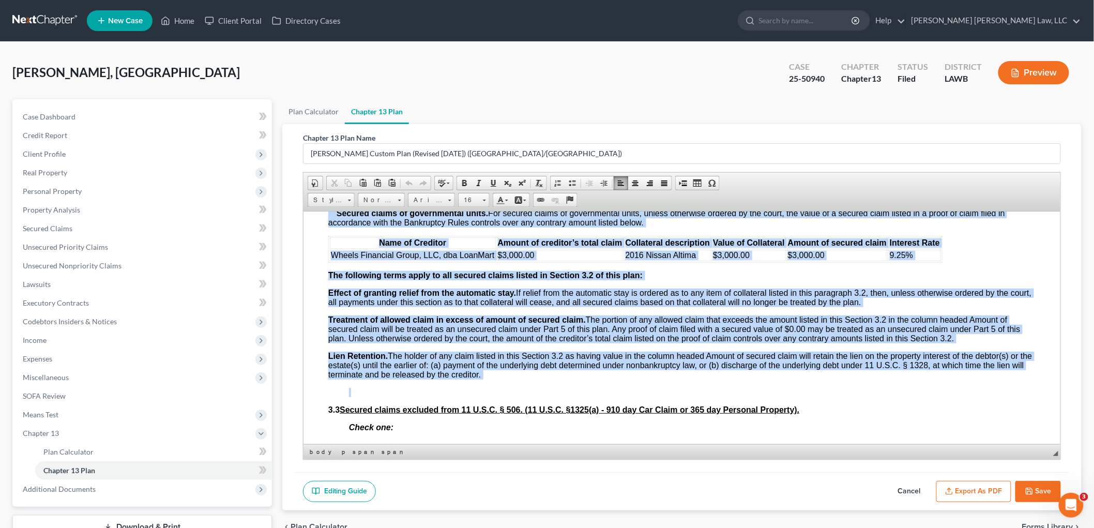
drag, startPoint x: 325, startPoint y: 264, endPoint x: 578, endPoint y: 385, distance: 280.5
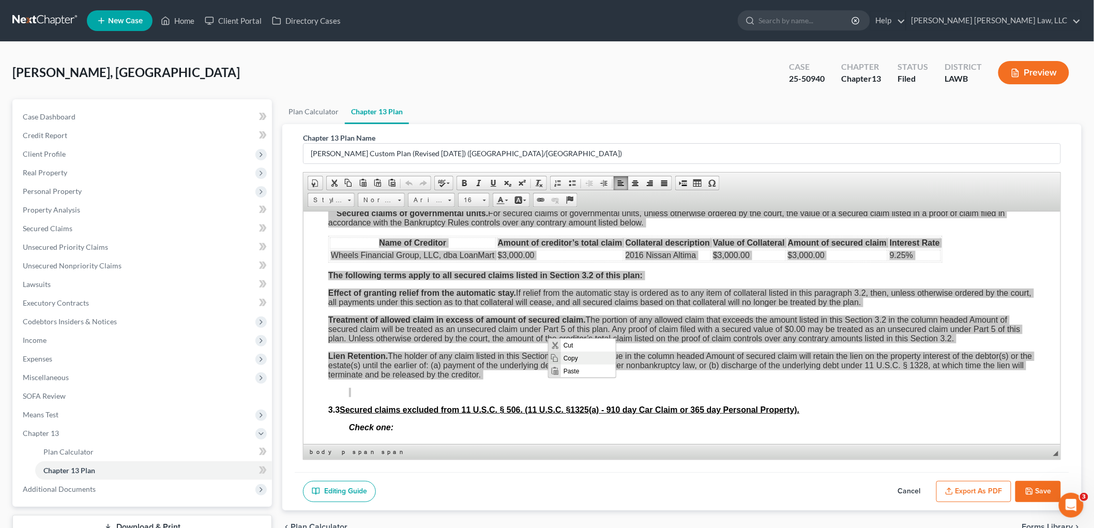
scroll to position [0, 0]
drag, startPoint x: 568, startPoint y: 357, endPoint x: 1030, endPoint y: 536, distance: 495.4
click at [568, 357] on span "Copy" at bounding box center [587, 357] width 55 height 13
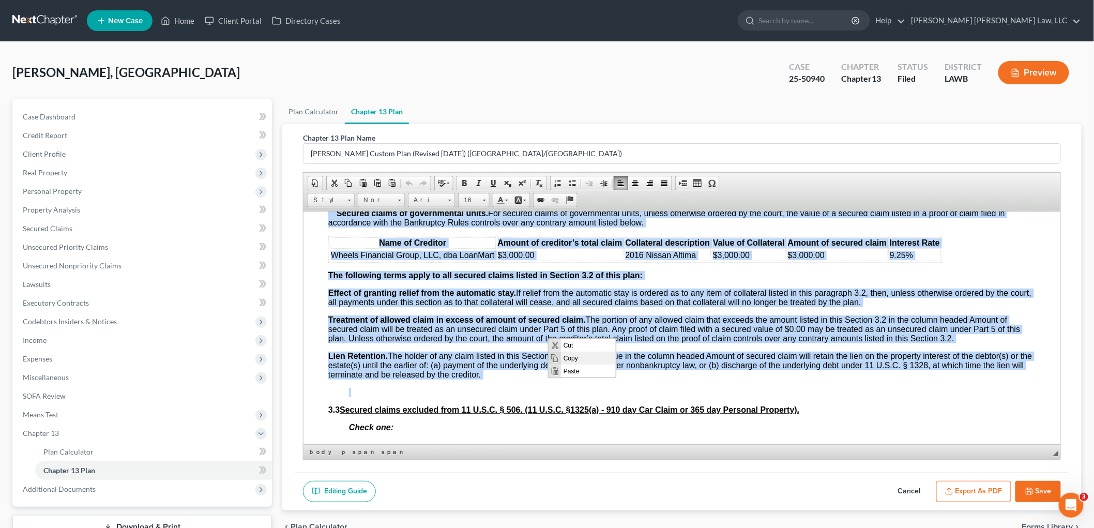
copy body "[l] Ips dolors(a) consect adip eli seddo eiusmodte inc utlab et dol magnaal eni…"
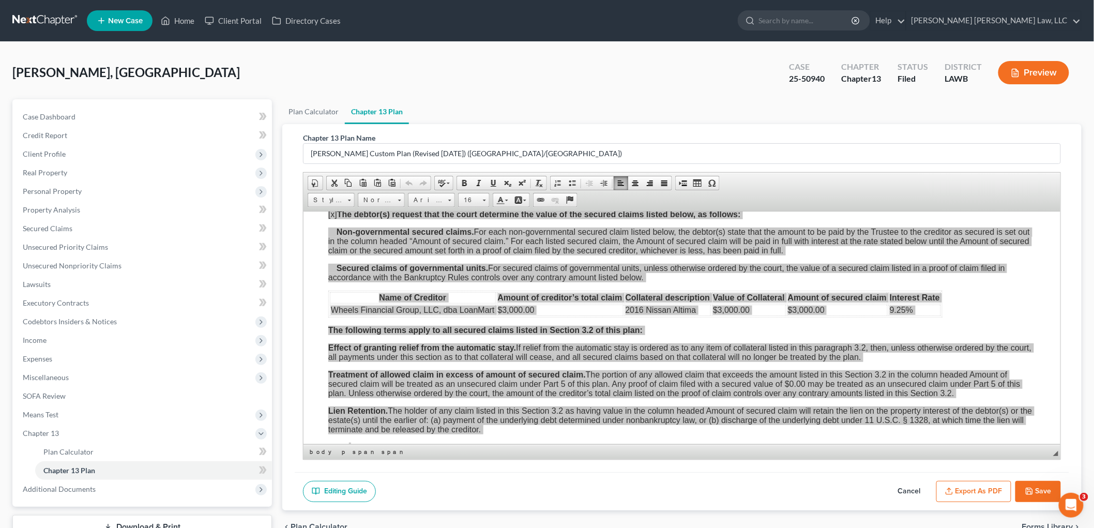
click at [918, 492] on button "Cancel" at bounding box center [909, 492] width 45 height 22
select select "1"
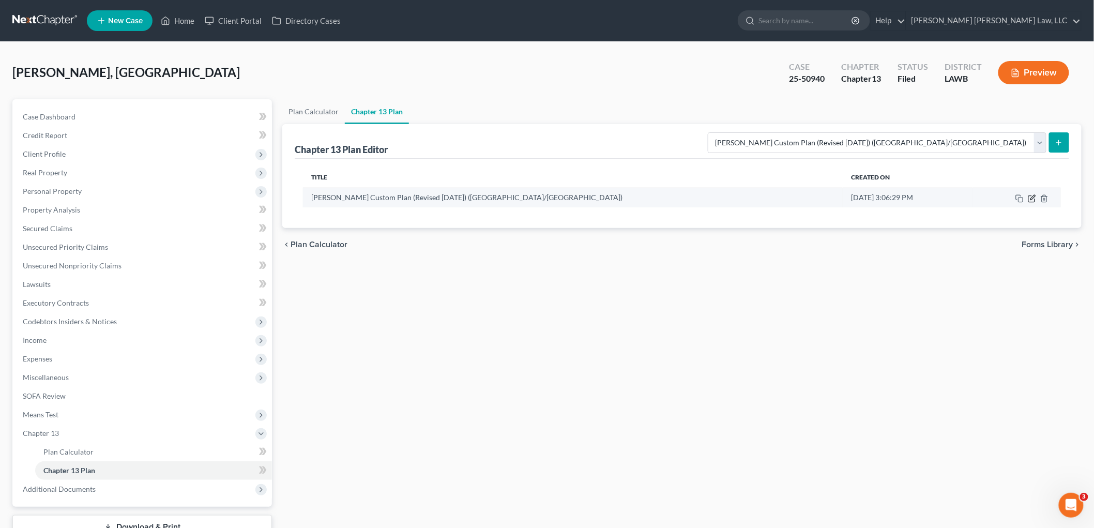
click at [1033, 195] on icon "button" at bounding box center [1032, 198] width 8 height 8
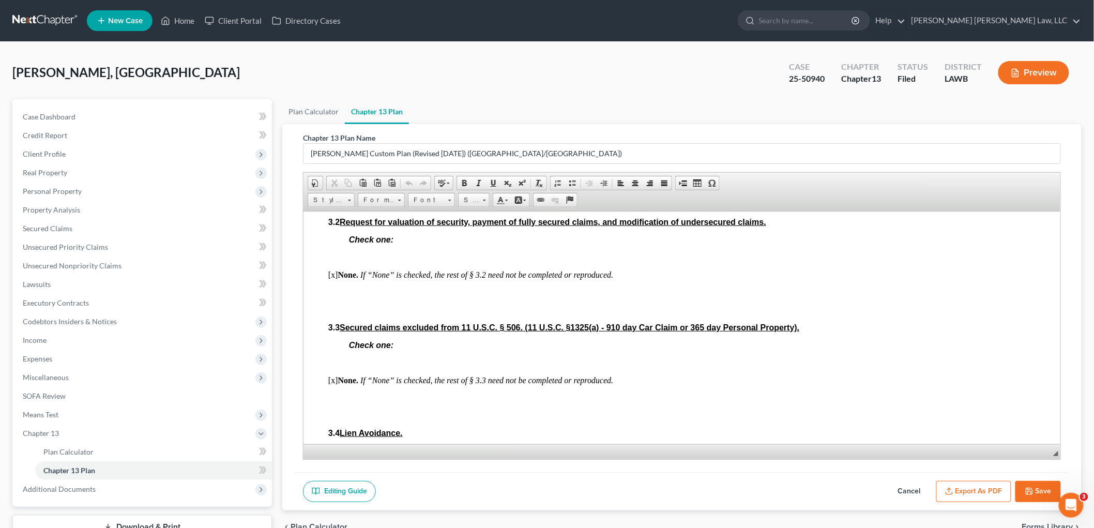
scroll to position [1263, 0]
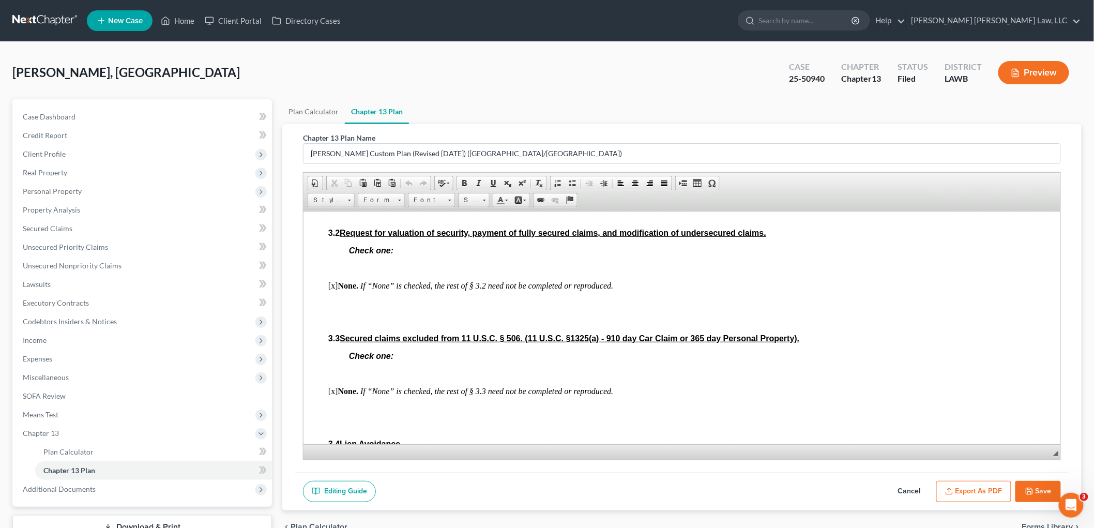
click at [335, 290] on p "[x] None. If “None” is checked, the rest of § 3.2 need not be completed or repr…" at bounding box center [681, 285] width 707 height 9
click at [626, 290] on p "[o ] None. If “None” is checked, the rest of § 3.2 need not be completed or rep…" at bounding box center [681, 285] width 707 height 9
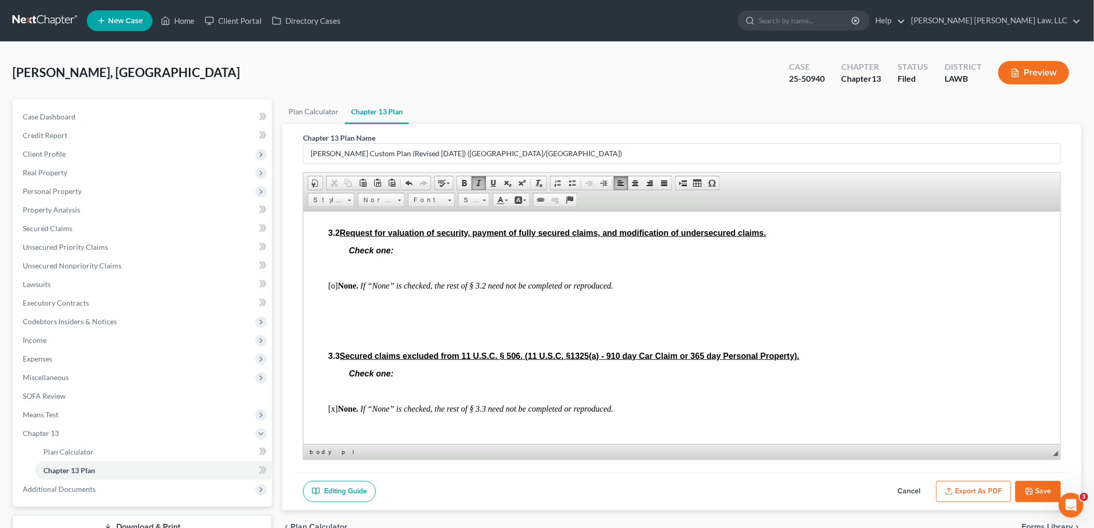
scroll to position [0, 0]
click at [354, 308] on p at bounding box center [681, 302] width 707 height 9
click at [376, 316] on span "Paste" at bounding box center [394, 316] width 55 height 13
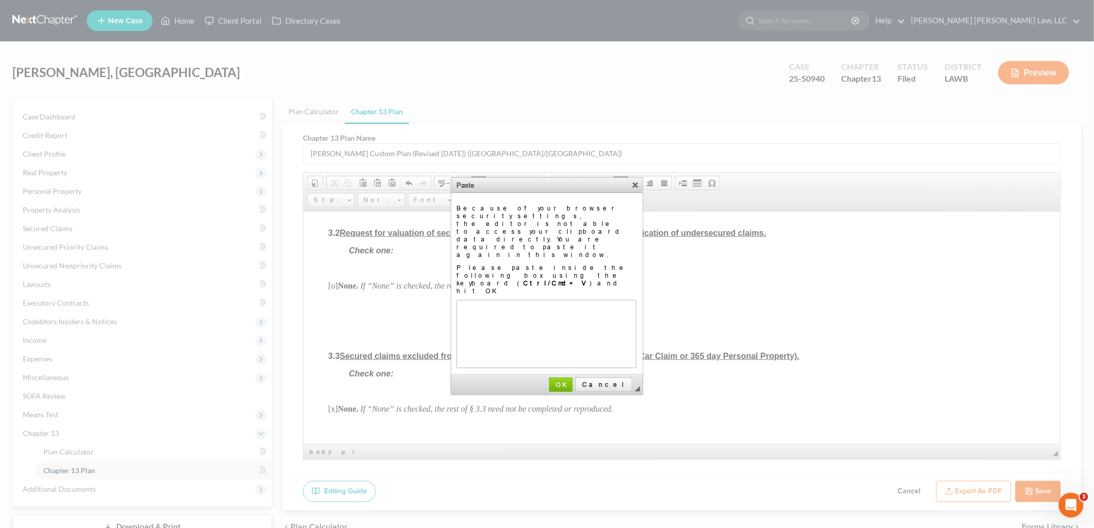
click at [502, 264] on div "Please paste inside the following box using the keyboard ( Ctrl/Cmd+V ) and hit…" at bounding box center [544, 279] width 176 height 31
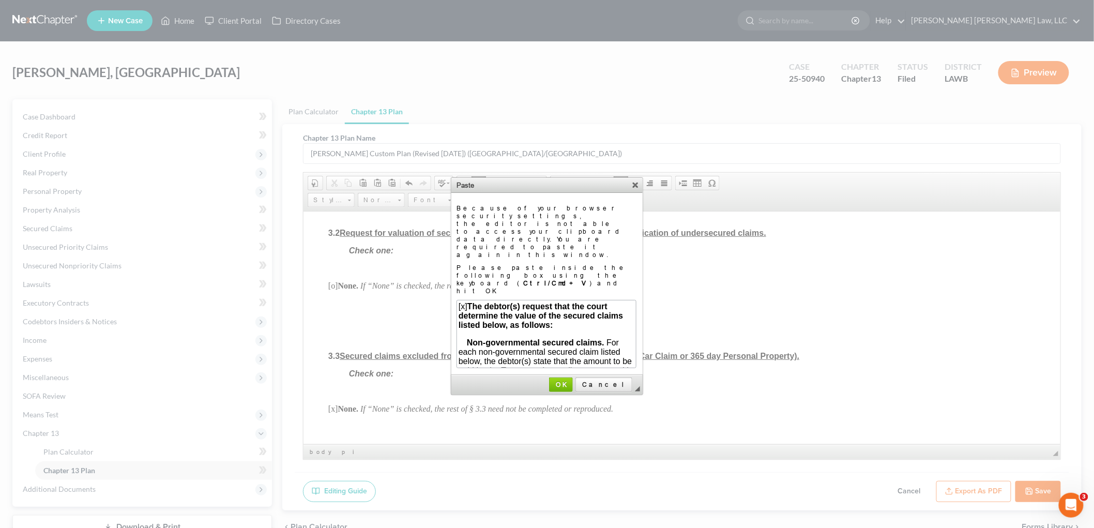
scroll to position [632, 0]
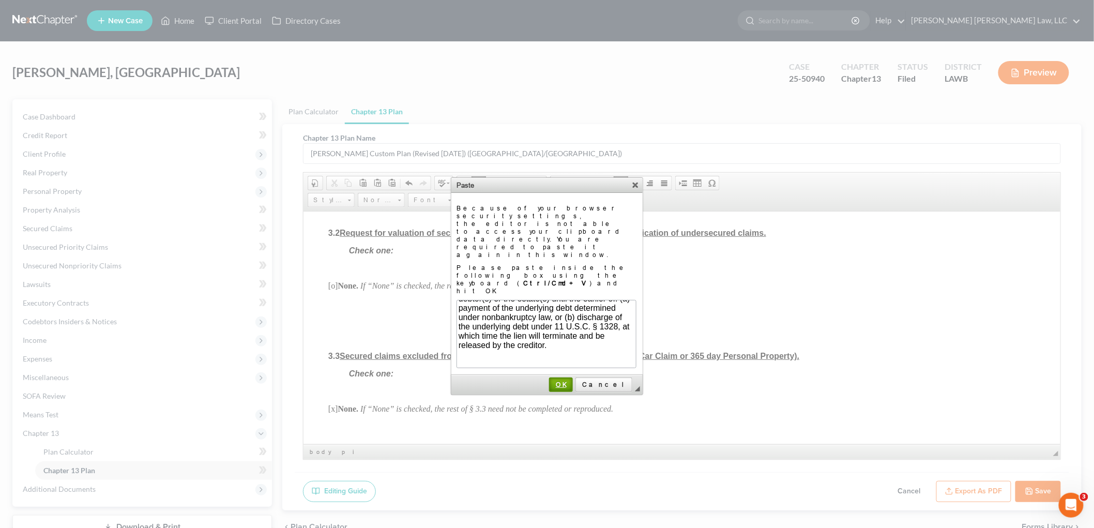
click at [573, 377] on link "OK" at bounding box center [561, 384] width 24 height 14
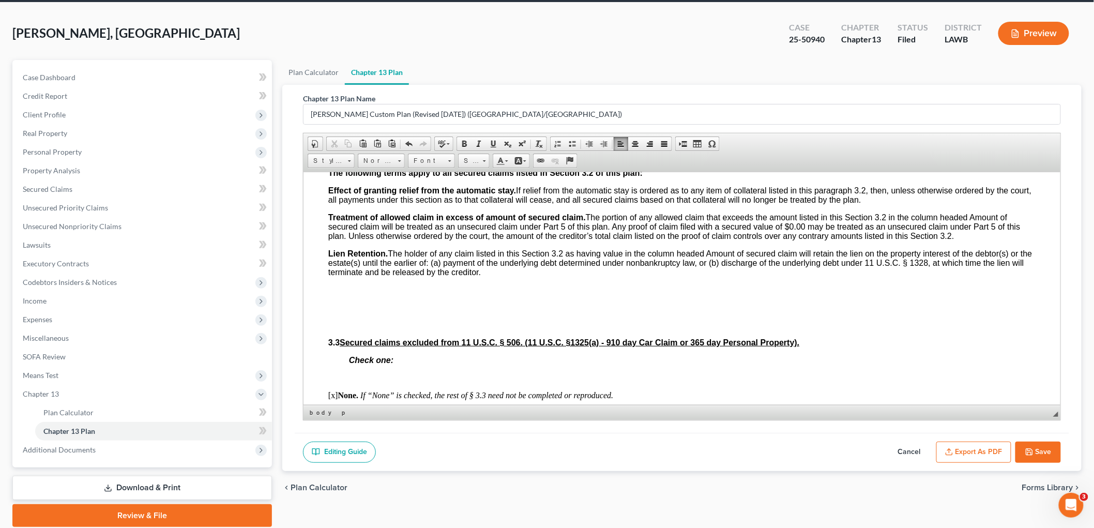
scroll to position [1551, 0]
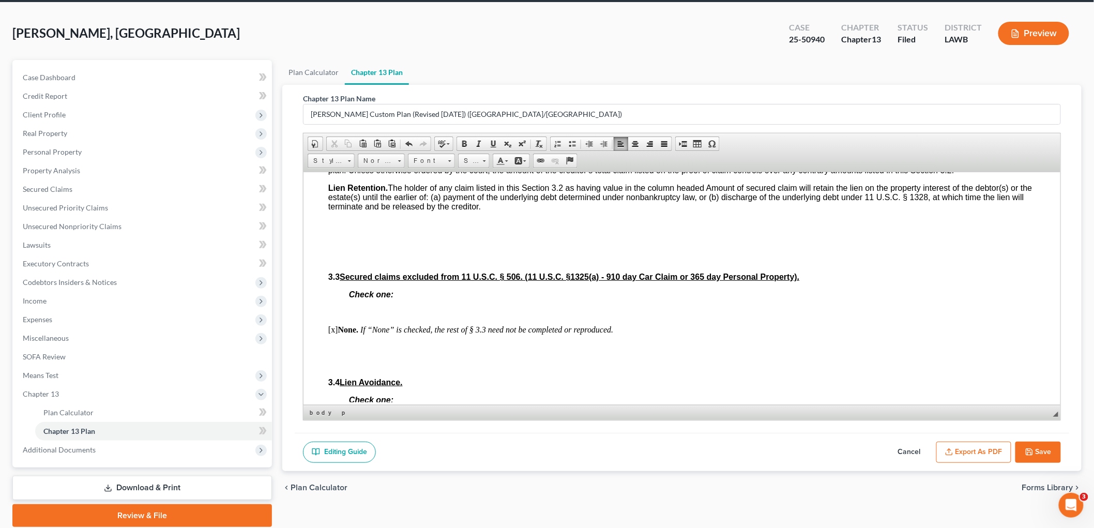
click at [449, 251] on body "Debtor(s) Trashala [PERSON_NAME] Case Number: 25-50940 United States Bankruptcy…" at bounding box center [681, 408] width 707 height 3531
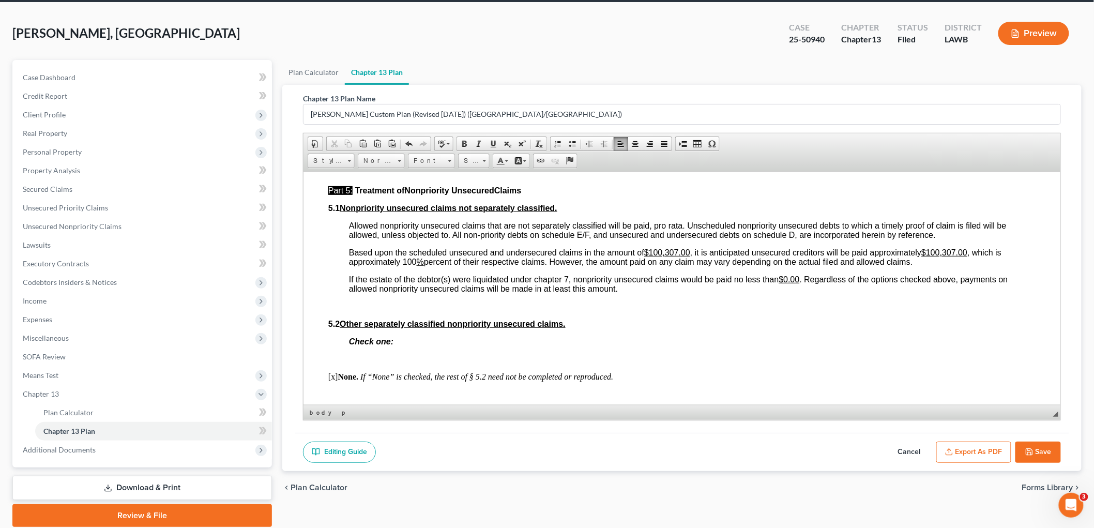
scroll to position [2642, 0]
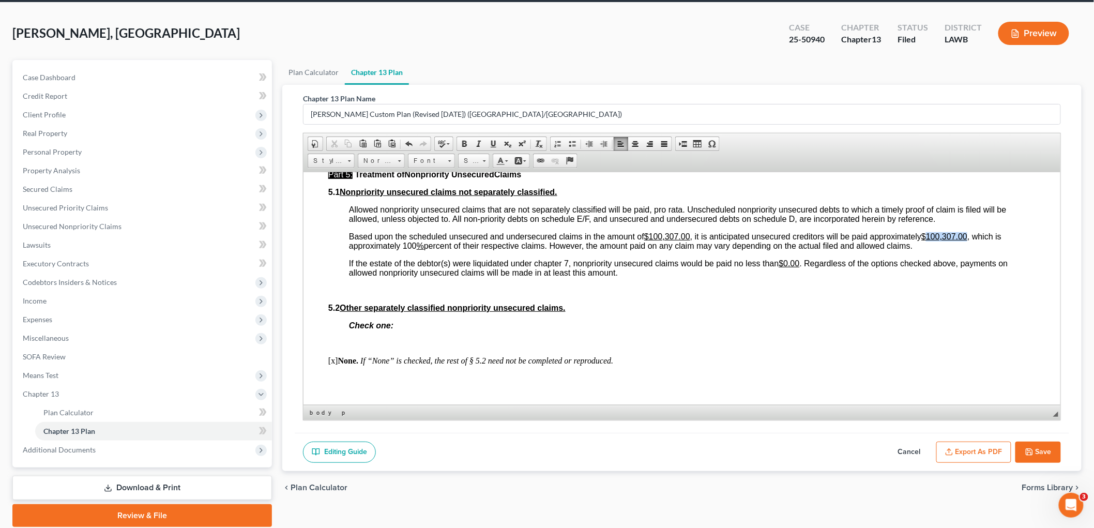
drag, startPoint x: 971, startPoint y: 243, endPoint x: 932, endPoint y: 241, distance: 39.9
click at [932, 241] on span "Based upon the scheduled unsecured and undersecured claims in the amount of $10…" at bounding box center [674, 241] width 652 height 18
drag, startPoint x: 414, startPoint y: 251, endPoint x: 400, endPoint y: 253, distance: 13.6
click at [400, 250] on span "Based upon the scheduled unsecured and undersecured claims in the amount of $10…" at bounding box center [666, 241] width 636 height 18
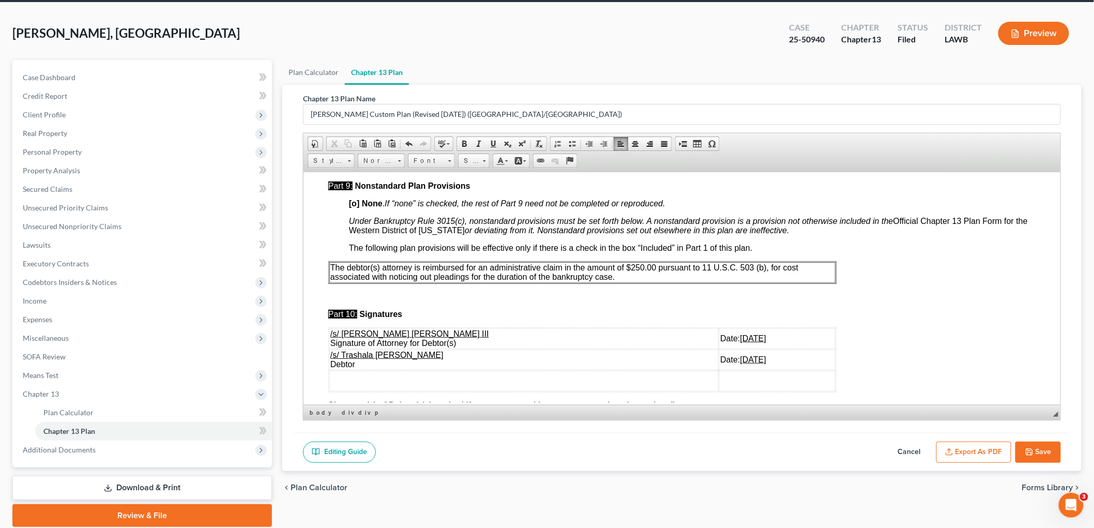
scroll to position [3274, 0]
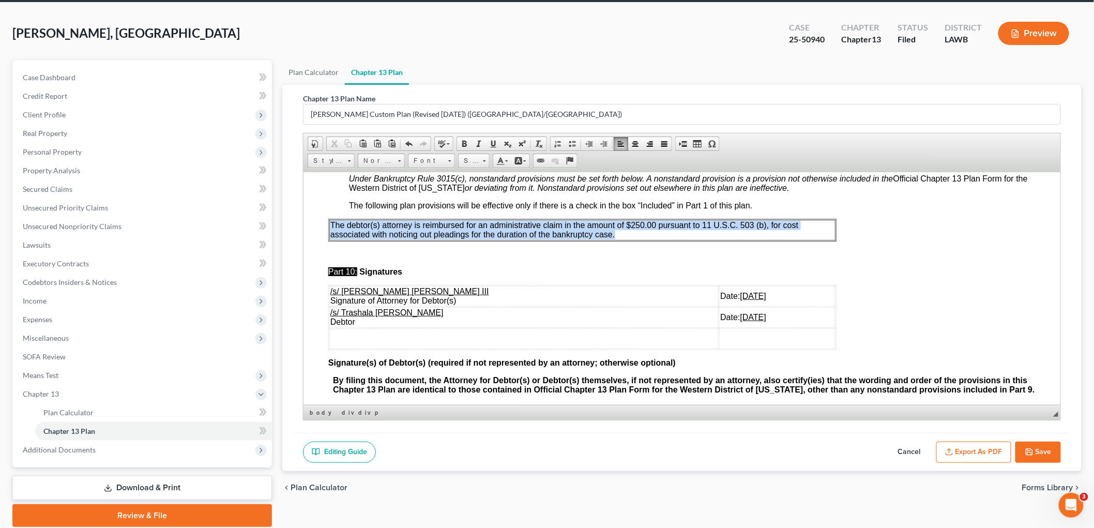
drag, startPoint x: 613, startPoint y: 245, endPoint x: 330, endPoint y: 236, distance: 283.4
click at [330, 236] on span "The debtor(s) attorney is reimbursed for an administrative claim in the amount …" at bounding box center [564, 229] width 468 height 18
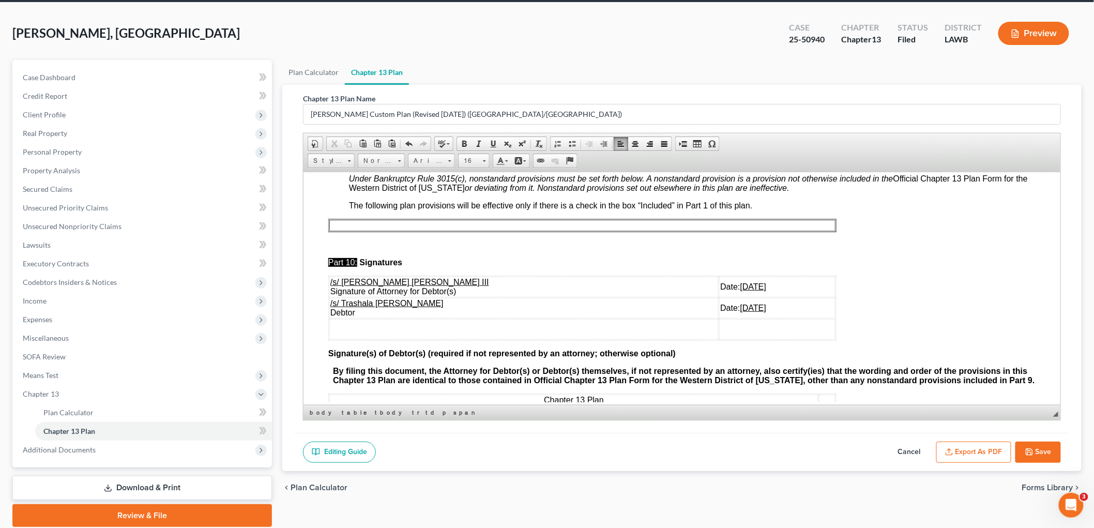
drag, startPoint x: 741, startPoint y: 317, endPoint x: 331, endPoint y: 315, distance: 410.5
click at [331, 315] on tr "/s/ Trashala [PERSON_NAME] Debtor Date: [DATE]" at bounding box center [582, 307] width 506 height 21
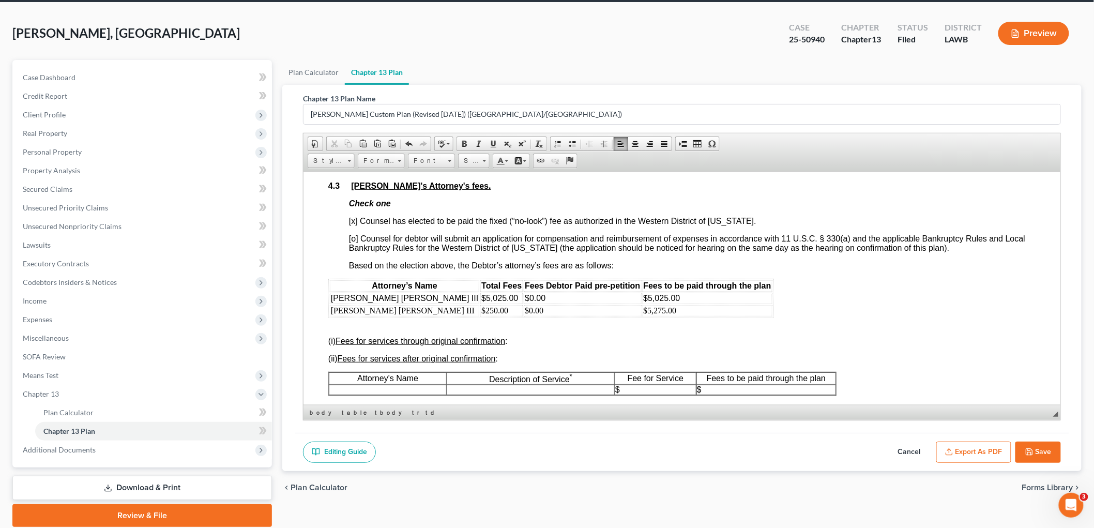
scroll to position [2010, 0]
click at [1034, 448] on button "Save" at bounding box center [1037, 452] width 45 height 22
select select "1"
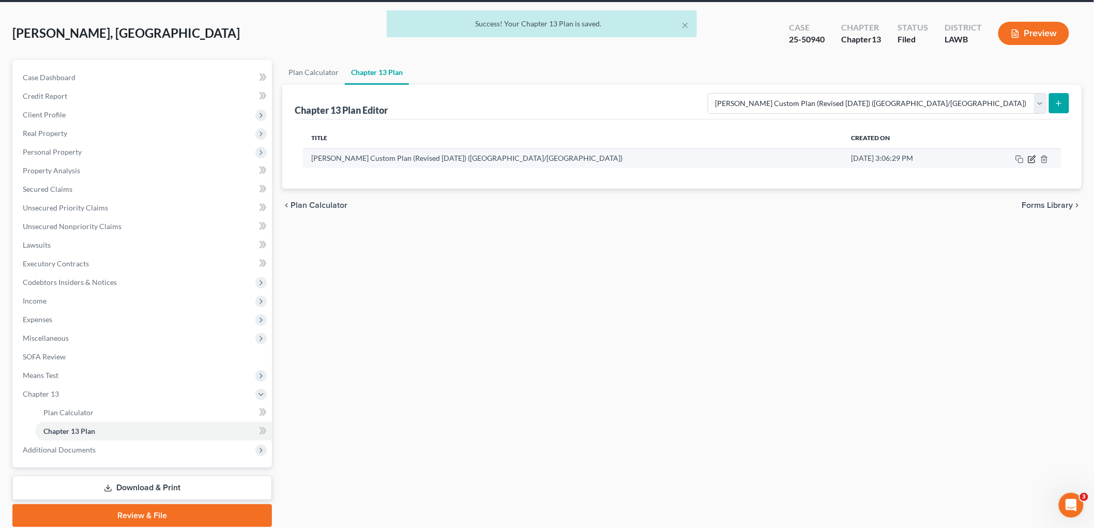
click at [1032, 159] on icon "button" at bounding box center [1032, 158] width 5 height 5
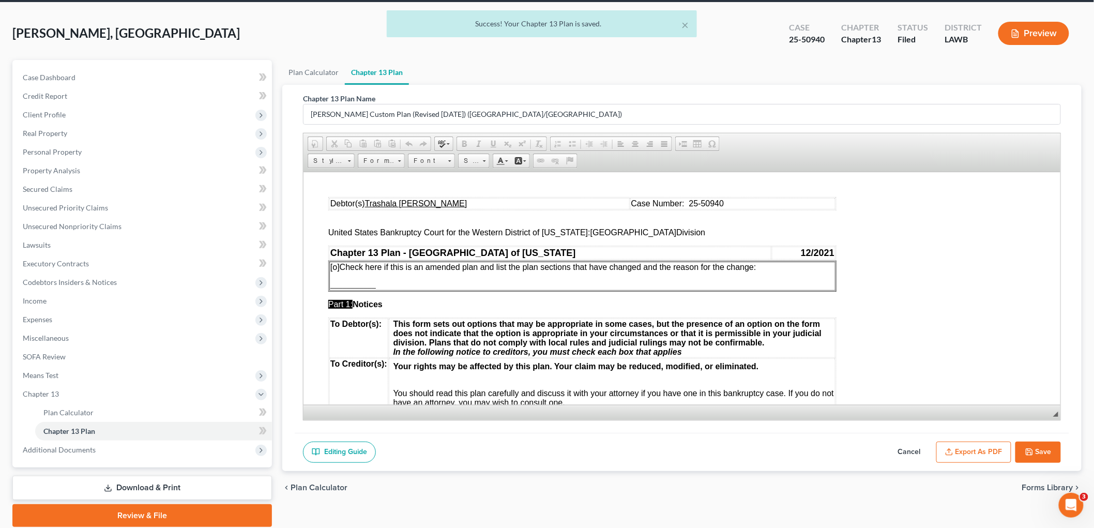
scroll to position [0, 0]
click at [976, 455] on button "Export as PDF" at bounding box center [973, 452] width 75 height 22
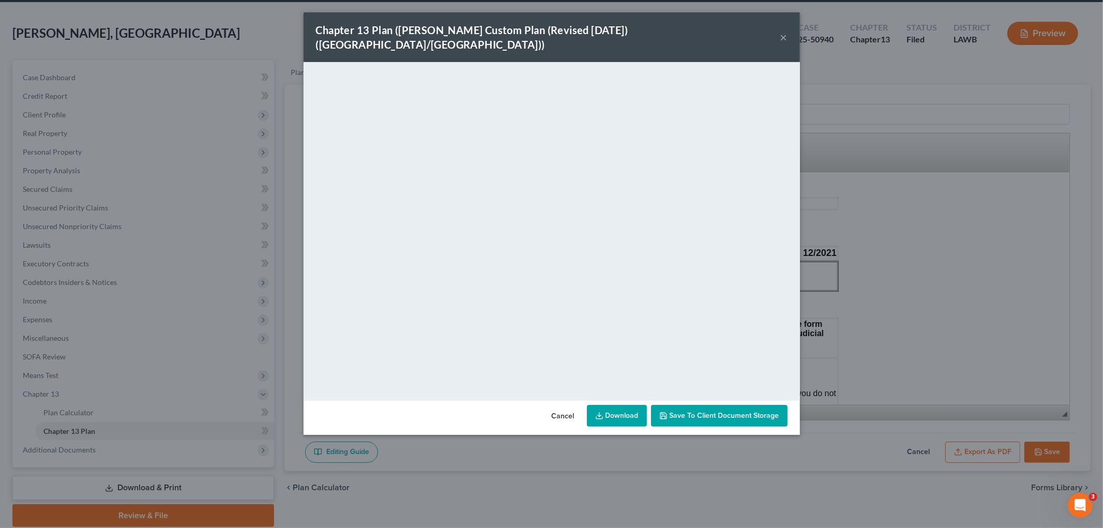
drag, startPoint x: 787, startPoint y: 30, endPoint x: 782, endPoint y: 39, distance: 10.2
click at [786, 31] on button "×" at bounding box center [783, 37] width 7 height 12
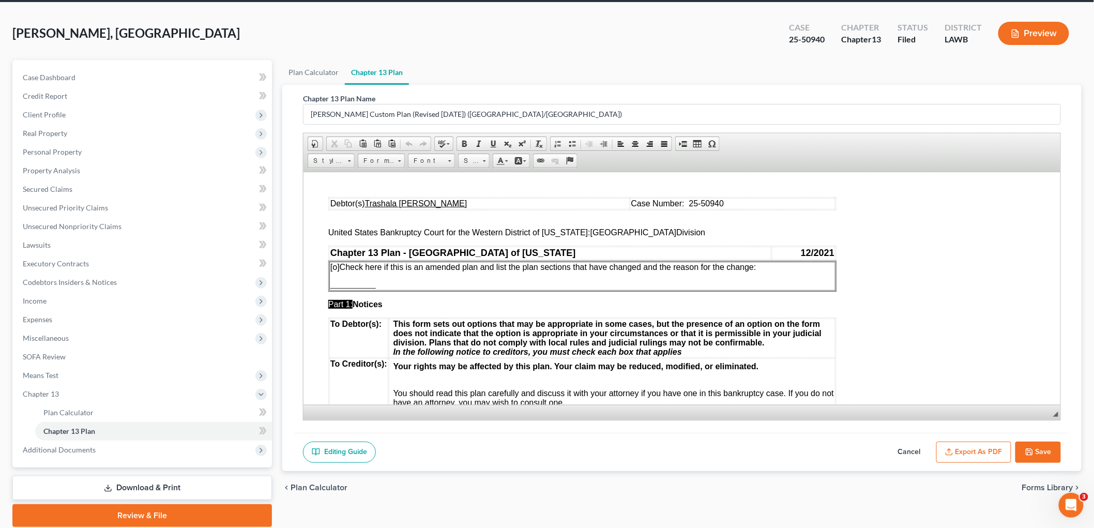
click at [1029, 449] on icon "button" at bounding box center [1029, 452] width 6 height 6
select select "1"
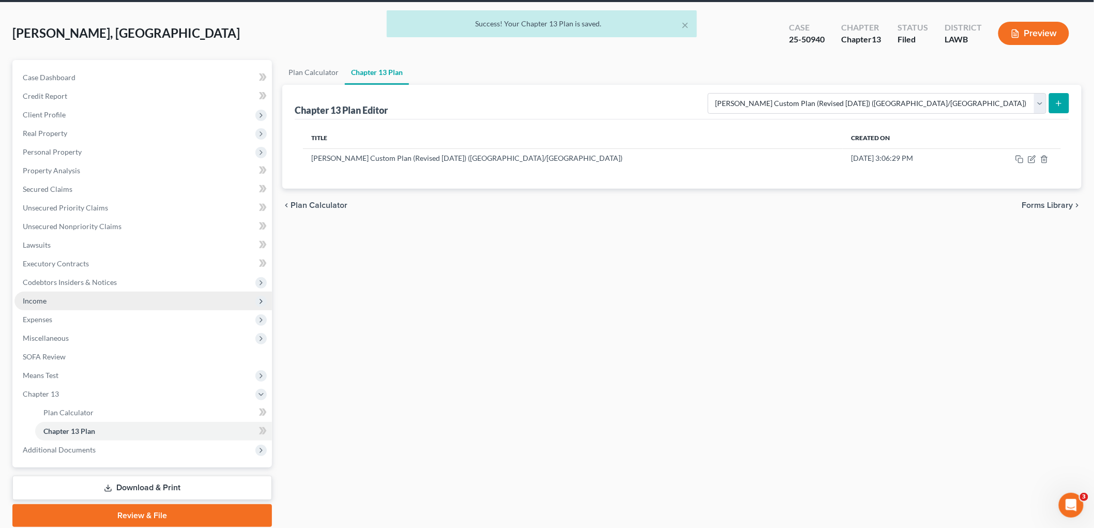
click at [49, 295] on span "Income" at bounding box center [142, 301] width 257 height 19
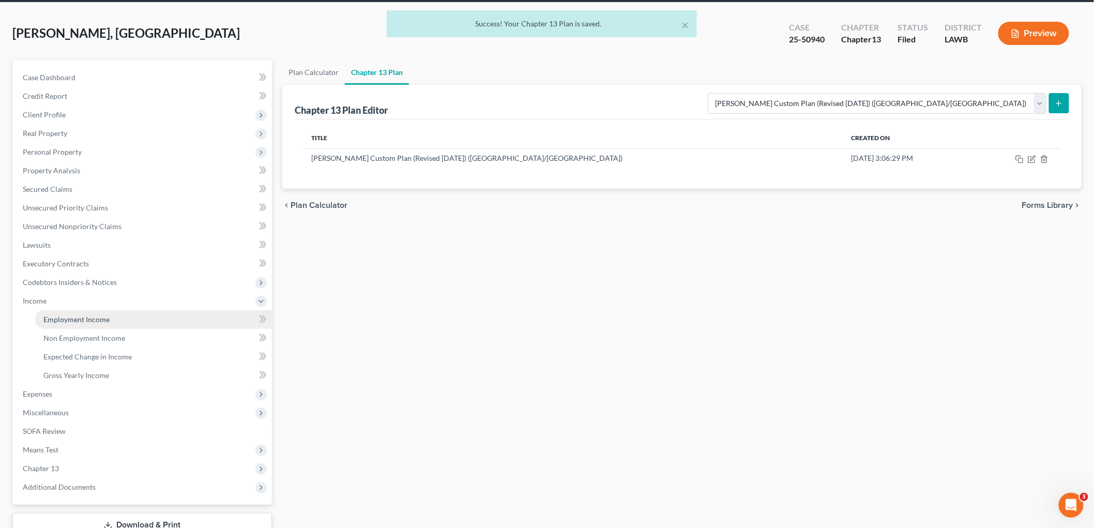
click at [68, 316] on span "Employment Income" at bounding box center [76, 319] width 66 height 9
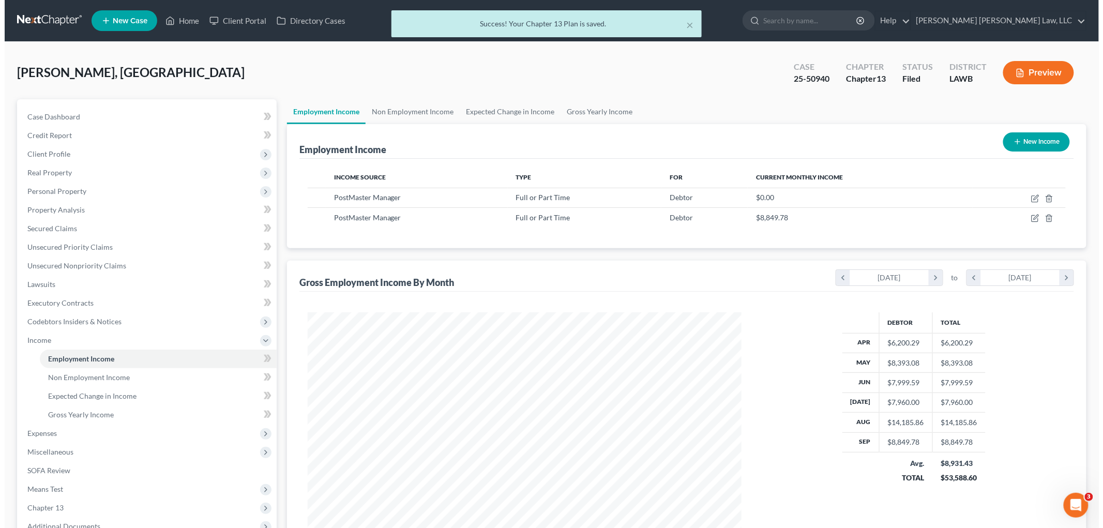
scroll to position [216, 454]
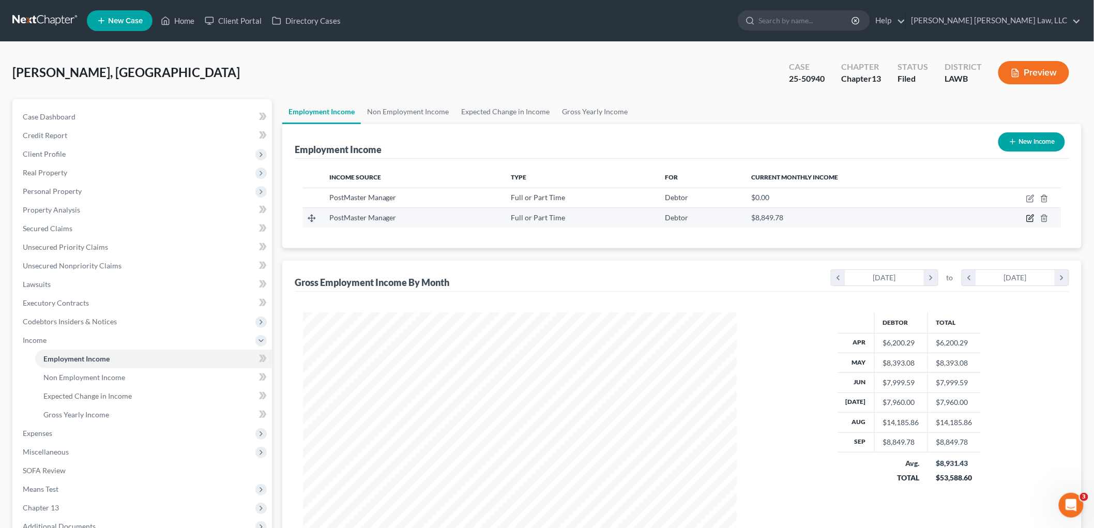
click at [1027, 220] on icon "button" at bounding box center [1030, 218] width 8 height 8
select select "0"
select select "19"
select select "0"
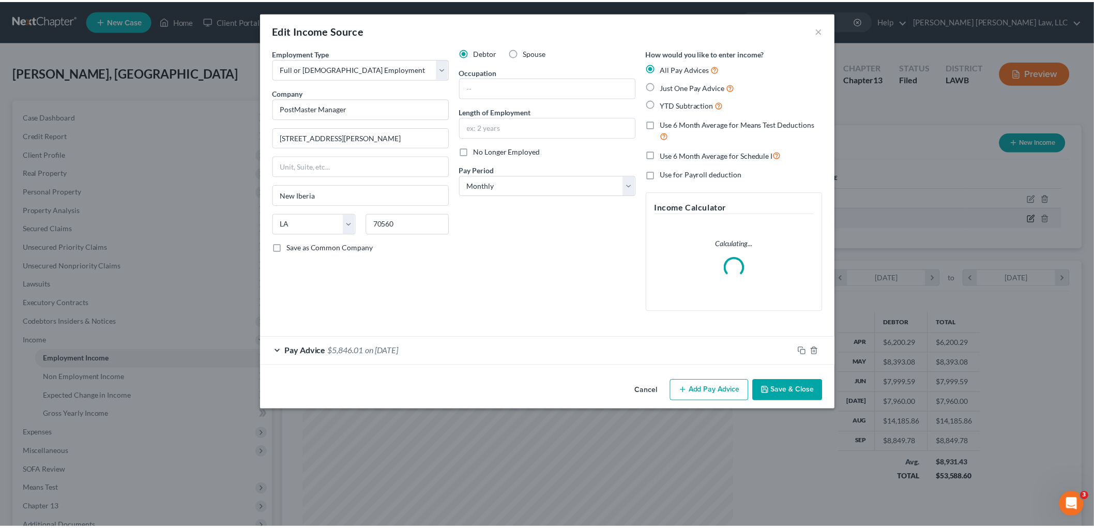
scroll to position [218, 458]
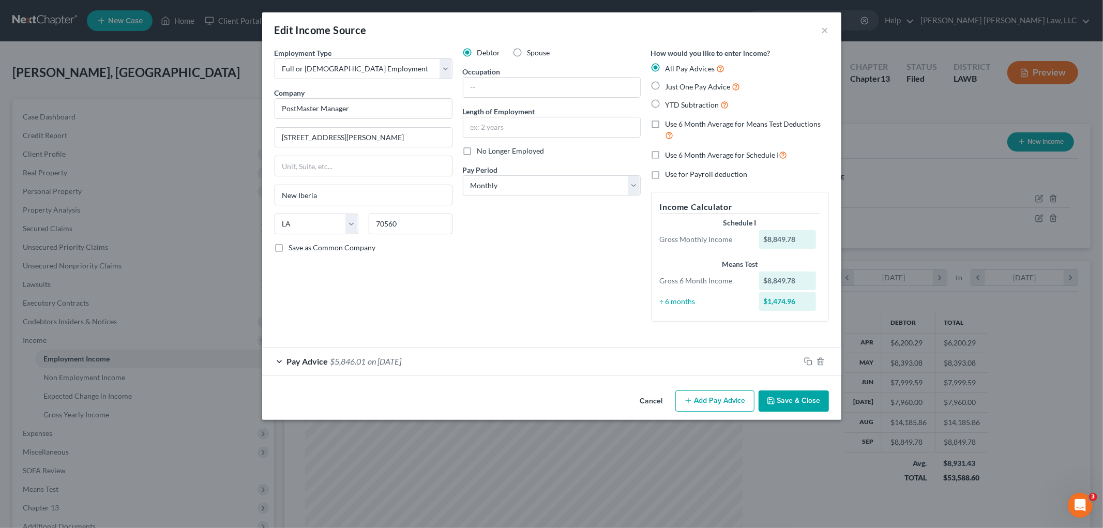
click at [780, 395] on button "Save & Close" at bounding box center [793, 401] width 70 height 22
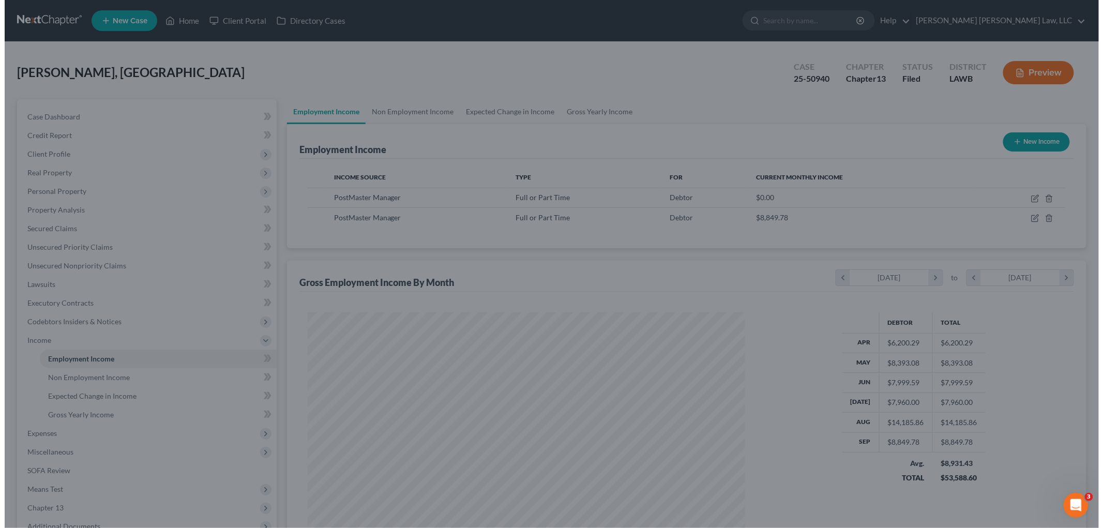
scroll to position [516752, 516514]
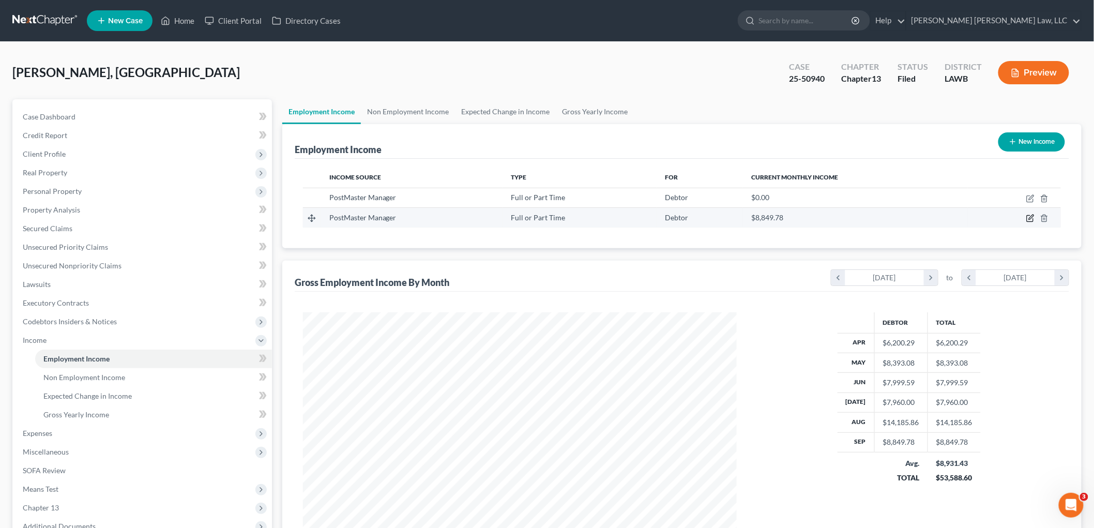
click at [1031, 216] on icon "button" at bounding box center [1031, 217] width 5 height 5
select select "0"
select select "19"
select select "0"
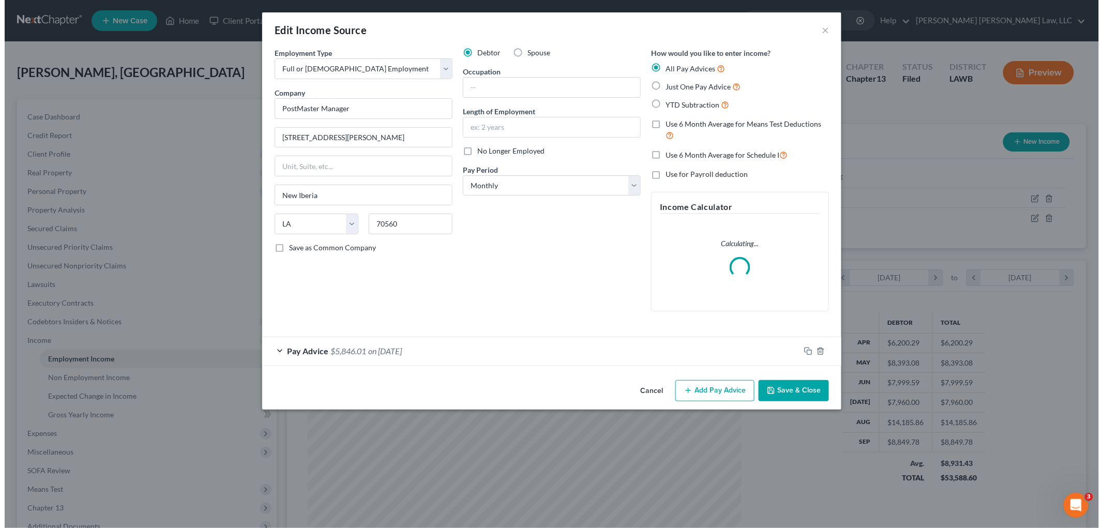
scroll to position [218, 458]
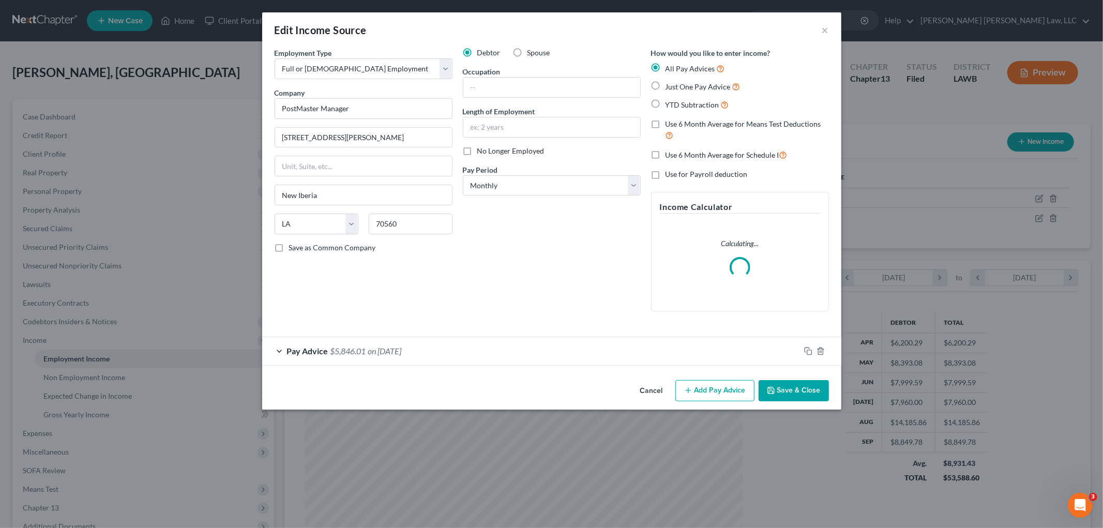
click at [391, 347] on span "on [DATE]" at bounding box center [385, 351] width 34 height 10
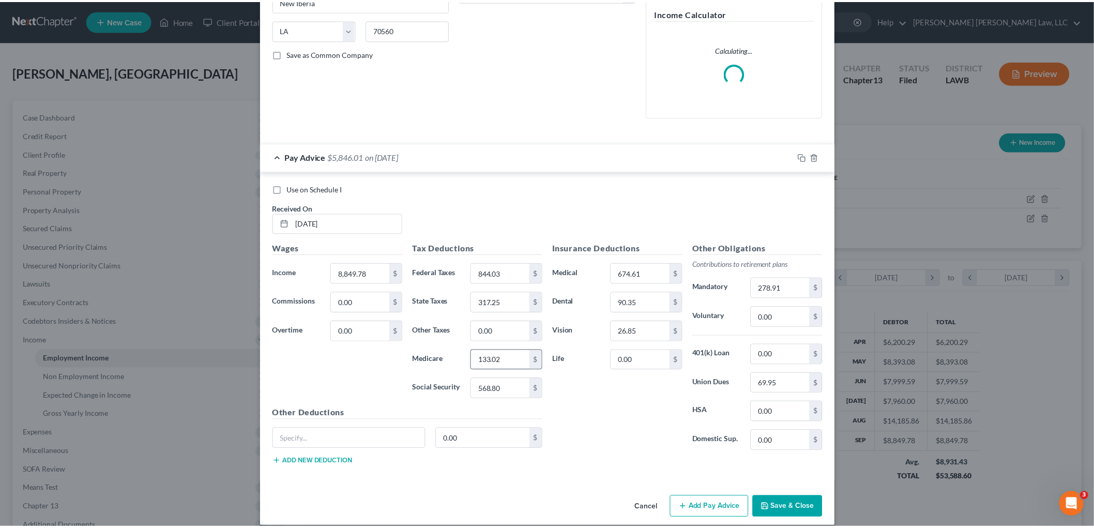
scroll to position [206, 0]
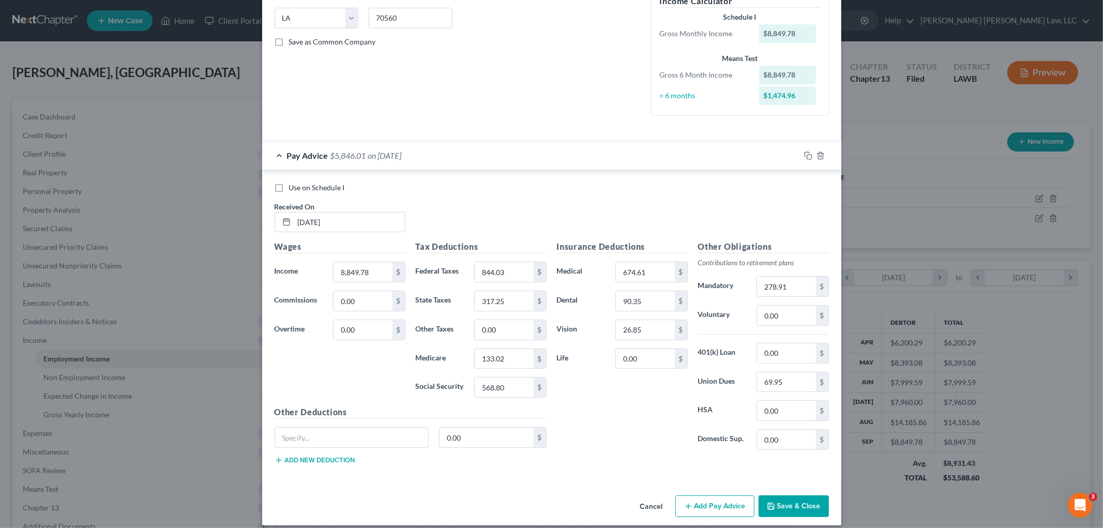
click at [776, 505] on button "Save & Close" at bounding box center [793, 506] width 70 height 22
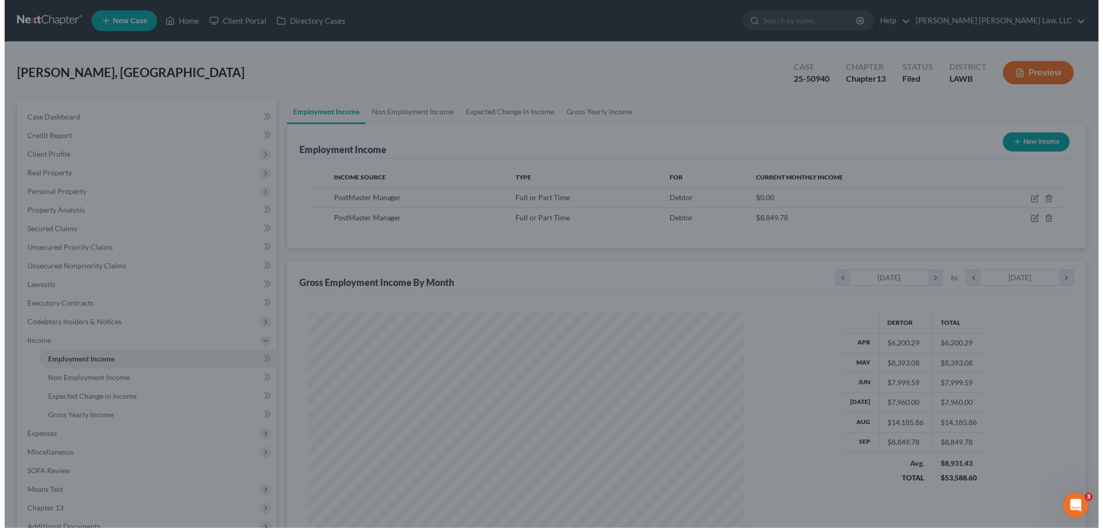
scroll to position [516752, 516514]
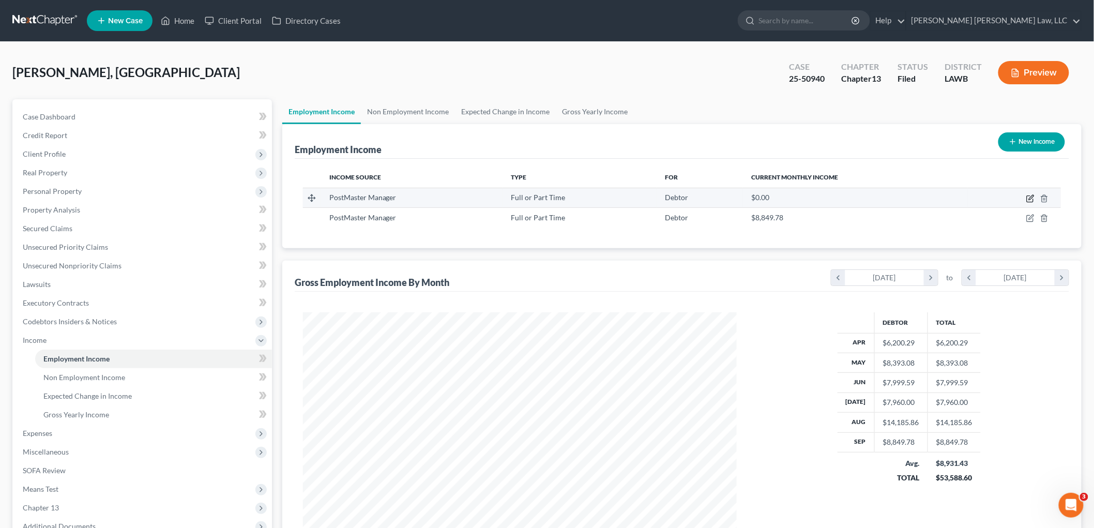
click at [1029, 197] on icon "button" at bounding box center [1030, 198] width 8 height 8
select select "0"
select select "19"
select select "2"
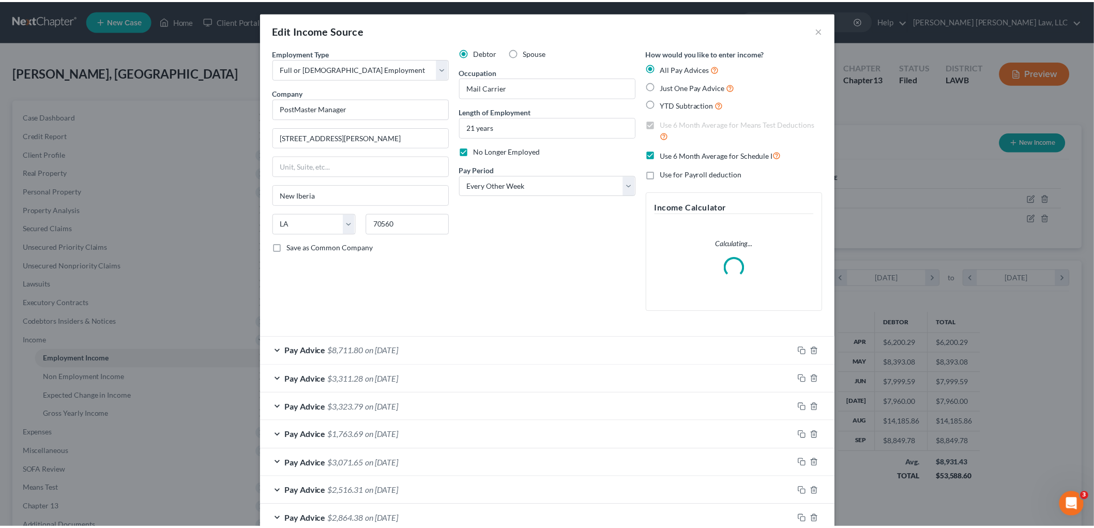
scroll to position [204, 0]
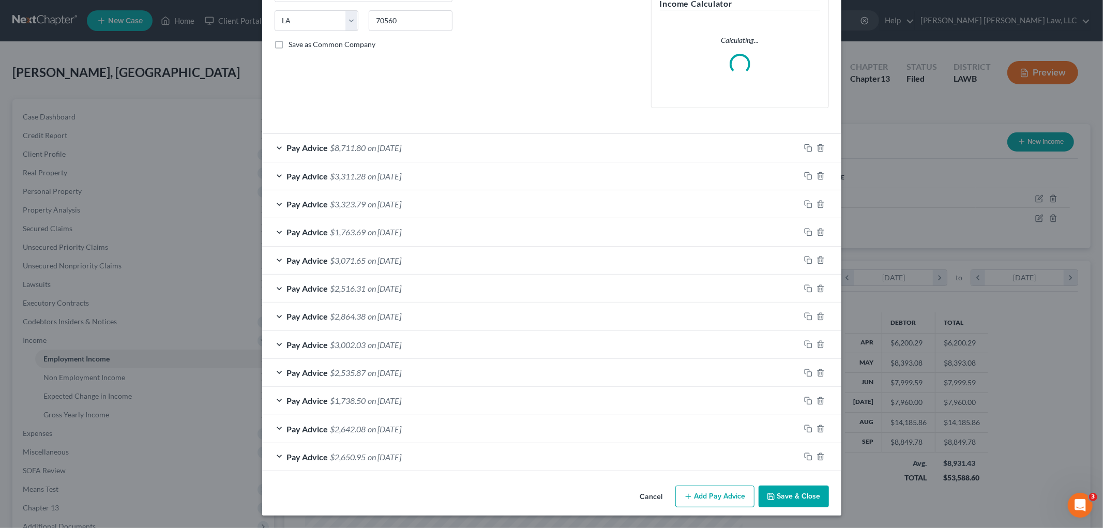
click at [783, 495] on button "Save & Close" at bounding box center [793, 496] width 70 height 22
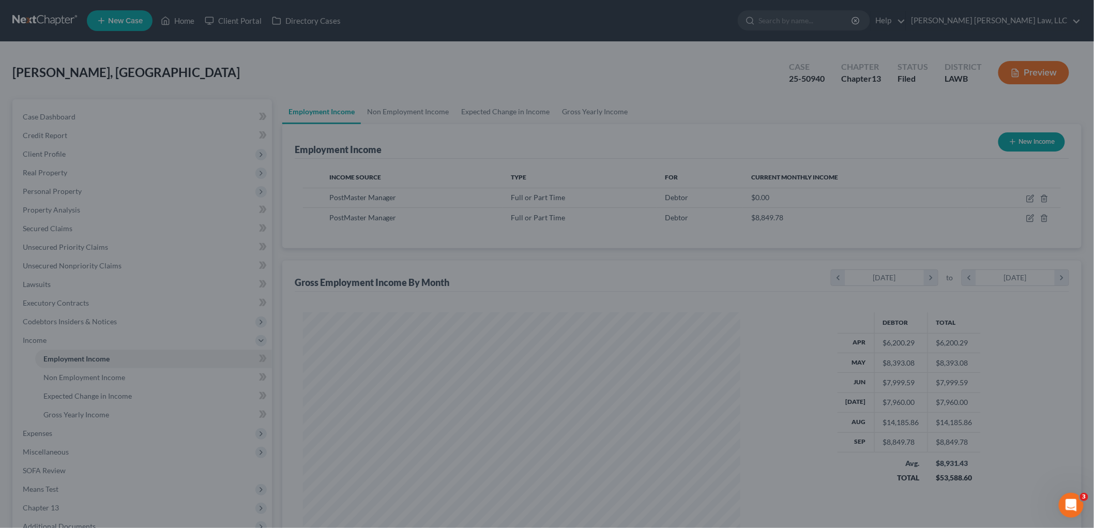
scroll to position [516752, 516514]
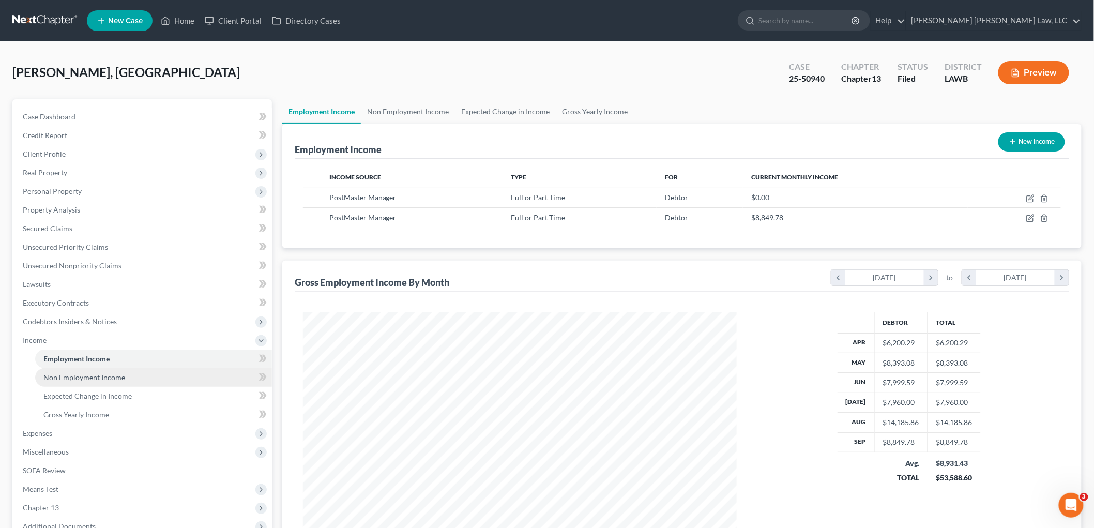
click at [47, 381] on link "Non Employment Income" at bounding box center [153, 377] width 237 height 19
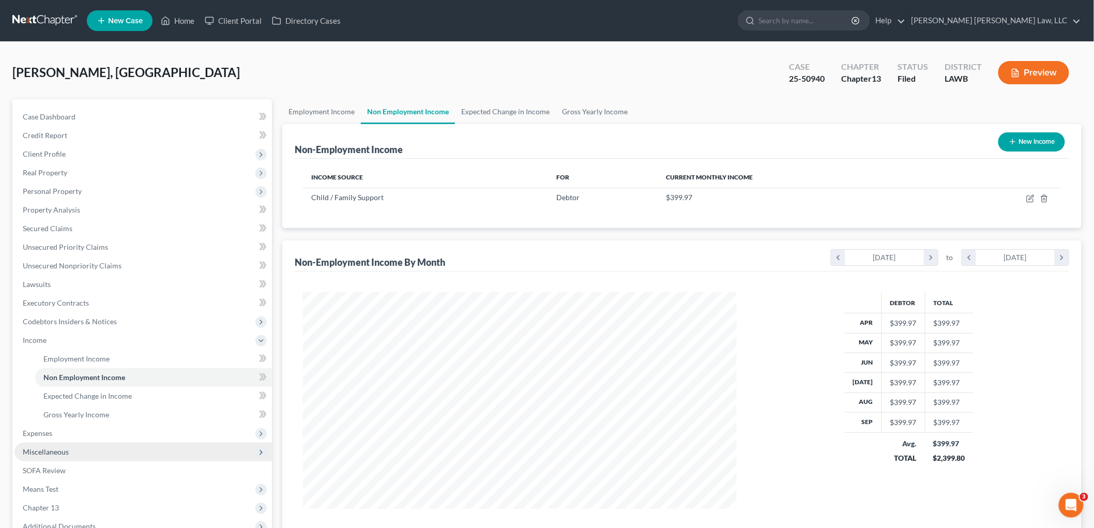
drag, startPoint x: 60, startPoint y: 436, endPoint x: 65, endPoint y: 442, distance: 7.8
click at [61, 436] on span "Expenses" at bounding box center [142, 433] width 257 height 19
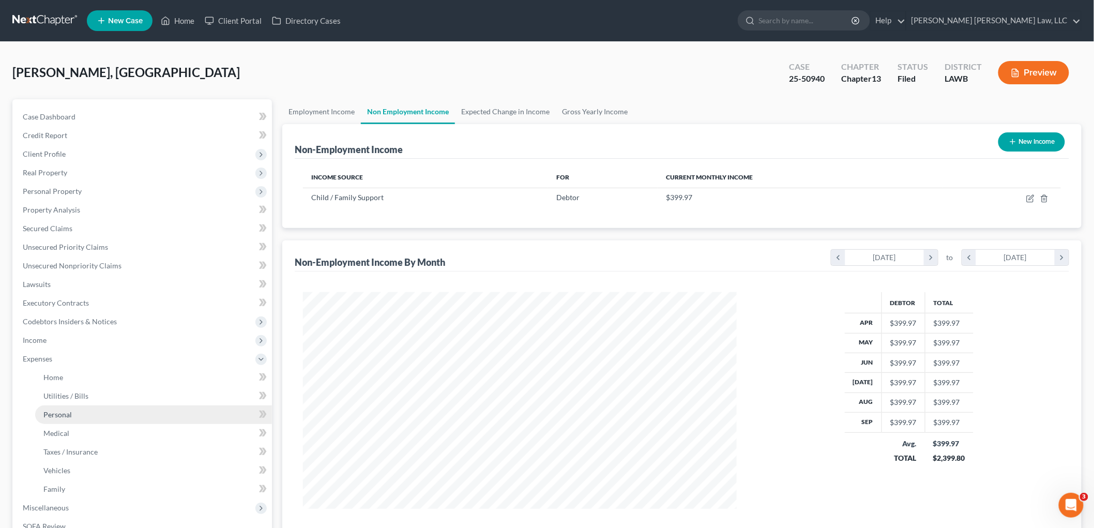
click at [65, 417] on span "Personal" at bounding box center [57, 414] width 28 height 9
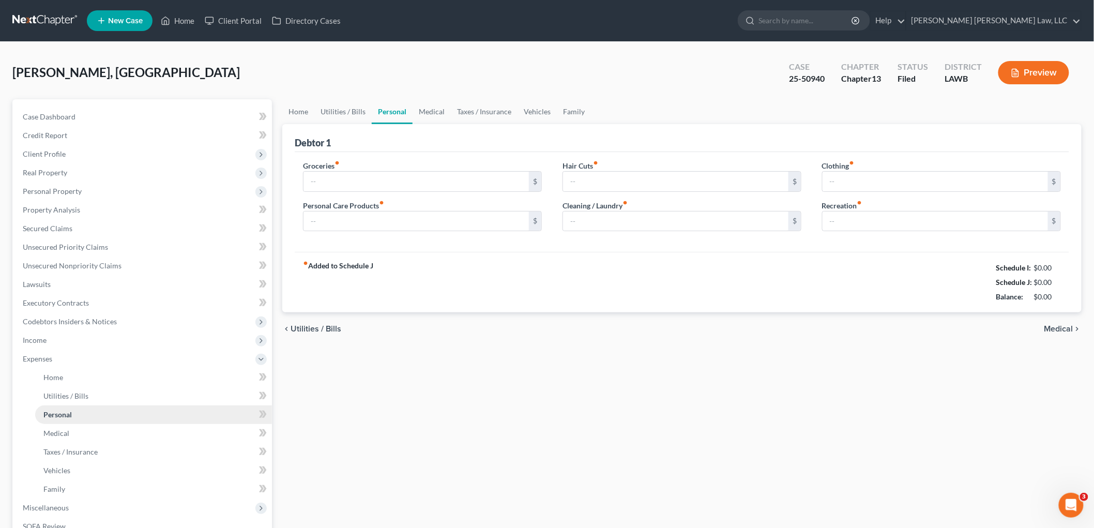
type input "863.00"
type input "175.00"
type input "0.00"
type input "181.00"
type input "0.00"
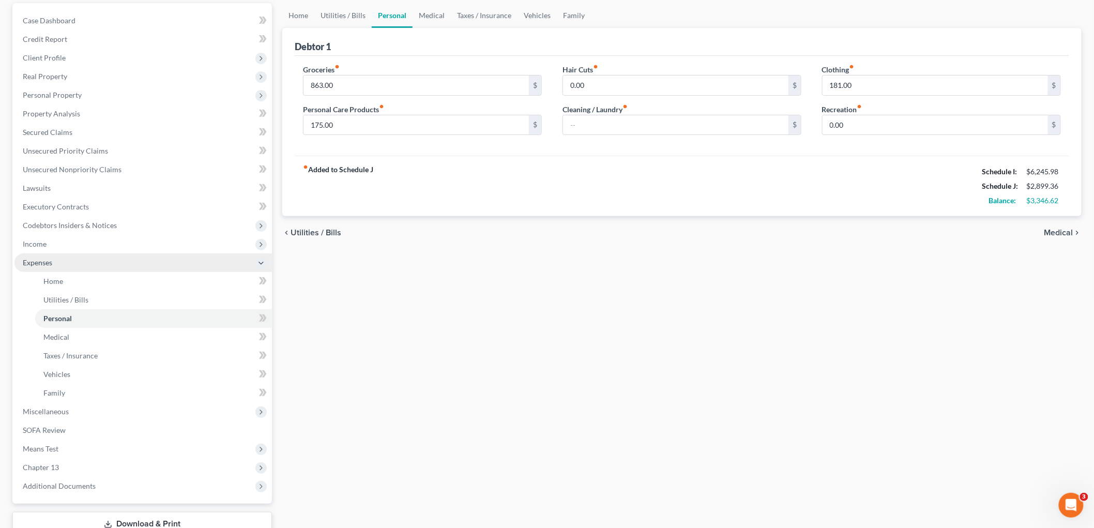
scroll to position [115, 0]
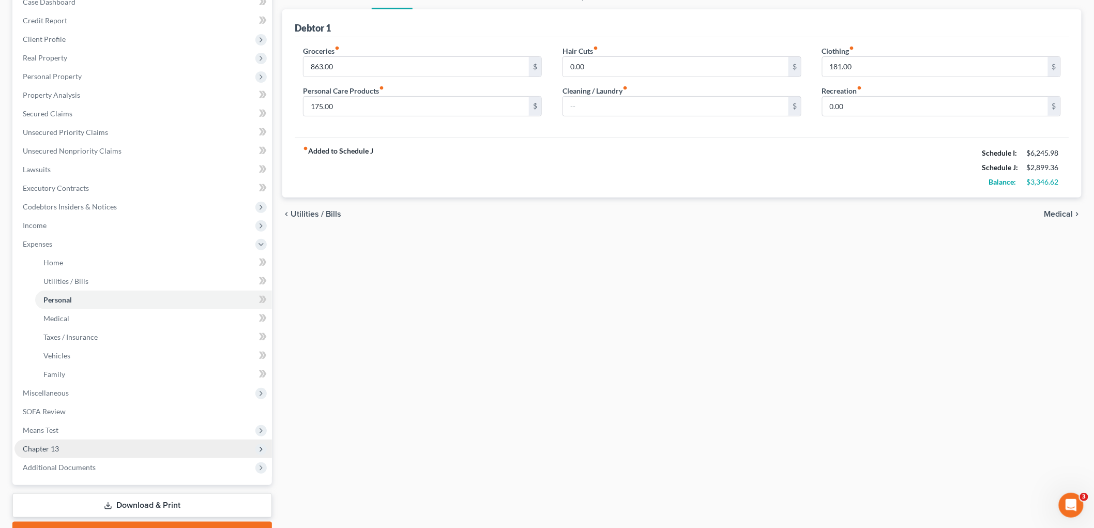
click at [55, 444] on span "Chapter 13" at bounding box center [41, 448] width 36 height 9
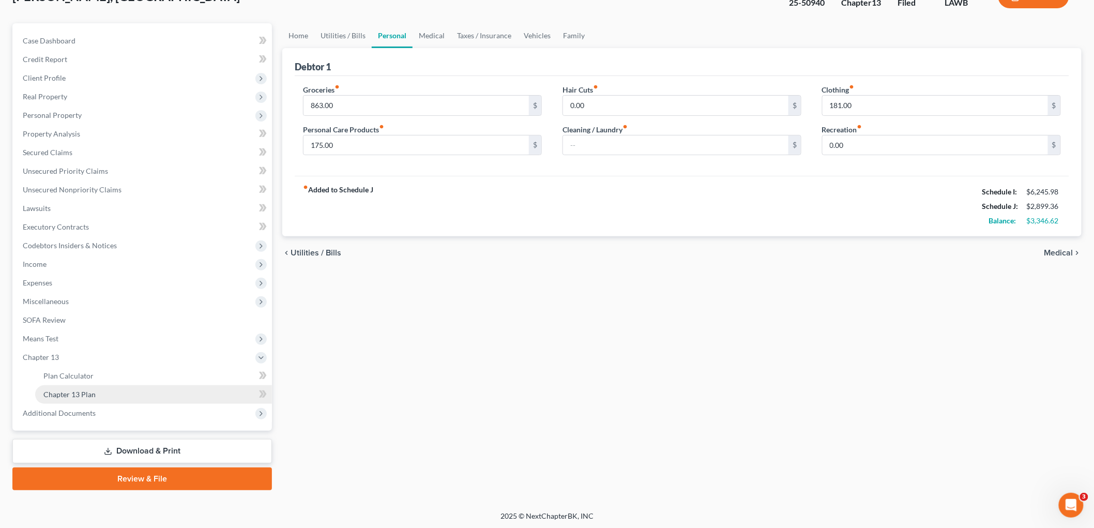
click at [78, 394] on span "Chapter 13 Plan" at bounding box center [69, 394] width 52 height 9
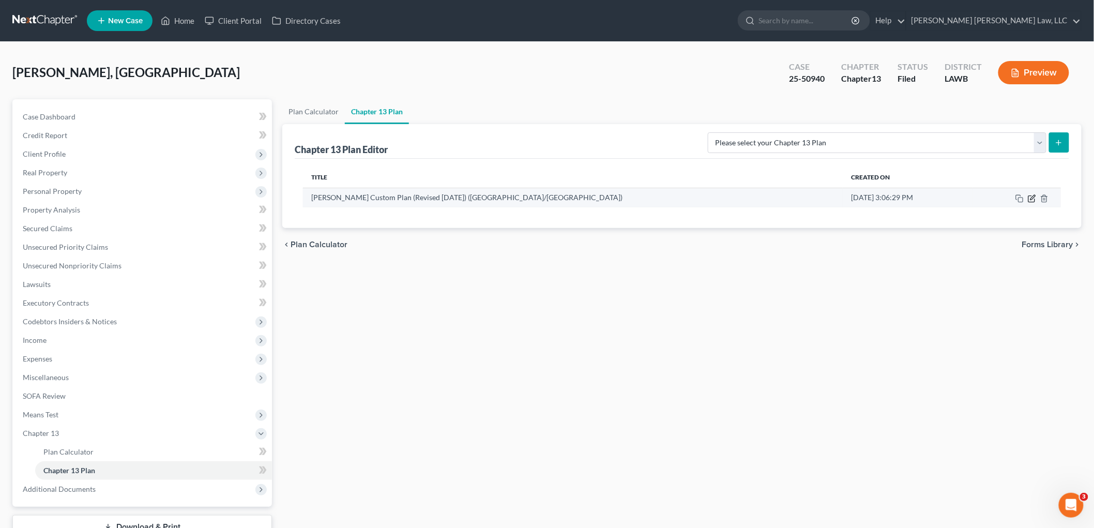
click at [1031, 199] on icon "button" at bounding box center [1032, 198] width 8 height 8
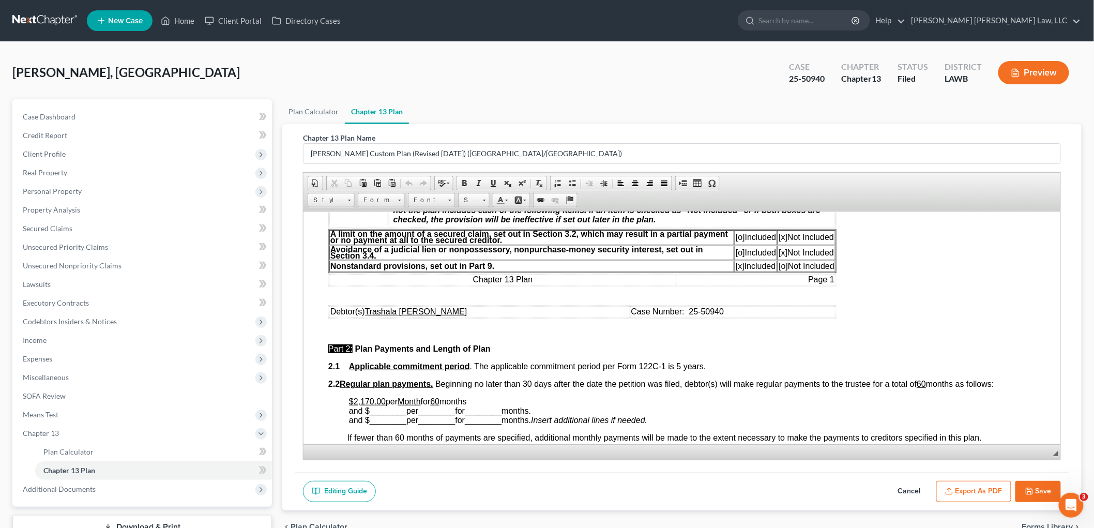
scroll to position [344, 0]
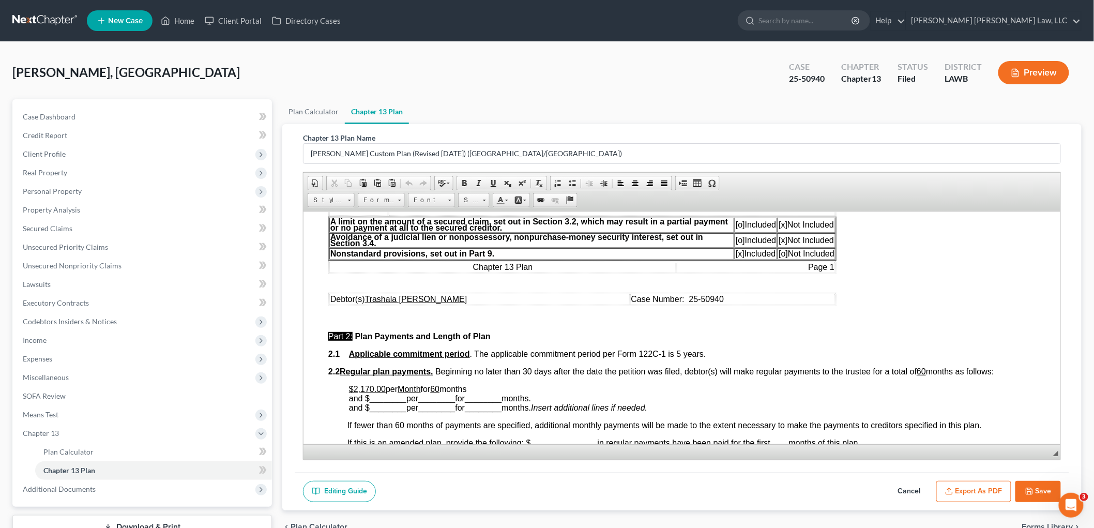
click at [913, 495] on button "Cancel" at bounding box center [909, 492] width 45 height 22
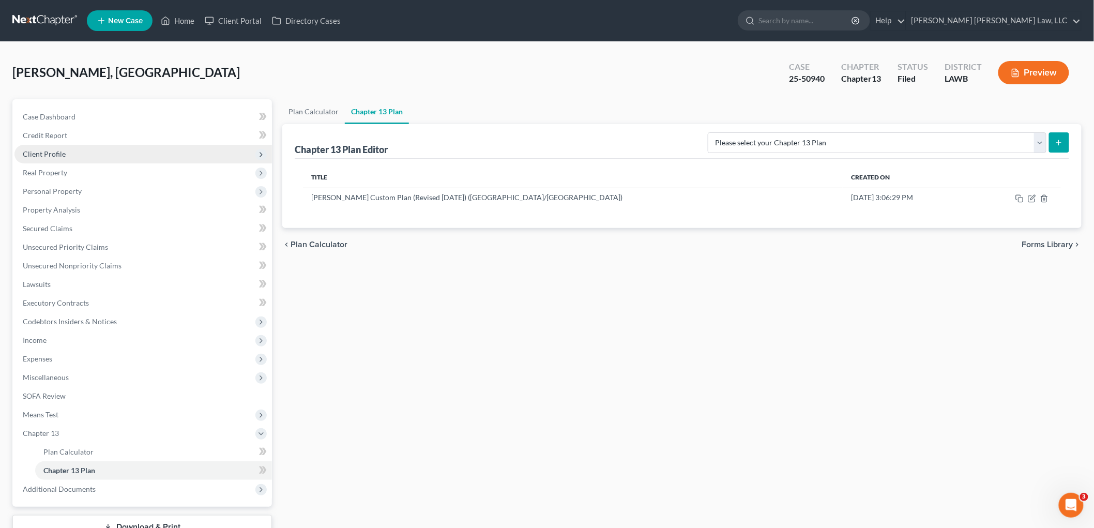
click at [83, 149] on span "Client Profile" at bounding box center [142, 154] width 257 height 19
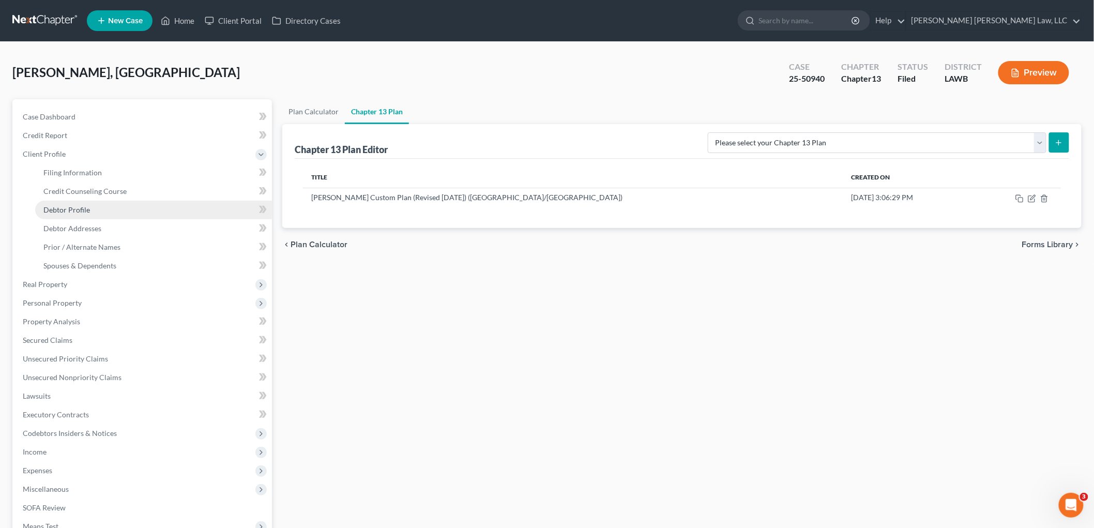
click at [89, 210] on link "Debtor Profile" at bounding box center [153, 210] width 237 height 19
select select "3"
select select "1"
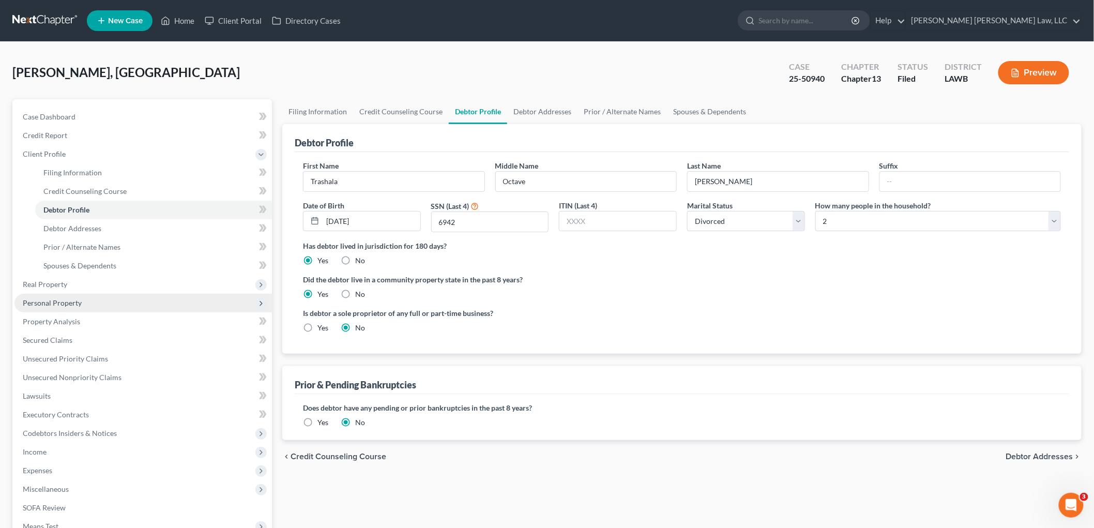
click at [65, 302] on span "Personal Property" at bounding box center [52, 302] width 59 height 9
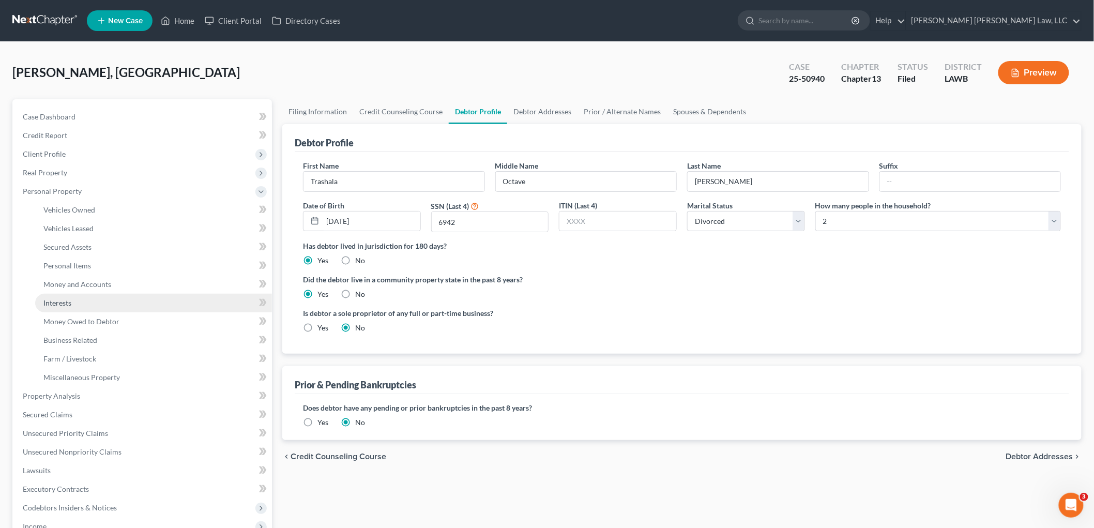
click at [66, 301] on span "Interests" at bounding box center [57, 302] width 28 height 9
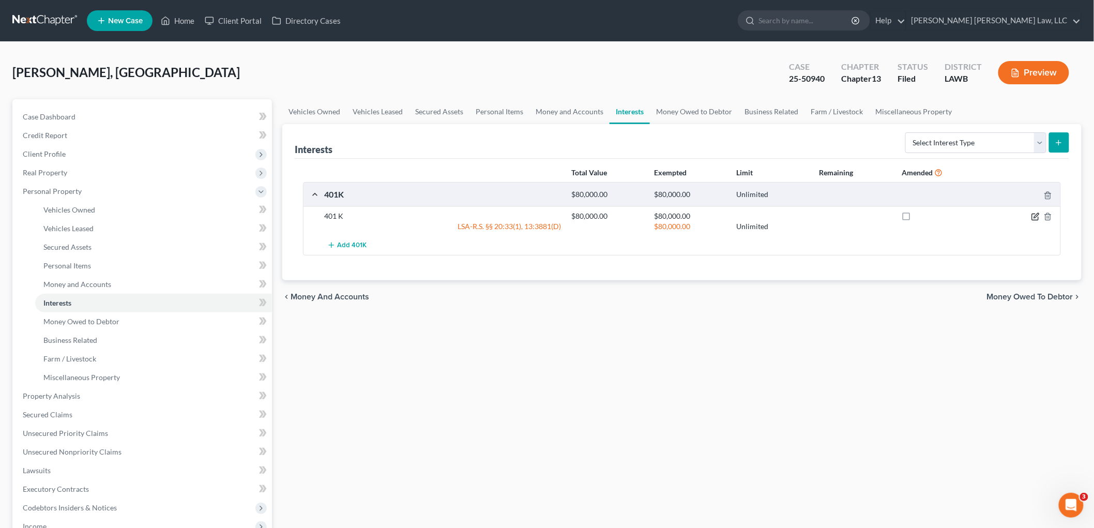
click at [1035, 219] on icon "button" at bounding box center [1035, 216] width 8 height 8
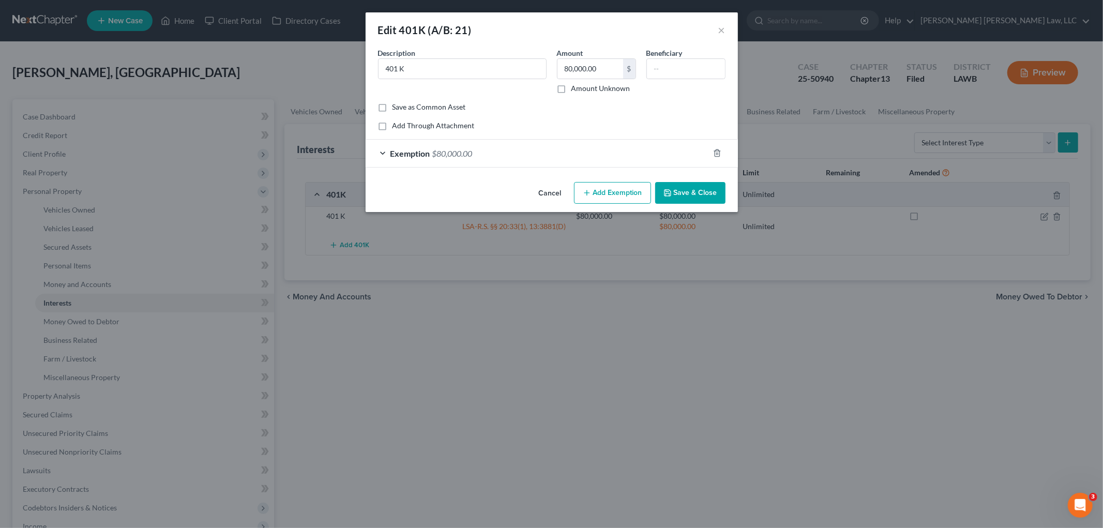
click at [678, 192] on button "Save & Close" at bounding box center [690, 193] width 70 height 22
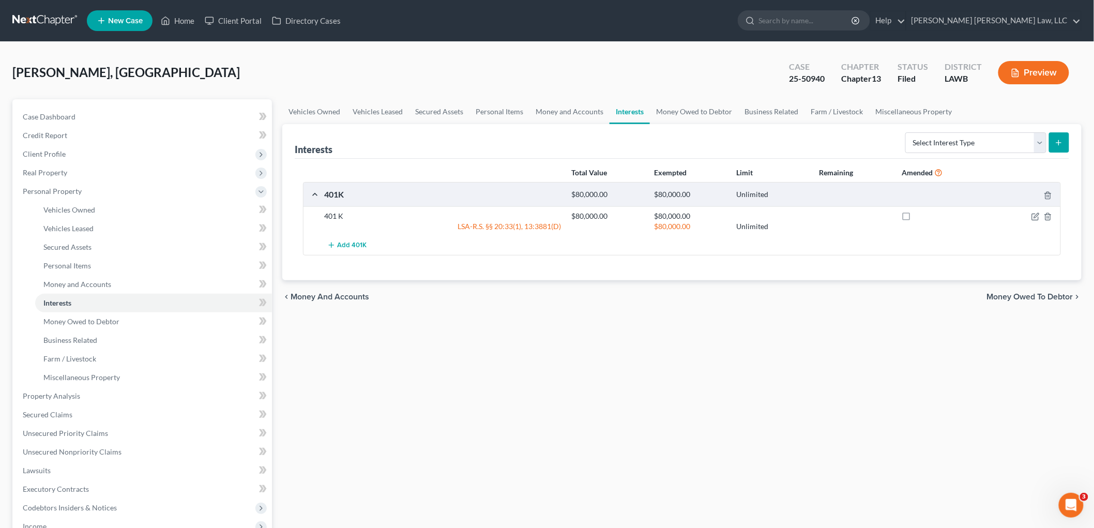
click at [55, 16] on link at bounding box center [45, 20] width 66 height 19
